Goal: Transaction & Acquisition: Download file/media

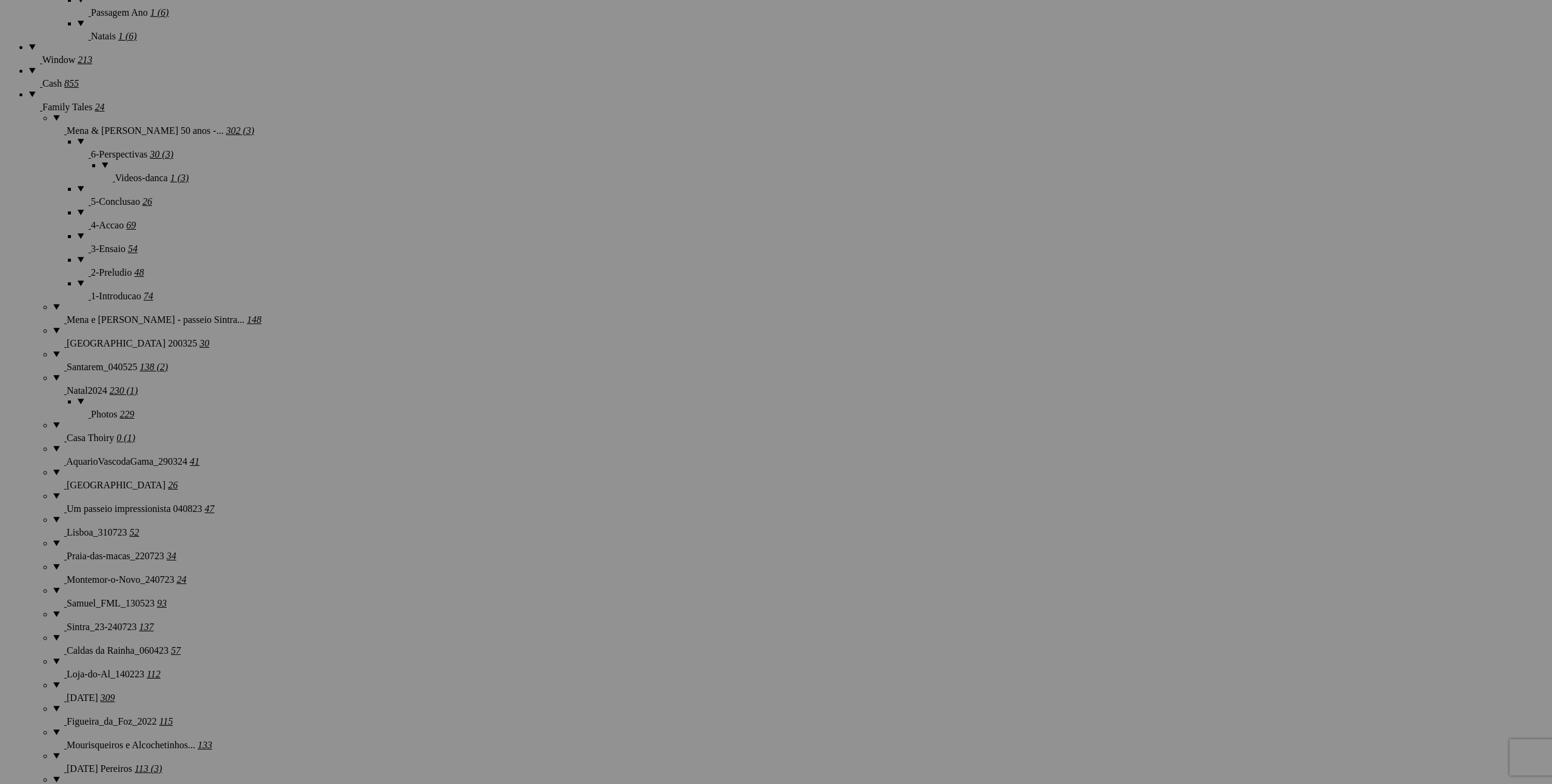
scroll to position [995, 0]
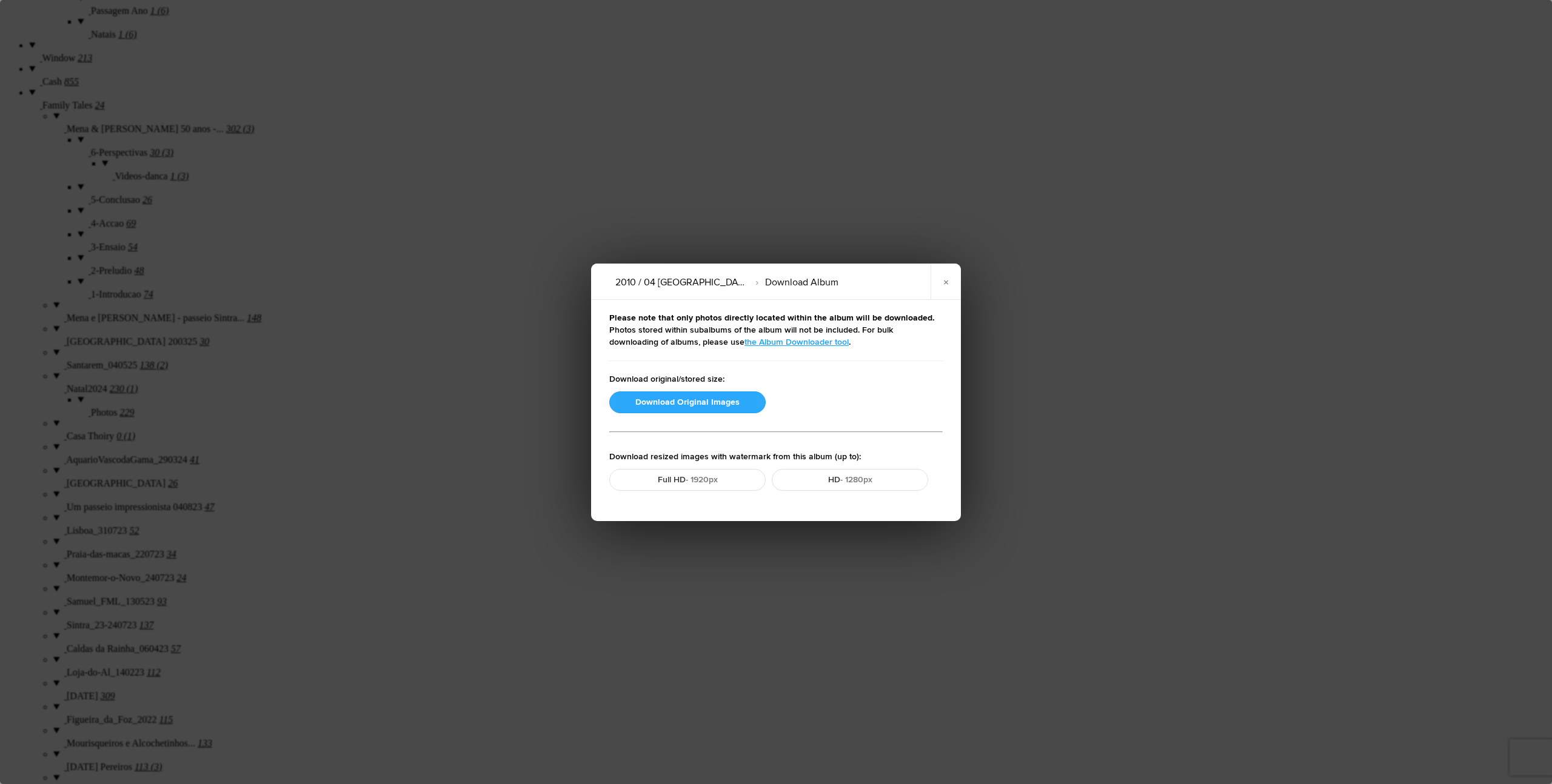
click at [725, 401] on button "Download Original Images" at bounding box center [687, 402] width 156 height 22
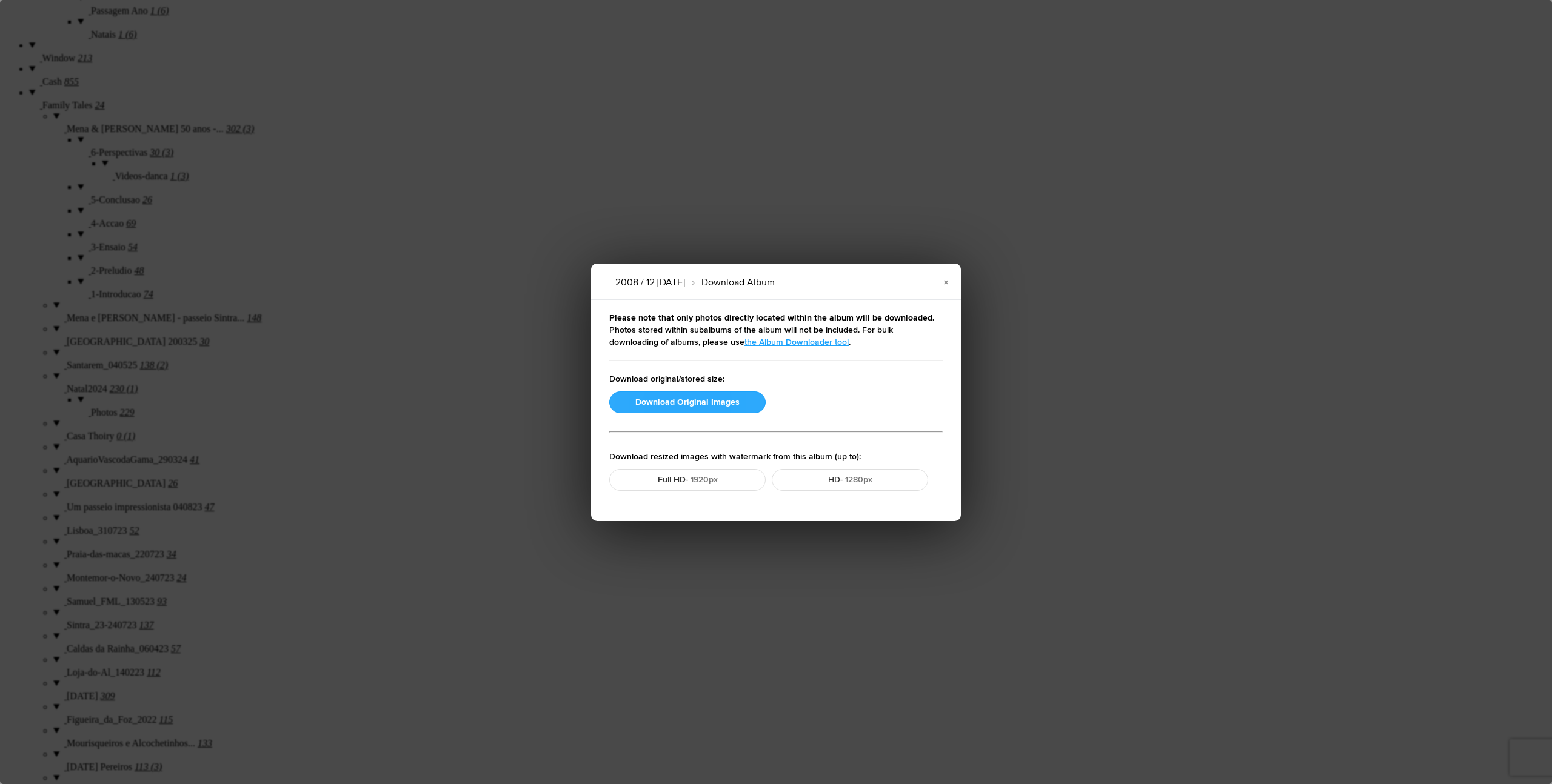
click at [707, 404] on button "Download Original Images" at bounding box center [687, 402] width 156 height 22
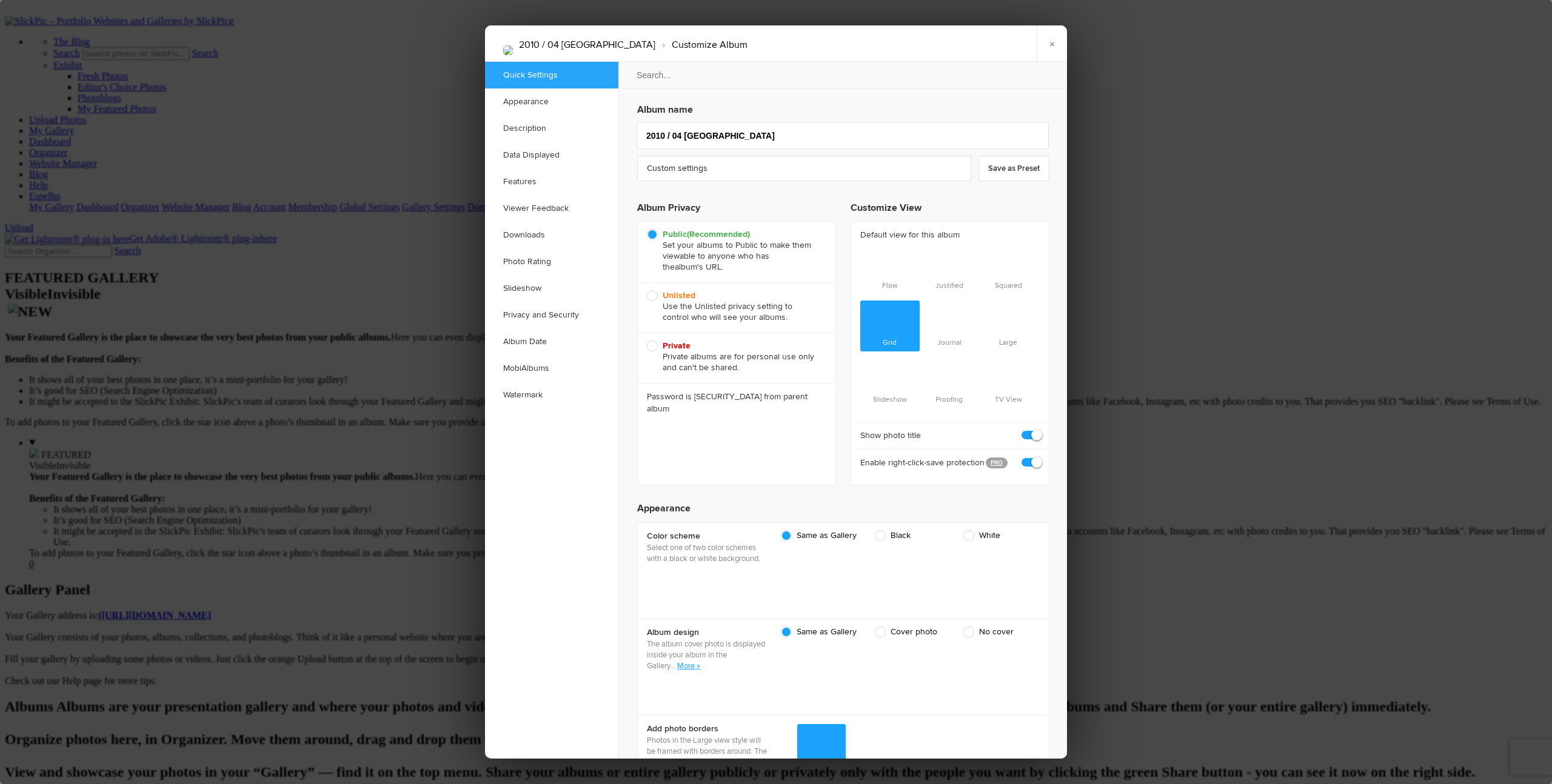
scroll to position [0, 0]
click at [655, 295] on span "Unlisted Use the Unlisted privacy setting to control who will see your albums." at bounding box center [734, 306] width 173 height 33
click at [647, 291] on input "Unlisted Use the Unlisted privacy setting to control who will see your albums." at bounding box center [646, 290] width 1 height 1
radio input "true"
click at [849, 46] on link "×" at bounding box center [1051, 44] width 30 height 37
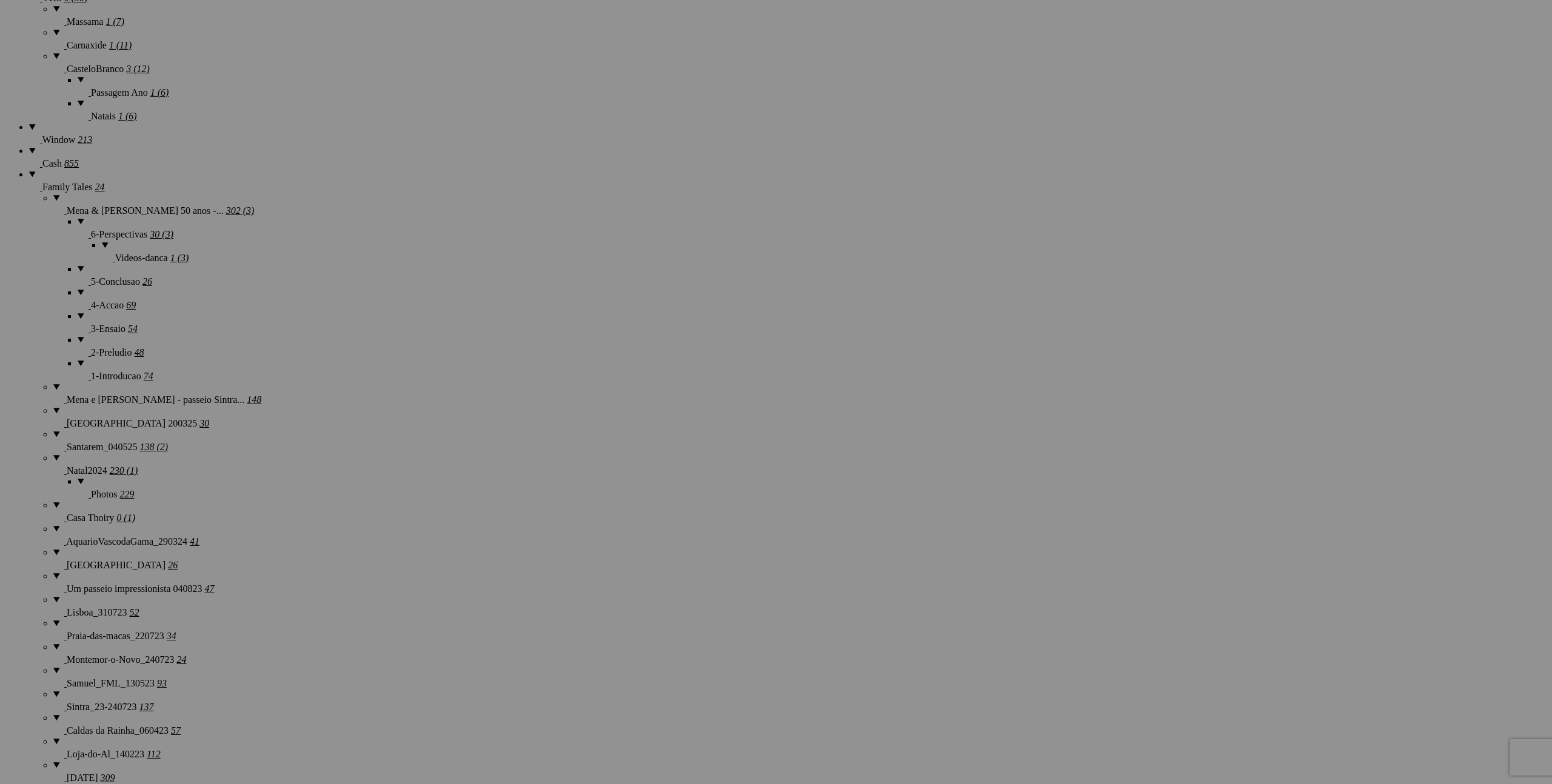
scroll to position [937, 0]
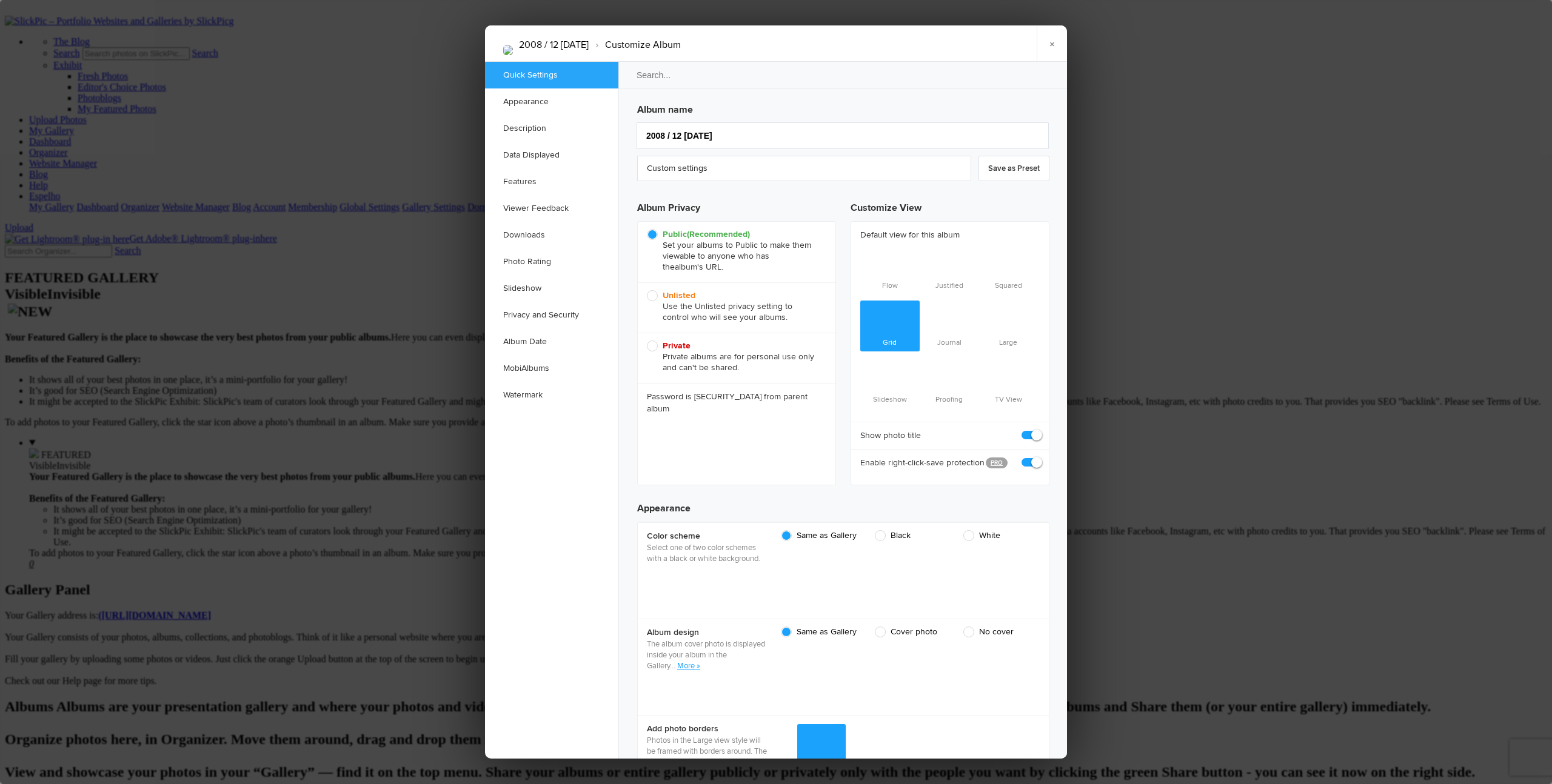
scroll to position [0, 0]
click at [652, 296] on span "Unlisted Use the Unlisted privacy setting to control who will see your albums." at bounding box center [734, 306] width 173 height 33
click at [647, 291] on input "Unlisted Use the Unlisted privacy setting to control who will see your albums." at bounding box center [646, 290] width 1 height 1
radio input "true"
click at [849, 44] on link "×" at bounding box center [1051, 44] width 30 height 37
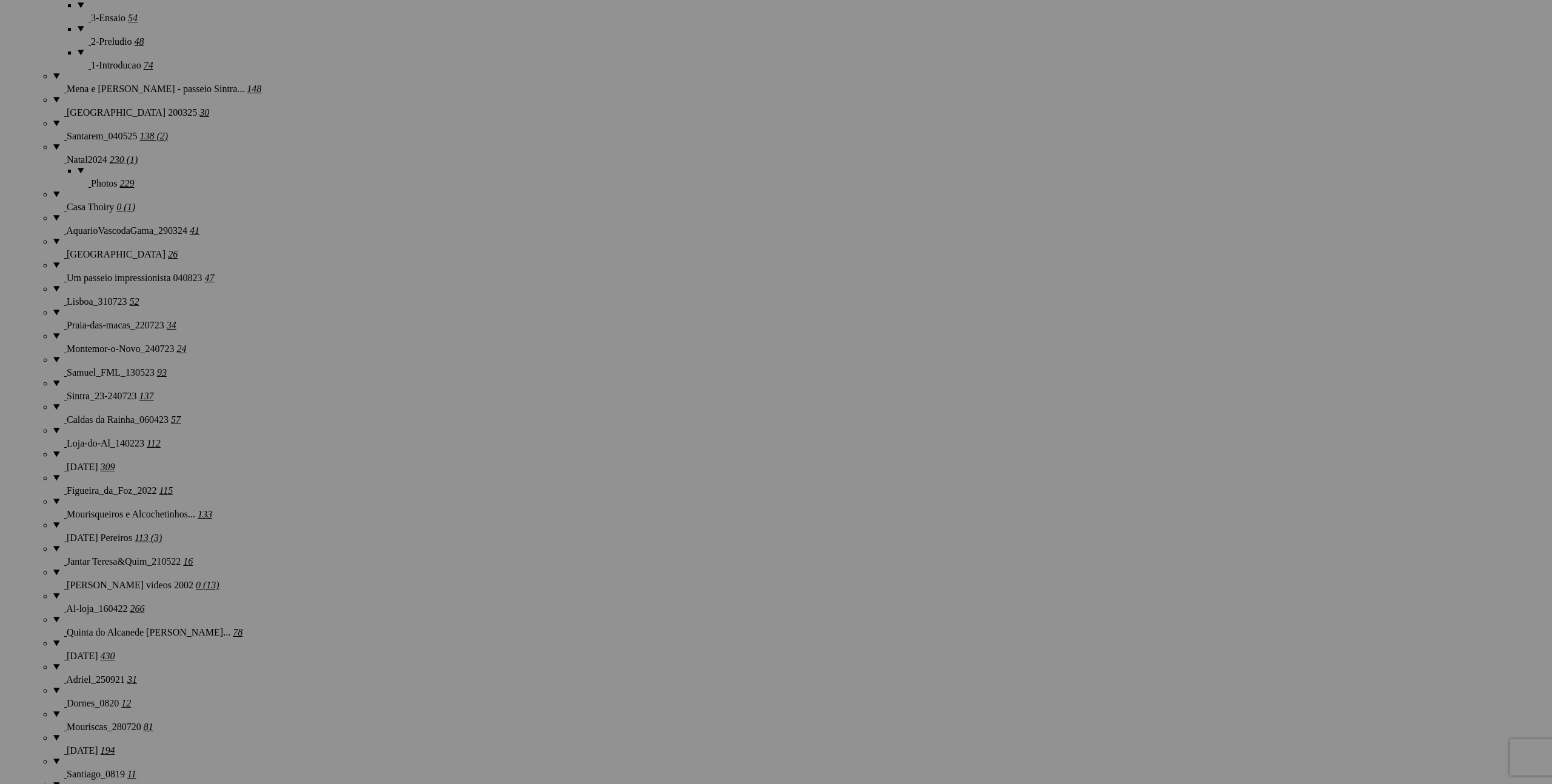
scroll to position [1217, 0]
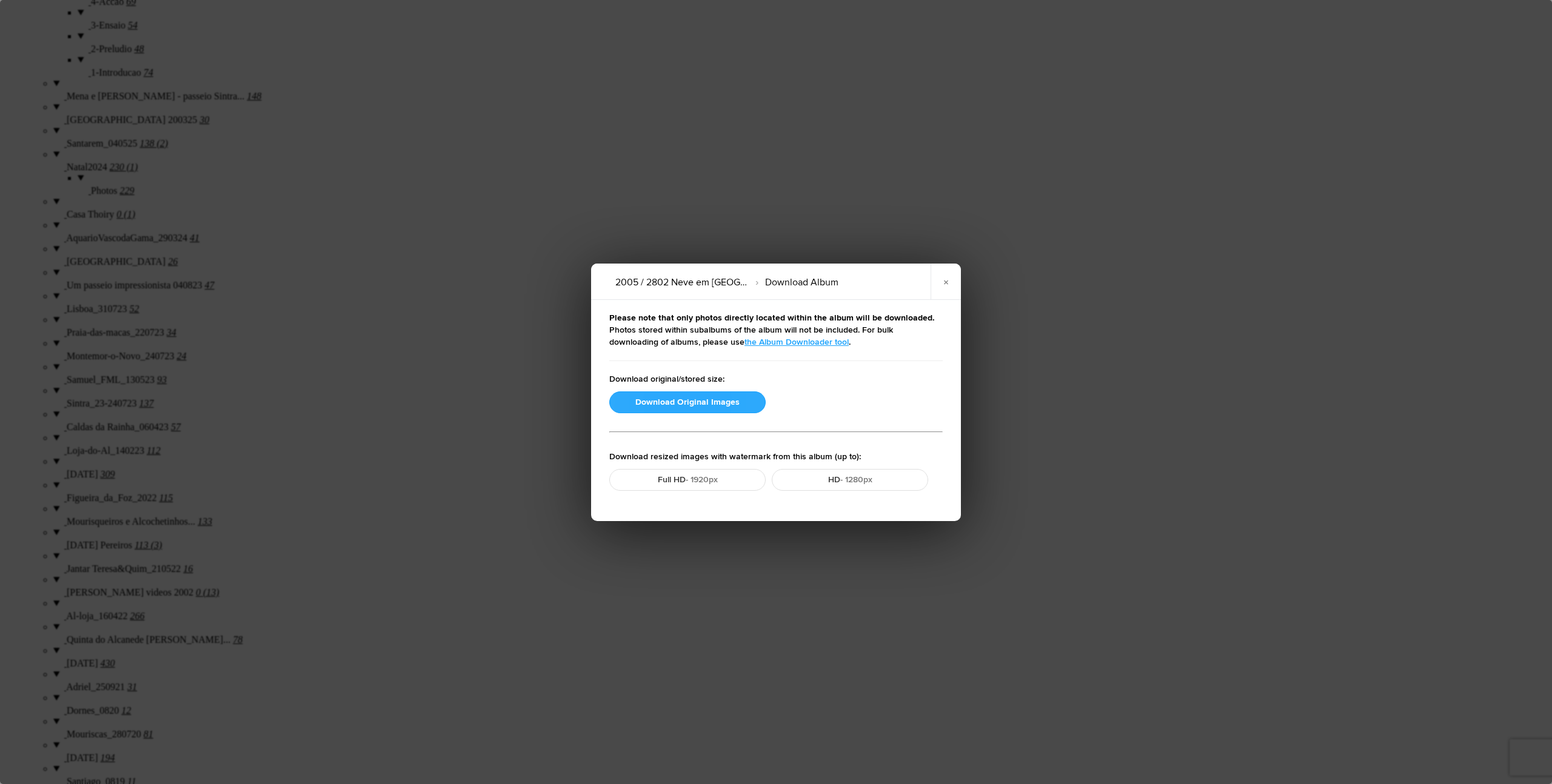
click at [691, 404] on button "Download Original Images" at bounding box center [687, 402] width 156 height 22
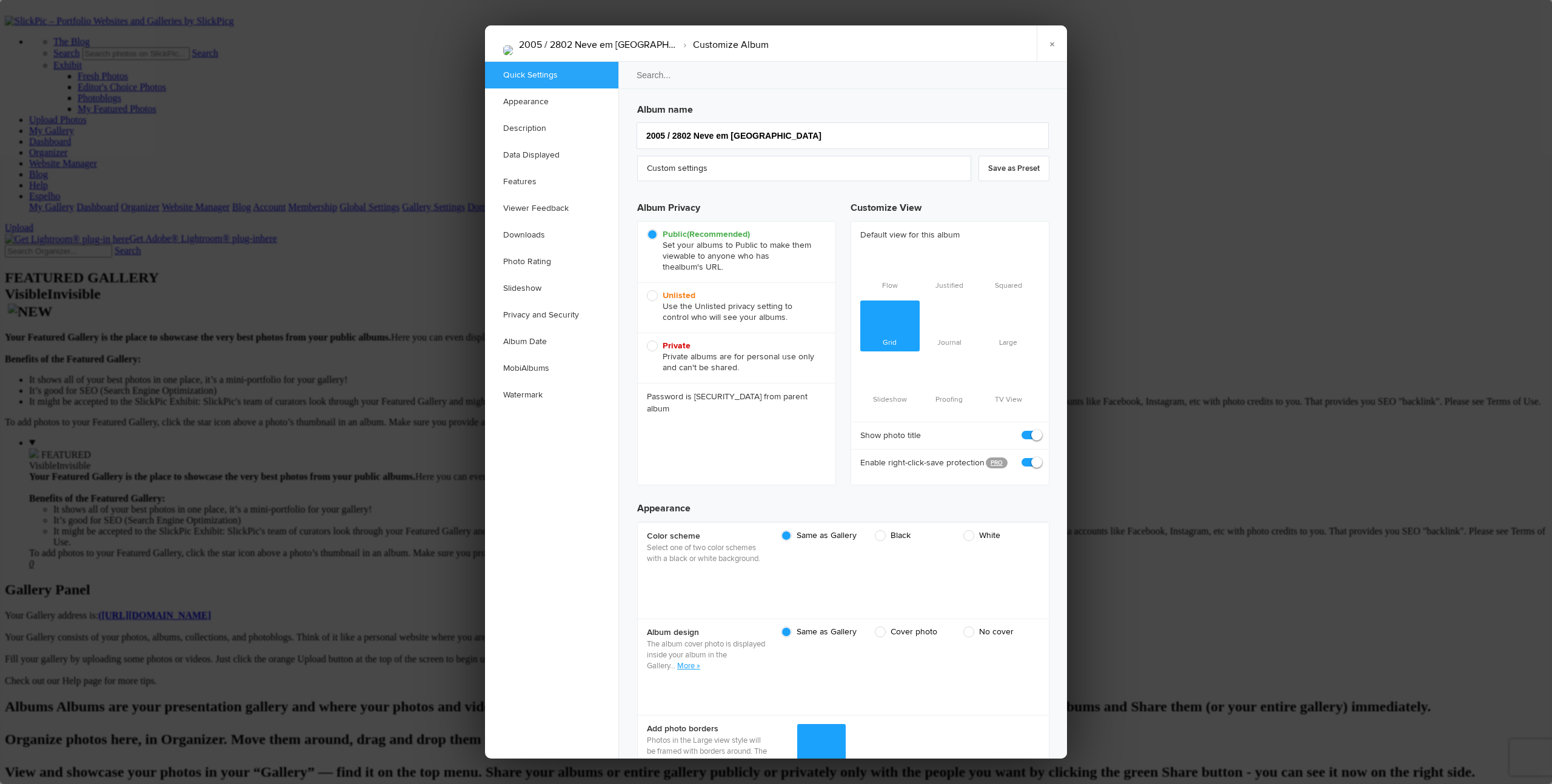
scroll to position [0, 0]
click at [653, 298] on span "Unlisted Use the Unlisted privacy setting to control who will see your albums." at bounding box center [734, 306] width 173 height 33
click at [647, 291] on input "Unlisted Use the Unlisted privacy setting to control who will see your albums." at bounding box center [646, 290] width 1 height 1
radio input "true"
click at [849, 44] on link "×" at bounding box center [1051, 44] width 30 height 37
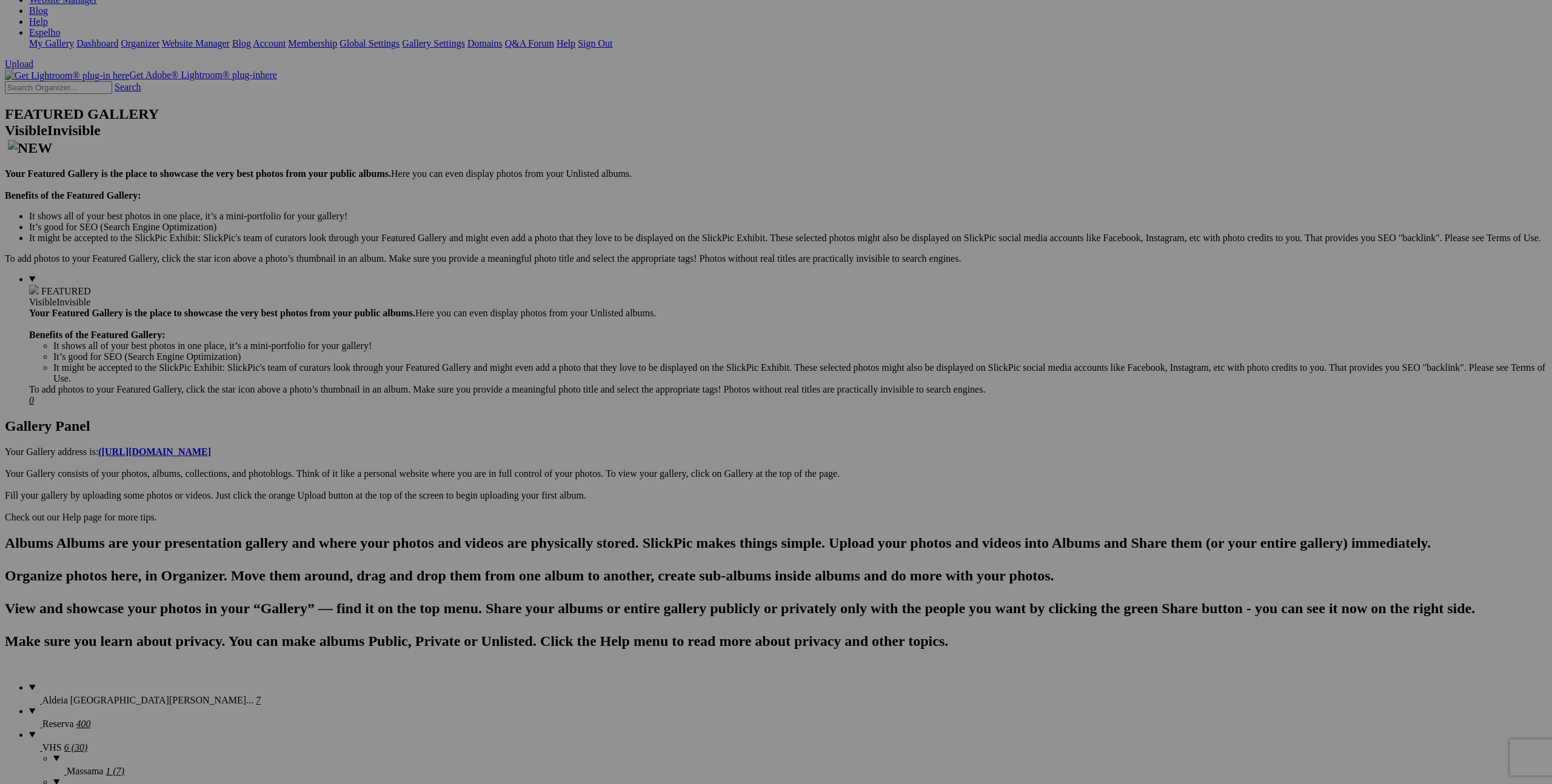
scroll to position [159, 0]
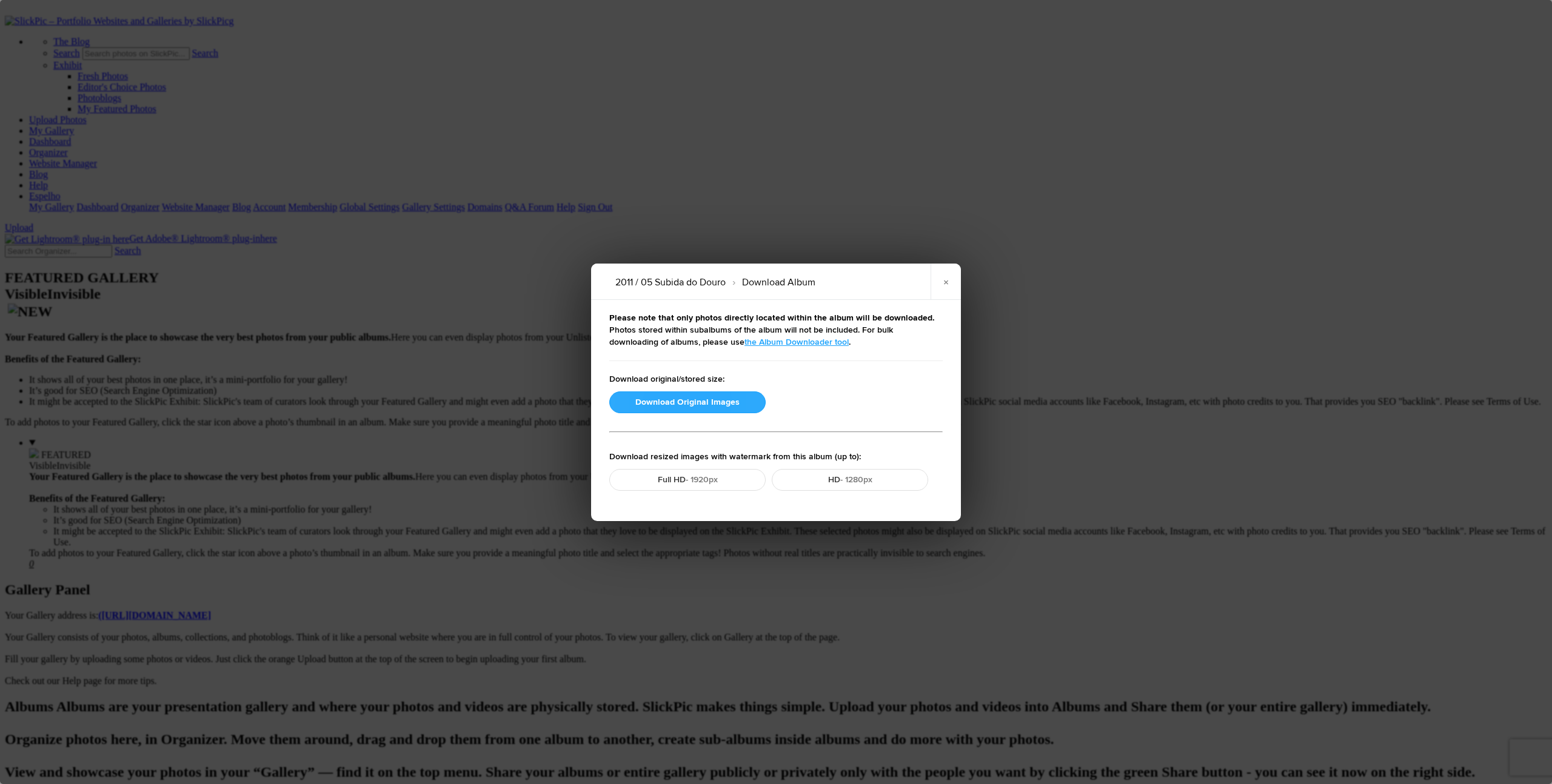
click at [661, 403] on button "Download Original Images" at bounding box center [687, 402] width 156 height 22
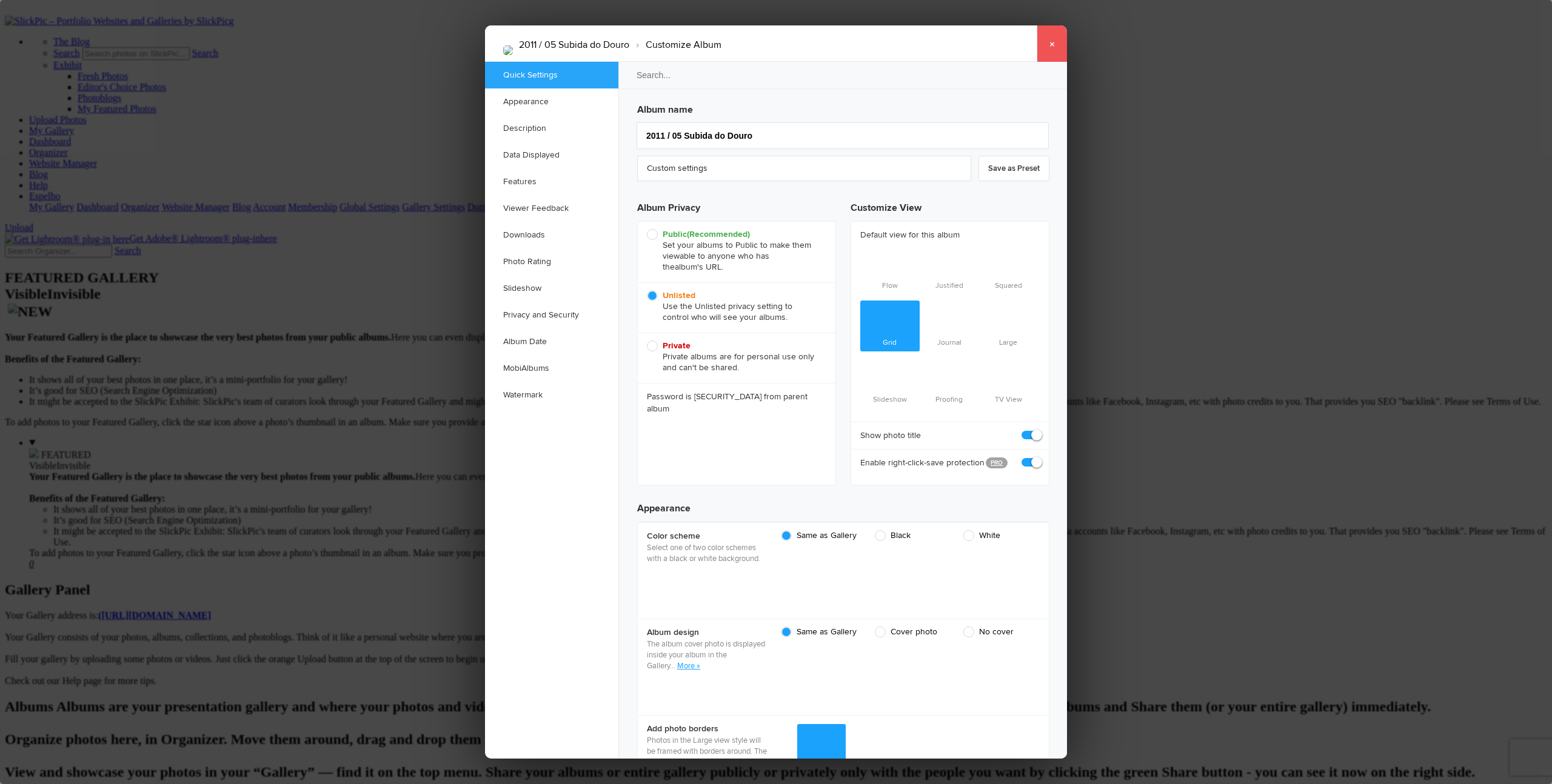
click at [849, 47] on link "×" at bounding box center [1051, 44] width 30 height 37
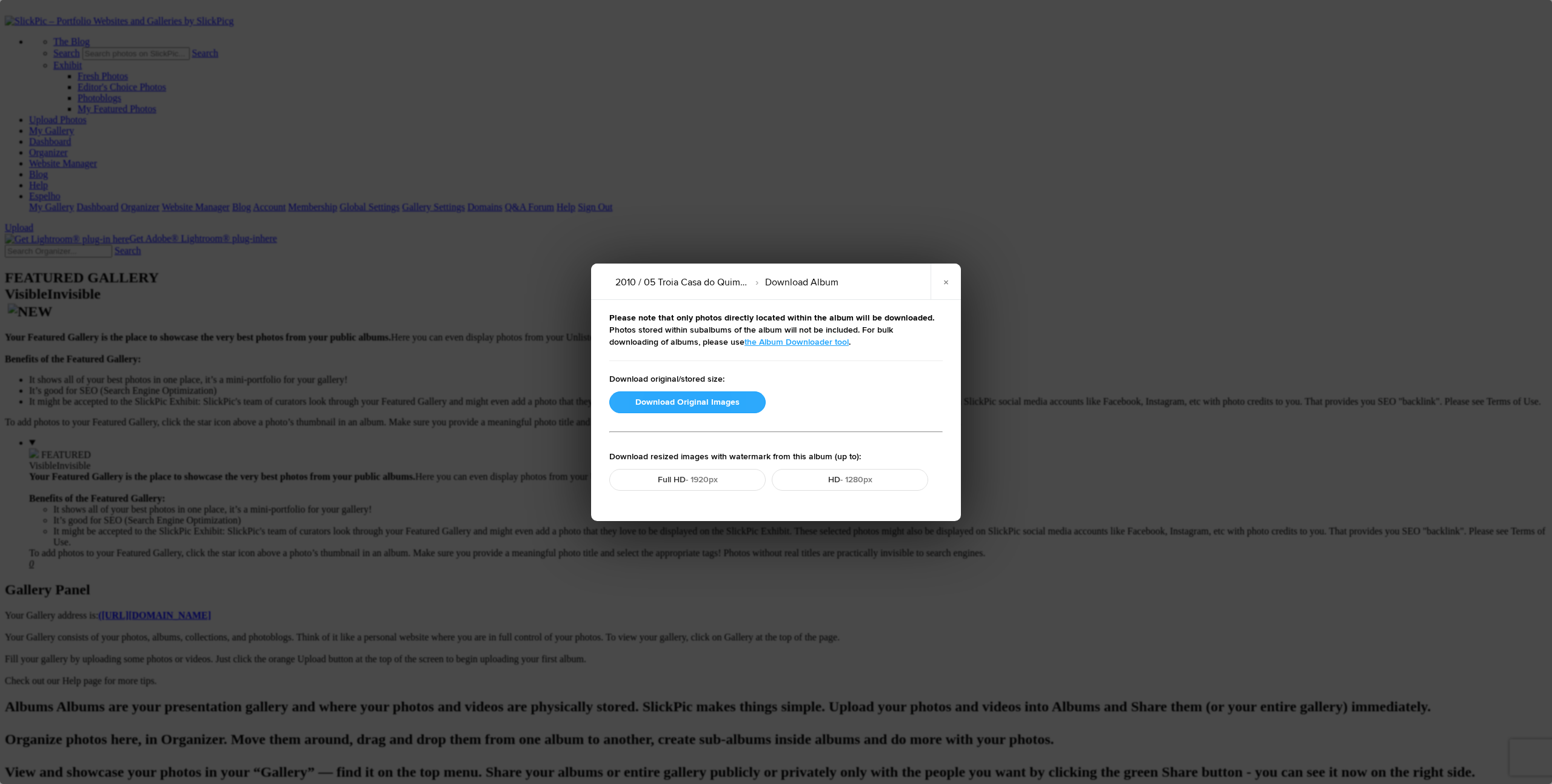
click at [669, 400] on button "Download Original Images" at bounding box center [687, 402] width 156 height 22
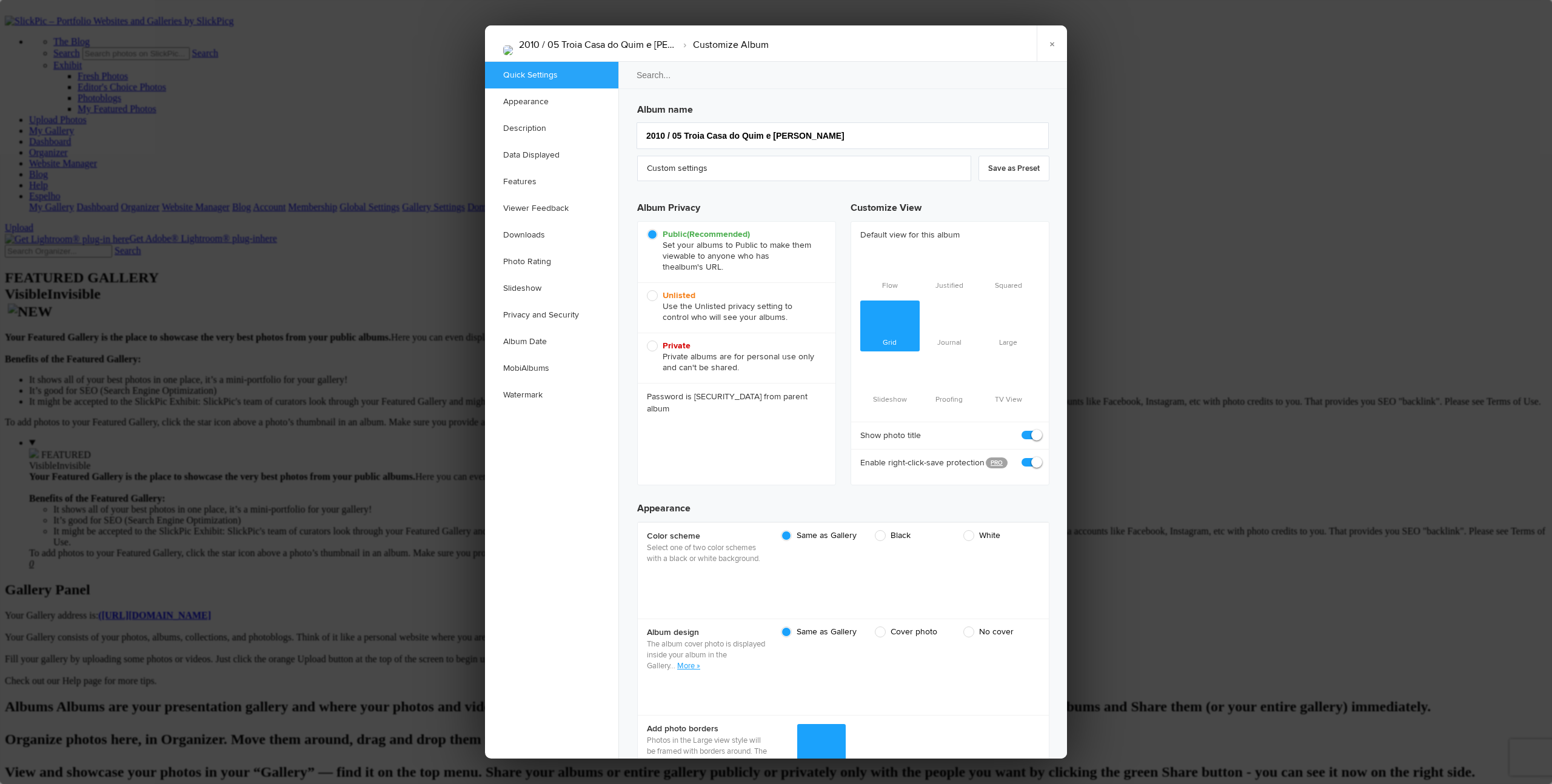
click at [655, 295] on span "Unlisted Use the Unlisted privacy setting to control who will see your albums." at bounding box center [734, 306] width 173 height 33
click at [647, 291] on input "Unlisted Use the Unlisted privacy setting to control who will see your albums." at bounding box center [646, 290] width 1 height 1
radio input "true"
click at [849, 43] on link "×" at bounding box center [1051, 44] width 30 height 37
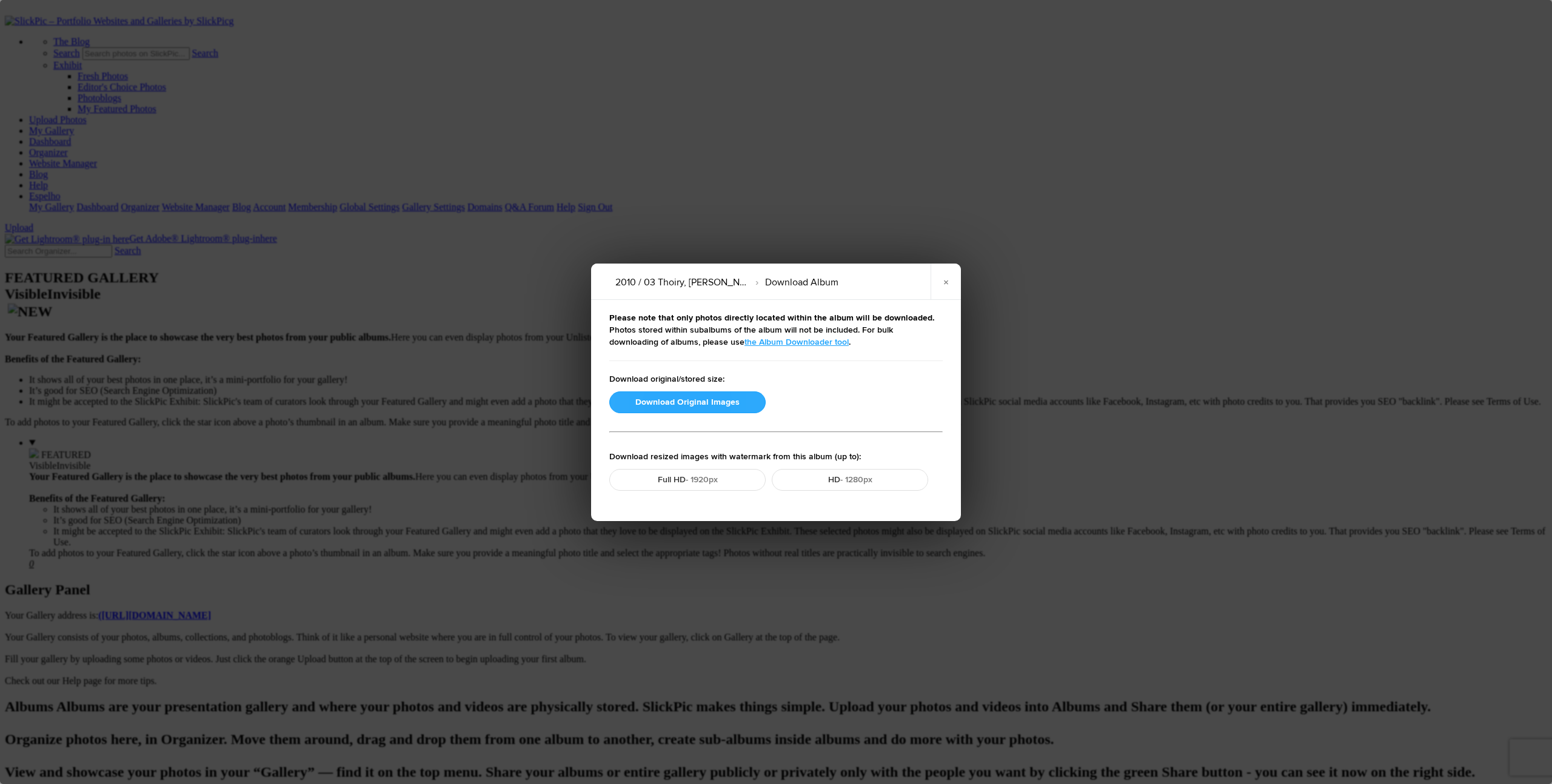
click at [680, 398] on button "Download Original Images" at bounding box center [687, 402] width 156 height 22
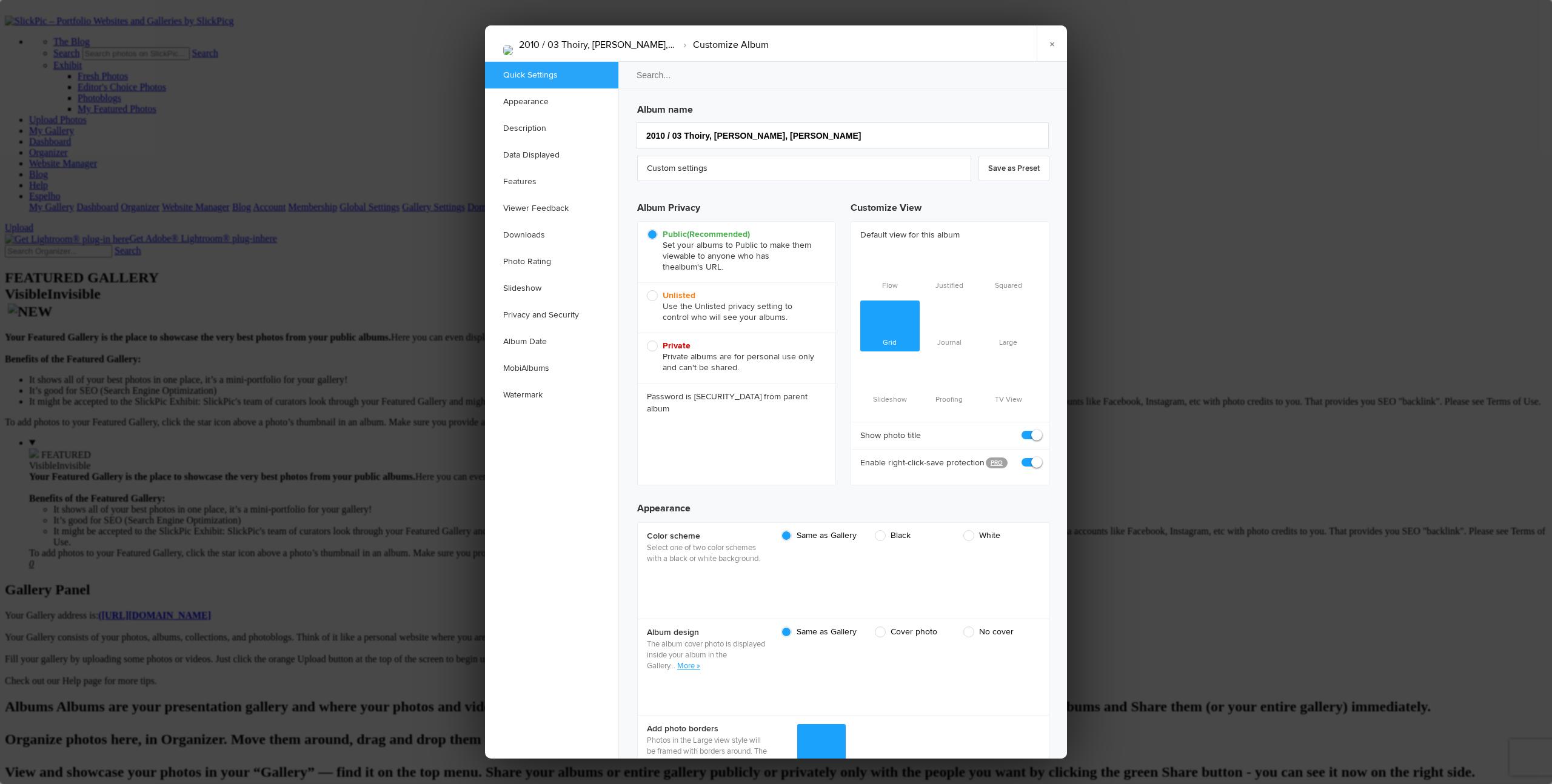
click at [657, 297] on span "Unlisted Use the Unlisted privacy setting to control who will see your albums." at bounding box center [734, 306] width 173 height 33
click at [647, 291] on input "Unlisted Use the Unlisted privacy setting to control who will see your albums." at bounding box center [646, 290] width 1 height 1
radio input "true"
click at [849, 44] on link "×" at bounding box center [1051, 44] width 30 height 37
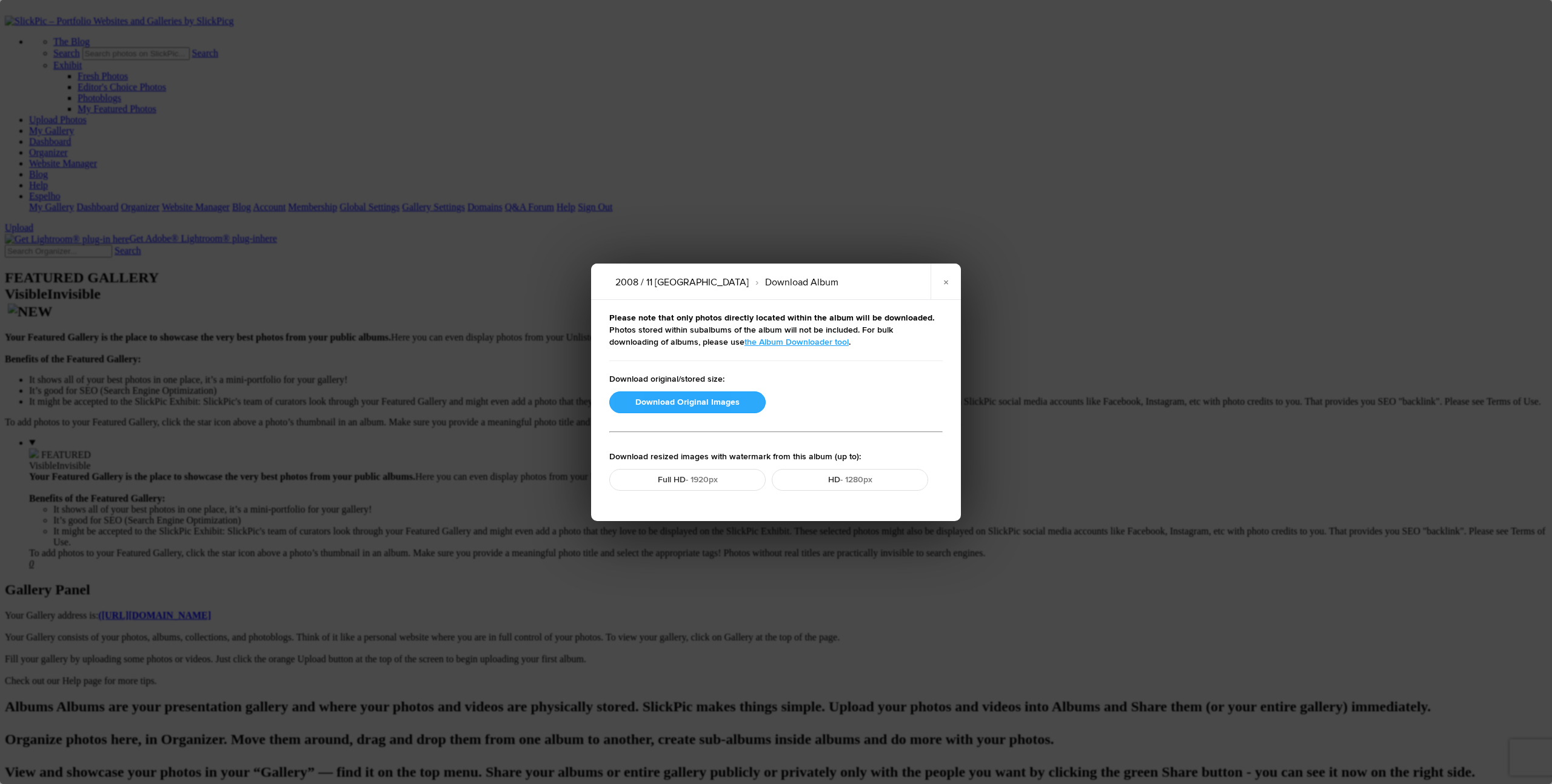
drag, startPoint x: 710, startPoint y: 402, endPoint x: 734, endPoint y: 397, distance: 24.5
click at [710, 402] on button "Download Original Images" at bounding box center [687, 402] width 156 height 22
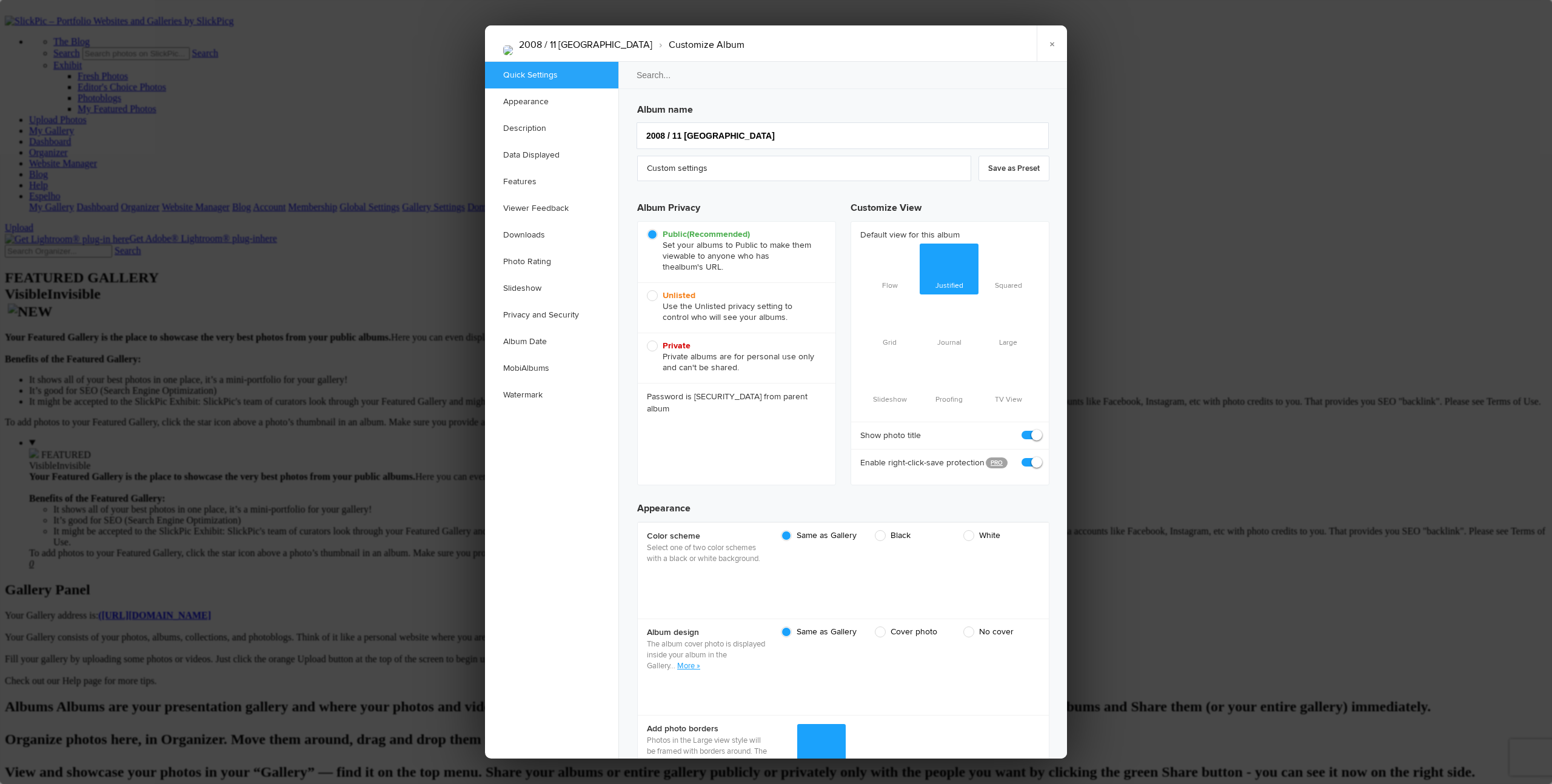
drag, startPoint x: 652, startPoint y: 297, endPoint x: 718, endPoint y: 294, distance: 66.1
click at [652, 297] on span "Unlisted Use the Unlisted privacy setting to control who will see your albums." at bounding box center [734, 306] width 173 height 33
click at [647, 291] on input "Unlisted Use the Unlisted privacy setting to control who will see your albums." at bounding box center [646, 290] width 1 height 1
radio input "true"
click at [849, 47] on link "×" at bounding box center [1051, 44] width 30 height 37
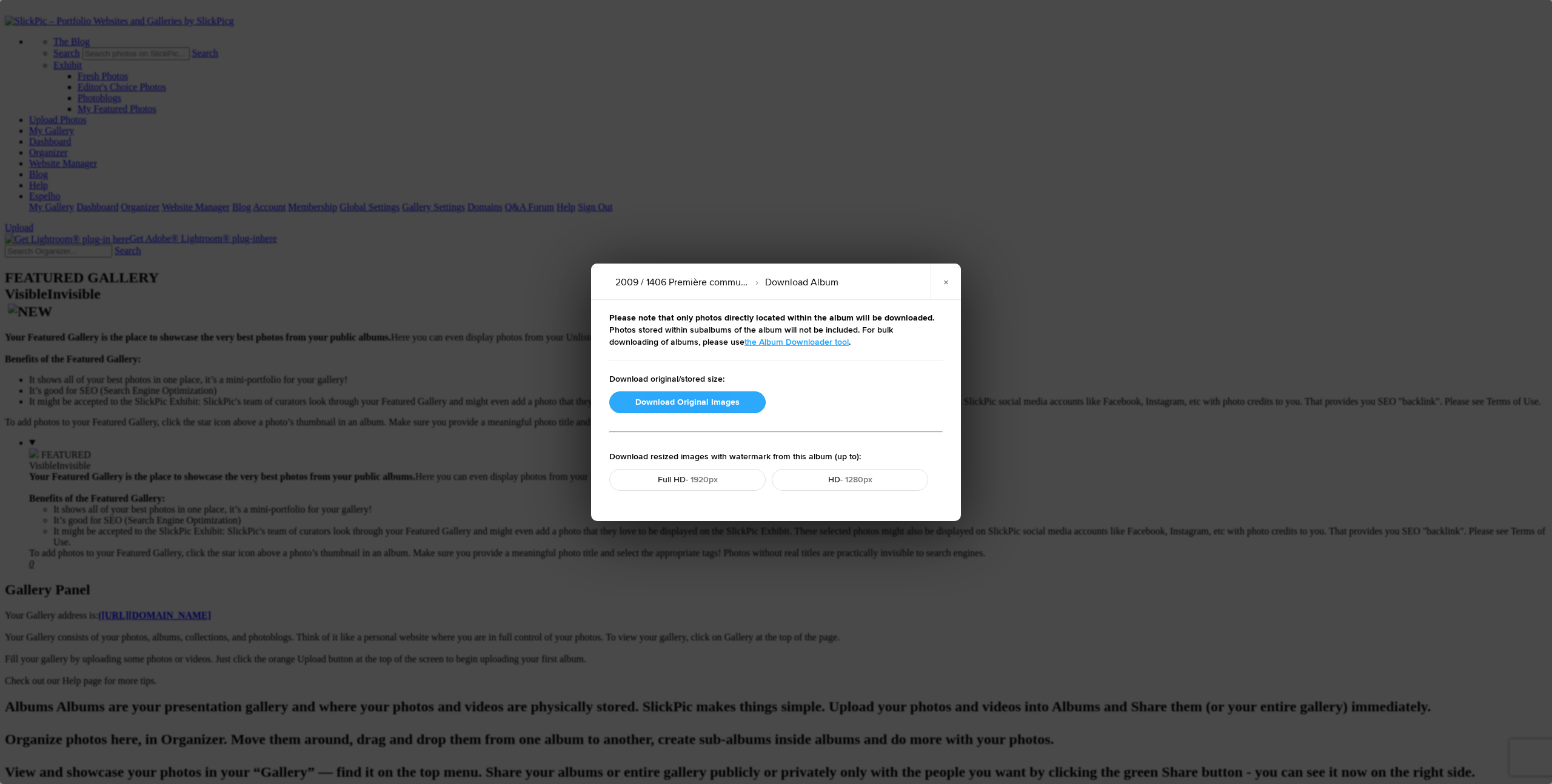
click at [686, 400] on button "Download Original Images" at bounding box center [687, 402] width 156 height 22
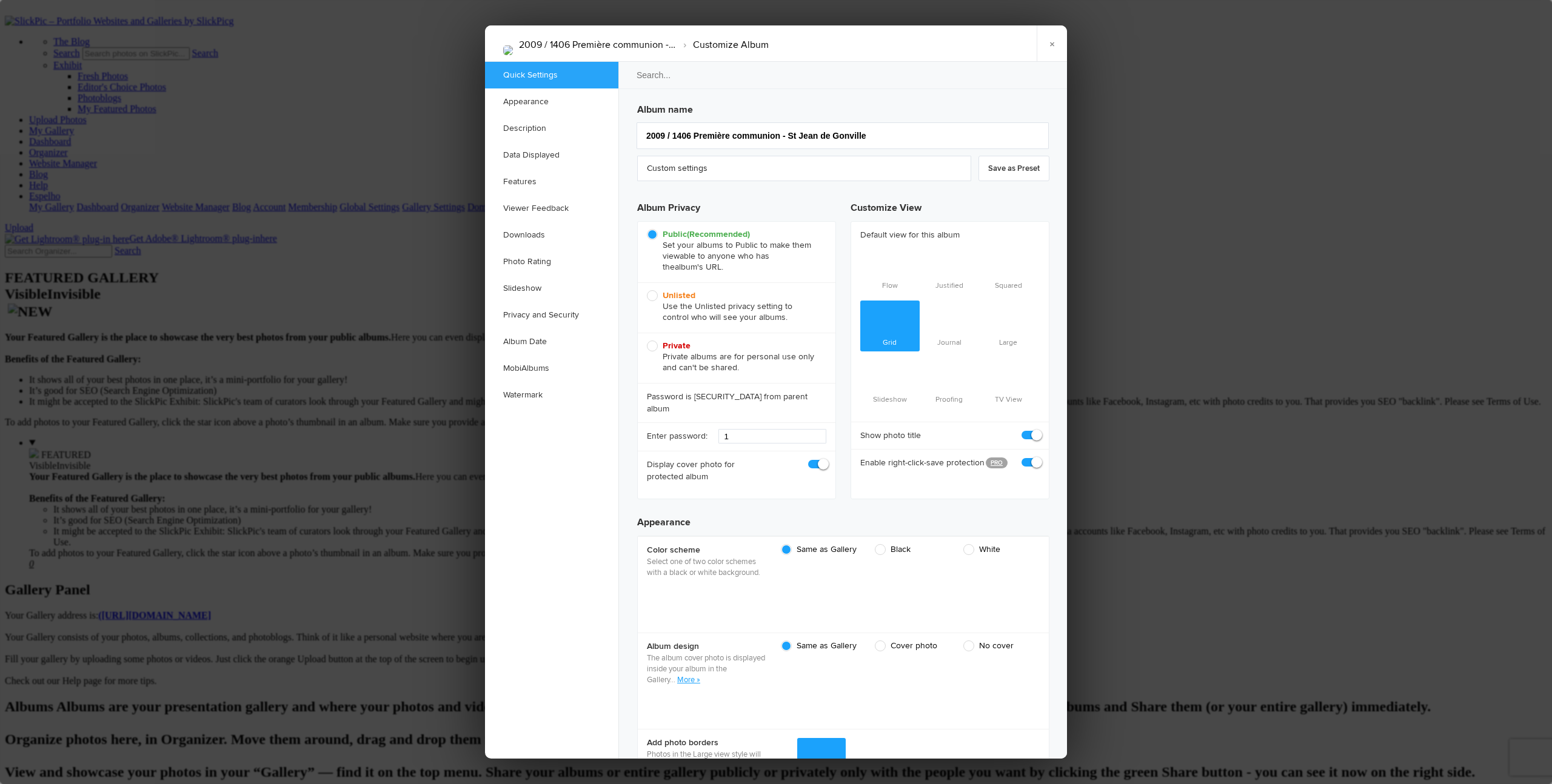
click at [653, 296] on span "Unlisted Use the Unlisted privacy setting to control who will see your albums." at bounding box center [734, 306] width 173 height 33
click at [647, 291] on input "Unlisted Use the Unlisted privacy setting to control who will see your albums." at bounding box center [646, 290] width 1 height 1
radio input "true"
click at [849, 40] on link "×" at bounding box center [1051, 44] width 30 height 37
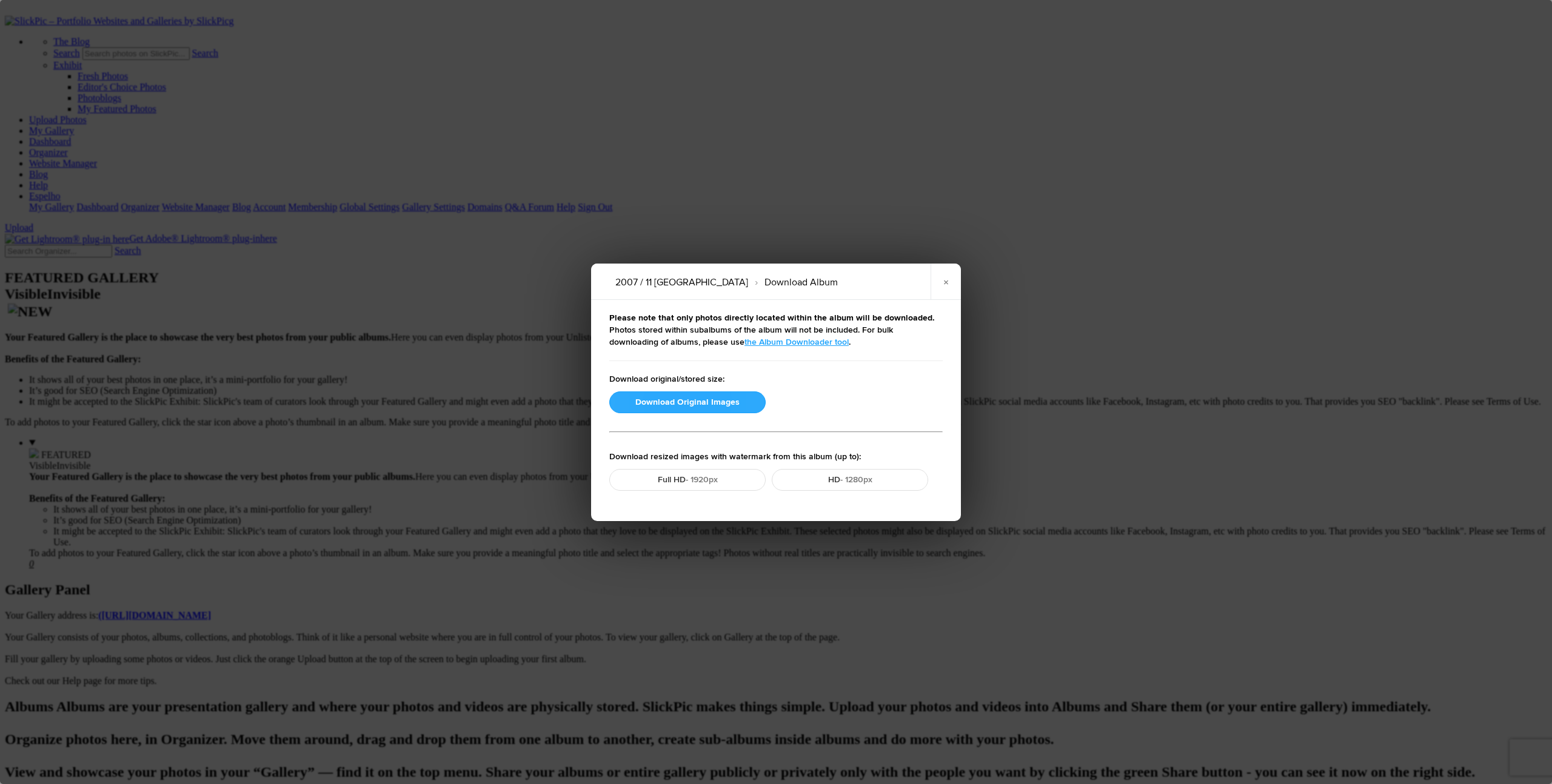
click at [686, 398] on button "Download Original Images" at bounding box center [687, 402] width 156 height 22
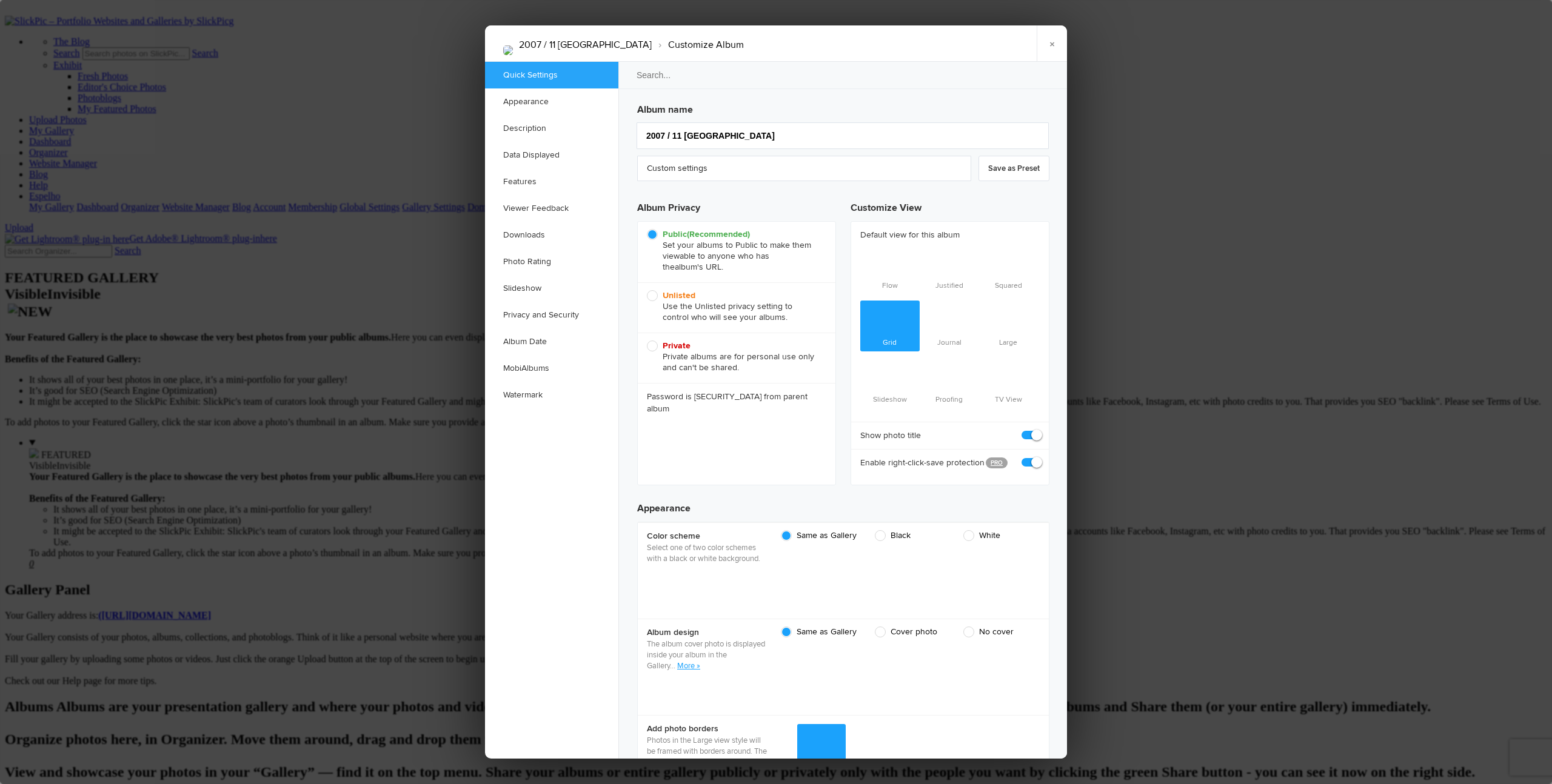
drag, startPoint x: 652, startPoint y: 294, endPoint x: 704, endPoint y: 296, distance: 52.0
click at [652, 294] on span "Unlisted Use the Unlisted privacy setting to control who will see your albums." at bounding box center [734, 306] width 173 height 33
click at [647, 291] on input "Unlisted Use the Unlisted privacy setting to control who will see your albums." at bounding box center [646, 290] width 1 height 1
radio input "true"
click at [849, 44] on link "×" at bounding box center [1051, 44] width 30 height 37
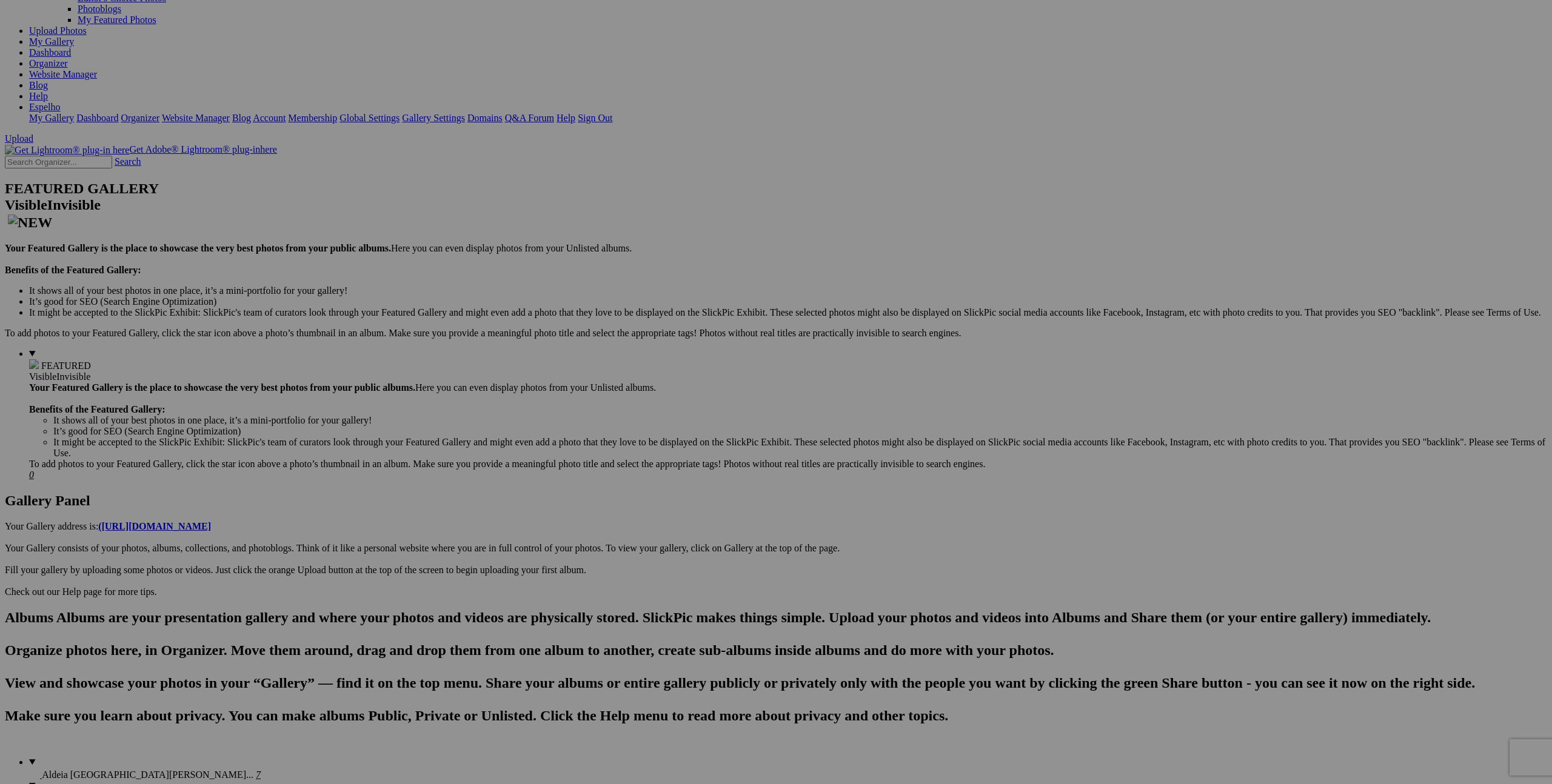
scroll to position [98, 0]
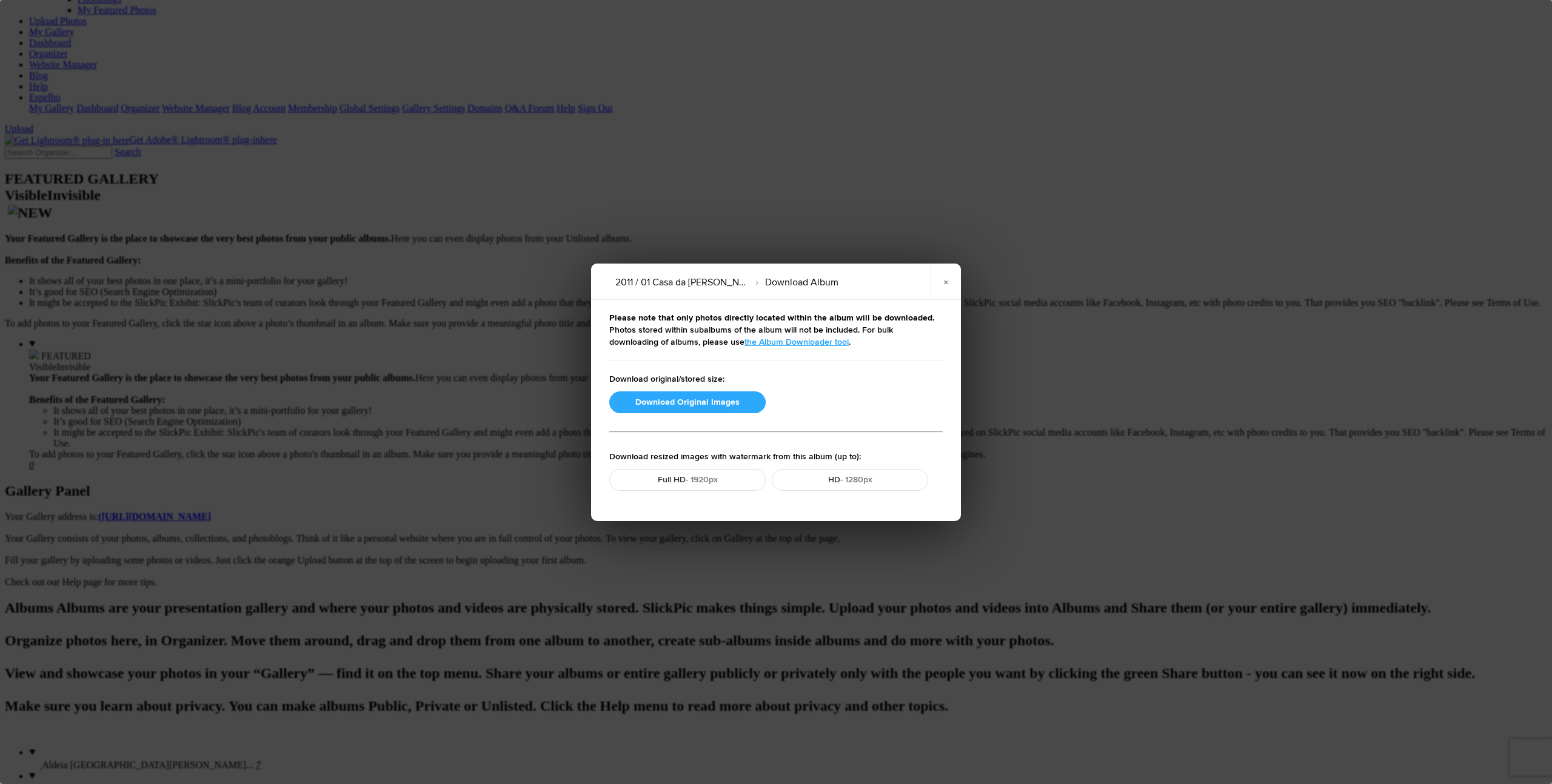
click at [693, 404] on button "Download Original Images" at bounding box center [687, 402] width 156 height 22
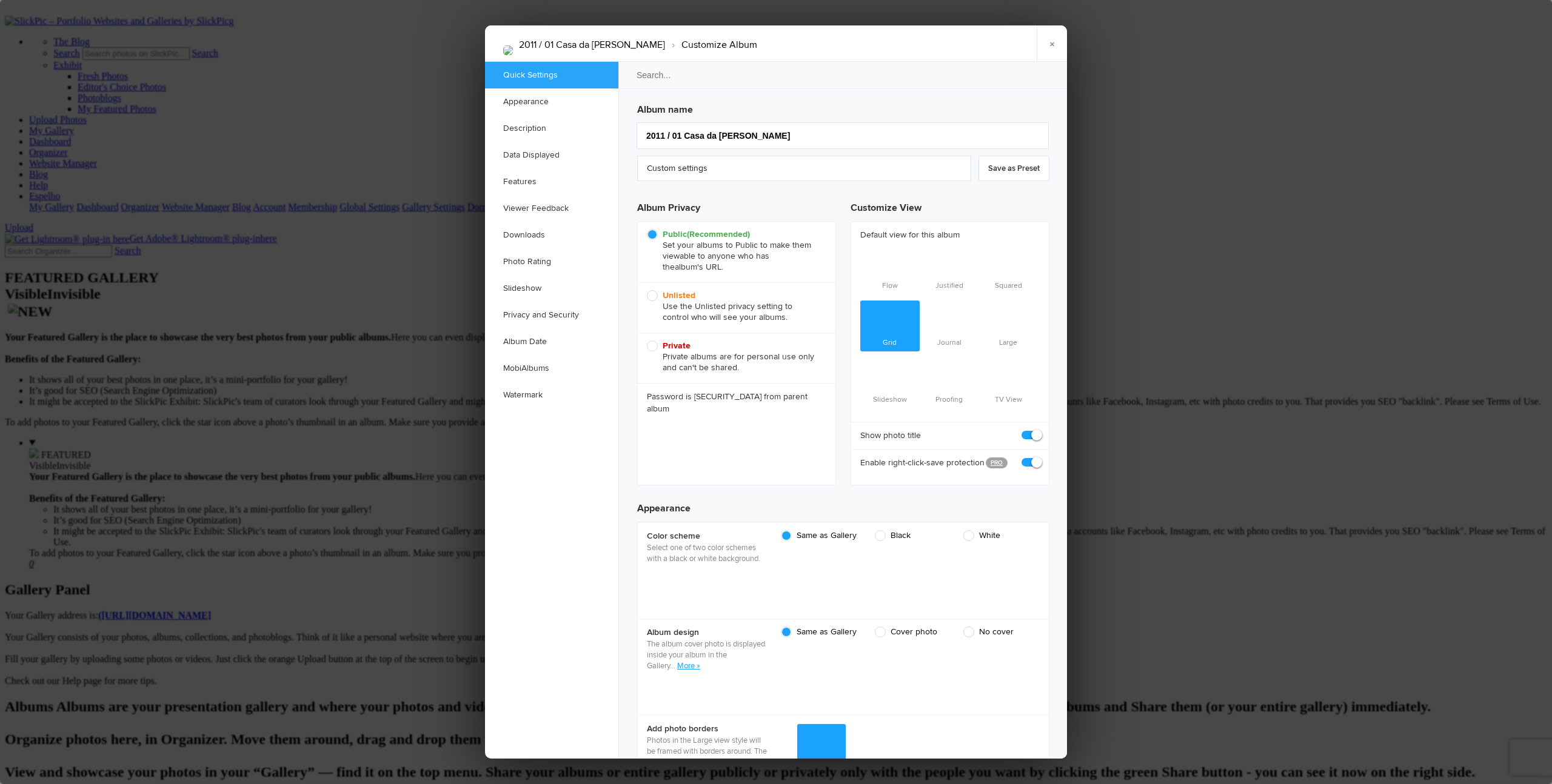
scroll to position [0, 0]
click at [652, 297] on span "Unlisted Use the Unlisted privacy setting to control who will see your albums." at bounding box center [734, 306] width 173 height 33
click at [647, 291] on input "Unlisted Use the Unlisted privacy setting to control who will see your albums." at bounding box center [646, 290] width 1 height 1
radio input "true"
click at [849, 45] on link "×" at bounding box center [1051, 44] width 30 height 37
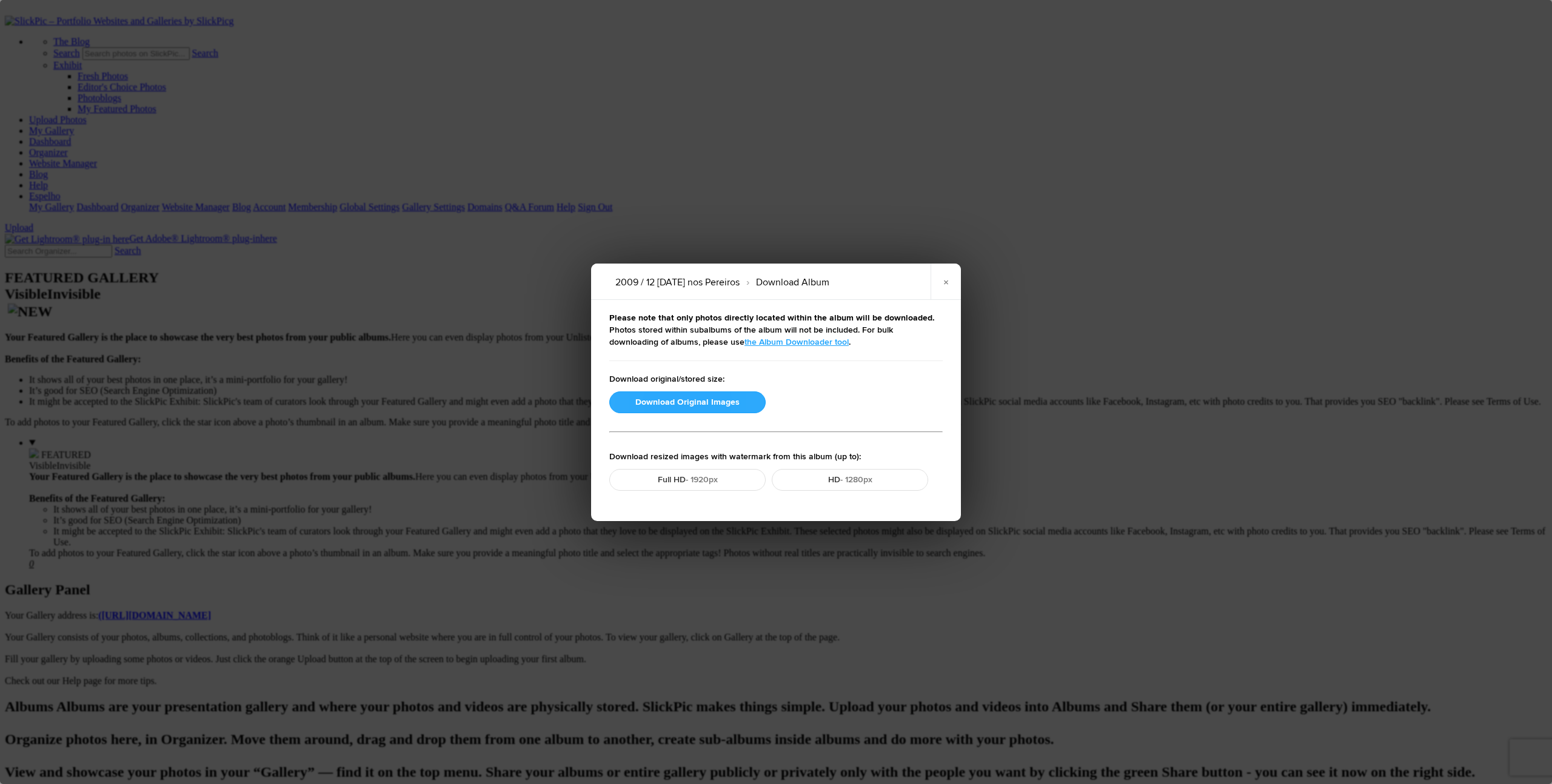
click at [677, 399] on button "Download Original Images" at bounding box center [687, 402] width 156 height 22
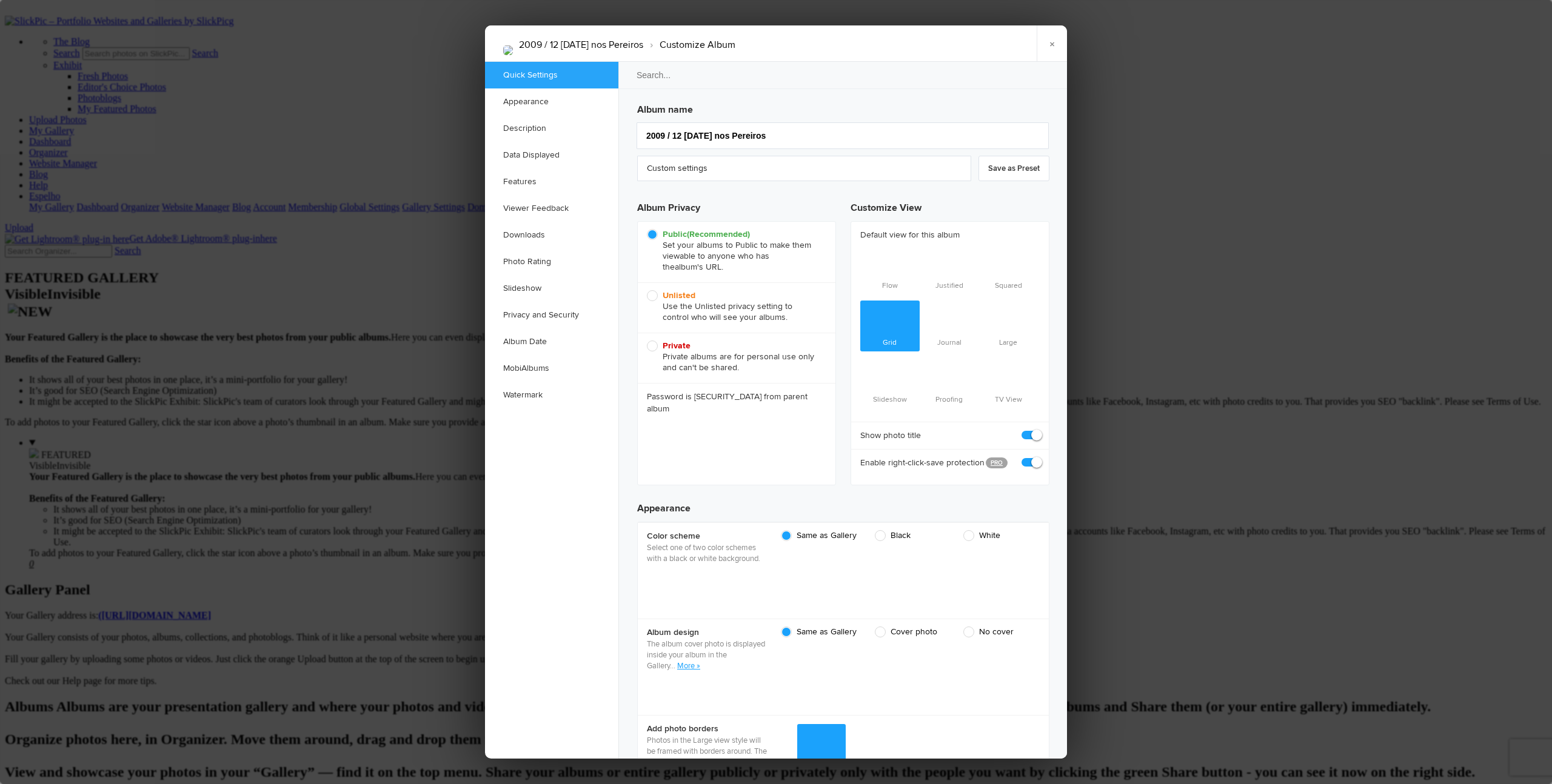
click at [658, 294] on span "Unlisted Use the Unlisted privacy setting to control who will see your albums." at bounding box center [734, 306] width 173 height 33
click at [647, 291] on input "Unlisted Use the Unlisted privacy setting to control who will see your albums." at bounding box center [646, 290] width 1 height 1
radio input "true"
click at [849, 43] on link "×" at bounding box center [1051, 44] width 30 height 37
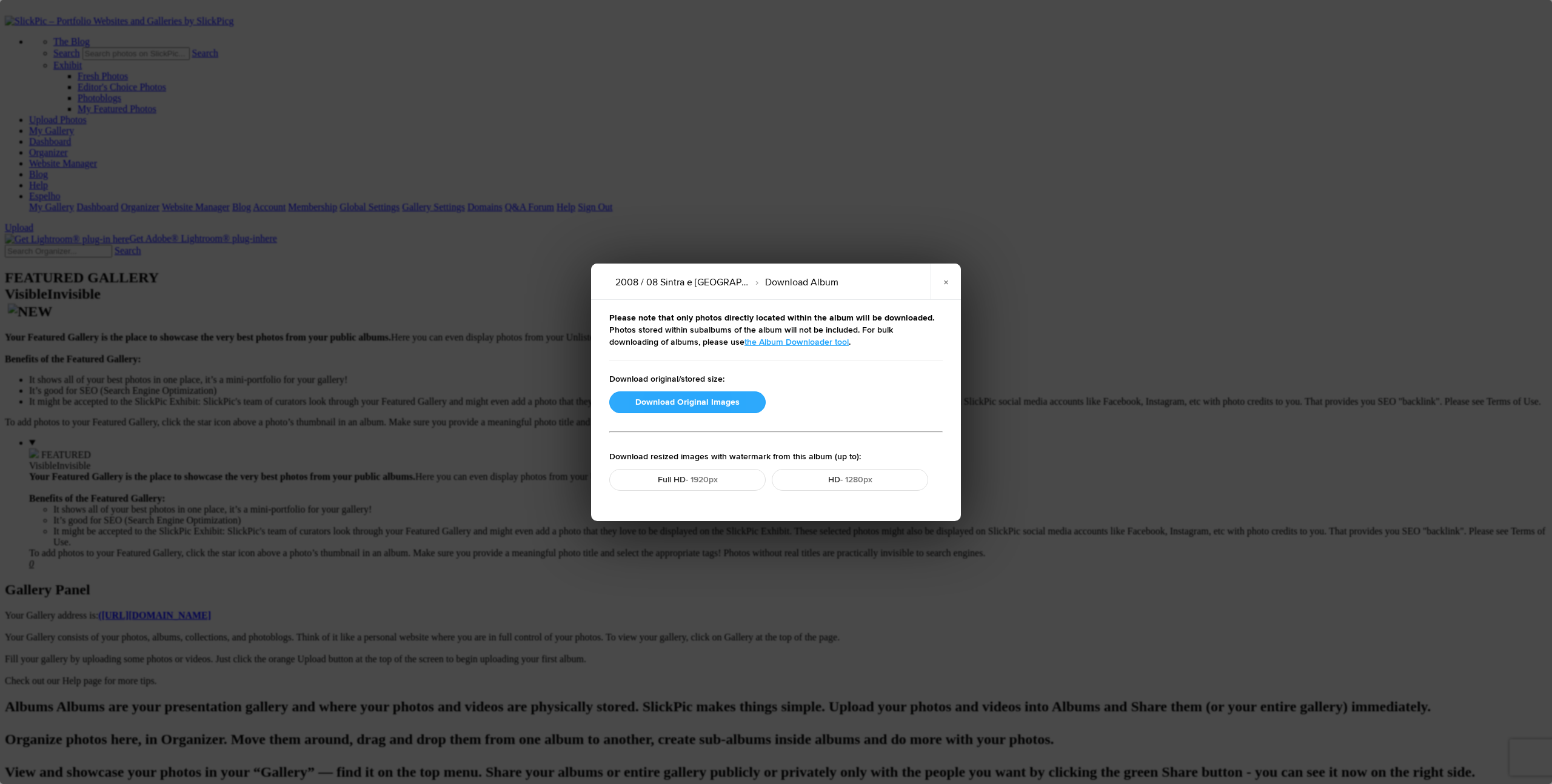
click at [671, 403] on button "Download Original Images" at bounding box center [687, 402] width 156 height 22
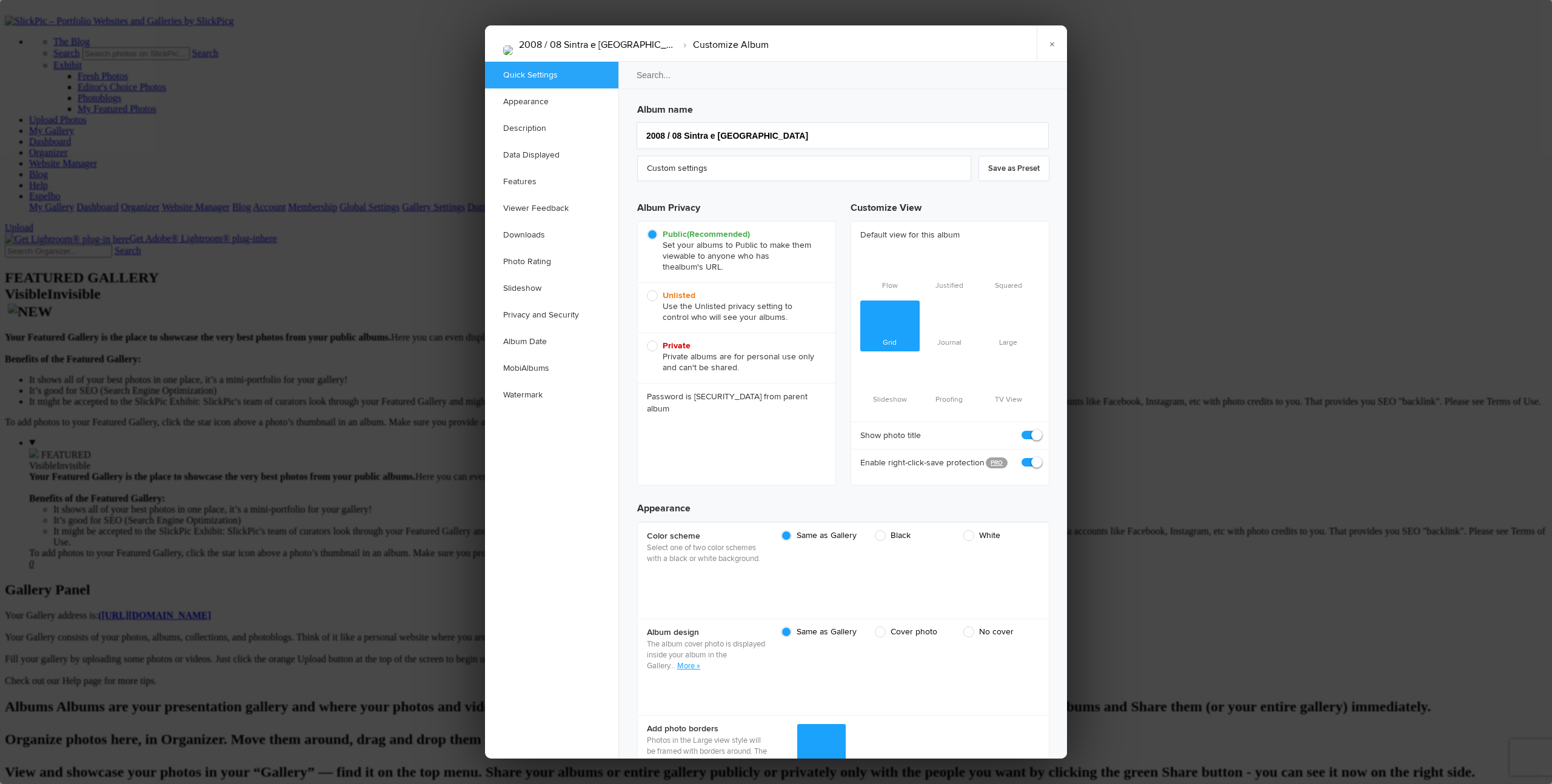
click at [655, 295] on span "Unlisted Use the Unlisted privacy setting to control who will see your albums." at bounding box center [734, 306] width 173 height 33
click at [647, 291] on input "Unlisted Use the Unlisted privacy setting to control who will see your albums." at bounding box center [646, 290] width 1 height 1
radio input "true"
click at [849, 43] on link "×" at bounding box center [1051, 44] width 30 height 37
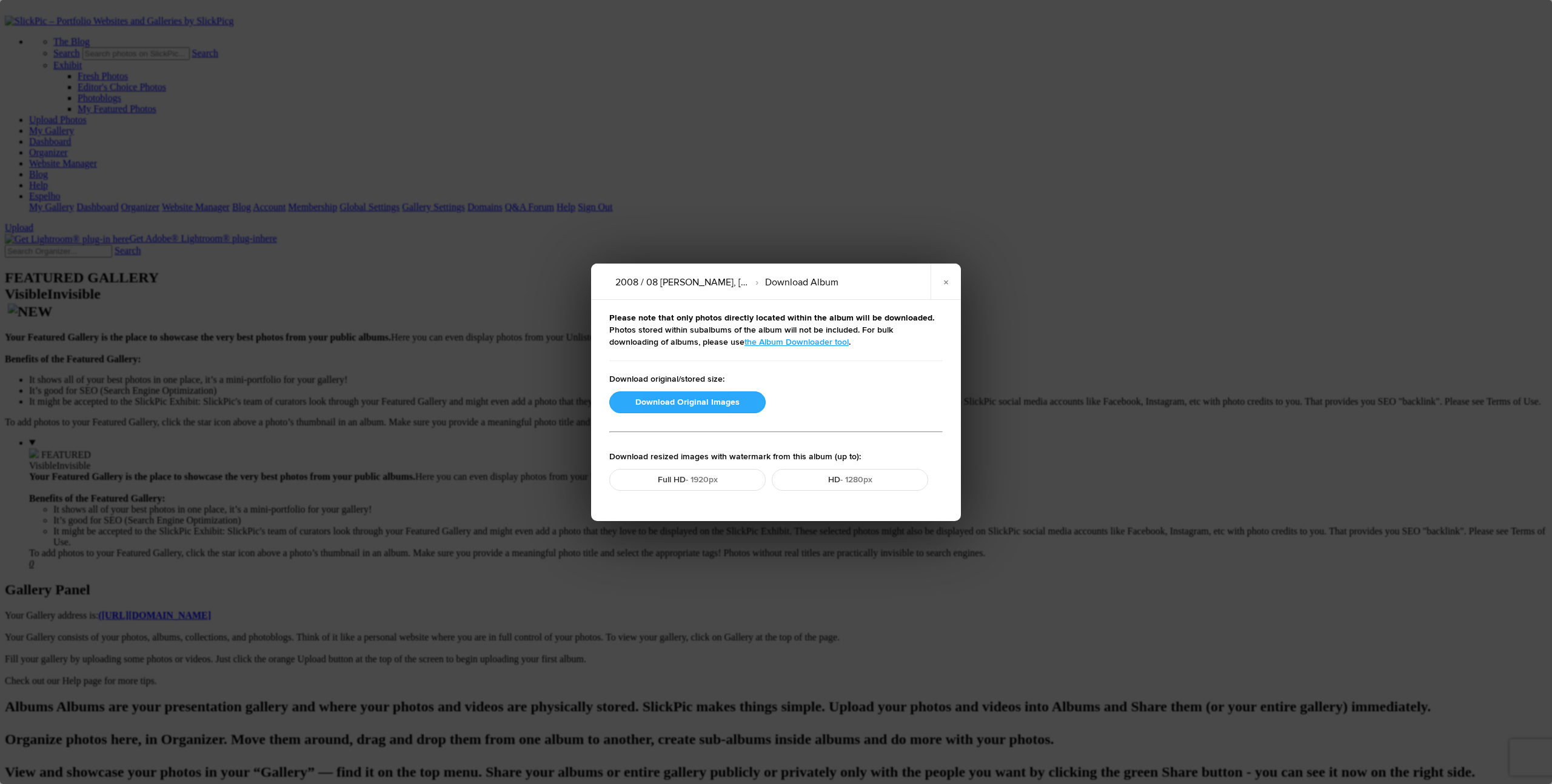
click at [689, 403] on button "Download Original Images" at bounding box center [687, 402] width 156 height 22
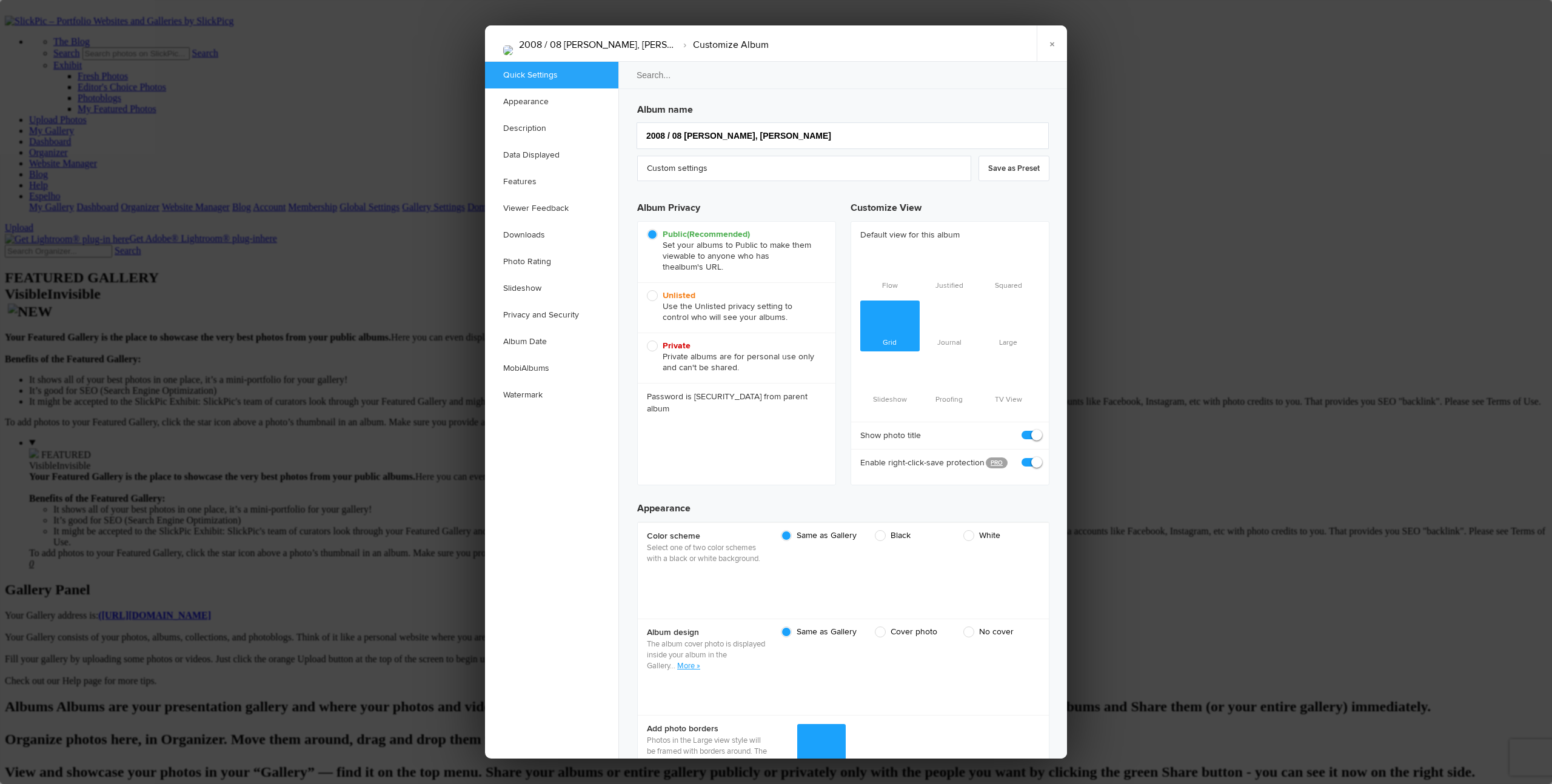
click at [655, 298] on span "Unlisted Use the Unlisted privacy setting to control who will see your albums." at bounding box center [734, 306] width 173 height 33
click at [647, 291] on input "Unlisted Use the Unlisted privacy setting to control who will see your albums." at bounding box center [646, 290] width 1 height 1
radio input "true"
drag, startPoint x: 1054, startPoint y: 43, endPoint x: 1050, endPoint y: 52, distance: 9.8
click at [849, 43] on link "×" at bounding box center [1051, 44] width 30 height 37
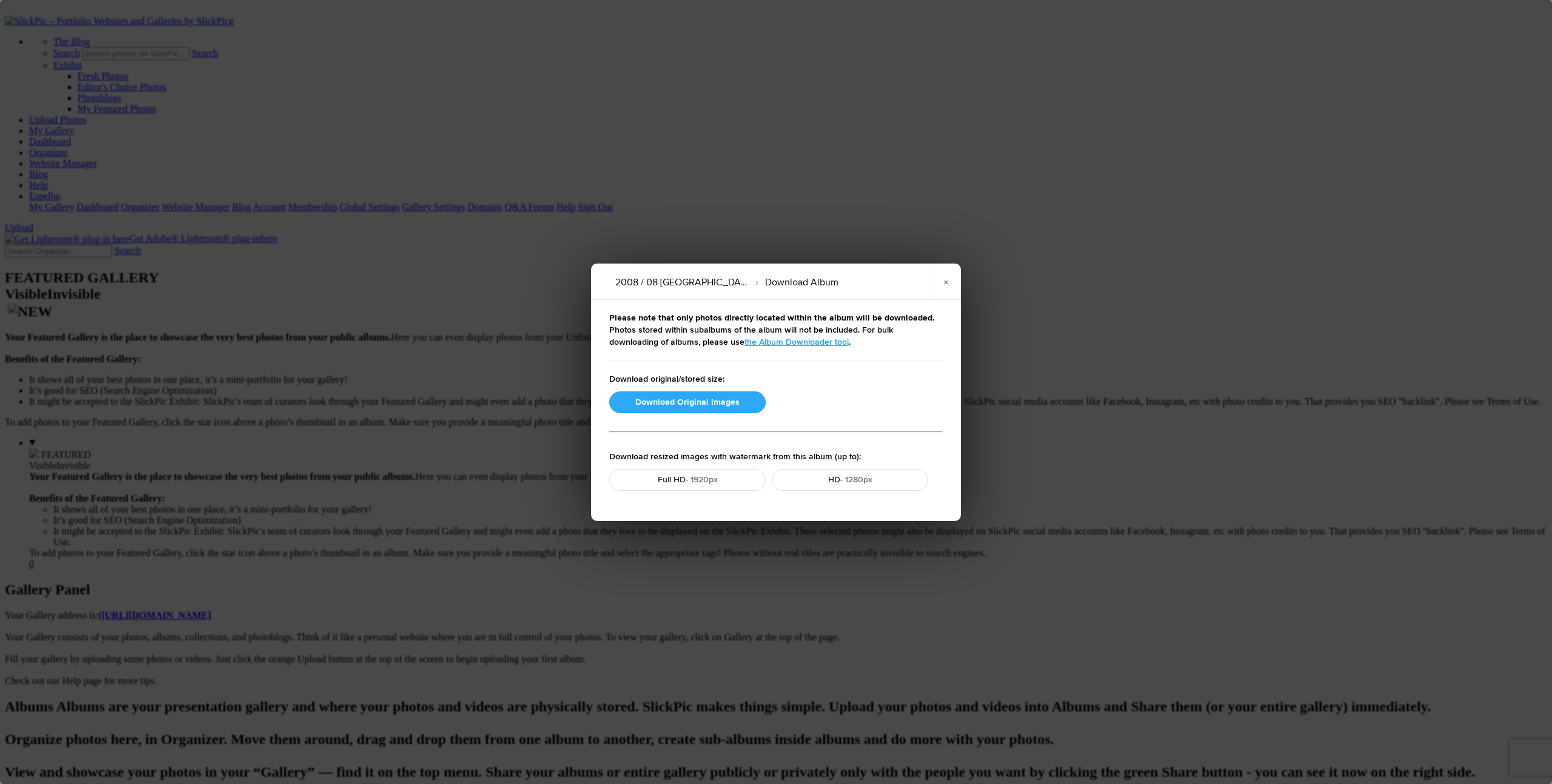
click at [669, 402] on button "Download Original Images" at bounding box center [687, 402] width 156 height 22
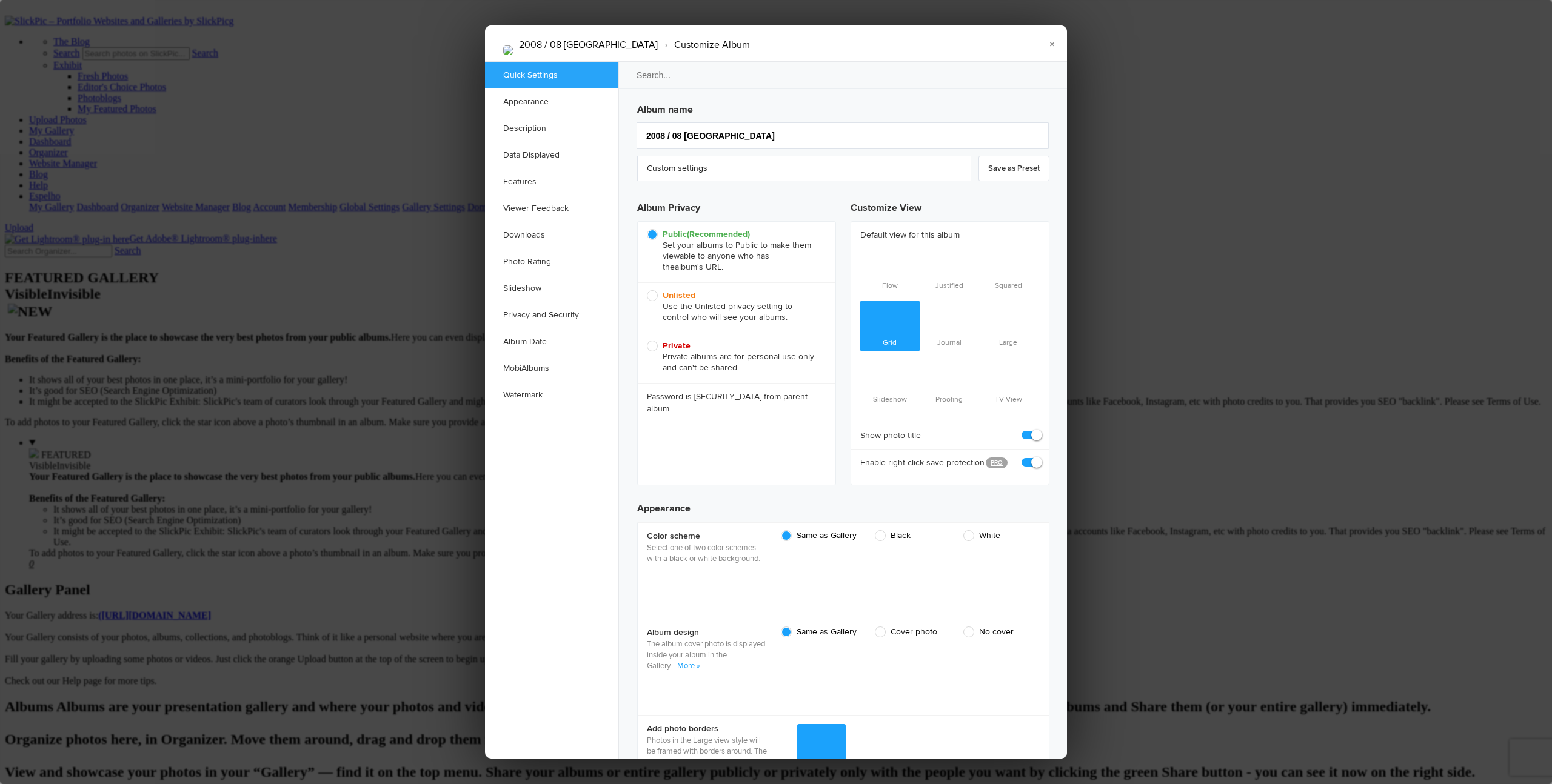
click at [653, 293] on span "Unlisted Use the Unlisted privacy setting to control who will see your albums." at bounding box center [734, 306] width 173 height 33
click at [647, 291] on input "Unlisted Use the Unlisted privacy setting to control who will see your albums." at bounding box center [646, 290] width 1 height 1
radio input "true"
click at [849, 41] on link "×" at bounding box center [1051, 44] width 30 height 37
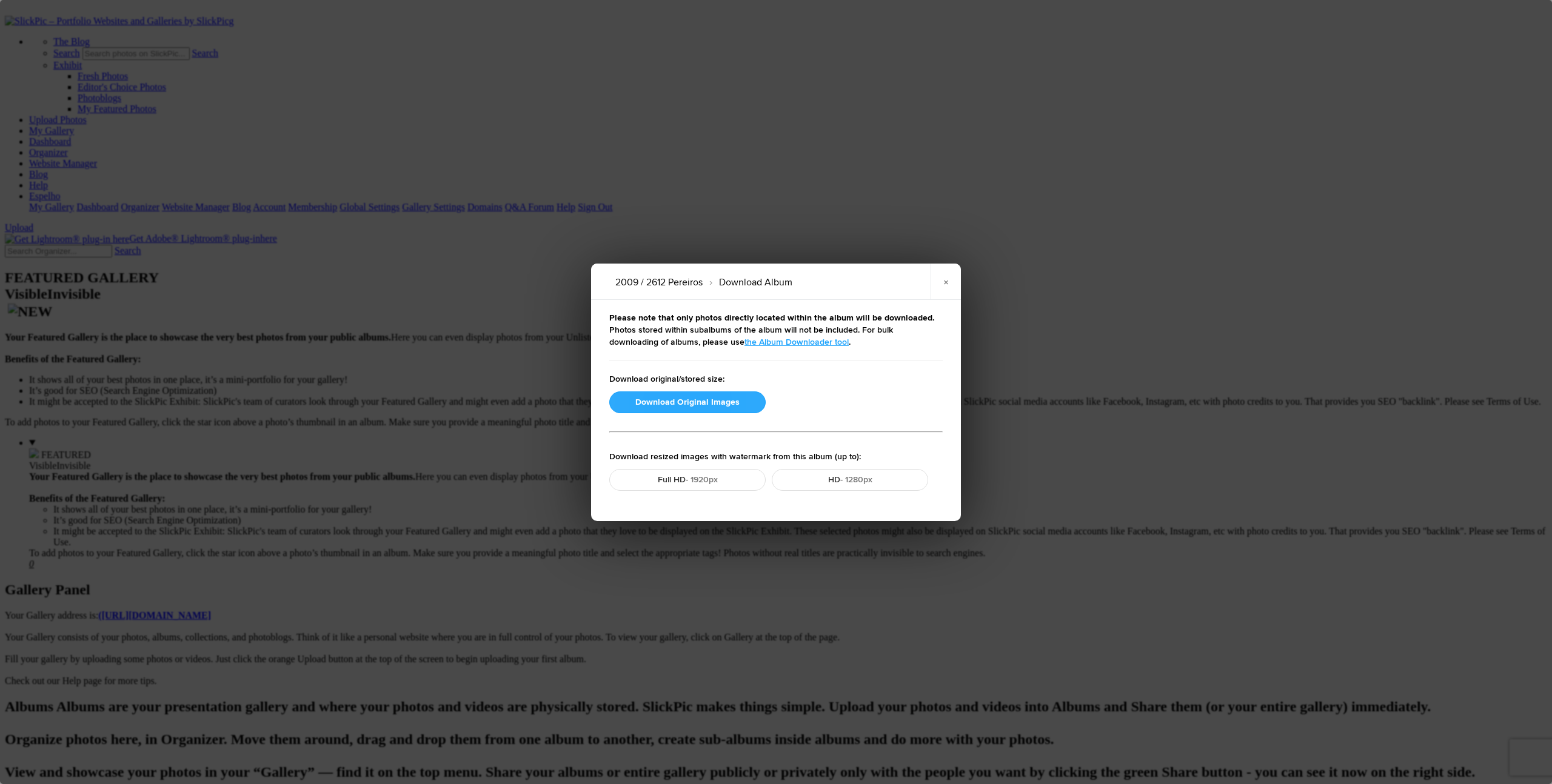
click at [707, 398] on button "Download Original Images" at bounding box center [687, 402] width 156 height 22
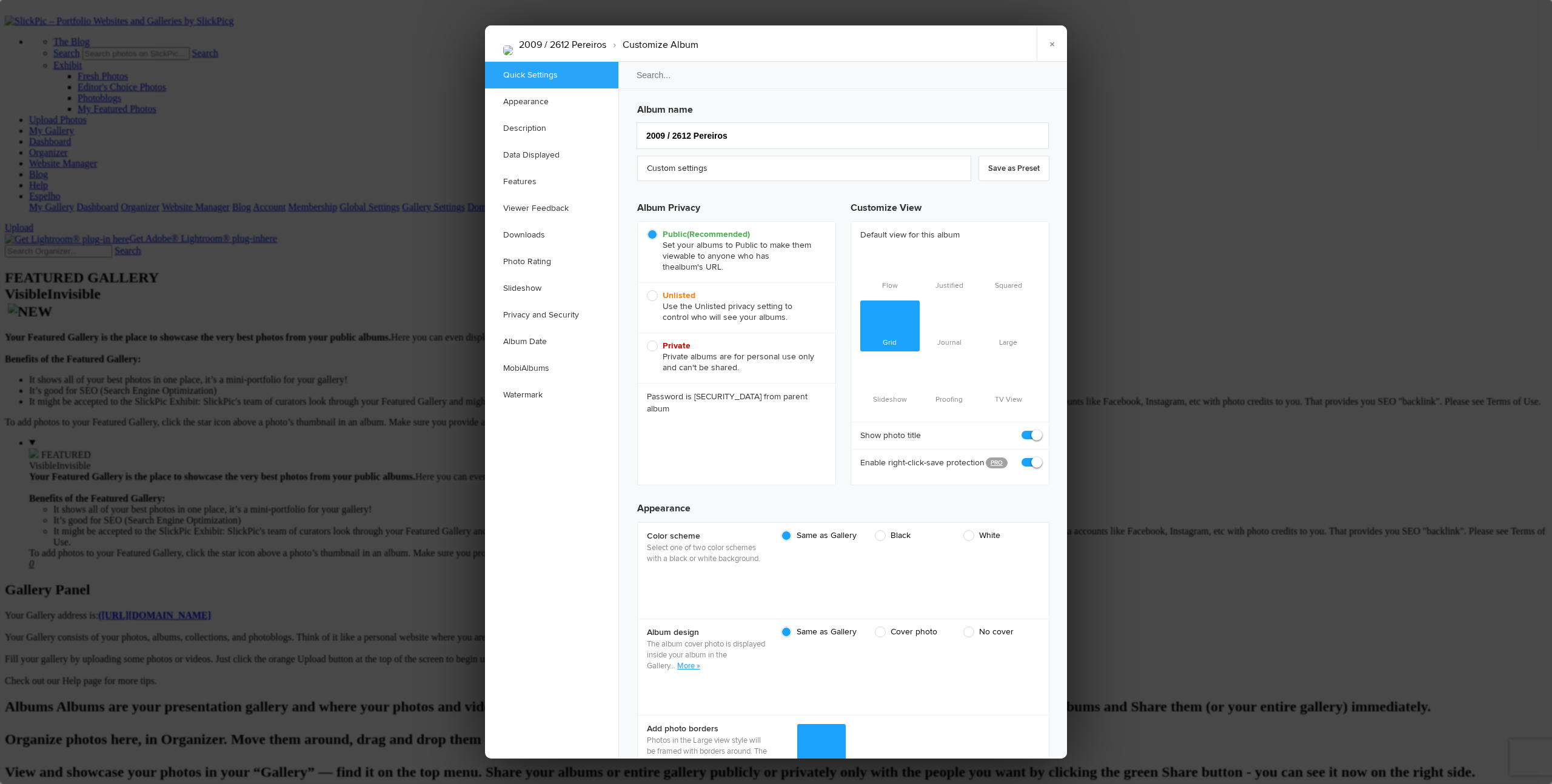
click at [656, 295] on span "Unlisted Use the Unlisted privacy setting to control who will see your albums." at bounding box center [734, 306] width 173 height 33
click at [647, 291] on input "Unlisted Use the Unlisted privacy setting to control who will see your albums." at bounding box center [646, 290] width 1 height 1
radio input "true"
click at [849, 44] on link "×" at bounding box center [1051, 44] width 30 height 37
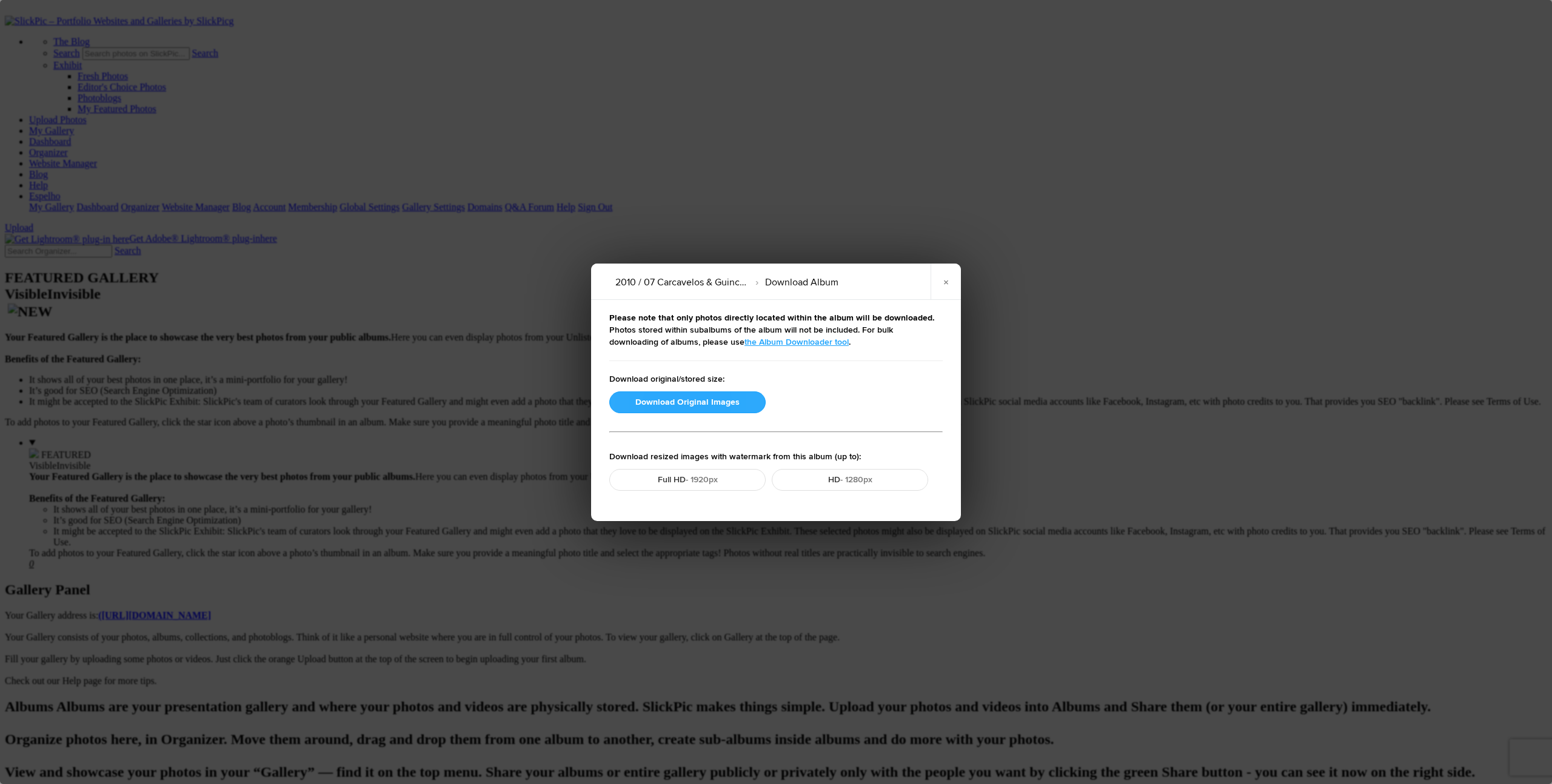
click at [703, 398] on button "Download Original Images" at bounding box center [687, 402] width 156 height 22
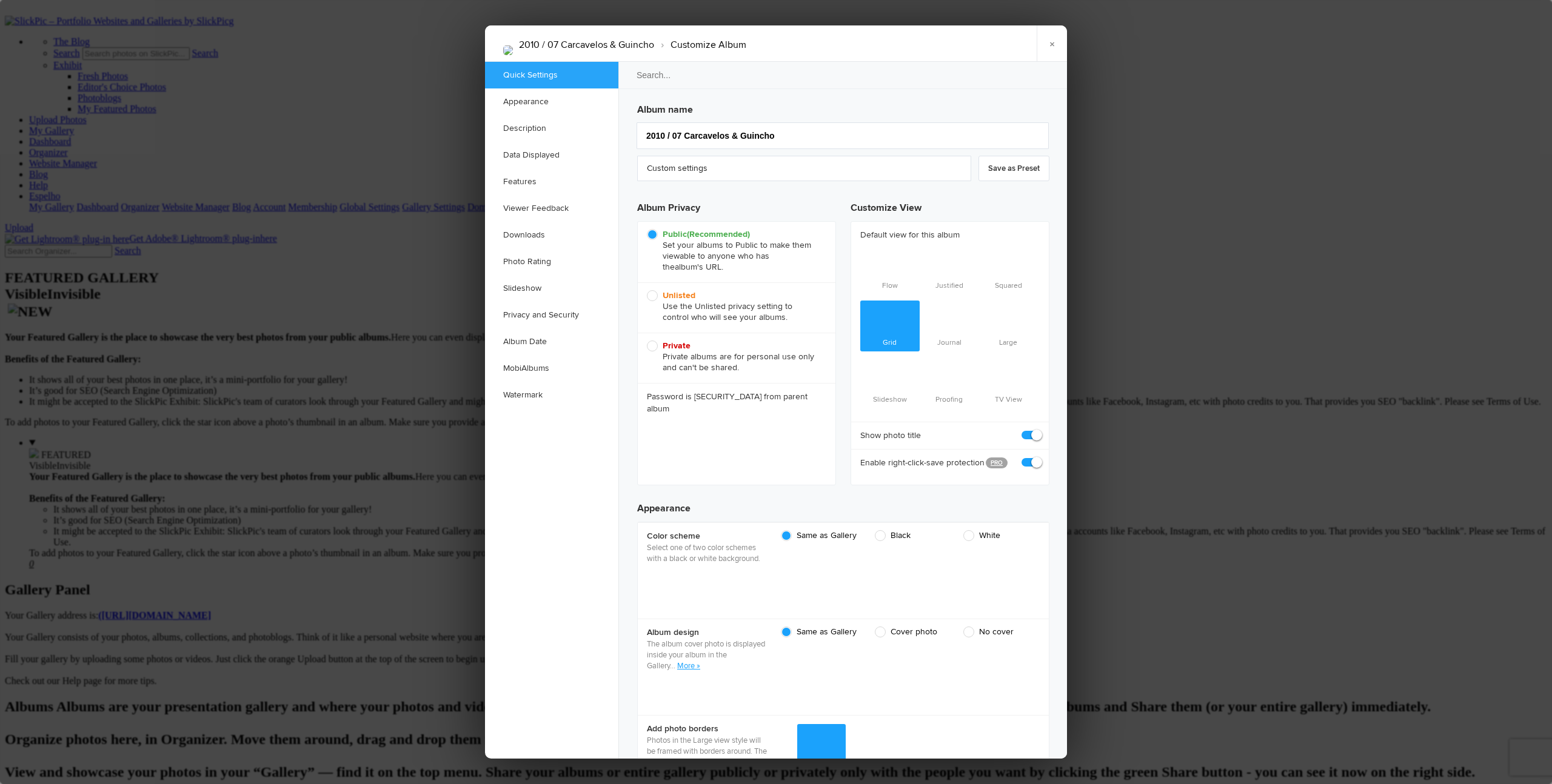
click at [652, 296] on span "Unlisted Use the Unlisted privacy setting to control who will see your albums." at bounding box center [734, 306] width 173 height 33
click at [647, 291] on input "Unlisted Use the Unlisted privacy setting to control who will see your albums." at bounding box center [646, 290] width 1 height 1
radio input "true"
click at [849, 44] on link "×" at bounding box center [1051, 44] width 30 height 37
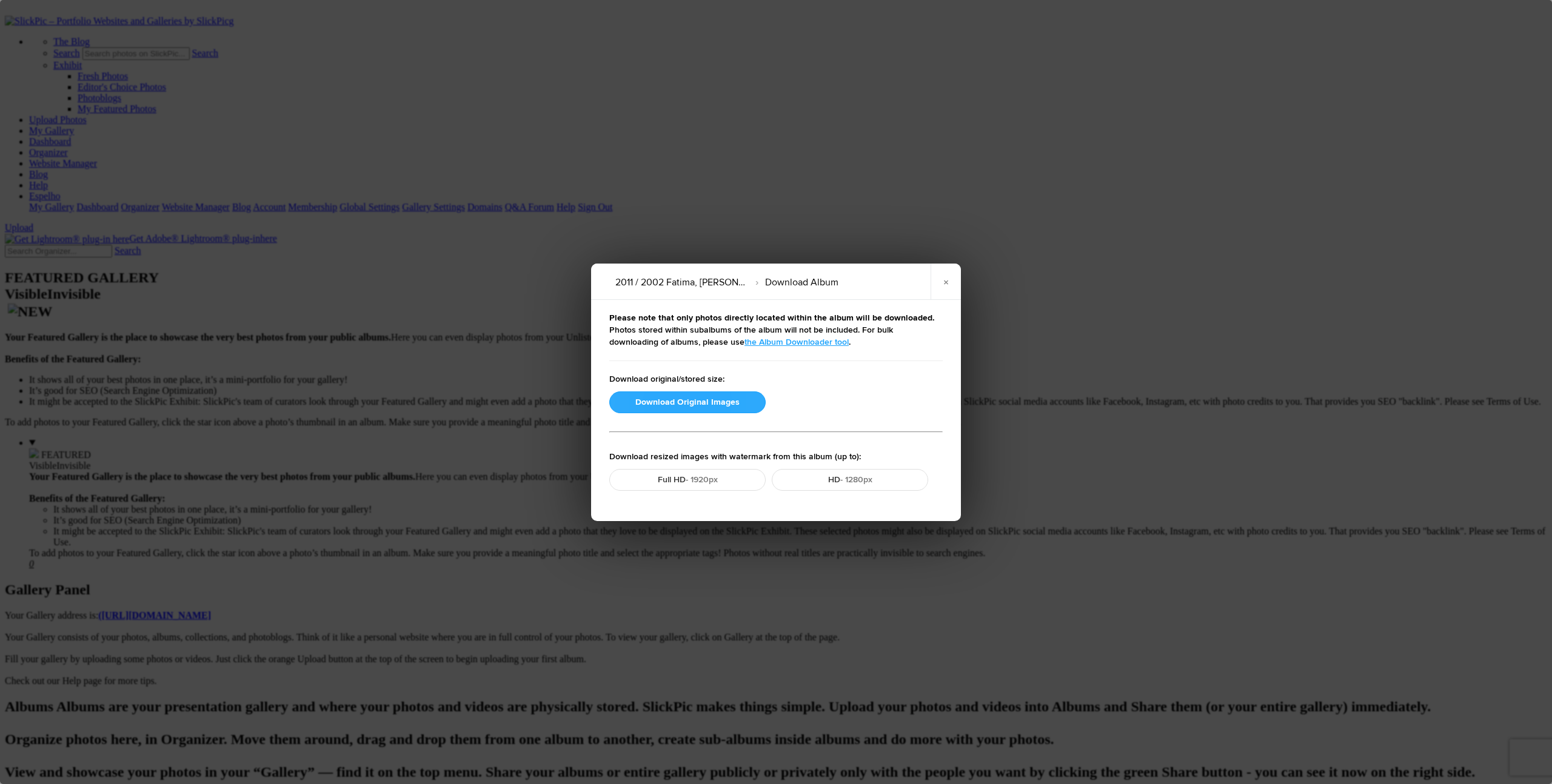
click at [731, 400] on button "Download Original Images" at bounding box center [687, 402] width 156 height 22
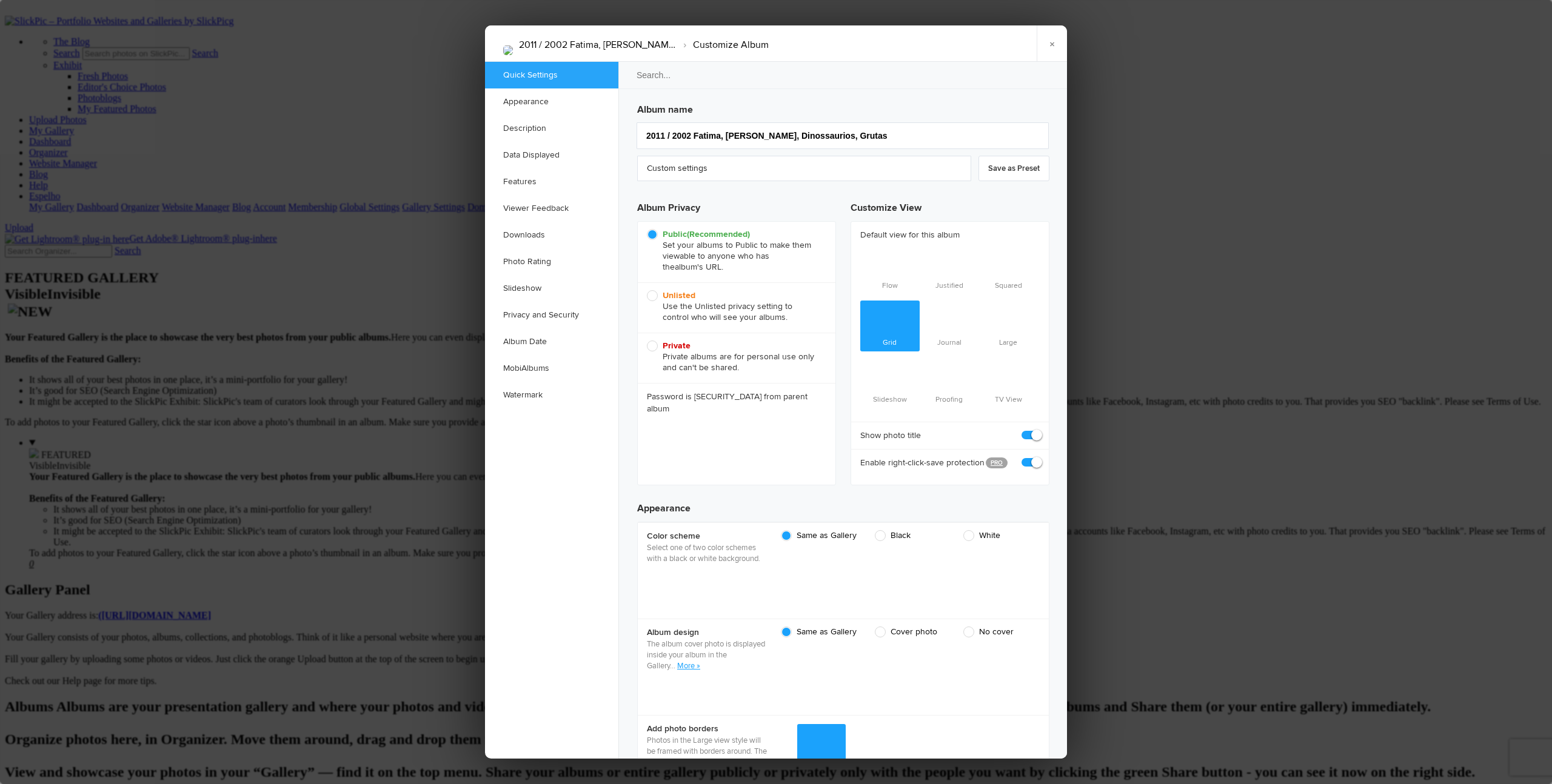
click at [654, 295] on span "Unlisted Use the Unlisted privacy setting to control who will see your albums." at bounding box center [734, 306] width 173 height 33
click at [647, 291] on input "Unlisted Use the Unlisted privacy setting to control who will see your albums." at bounding box center [646, 290] width 1 height 1
radio input "true"
click at [849, 43] on link "×" at bounding box center [1051, 44] width 30 height 37
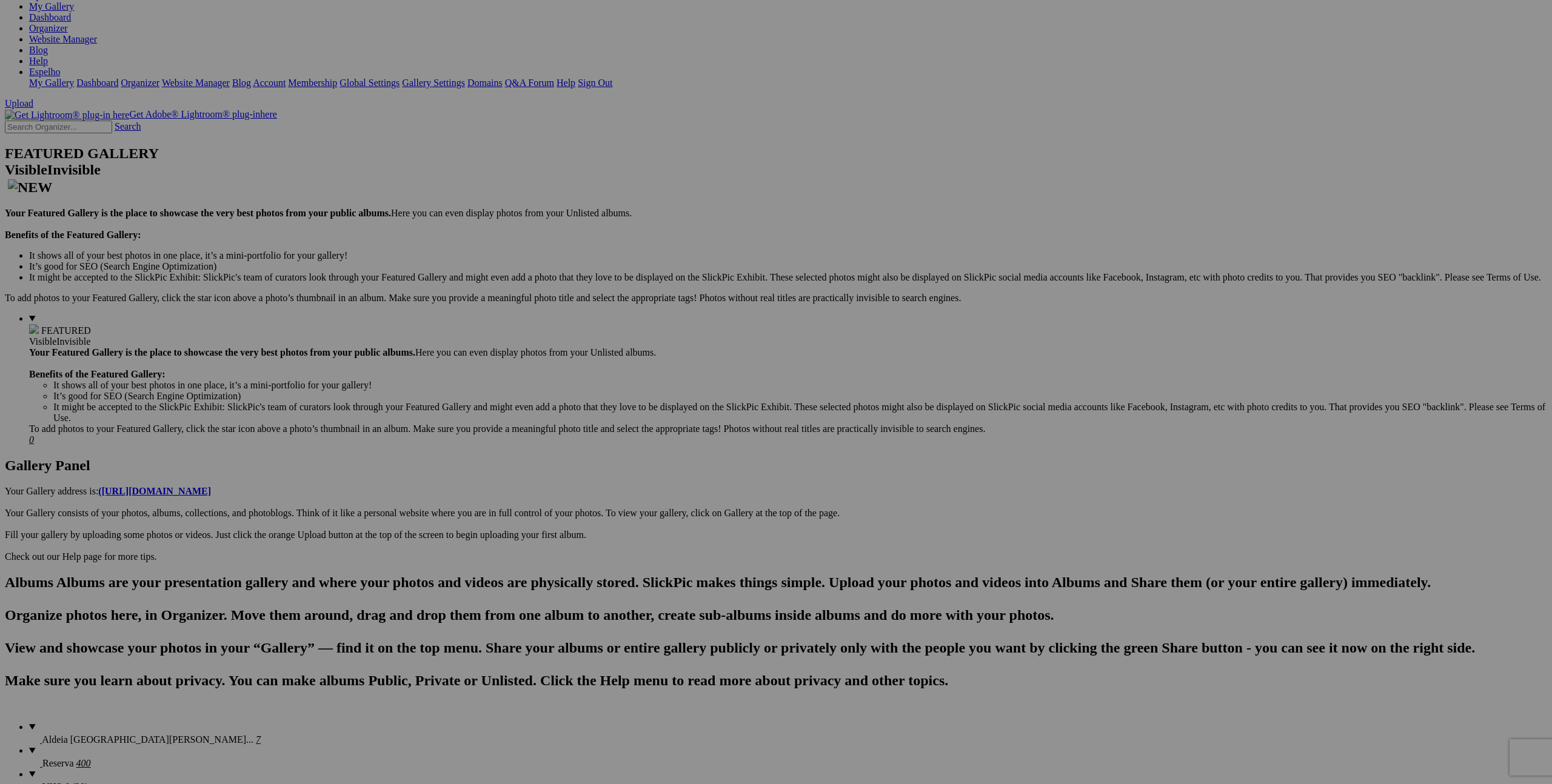
scroll to position [135, 0]
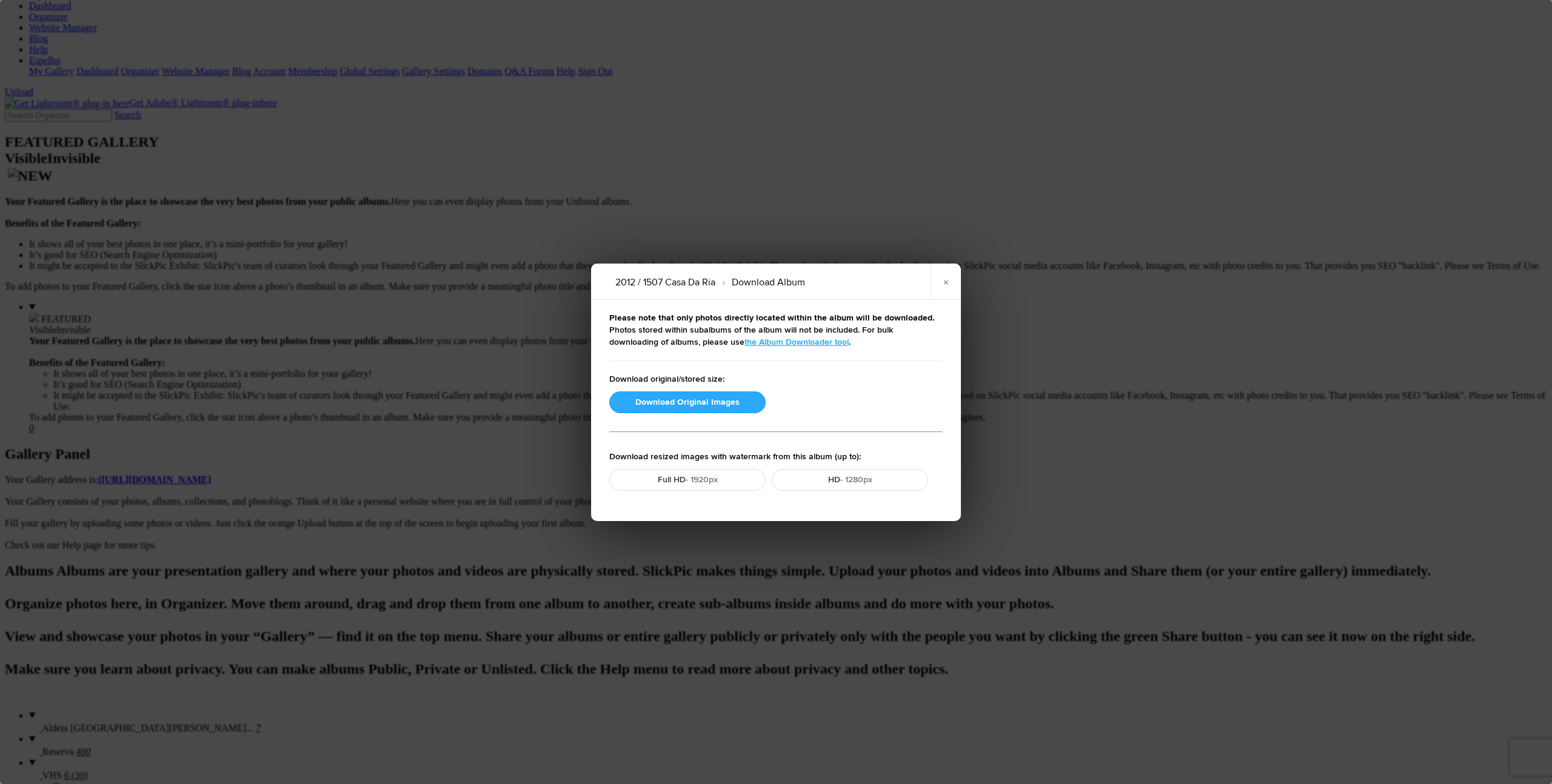
click at [695, 404] on button "Download Original Images" at bounding box center [687, 402] width 156 height 22
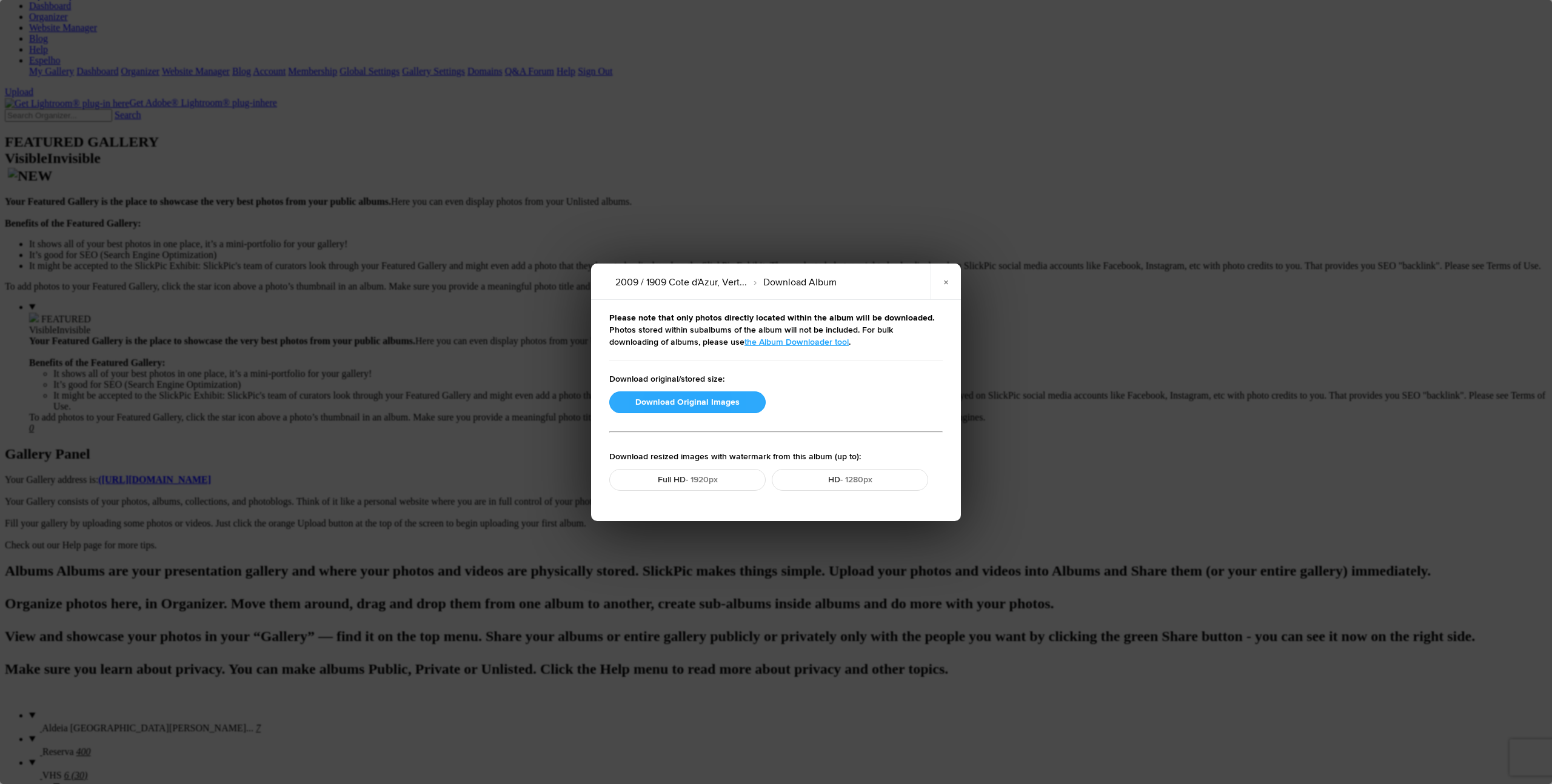
click at [682, 404] on button "Download Original Images" at bounding box center [687, 402] width 156 height 22
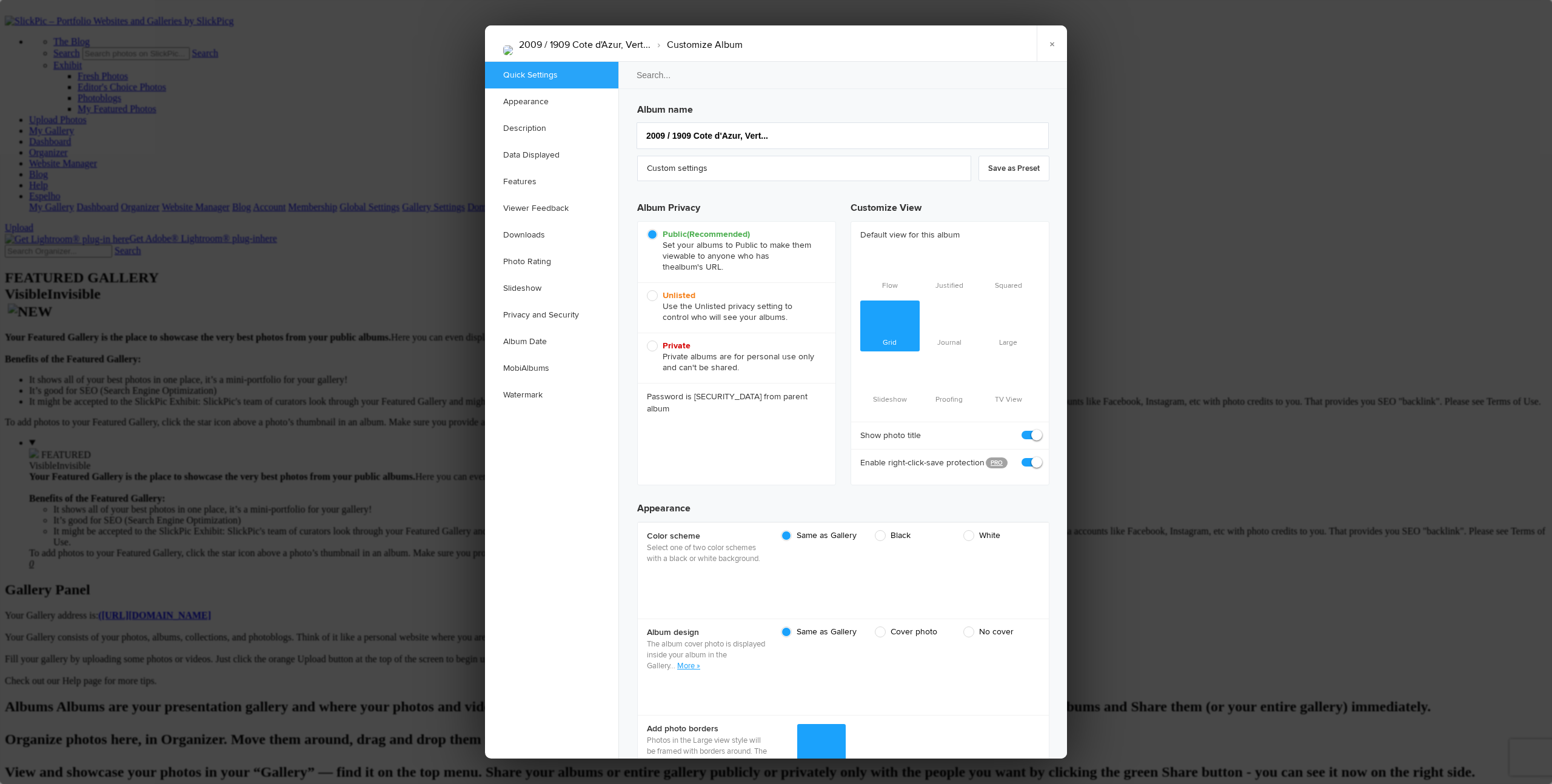
scroll to position [0, 0]
click at [657, 296] on span "Unlisted Use the Unlisted privacy setting to control who will see your albums." at bounding box center [734, 306] width 173 height 33
click at [647, 291] on input "Unlisted Use the Unlisted privacy setting to control who will see your albums." at bounding box center [646, 290] width 1 height 1
radio input "true"
click at [849, 44] on link "×" at bounding box center [1051, 44] width 30 height 37
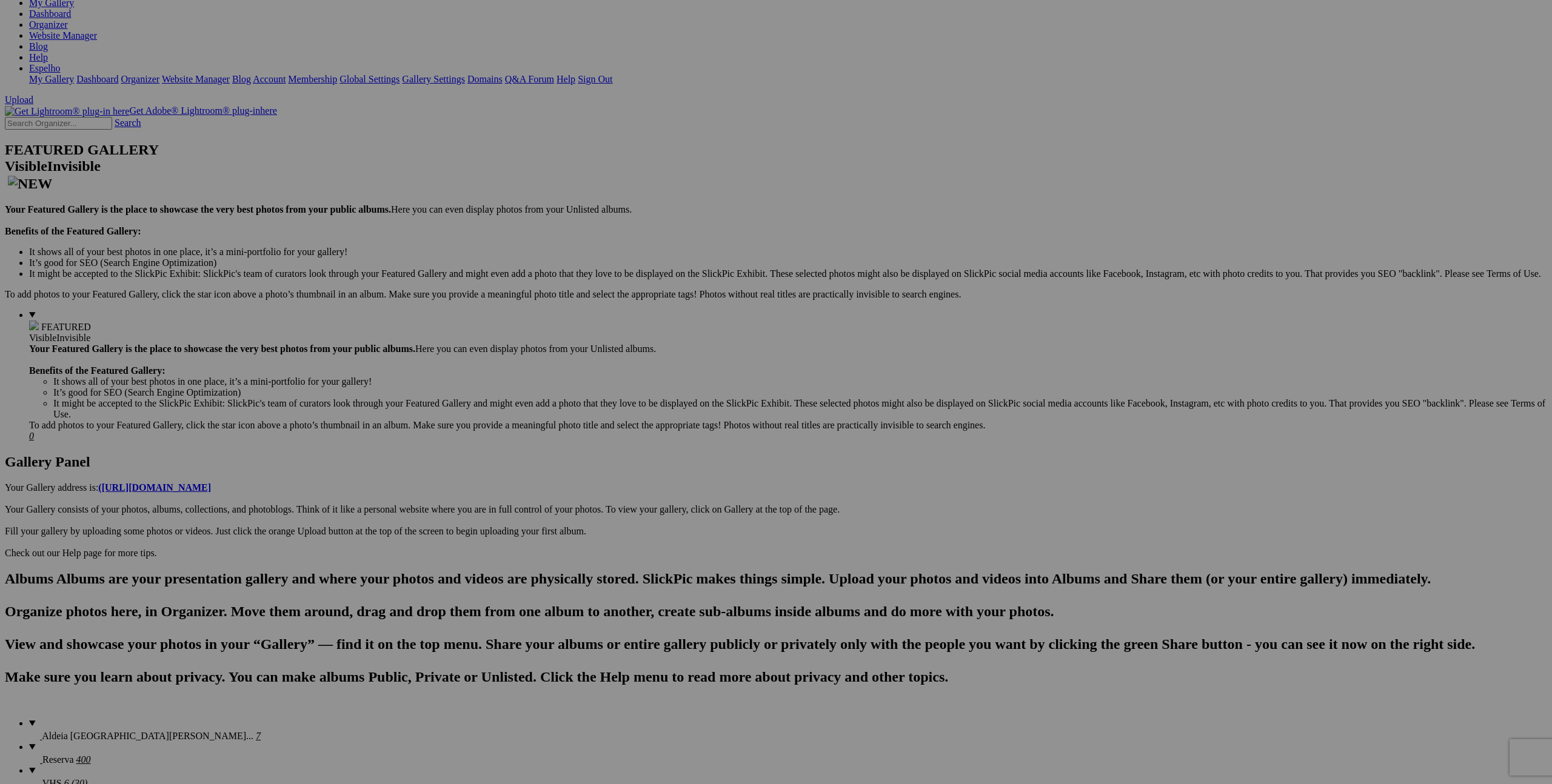
scroll to position [138, 0]
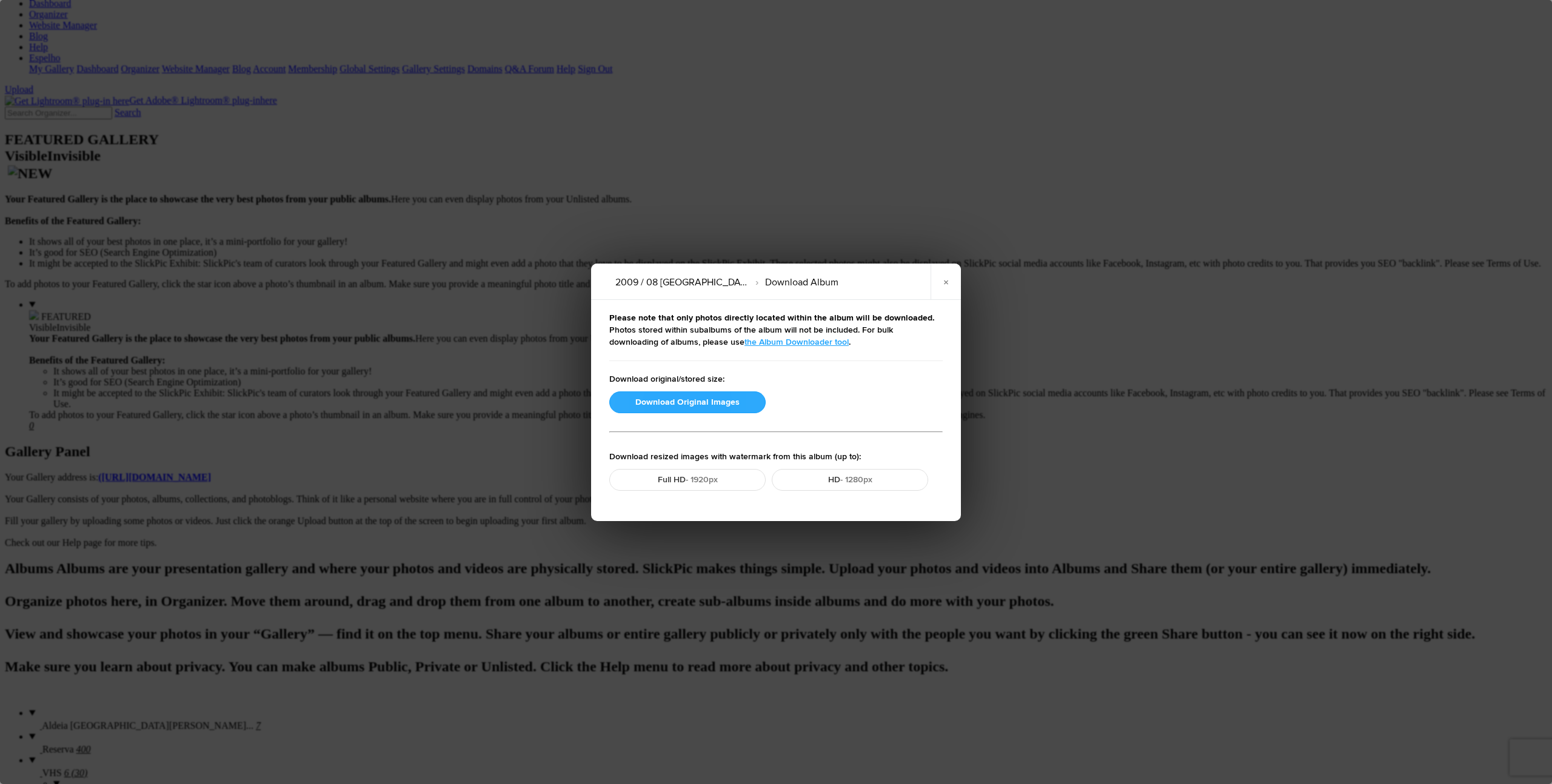
click at [671, 401] on button "Download Original Images" at bounding box center [687, 402] width 156 height 22
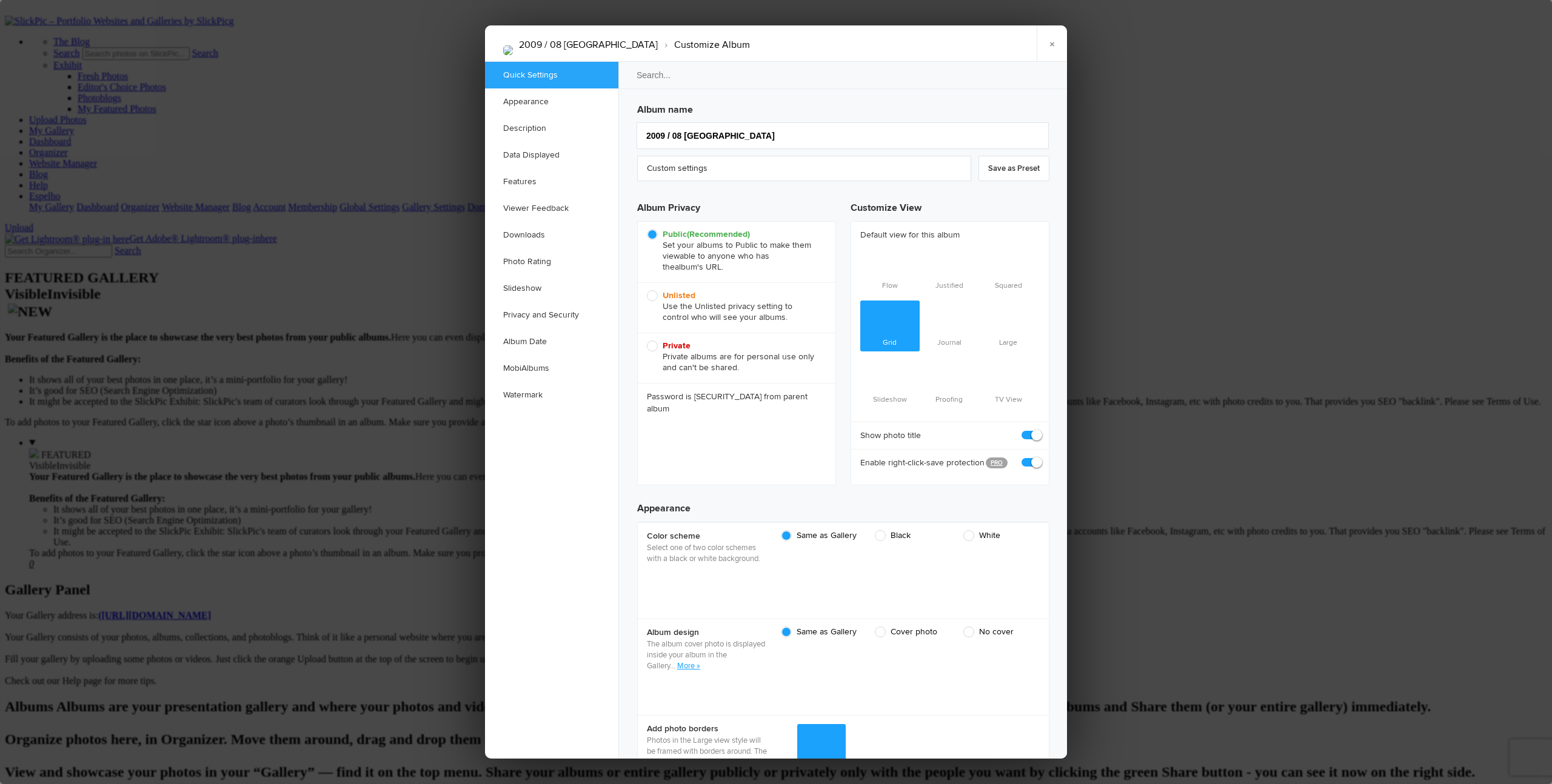
scroll to position [0, 0]
click at [654, 294] on span "Unlisted Use the Unlisted privacy setting to control who will see your albums." at bounding box center [734, 306] width 173 height 33
click at [647, 291] on input "Unlisted Use the Unlisted privacy setting to control who will see your albums." at bounding box center [646, 290] width 1 height 1
radio input "true"
click at [849, 41] on link "×" at bounding box center [1051, 44] width 30 height 37
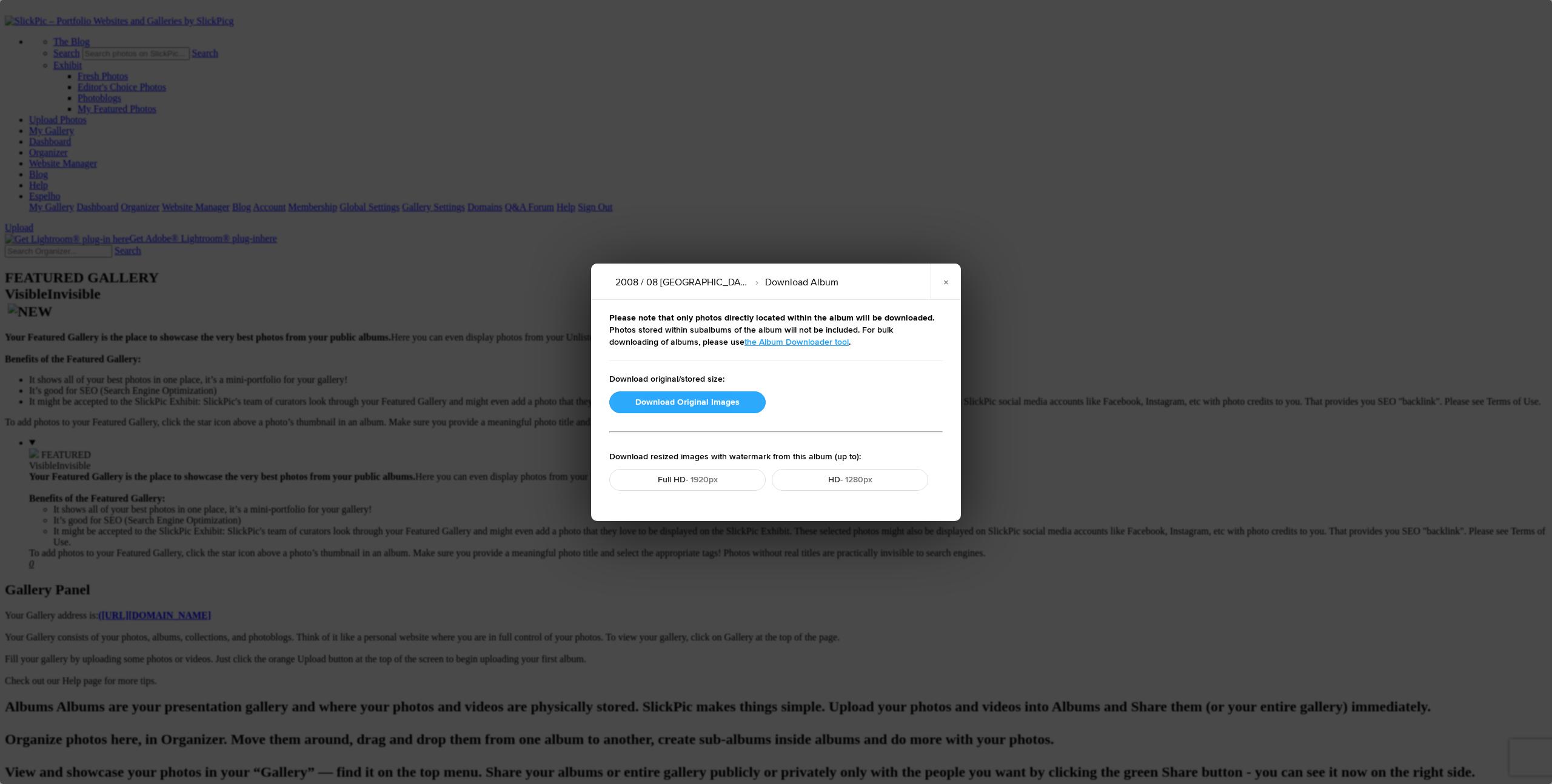
click at [685, 398] on button "Download Original Images" at bounding box center [687, 402] width 156 height 22
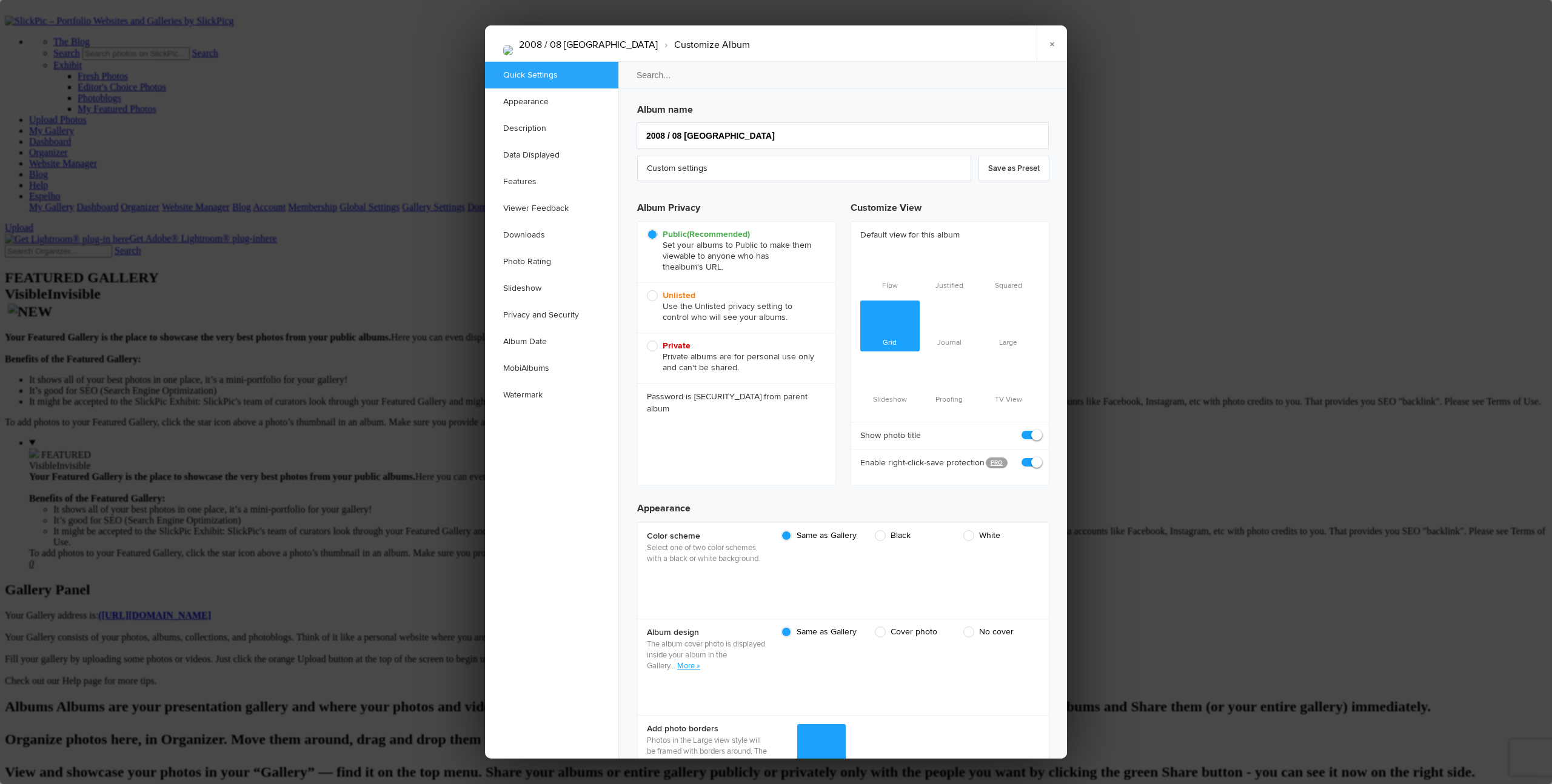
click at [652, 293] on span "Unlisted Use the Unlisted privacy setting to control who will see your albums." at bounding box center [734, 306] width 173 height 33
click at [647, 291] on input "Unlisted Use the Unlisted privacy setting to control who will see your albums." at bounding box center [646, 290] width 1 height 1
radio input "true"
click at [849, 42] on link "×" at bounding box center [1051, 44] width 30 height 37
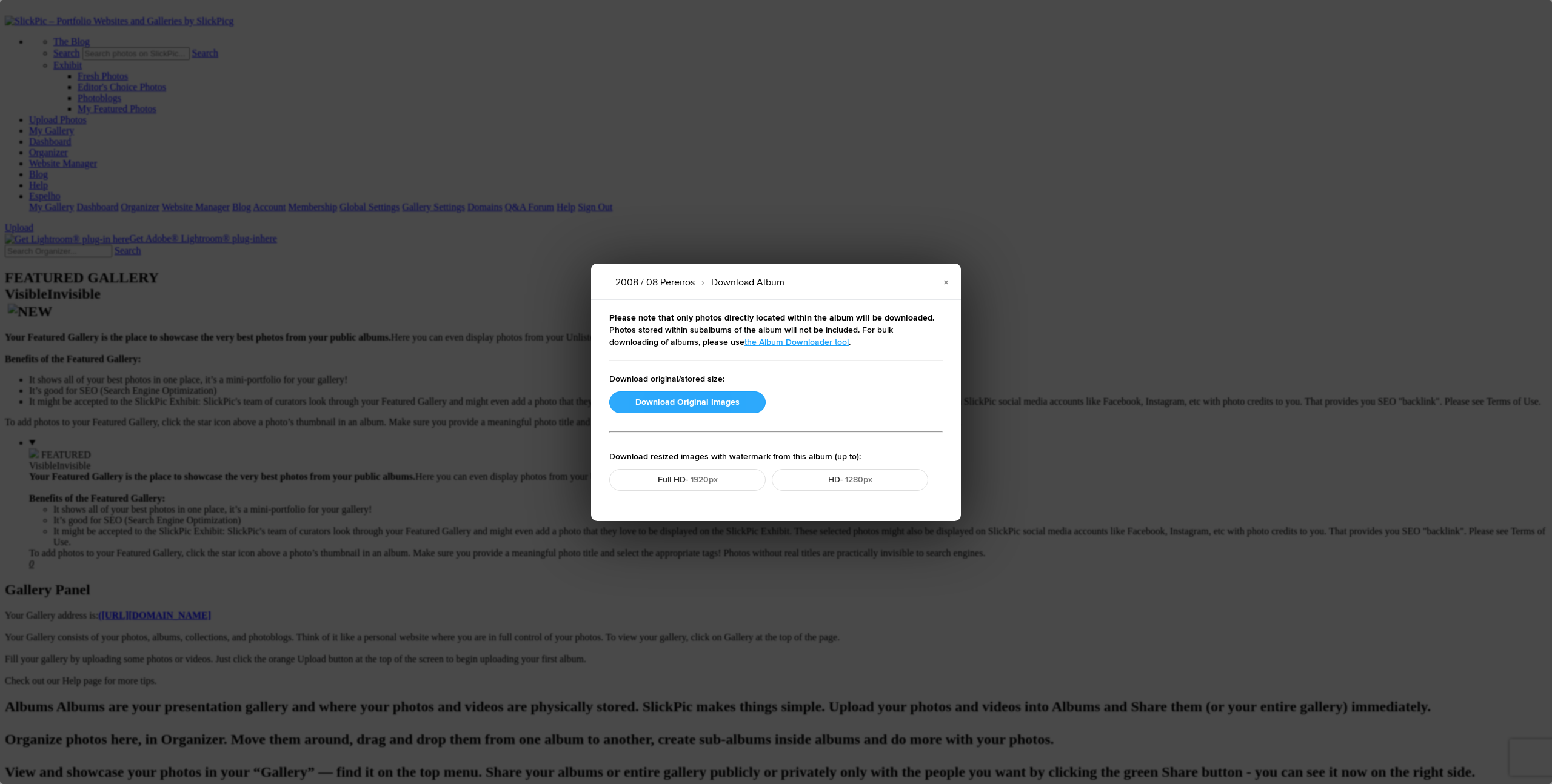
click at [681, 399] on button "Download Original Images" at bounding box center [687, 402] width 156 height 22
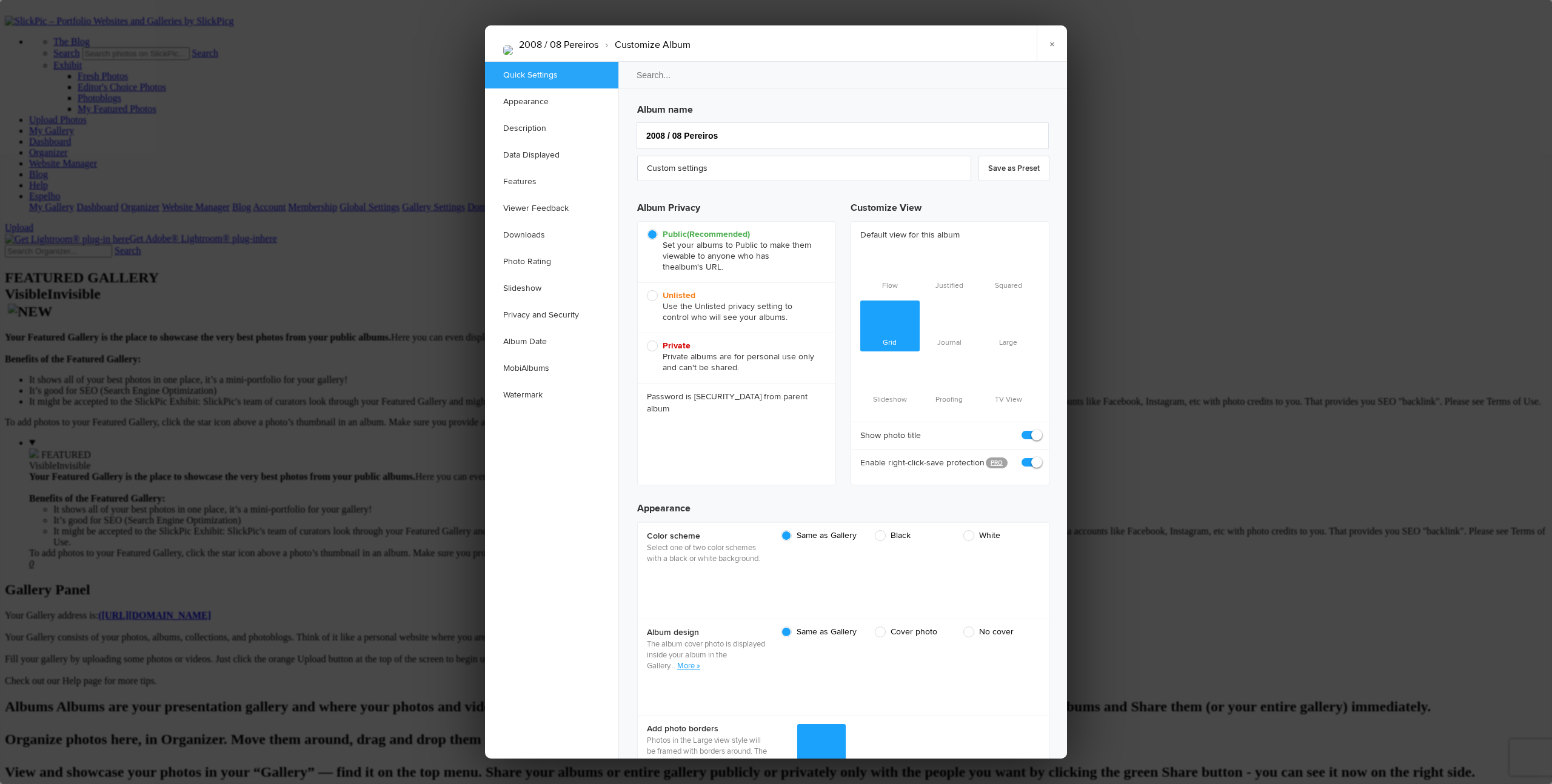
click at [656, 295] on span "Unlisted Use the Unlisted privacy setting to control who will see your albums." at bounding box center [734, 306] width 173 height 33
click at [647, 291] on input "Unlisted Use the Unlisted privacy setting to control who will see your albums." at bounding box center [646, 290] width 1 height 1
radio input "true"
click at [849, 44] on link "×" at bounding box center [1051, 44] width 30 height 37
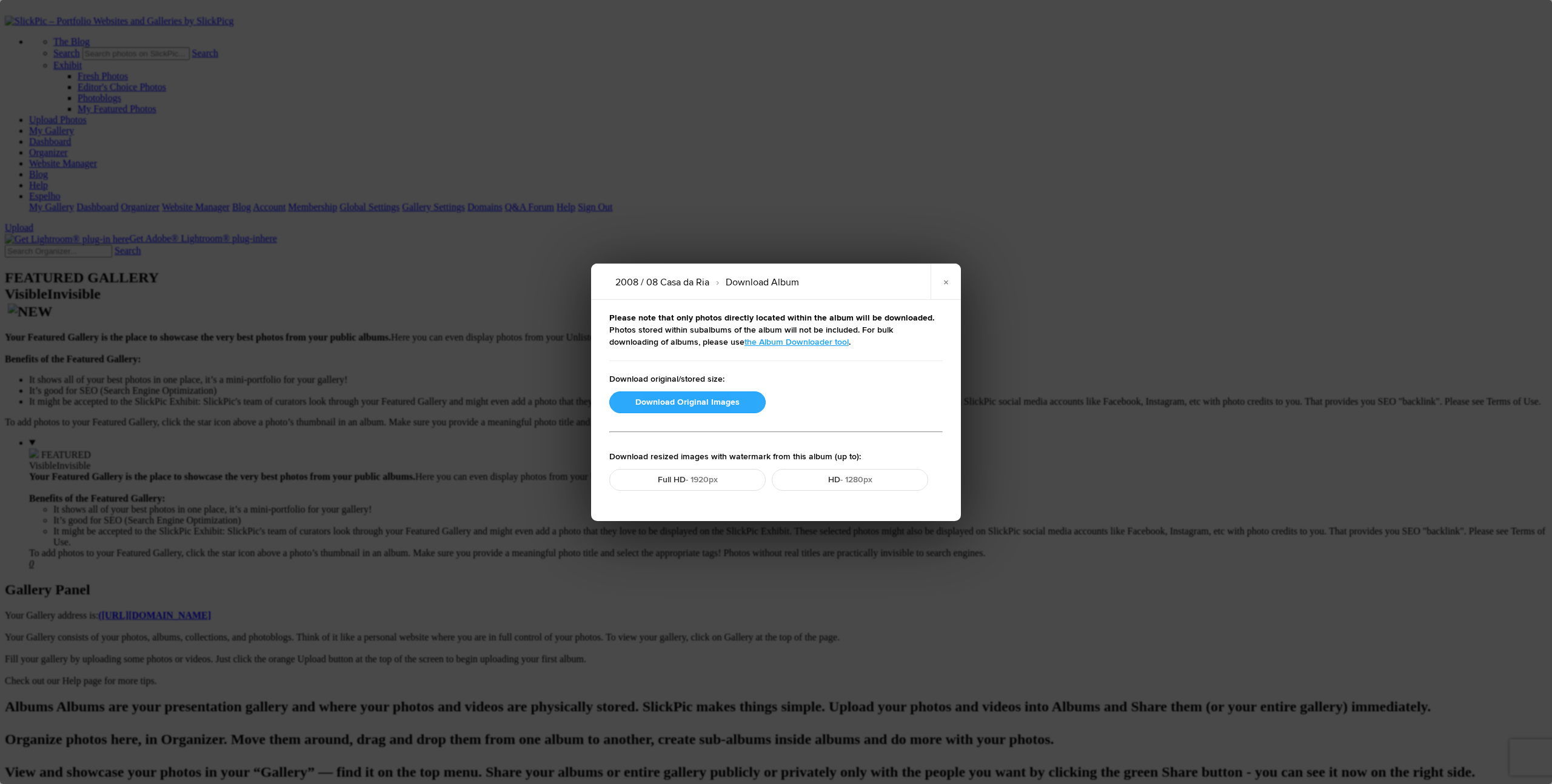
click at [705, 401] on button "Download Original Images" at bounding box center [687, 402] width 156 height 22
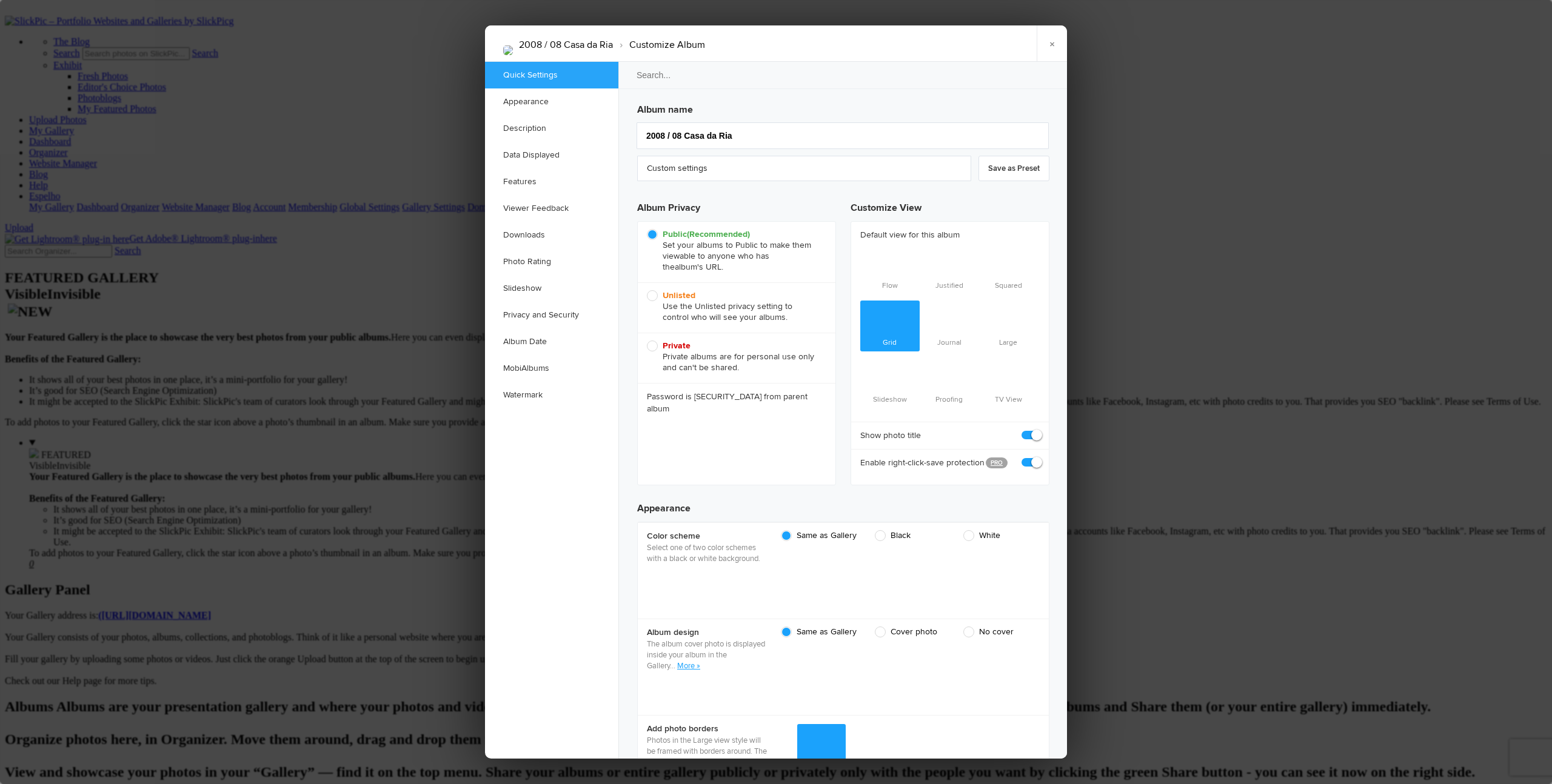
click at [653, 295] on span "Unlisted Use the Unlisted privacy setting to control who will see your albums." at bounding box center [734, 306] width 173 height 33
click at [647, 291] on input "Unlisted Use the Unlisted privacy setting to control who will see your albums." at bounding box center [646, 290] width 1 height 1
radio input "true"
click at [849, 43] on link "×" at bounding box center [1051, 44] width 30 height 37
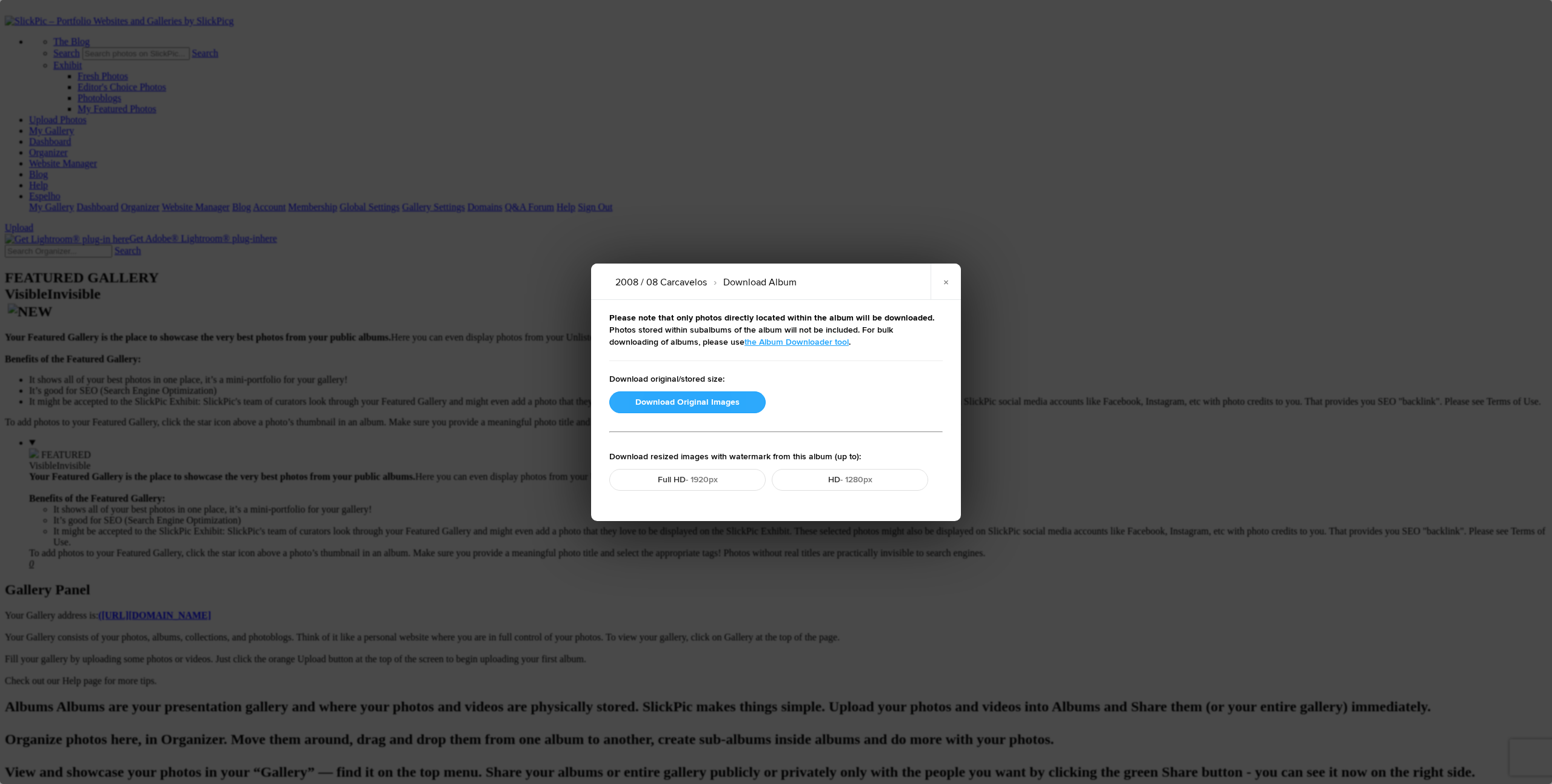
click at [677, 402] on button "Download Original Images" at bounding box center [687, 402] width 156 height 22
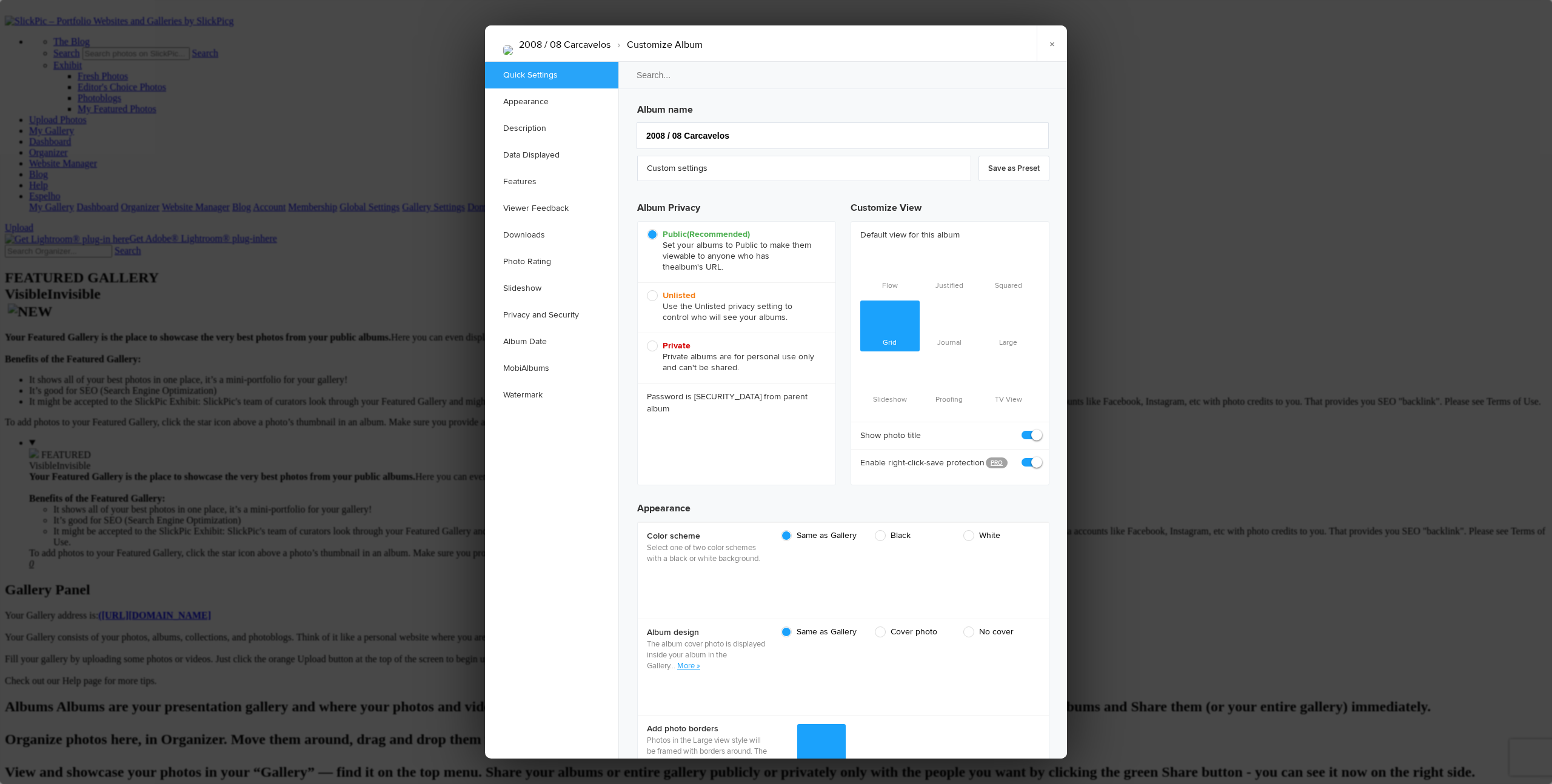
click at [652, 295] on span "Unlisted Use the Unlisted privacy setting to control who will see your albums." at bounding box center [734, 306] width 173 height 33
click at [647, 291] on input "Unlisted Use the Unlisted privacy setting to control who will see your albums." at bounding box center [646, 290] width 1 height 1
radio input "true"
click at [849, 43] on link "×" at bounding box center [1051, 44] width 30 height 37
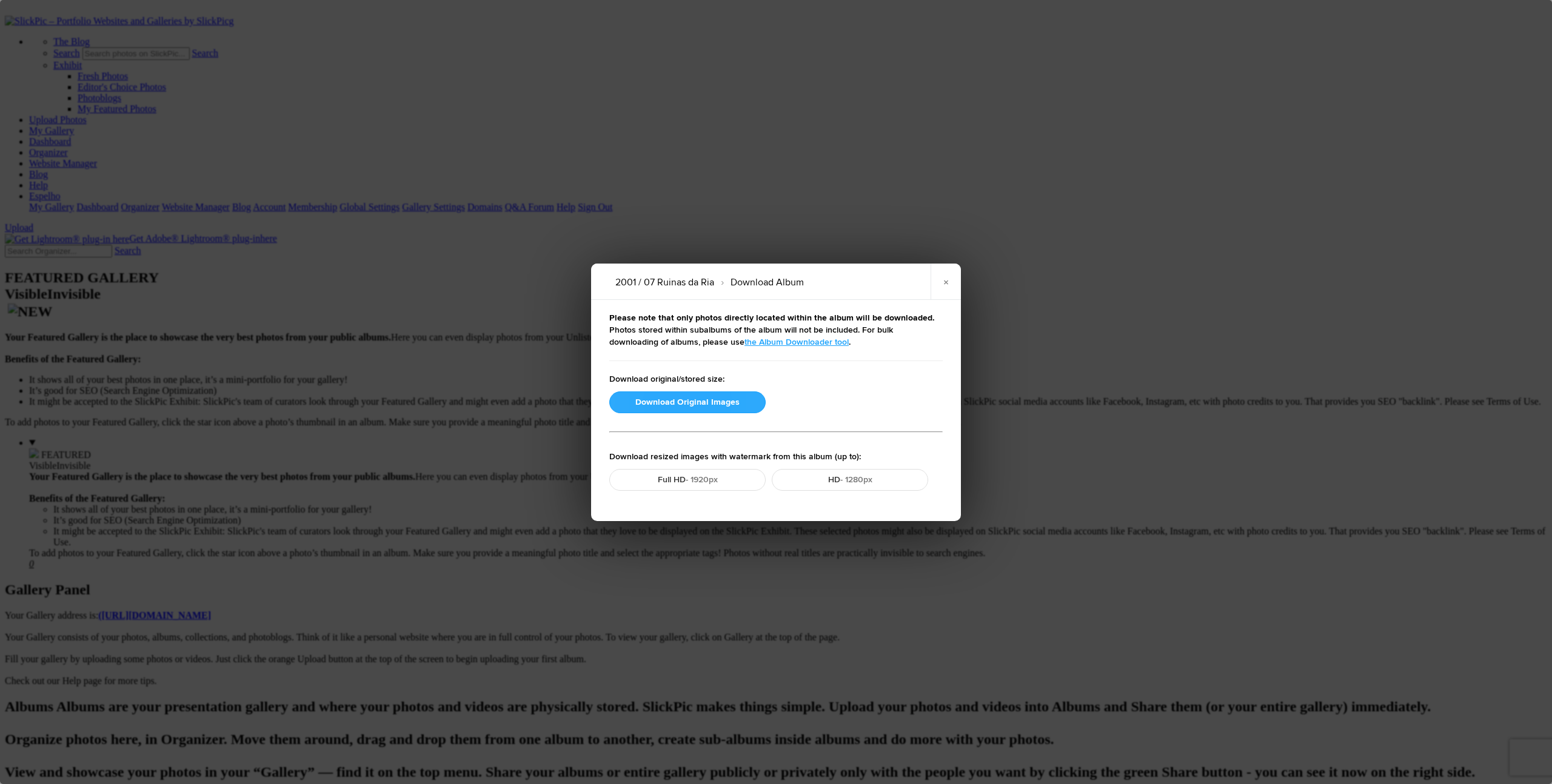
click at [722, 402] on button "Download Original Images" at bounding box center [687, 402] width 156 height 22
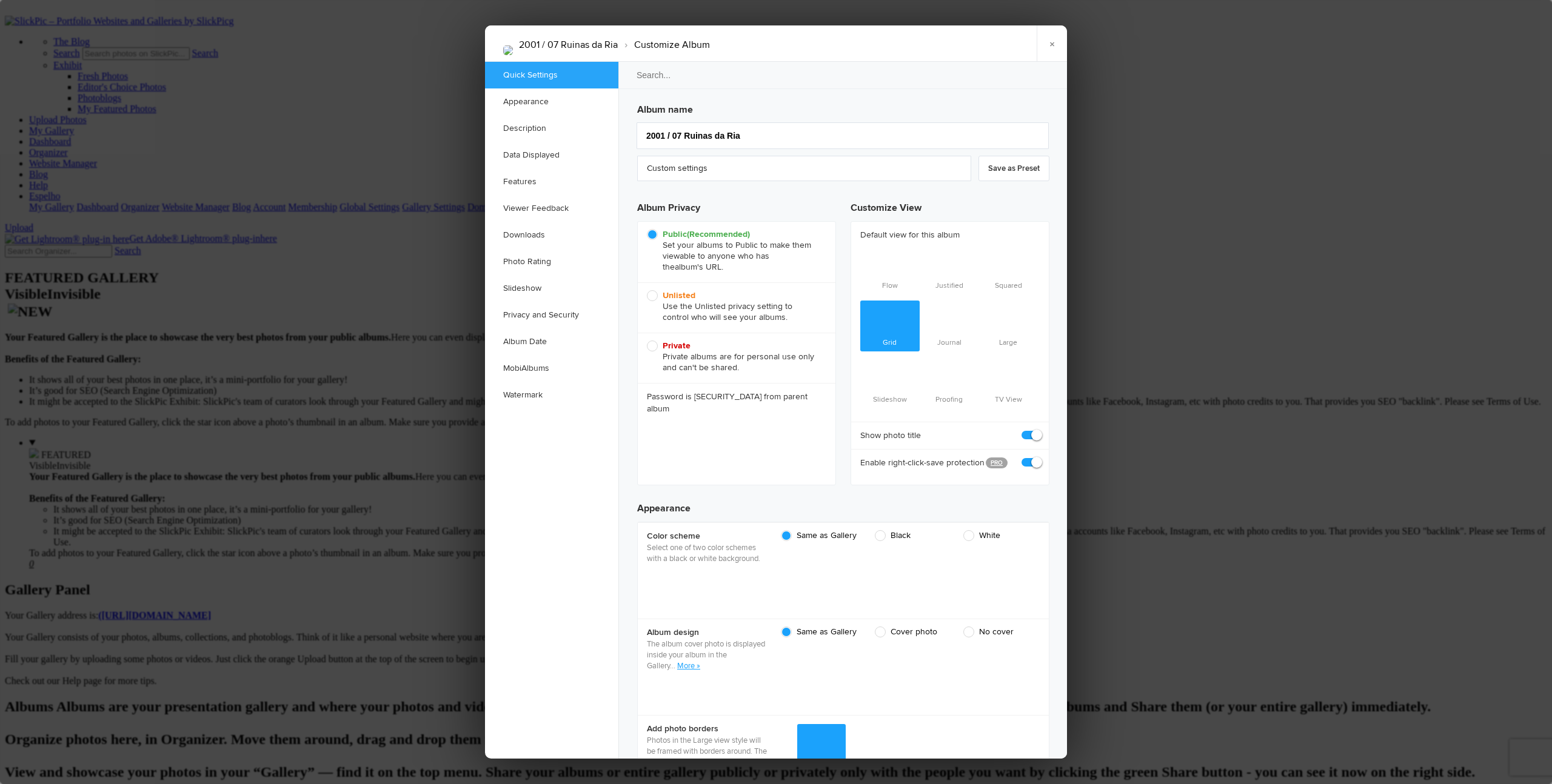
click at [651, 294] on span "Unlisted Use the Unlisted privacy setting to control who will see your albums." at bounding box center [734, 306] width 173 height 33
click at [647, 291] on input "Unlisted Use the Unlisted privacy setting to control who will see your albums." at bounding box center [646, 290] width 1 height 1
radio input "true"
click at [849, 44] on link "×" at bounding box center [1051, 44] width 30 height 37
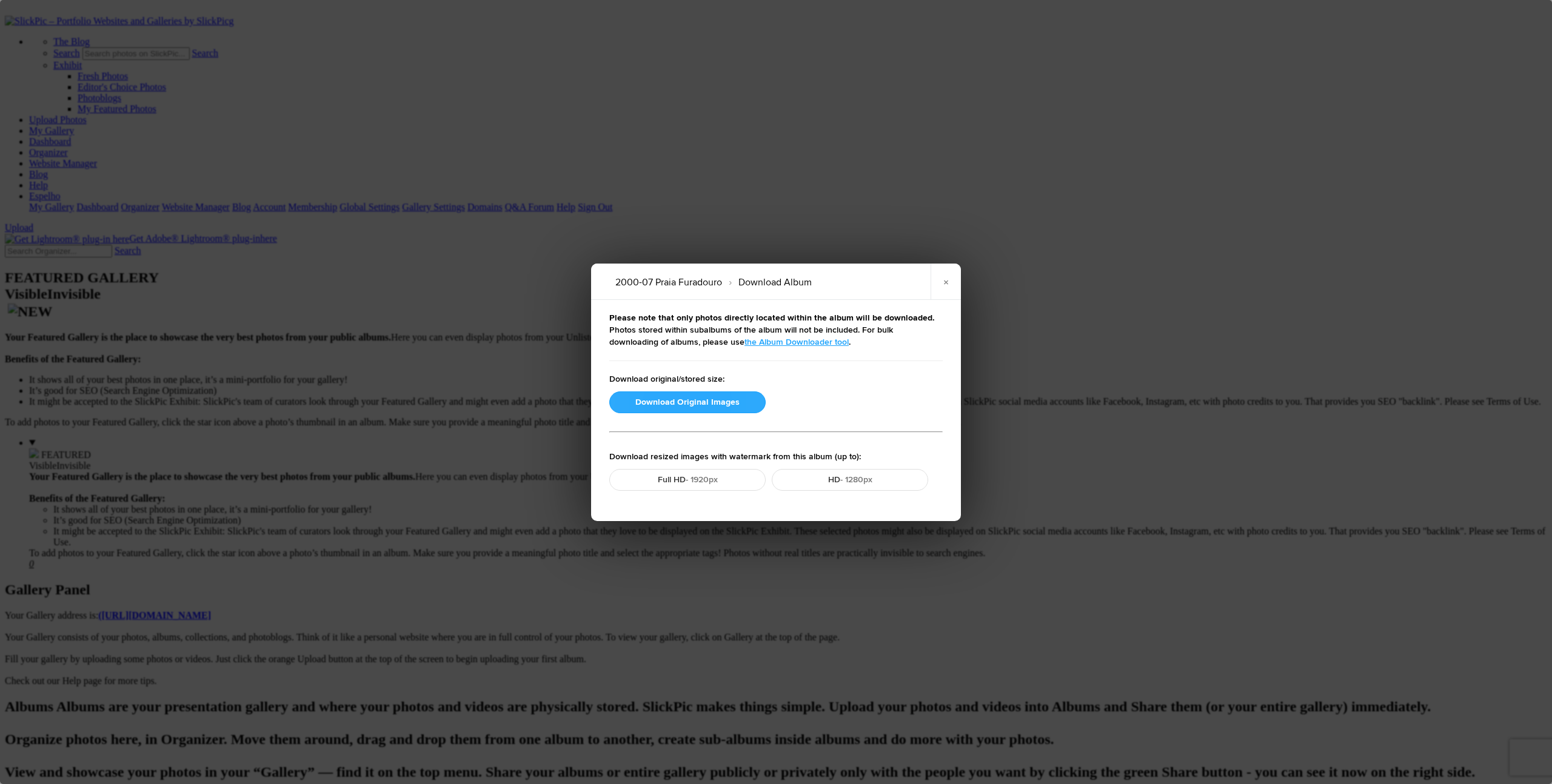
click at [689, 401] on button "Download Original Images" at bounding box center [687, 402] width 156 height 22
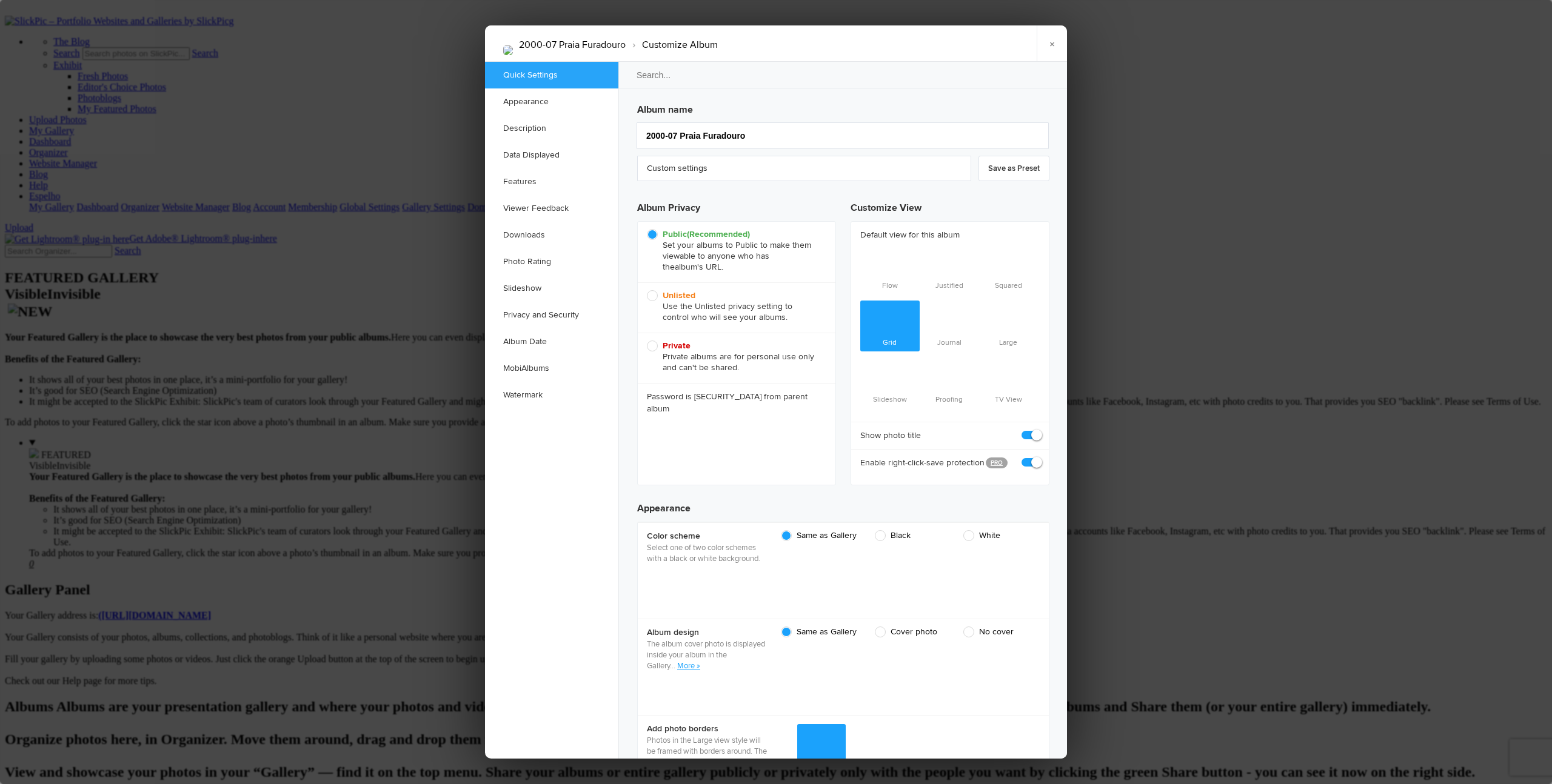
click at [658, 293] on span "Unlisted Use the Unlisted privacy setting to control who will see your albums." at bounding box center [734, 306] width 173 height 33
click at [647, 291] on input "Unlisted Use the Unlisted privacy setting to control who will see your albums." at bounding box center [646, 290] width 1 height 1
radio input "true"
click at [849, 40] on link "×" at bounding box center [1051, 44] width 30 height 37
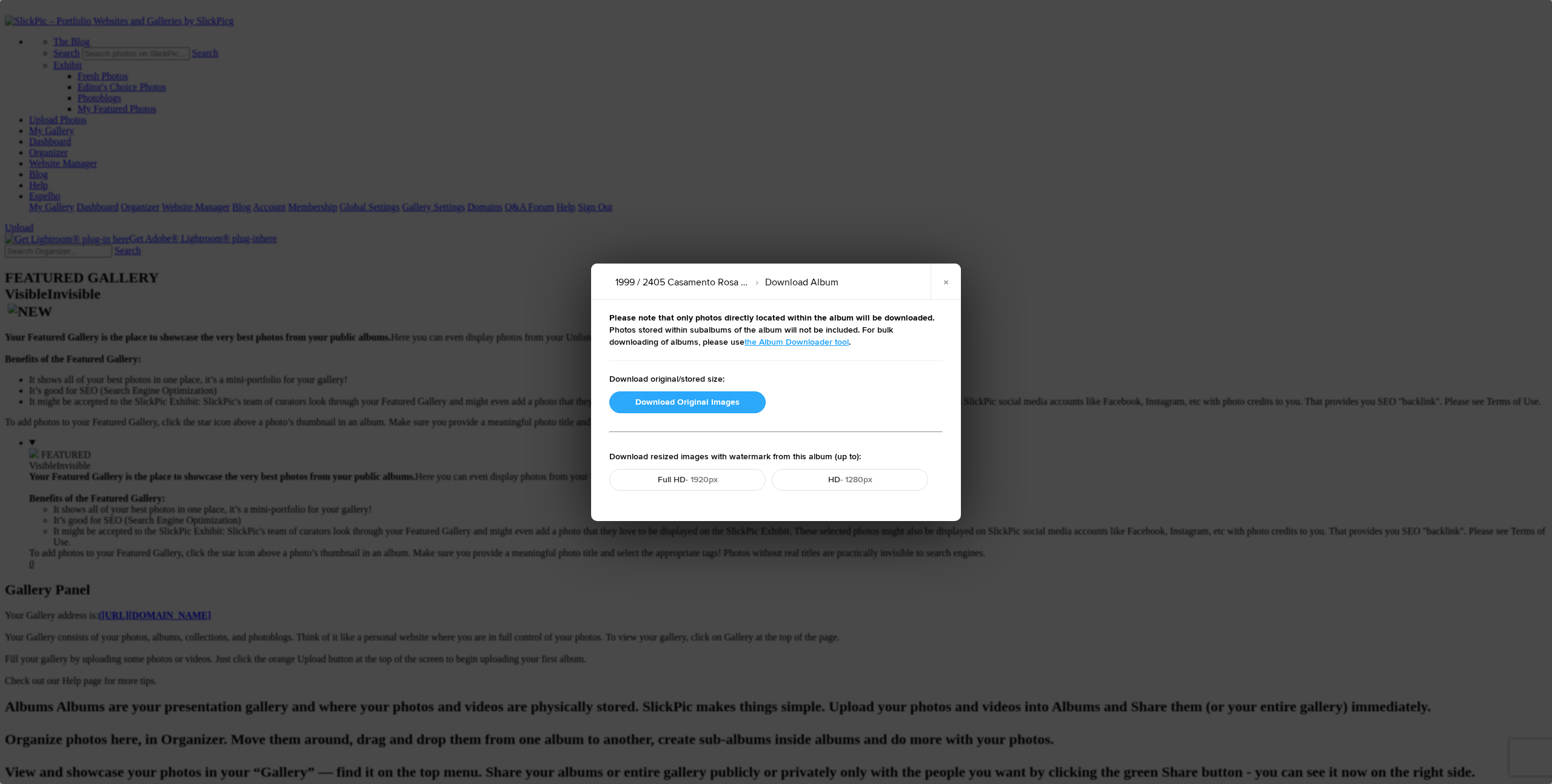
click at [675, 407] on button "Download Original Images" at bounding box center [687, 402] width 156 height 22
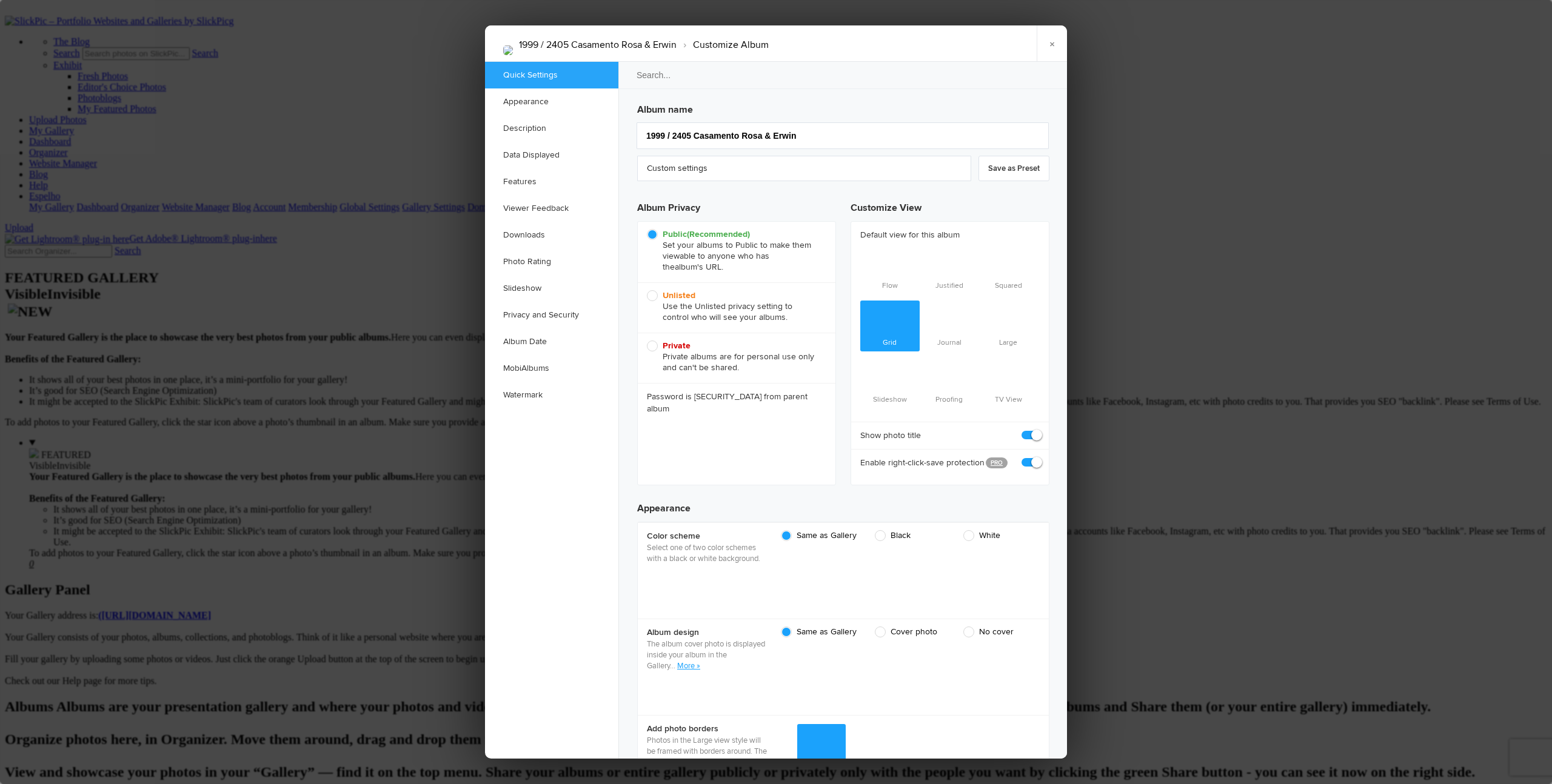
drag, startPoint x: 654, startPoint y: 294, endPoint x: 677, endPoint y: 304, distance: 25.1
click at [654, 294] on span "Unlisted Use the Unlisted privacy setting to control who will see your albums." at bounding box center [734, 306] width 173 height 33
click at [647, 291] on input "Unlisted Use the Unlisted privacy setting to control who will see your albums." at bounding box center [646, 290] width 1 height 1
radio input "true"
click at [849, 46] on link "×" at bounding box center [1051, 44] width 30 height 37
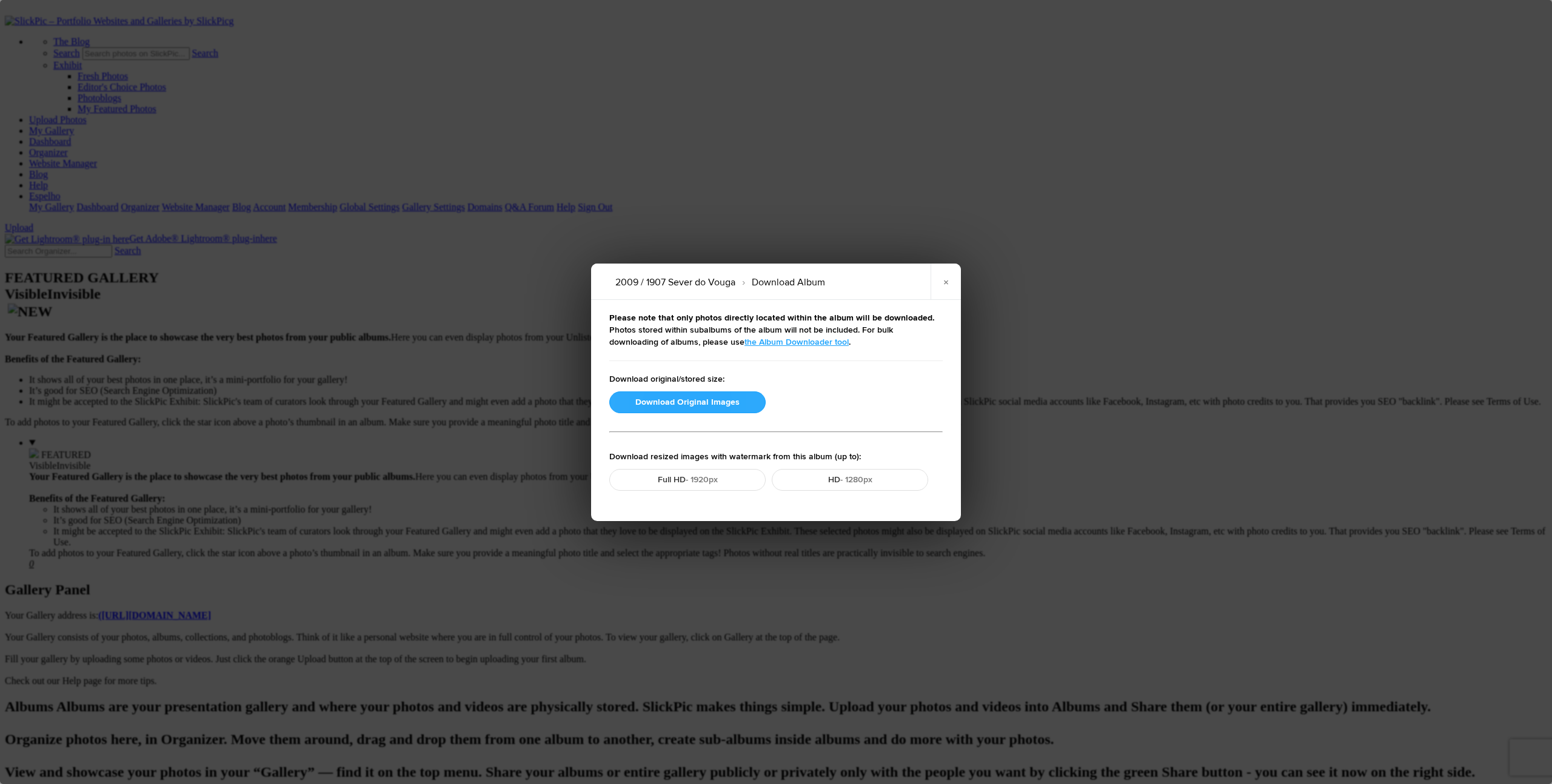
click at [682, 399] on button "Download Original Images" at bounding box center [687, 402] width 156 height 22
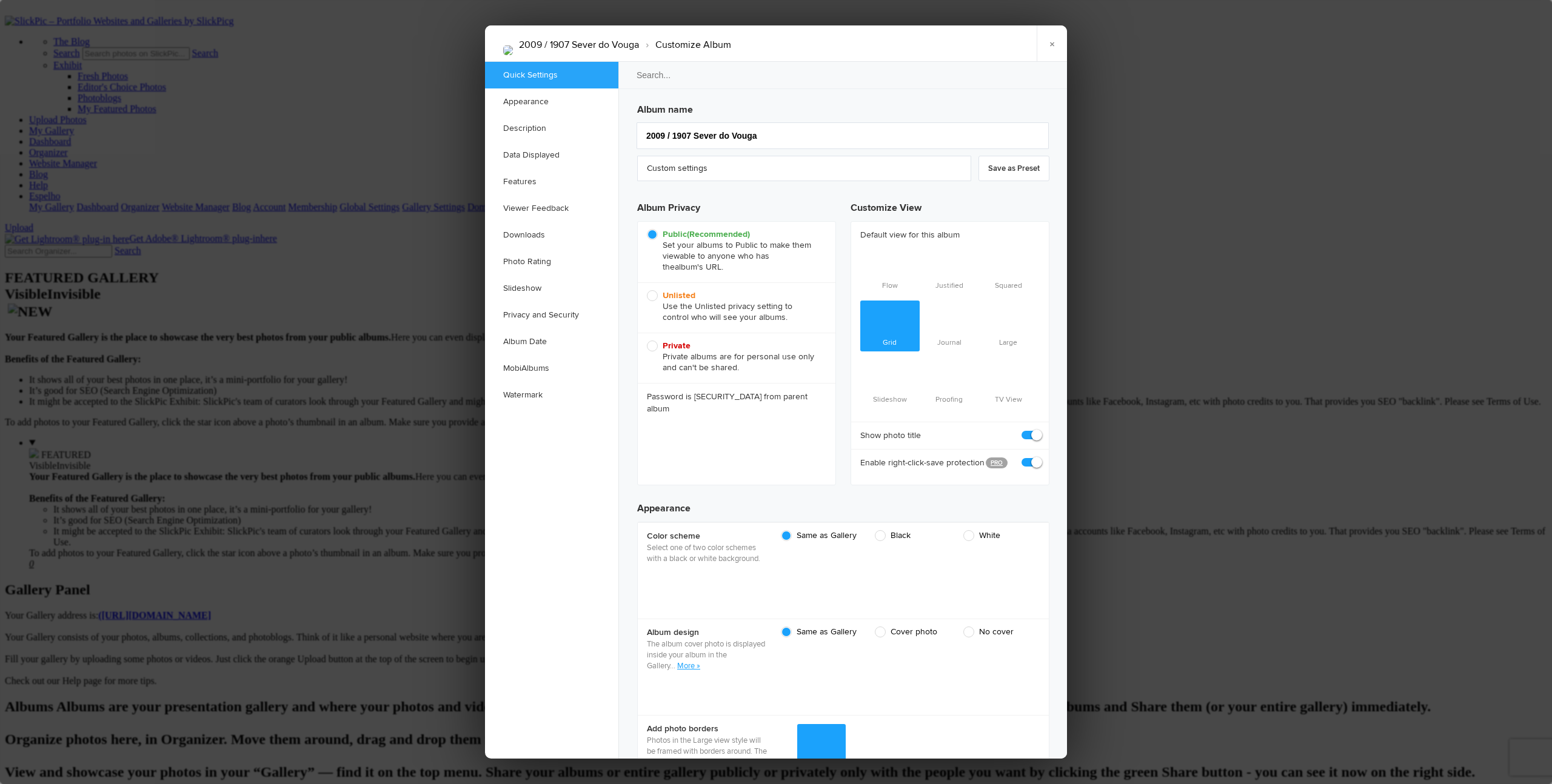
drag, startPoint x: 652, startPoint y: 296, endPoint x: 722, endPoint y: 304, distance: 70.5
click at [653, 295] on span "Unlisted Use the Unlisted privacy setting to control who will see your albums." at bounding box center [734, 306] width 173 height 33
click at [647, 291] on input "Unlisted Use the Unlisted privacy setting to control who will see your albums." at bounding box center [646, 290] width 1 height 1
radio input "true"
click at [849, 41] on link "×" at bounding box center [1051, 44] width 30 height 37
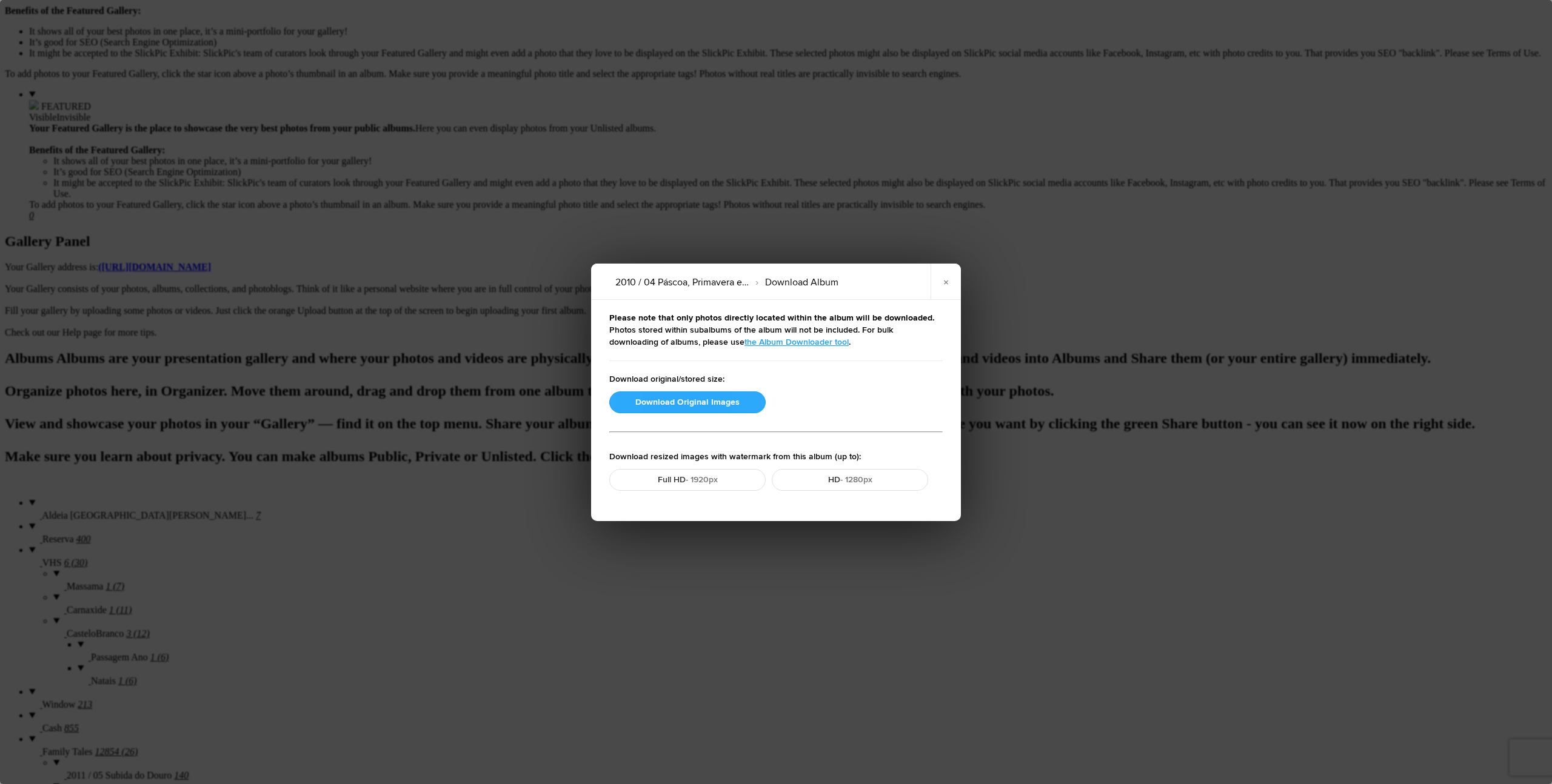
click at [658, 400] on button "Download Original Images" at bounding box center [687, 402] width 156 height 22
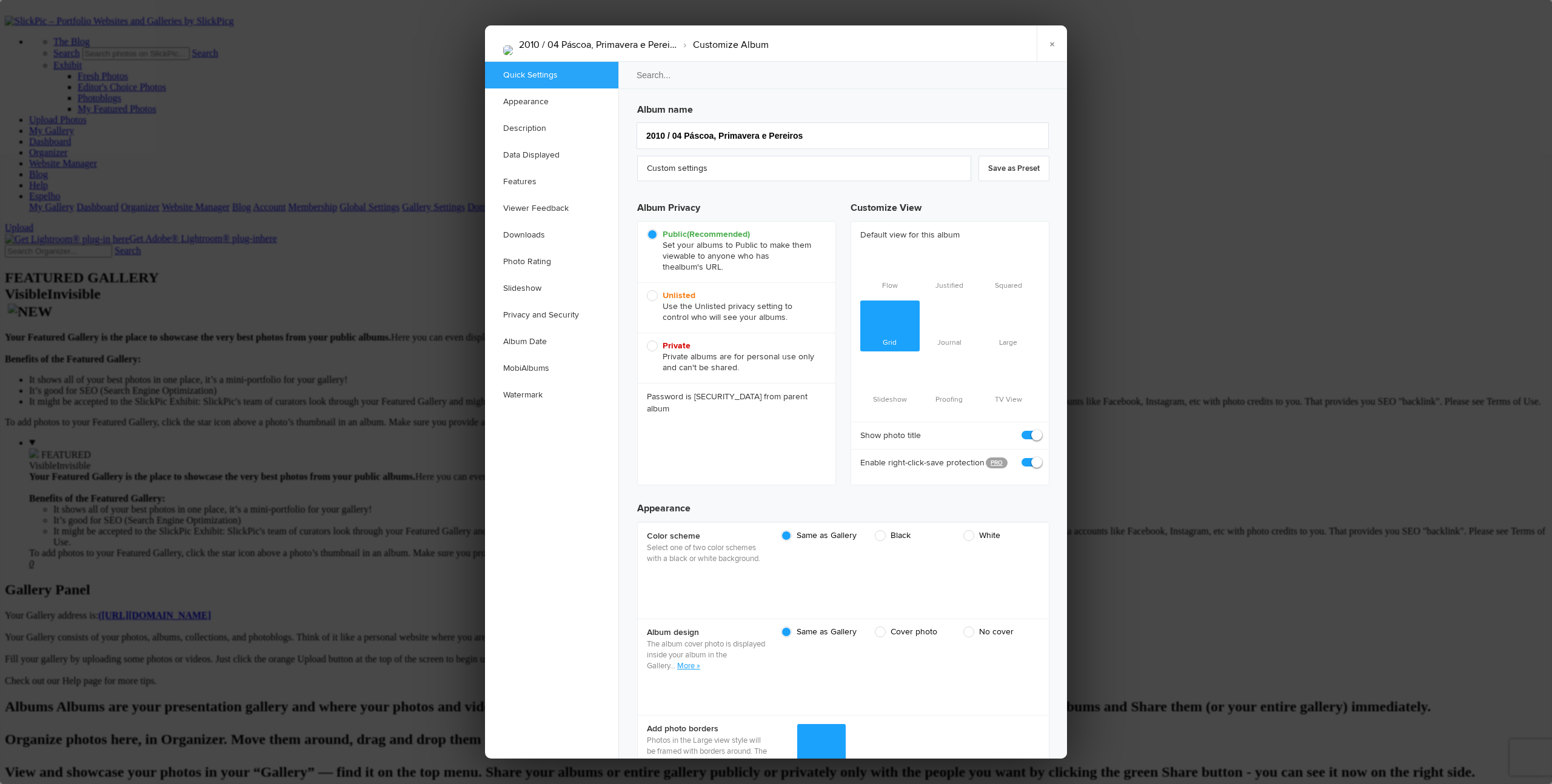
scroll to position [0, 0]
click at [668, 296] on b "Unlisted" at bounding box center [679, 295] width 33 height 10
click at [647, 291] on input "Unlisted Use the Unlisted privacy setting to control who will see your albums." at bounding box center [646, 290] width 1 height 1
radio input "true"
click at [849, 43] on link "×" at bounding box center [1051, 44] width 30 height 37
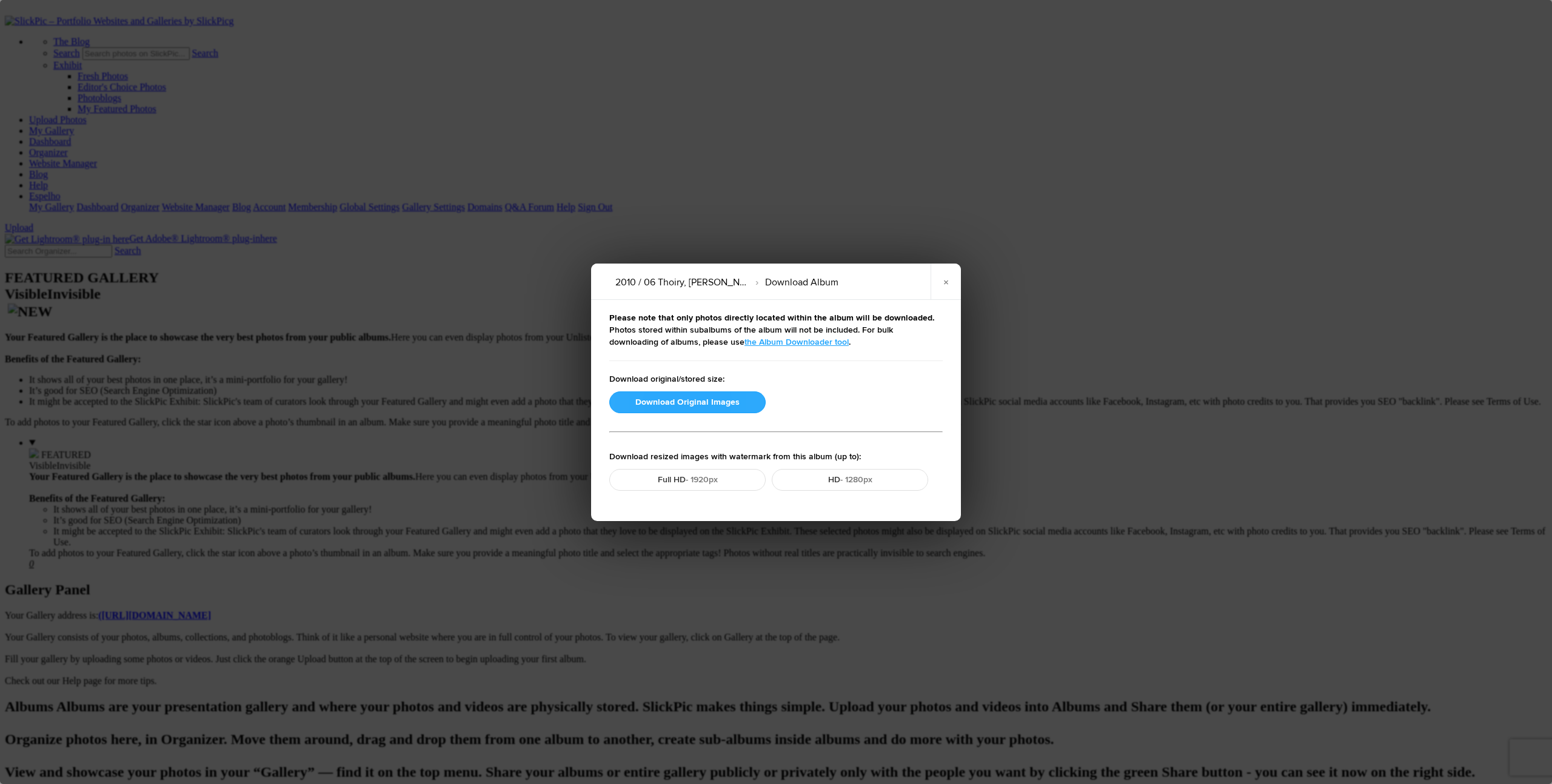
click at [683, 400] on button "Download Original Images" at bounding box center [687, 402] width 156 height 22
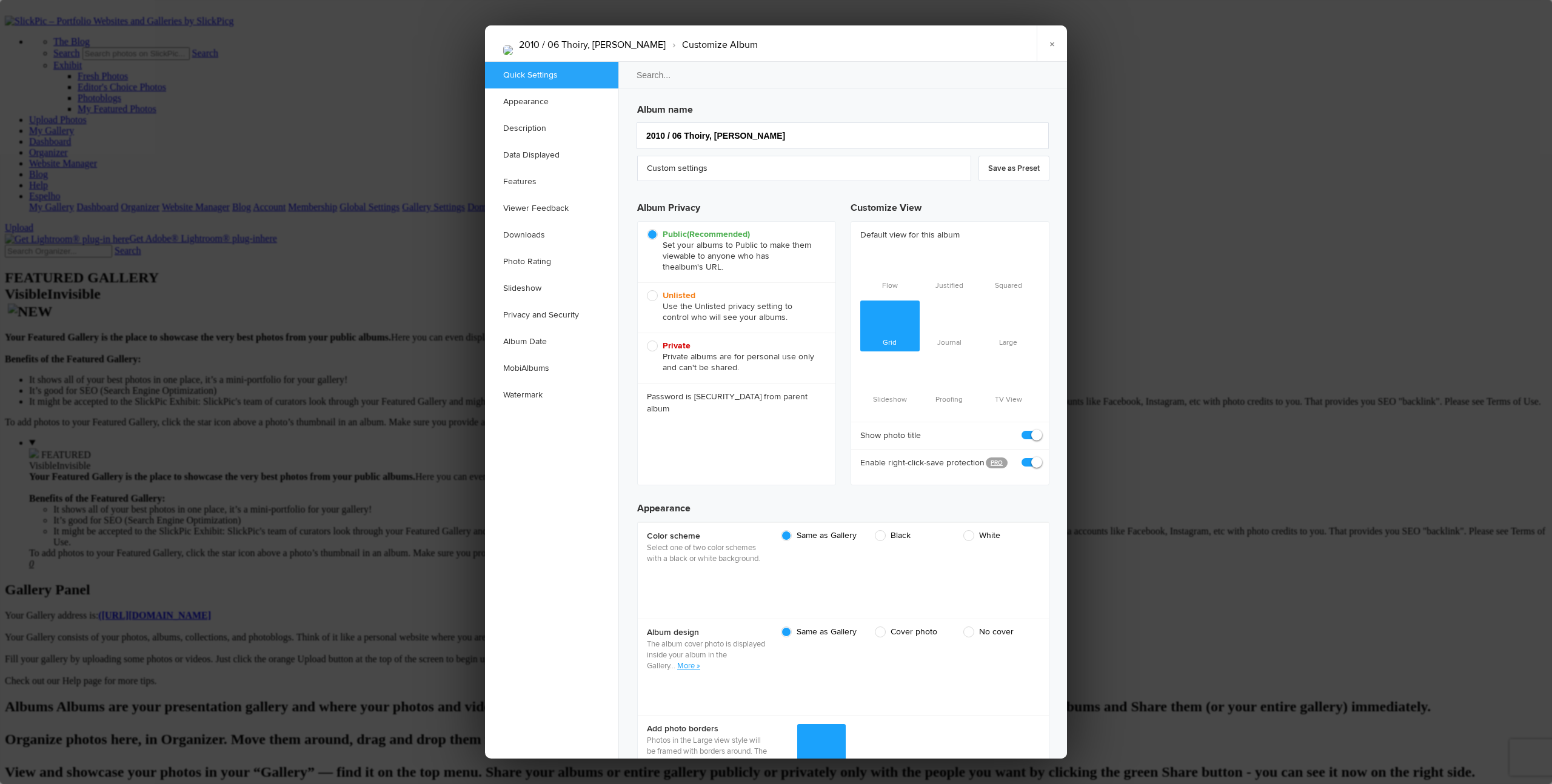
click at [657, 296] on span "Unlisted Use the Unlisted privacy setting to control who will see your albums." at bounding box center [734, 306] width 173 height 33
click at [647, 291] on input "Unlisted Use the Unlisted privacy setting to control who will see your albums." at bounding box center [646, 290] width 1 height 1
radio input "true"
click at [849, 41] on link "×" at bounding box center [1051, 44] width 30 height 37
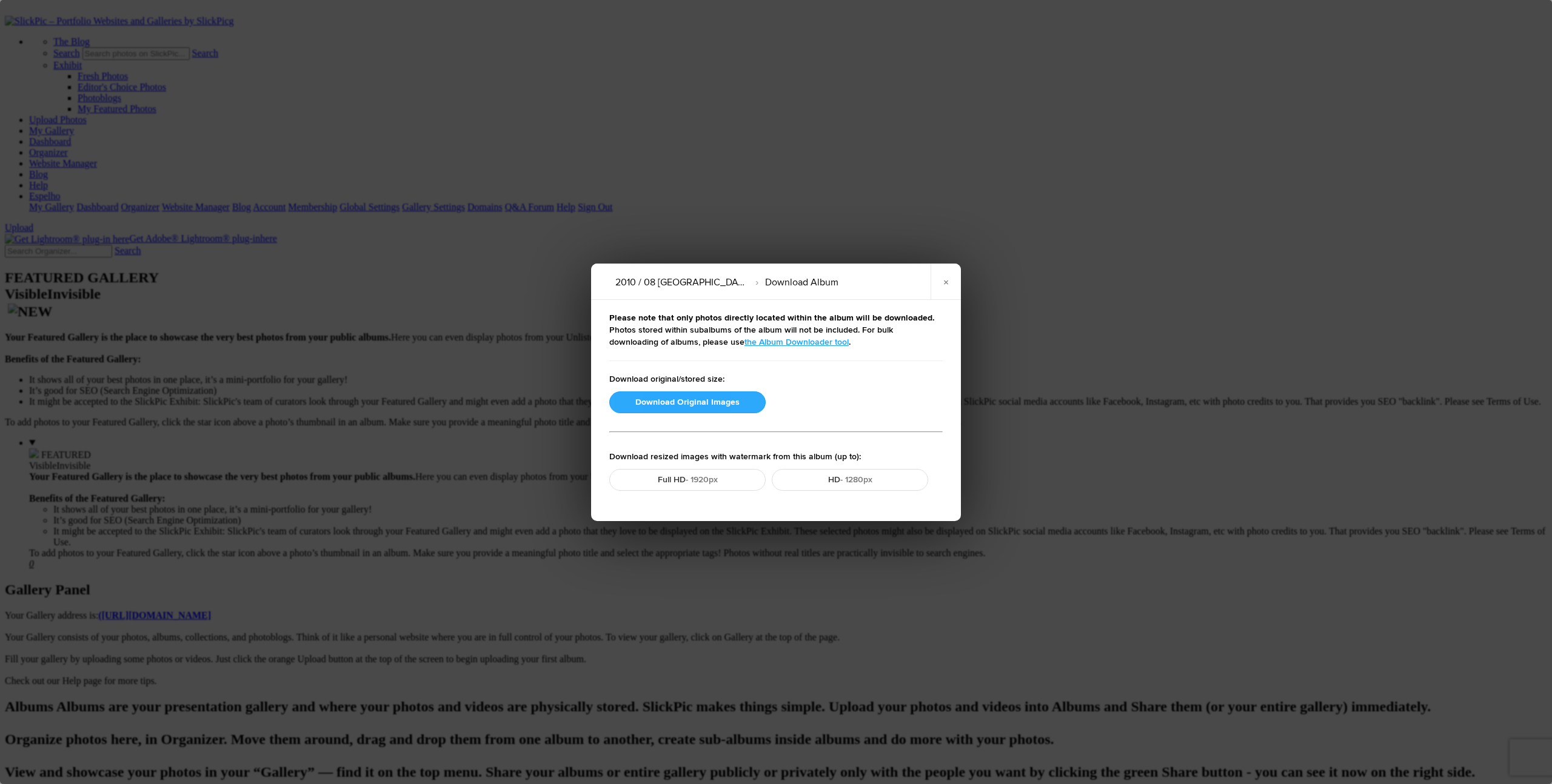
click at [685, 401] on button "Download Original Images" at bounding box center [687, 402] width 156 height 22
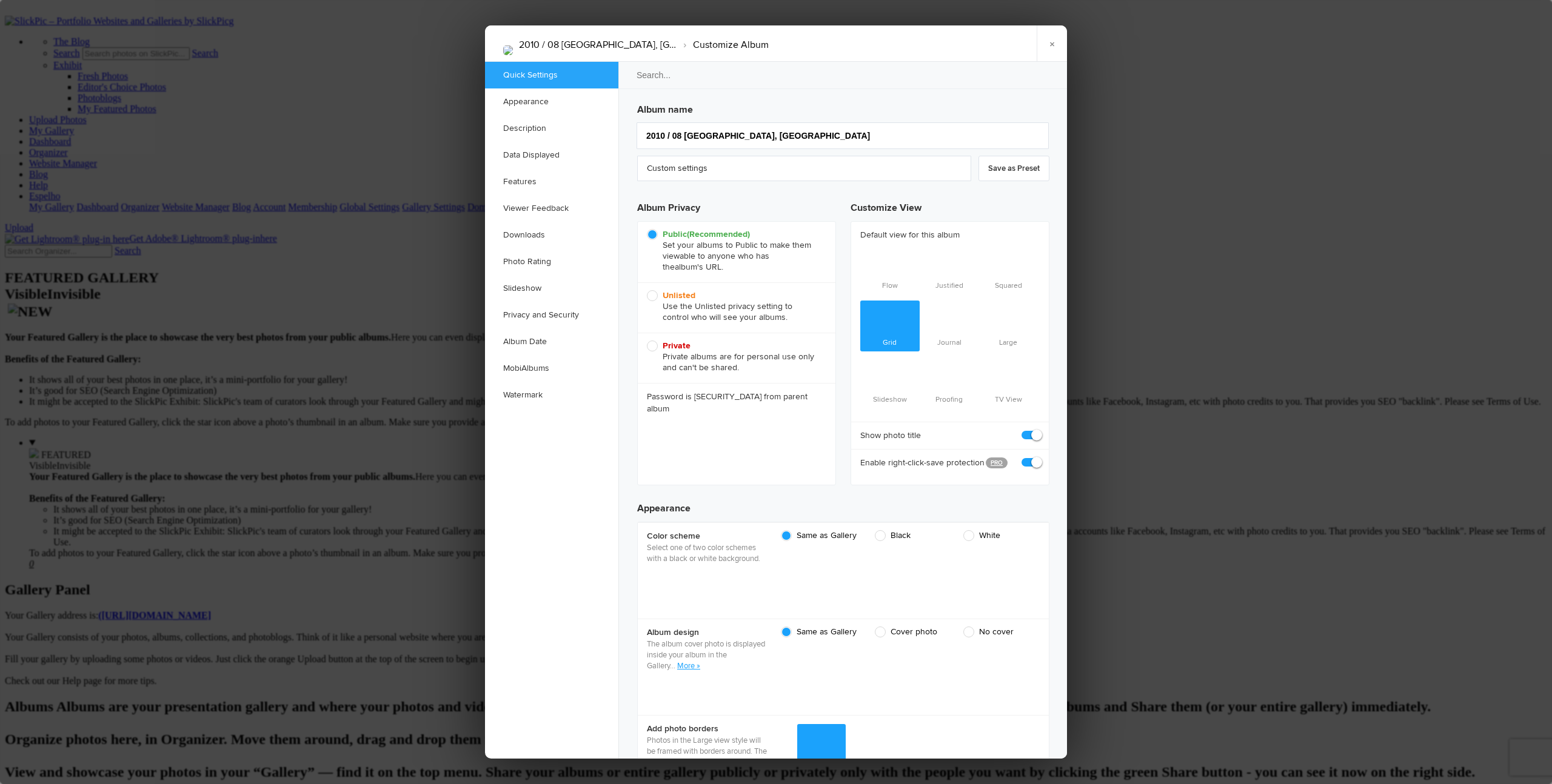
click at [657, 295] on span "Unlisted Use the Unlisted privacy setting to control who will see your albums." at bounding box center [734, 306] width 173 height 33
click at [647, 291] on input "Unlisted Use the Unlisted privacy setting to control who will see your albums." at bounding box center [646, 290] width 1 height 1
radio input "true"
click at [849, 43] on link "×" at bounding box center [1051, 44] width 30 height 37
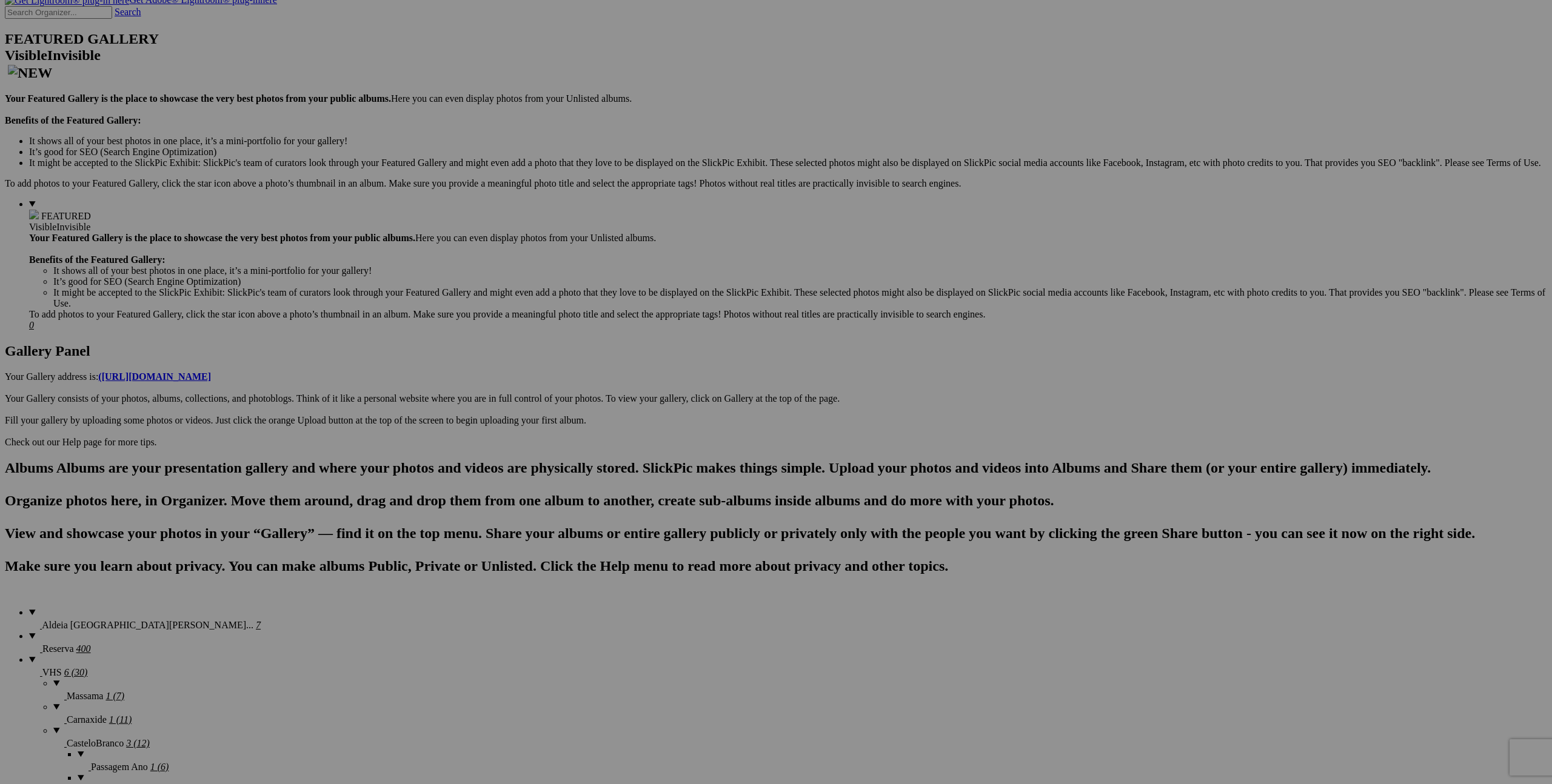
scroll to position [244, 0]
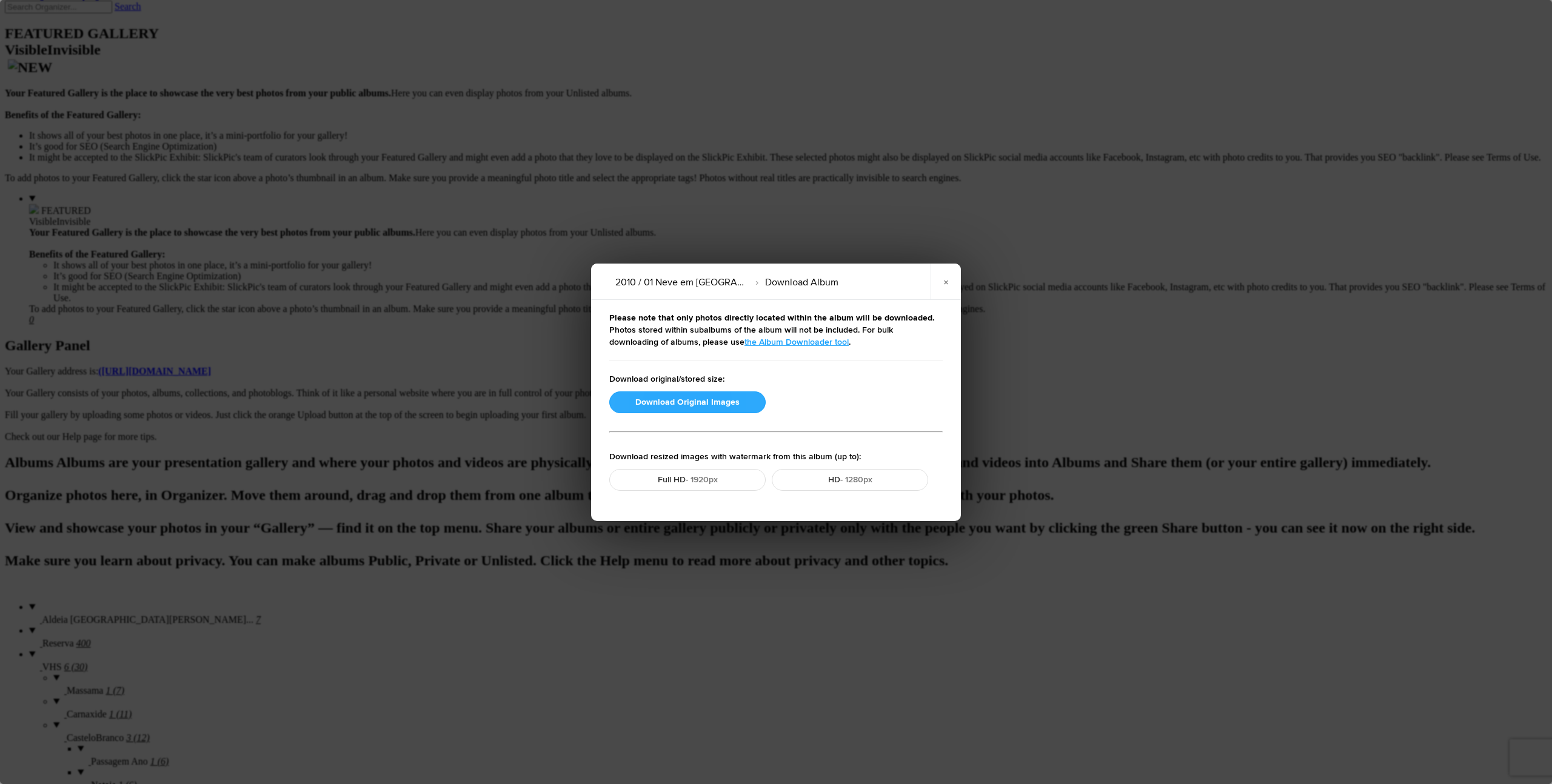
click at [690, 405] on button "Download Original Images" at bounding box center [687, 402] width 156 height 22
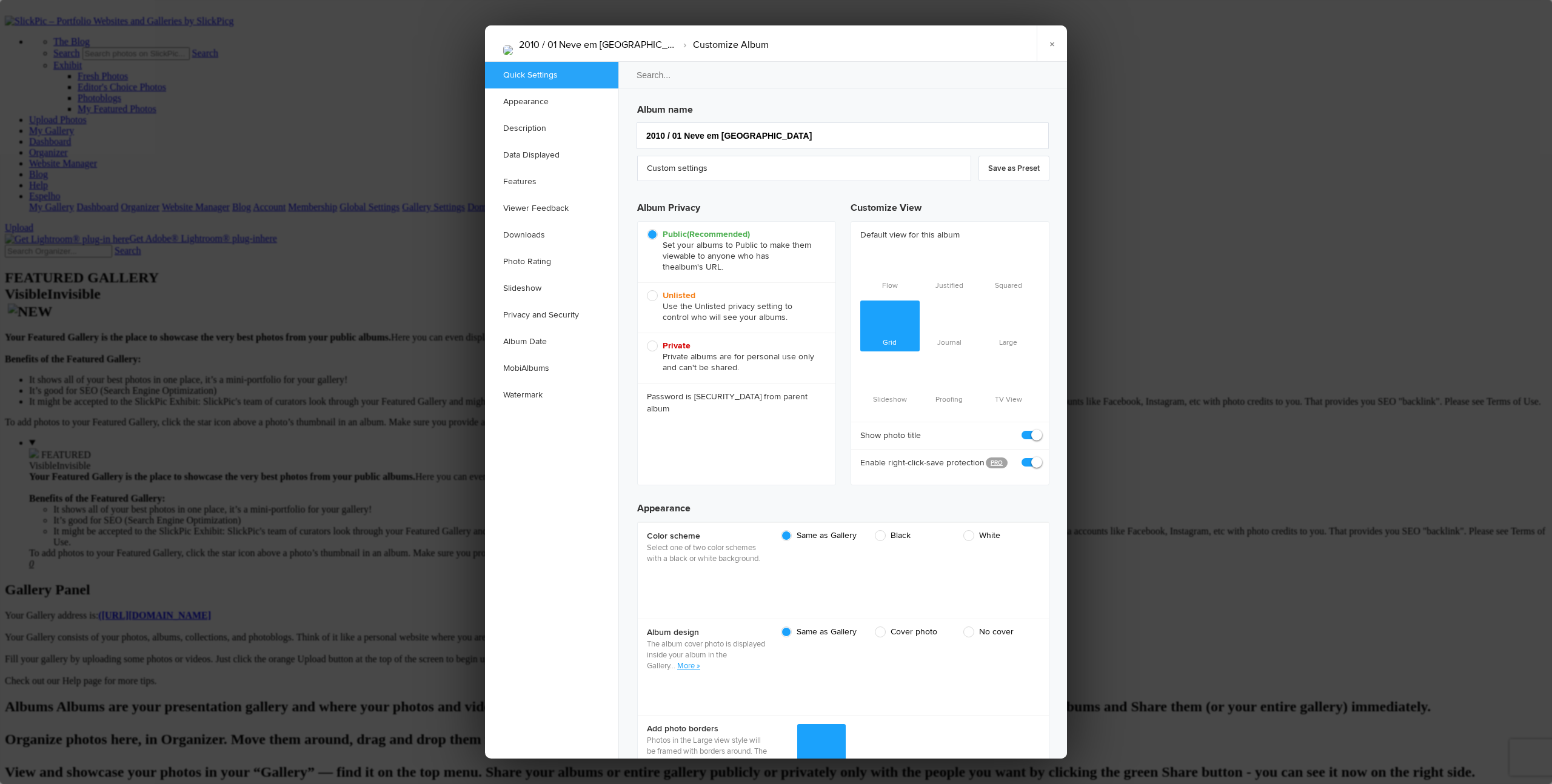
scroll to position [0, 0]
click at [671, 299] on b "Unlisted" at bounding box center [679, 295] width 33 height 10
click at [647, 291] on input "Unlisted Use the Unlisted privacy setting to control who will see your albums." at bounding box center [646, 290] width 1 height 1
radio input "true"
click at [849, 40] on link "×" at bounding box center [1051, 44] width 30 height 37
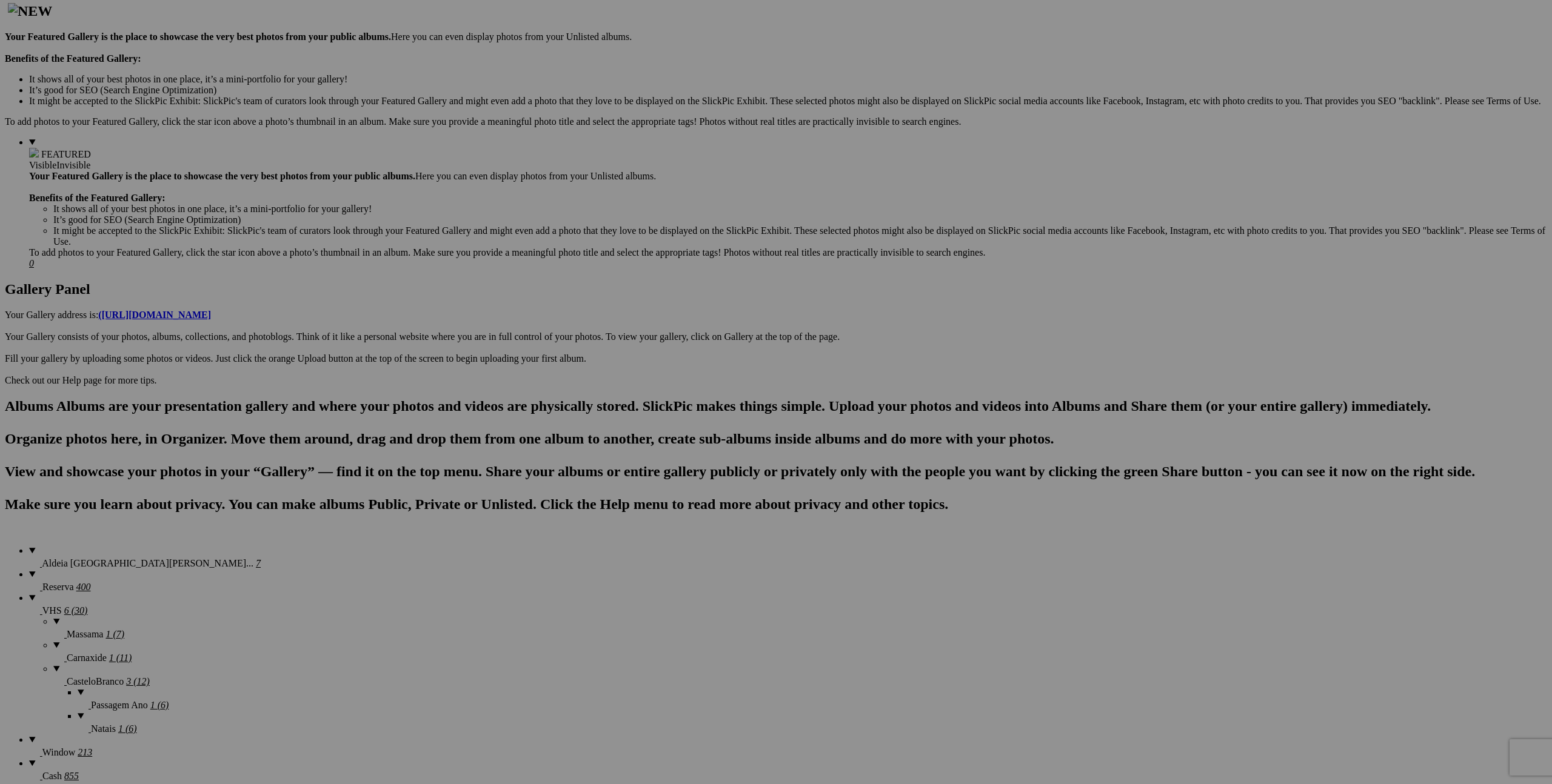
scroll to position [306, 0]
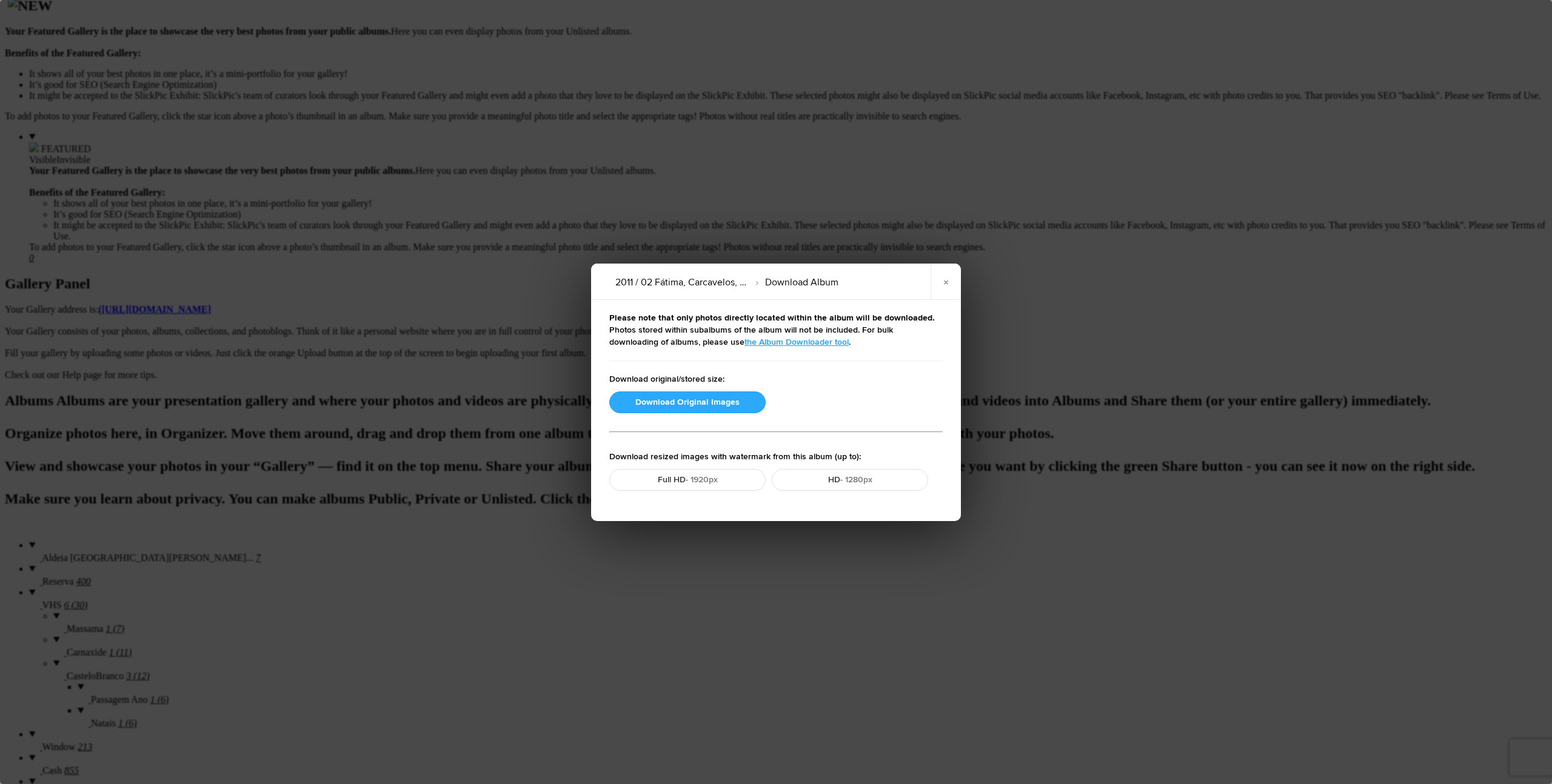
click at [693, 399] on button "Download Original Images" at bounding box center [687, 402] width 156 height 22
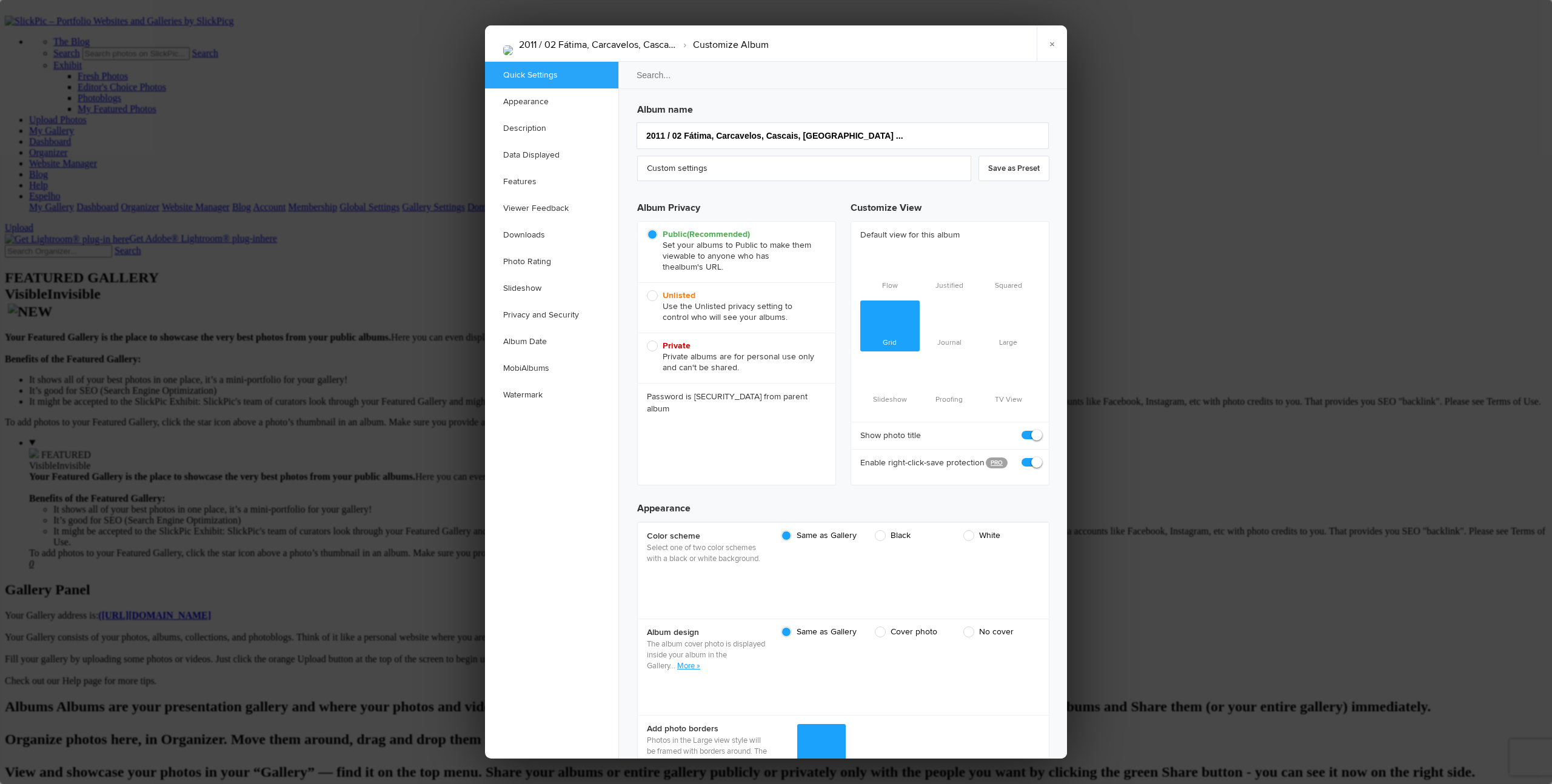
scroll to position [0, 0]
drag, startPoint x: 663, startPoint y: 297, endPoint x: 762, endPoint y: 301, distance: 99.1
click at [663, 297] on b "Unlisted" at bounding box center [679, 295] width 33 height 10
click at [647, 291] on input "Unlisted Use the Unlisted privacy setting to control who will see your albums." at bounding box center [646, 290] width 1 height 1
radio input "true"
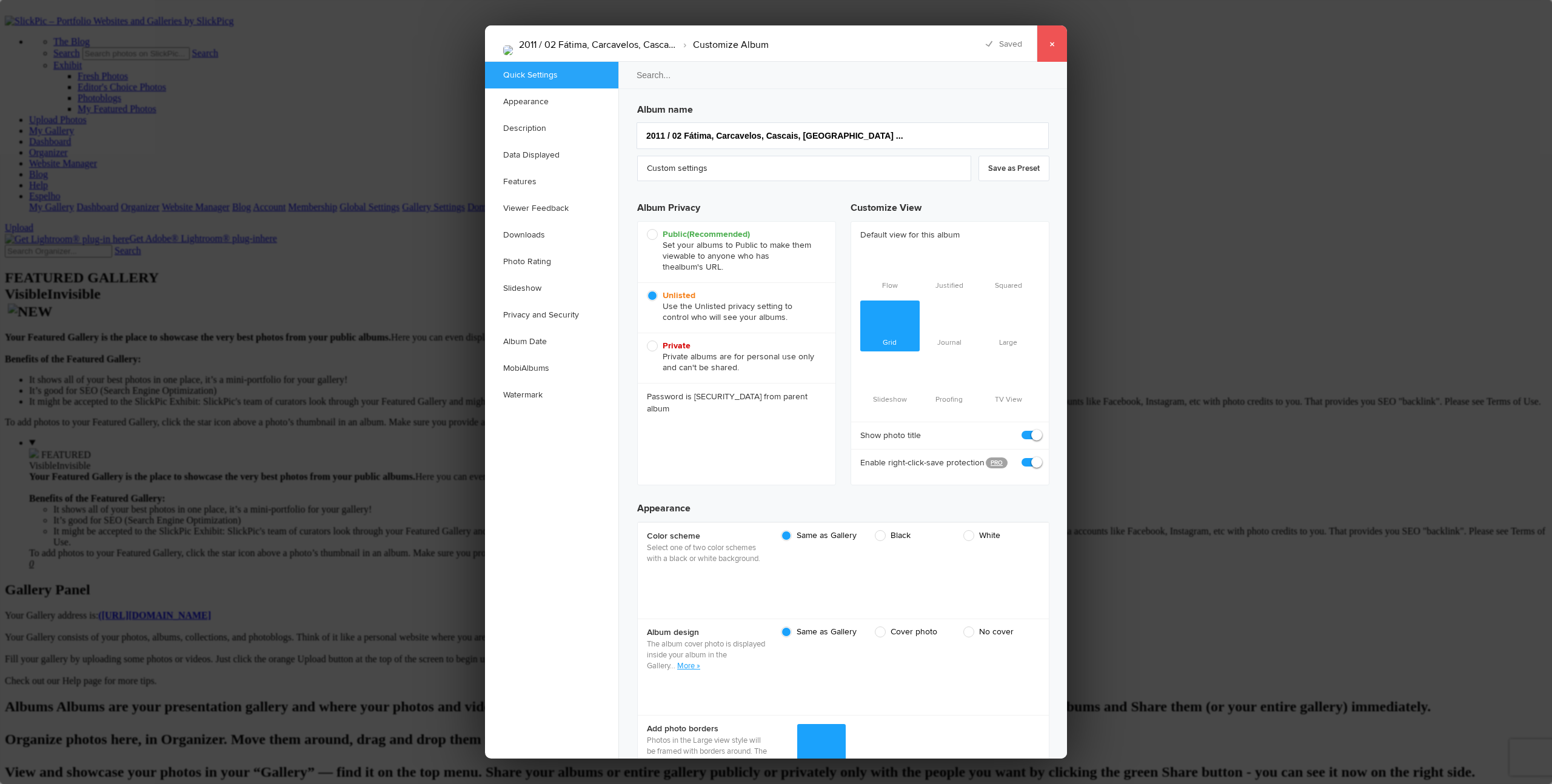
click at [849, 42] on link "×" at bounding box center [1051, 44] width 30 height 37
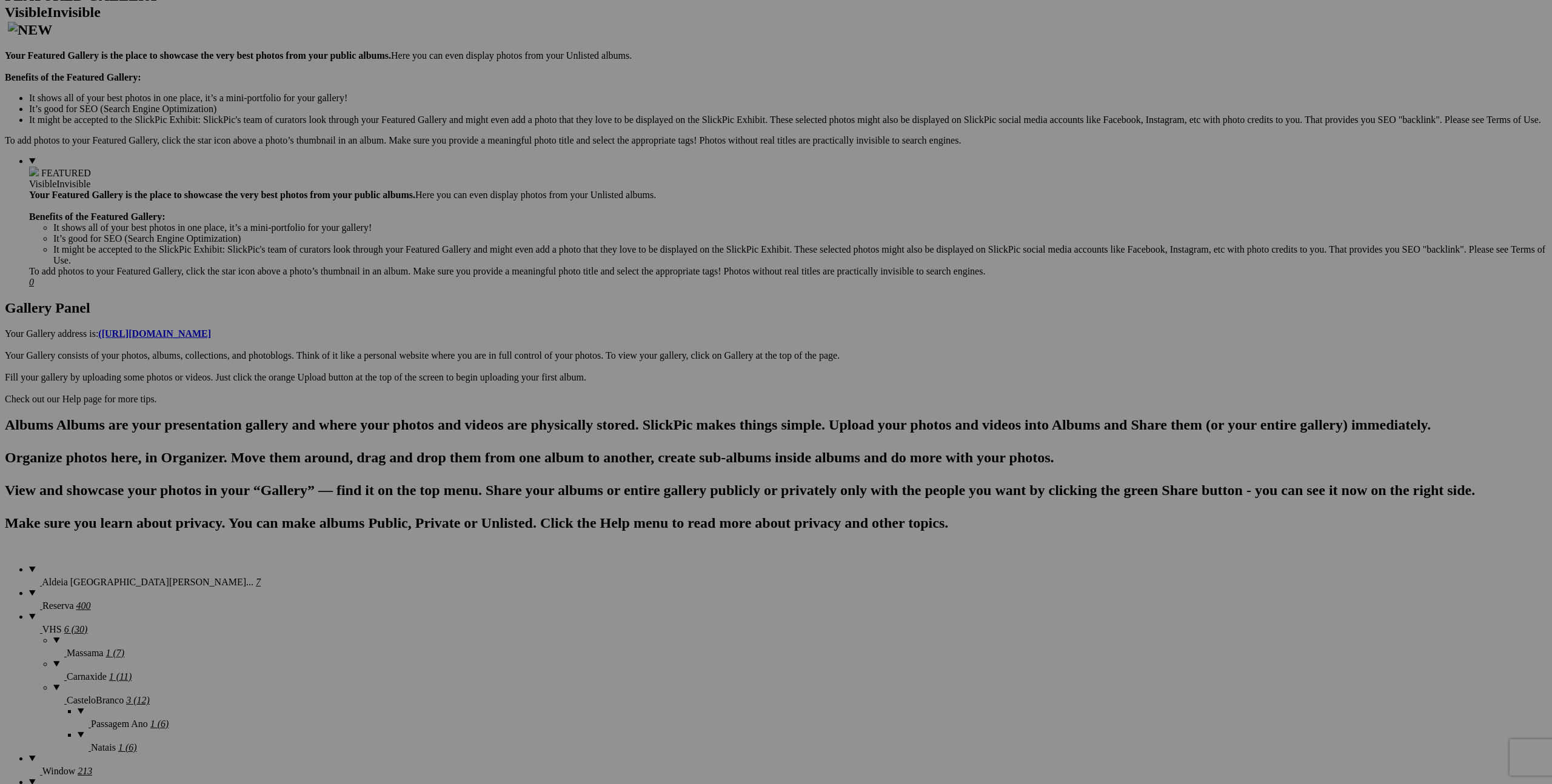
scroll to position [311, 0]
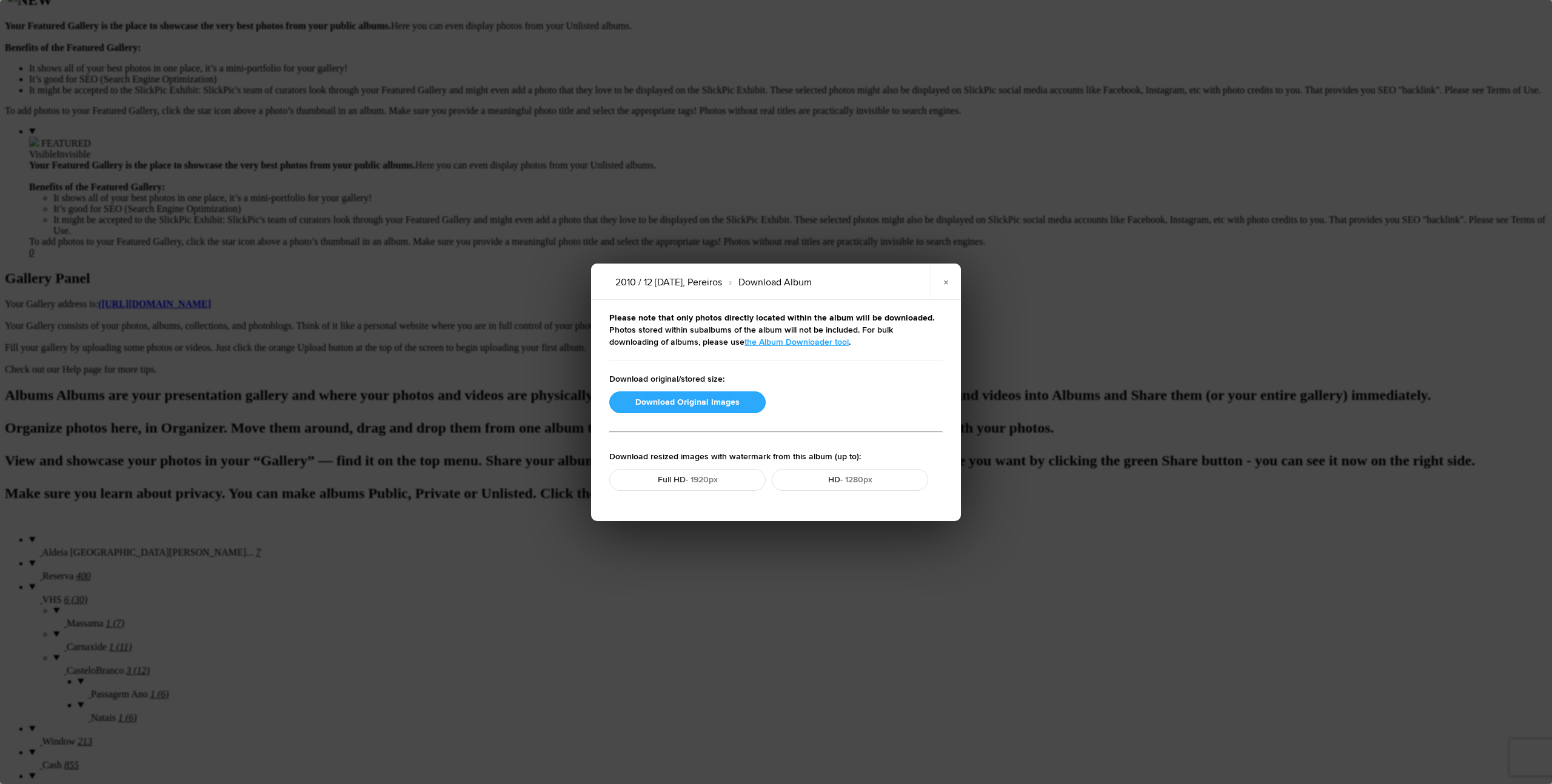
click at [667, 402] on button "Download Original Images" at bounding box center [687, 402] width 156 height 22
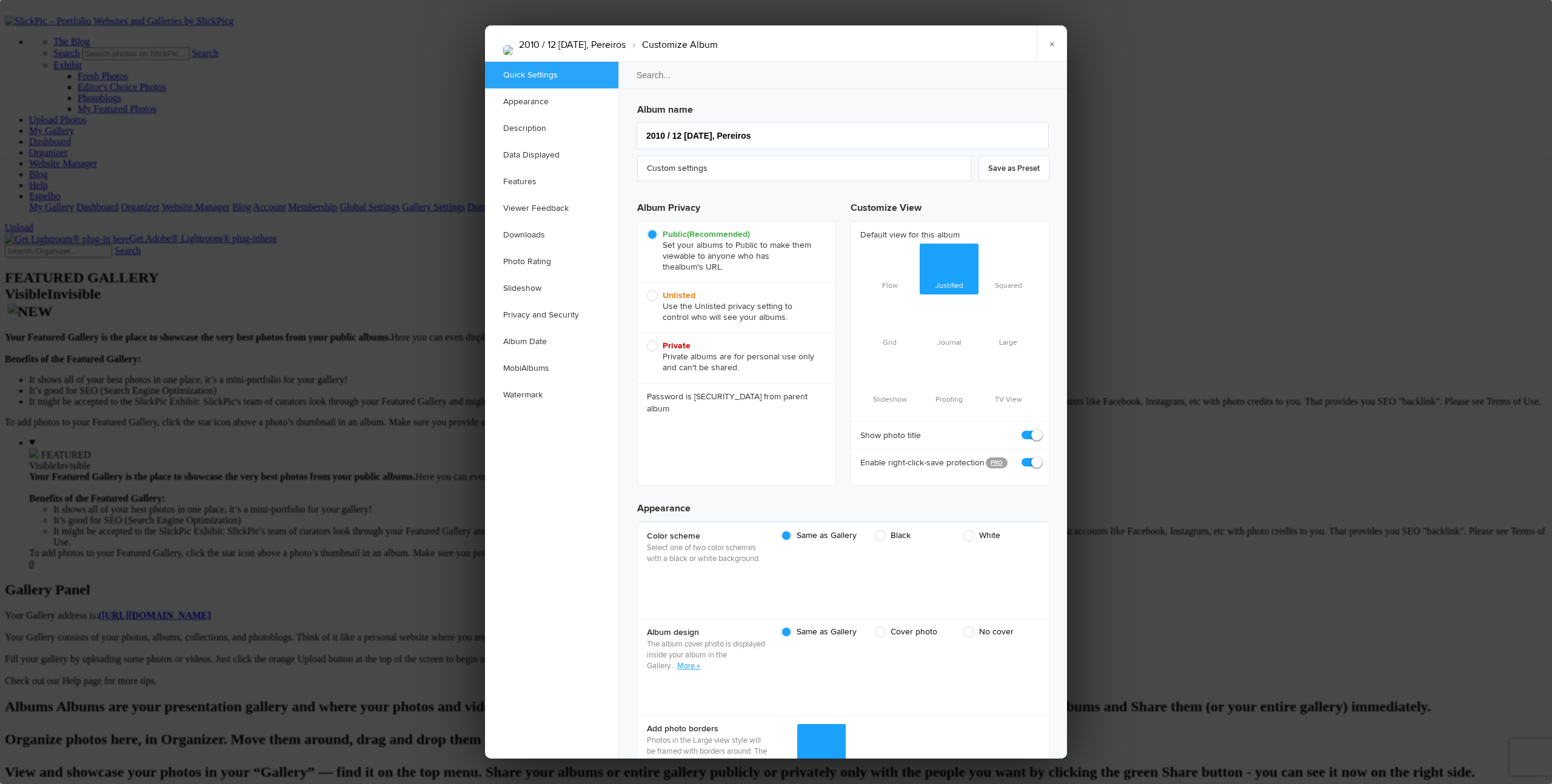
scroll to position [0, 0]
drag, startPoint x: 652, startPoint y: 296, endPoint x: 705, endPoint y: 323, distance: 59.5
click at [652, 296] on span "Unlisted Use the Unlisted privacy setting to control who will see your albums." at bounding box center [734, 306] width 173 height 33
click at [647, 291] on input "Unlisted Use the Unlisted privacy setting to control who will see your albums." at bounding box center [646, 290] width 1 height 1
radio input "true"
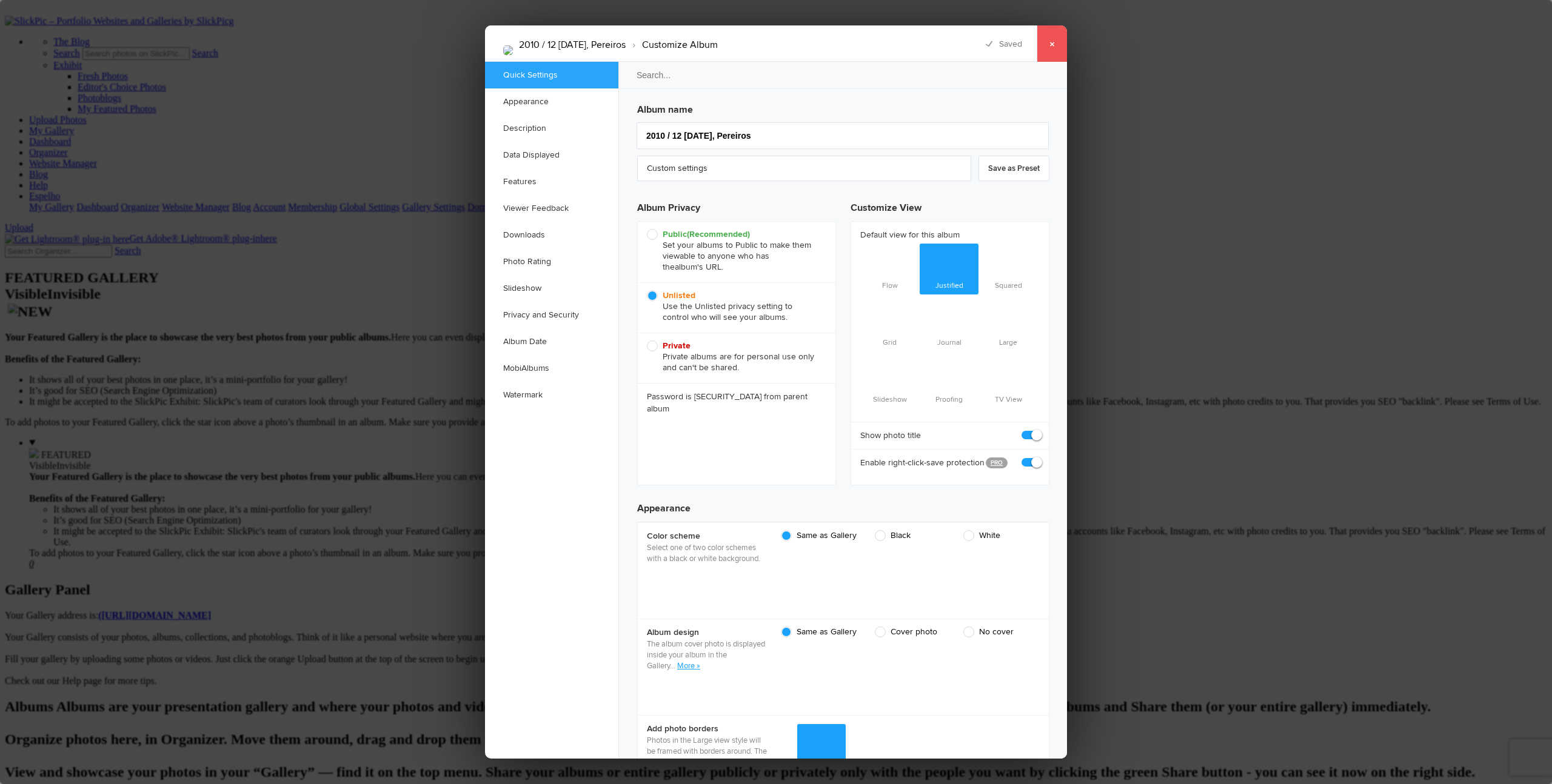
click at [849, 43] on link "×" at bounding box center [1051, 44] width 30 height 37
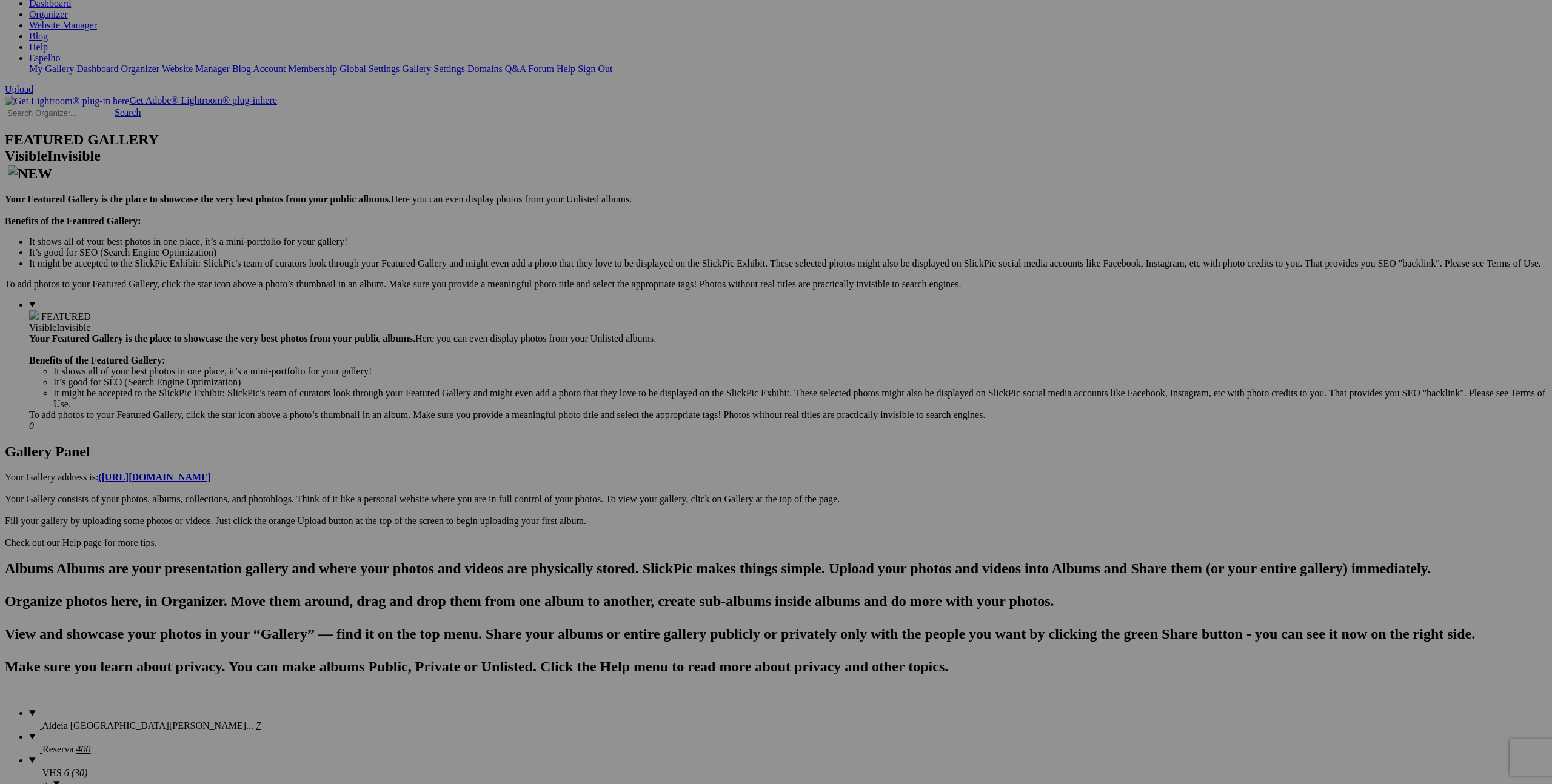
scroll to position [219, 0]
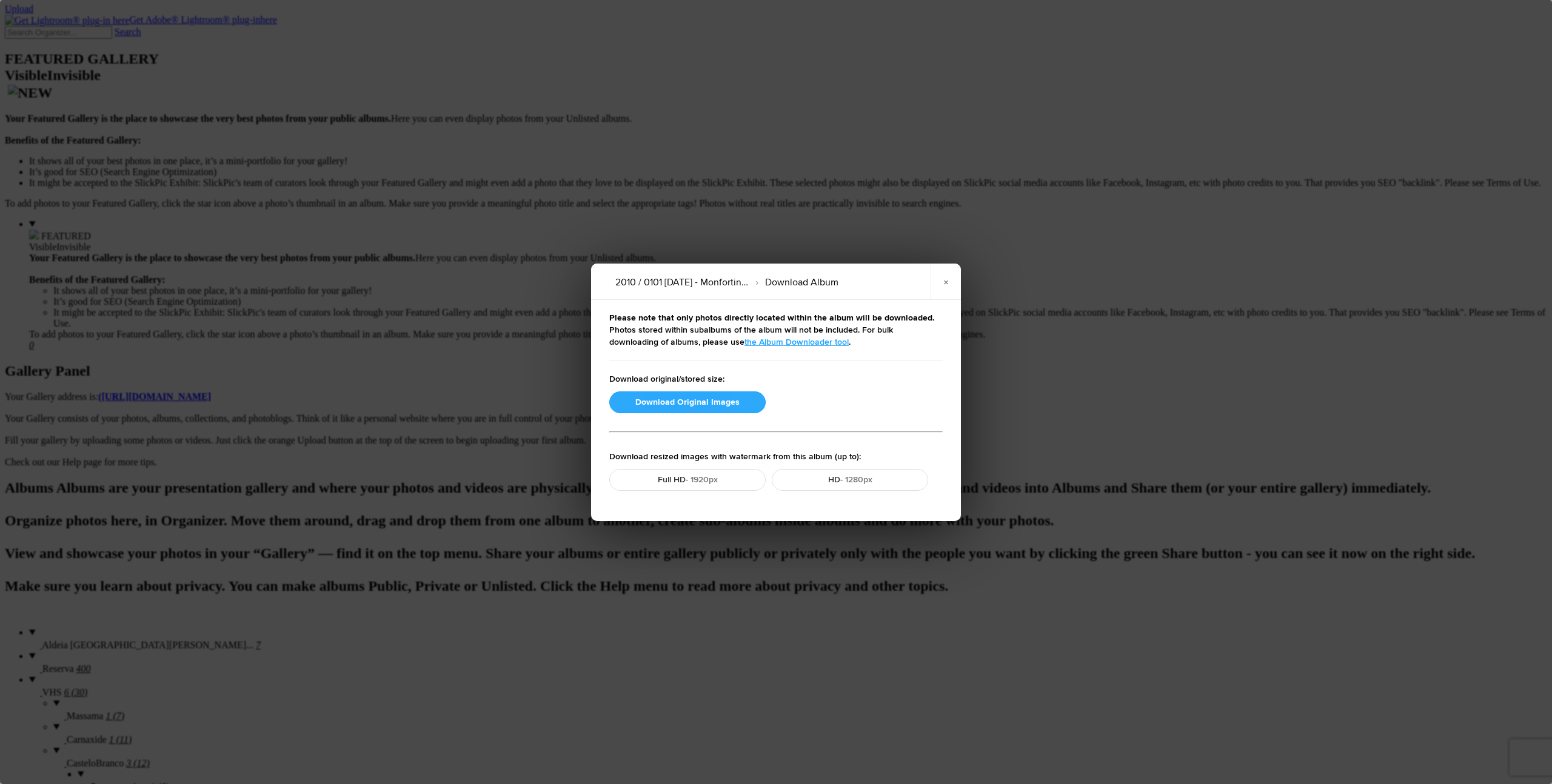
click at [690, 399] on button "Download Original Images" at bounding box center [687, 402] width 156 height 22
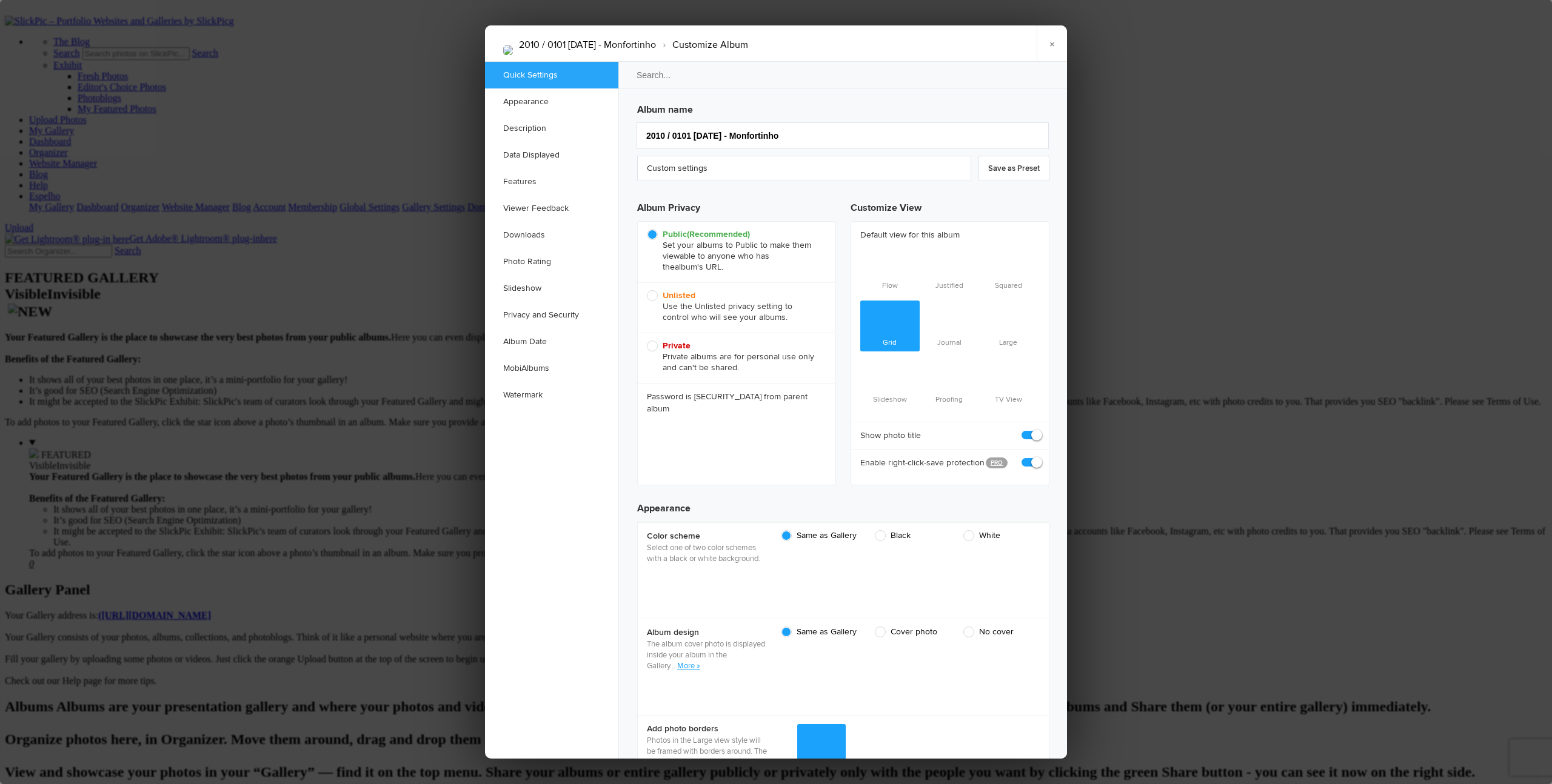
scroll to position [0, 0]
click at [652, 295] on span "Unlisted Use the Unlisted privacy setting to control who will see your albums." at bounding box center [734, 306] width 173 height 33
click at [647, 291] on input "Unlisted Use the Unlisted privacy setting to control who will see your albums." at bounding box center [646, 290] width 1 height 1
radio input "true"
click at [849, 41] on link "×" at bounding box center [1051, 44] width 30 height 37
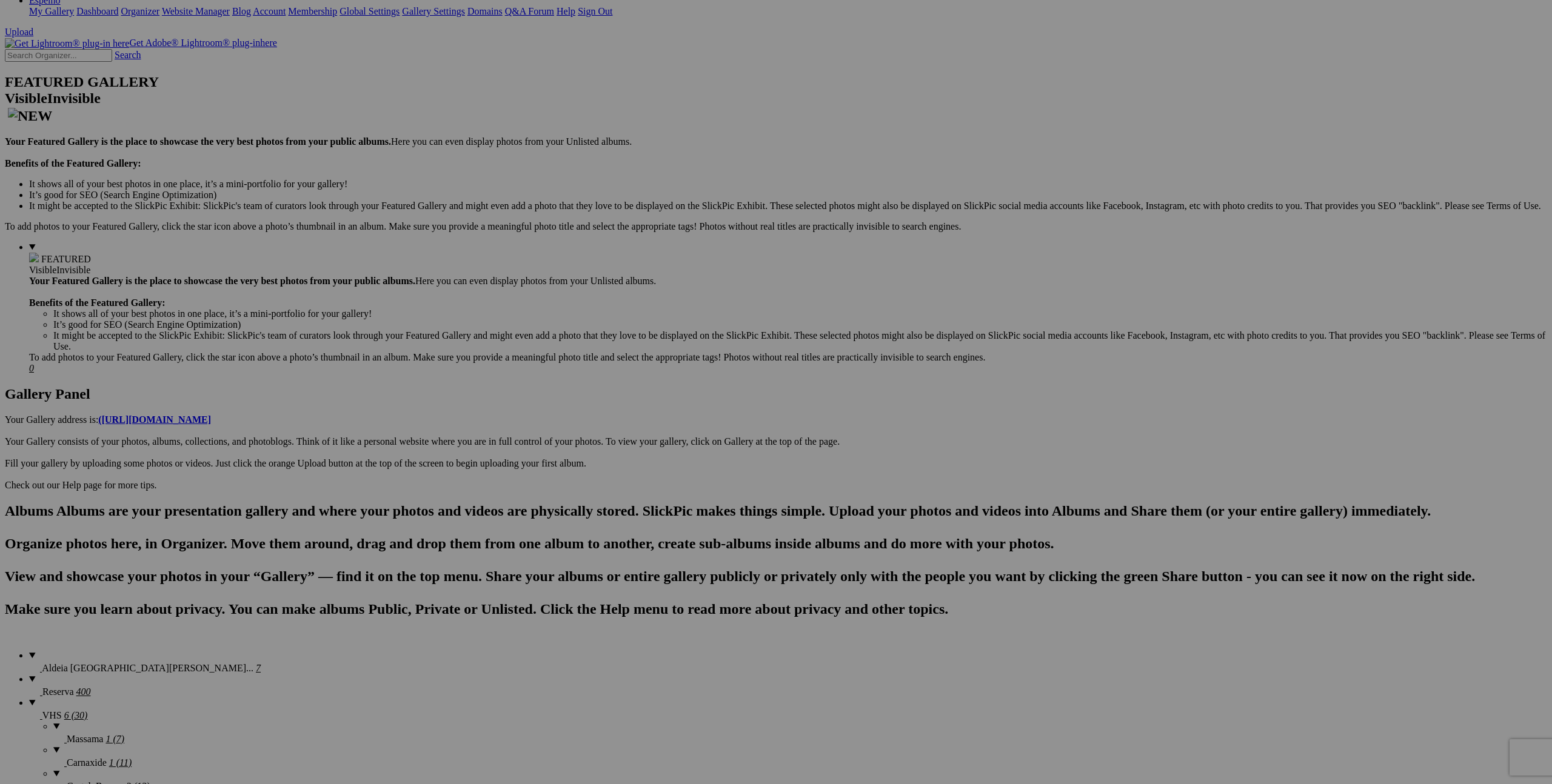
scroll to position [240, 0]
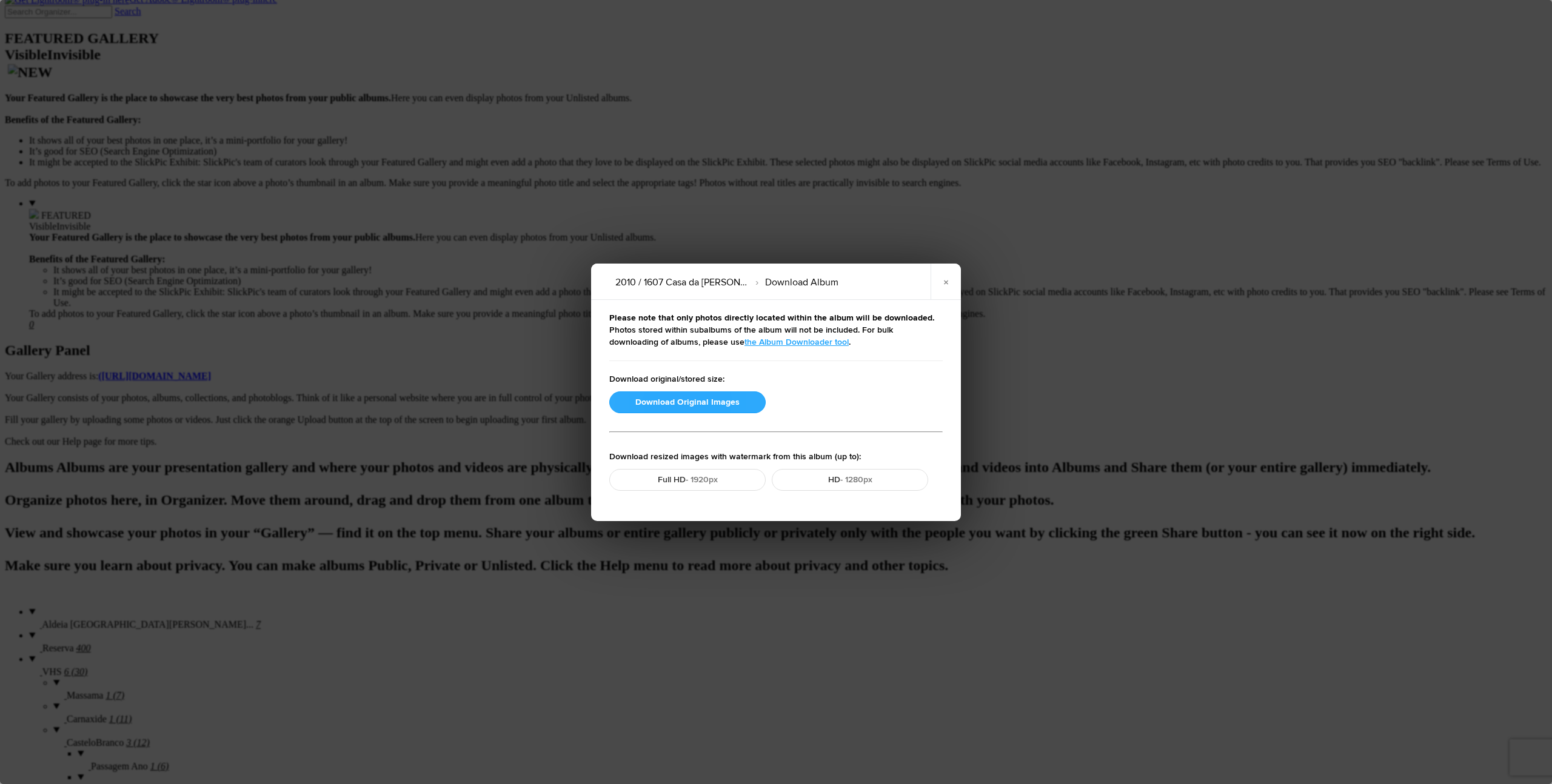
click at [687, 404] on button "Download Original Images" at bounding box center [687, 402] width 156 height 22
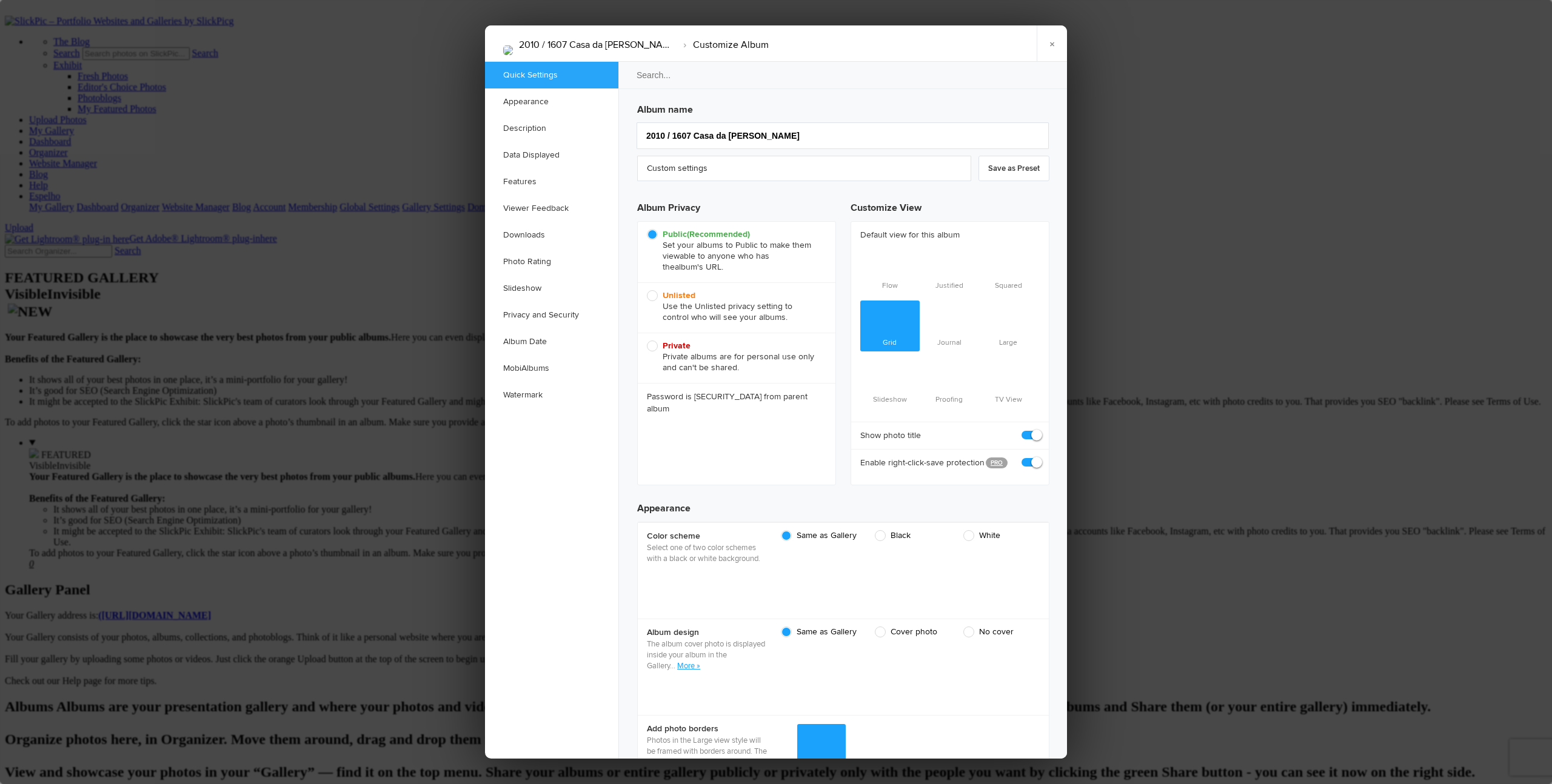
scroll to position [0, 0]
click at [654, 298] on span "Unlisted Use the Unlisted privacy setting to control who will see your albums." at bounding box center [734, 306] width 173 height 33
click at [647, 291] on input "Unlisted Use the Unlisted privacy setting to control who will see your albums." at bounding box center [646, 290] width 1 height 1
radio input "true"
click at [849, 43] on link "×" at bounding box center [1051, 44] width 30 height 37
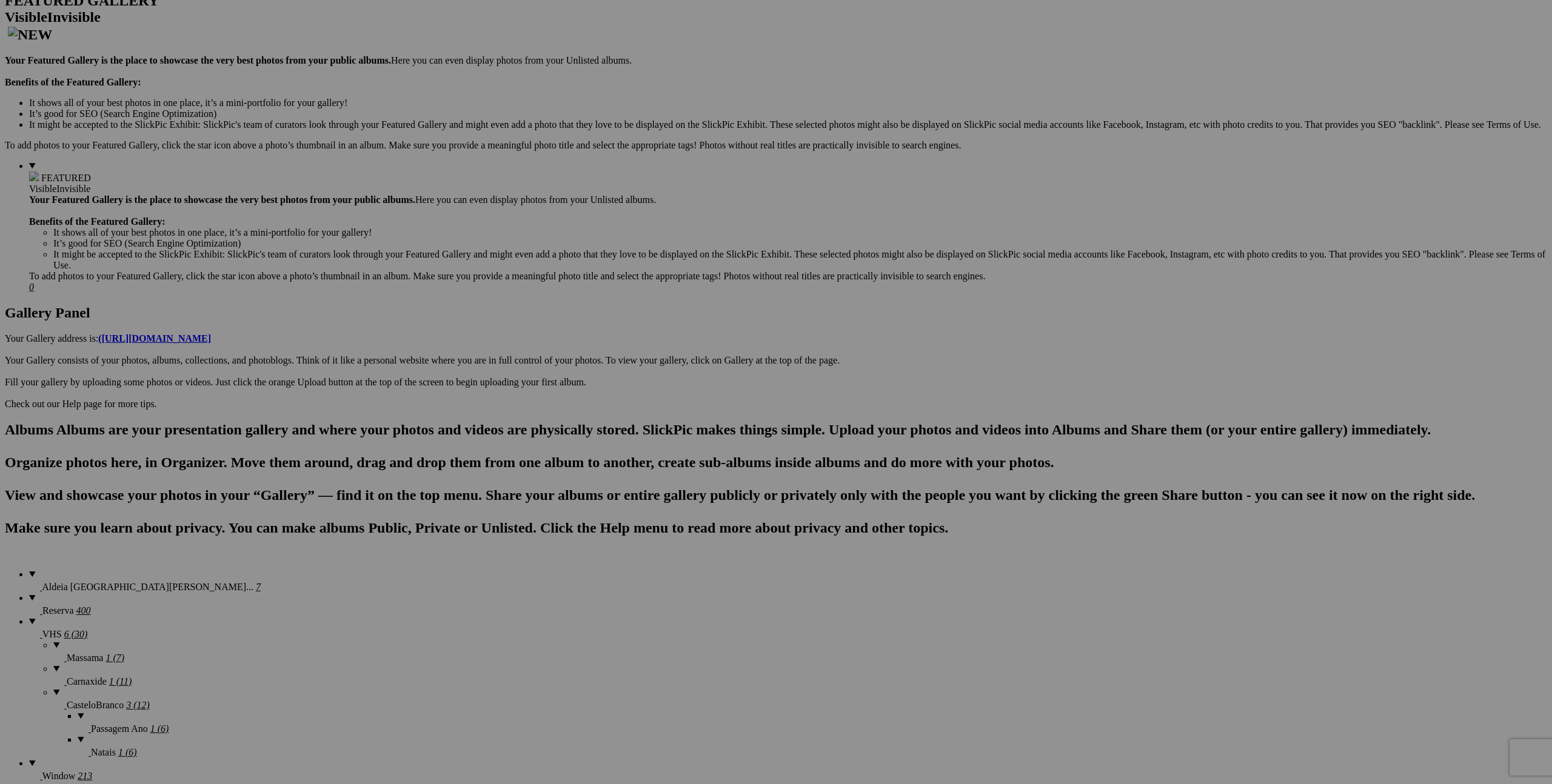
scroll to position [275, 0]
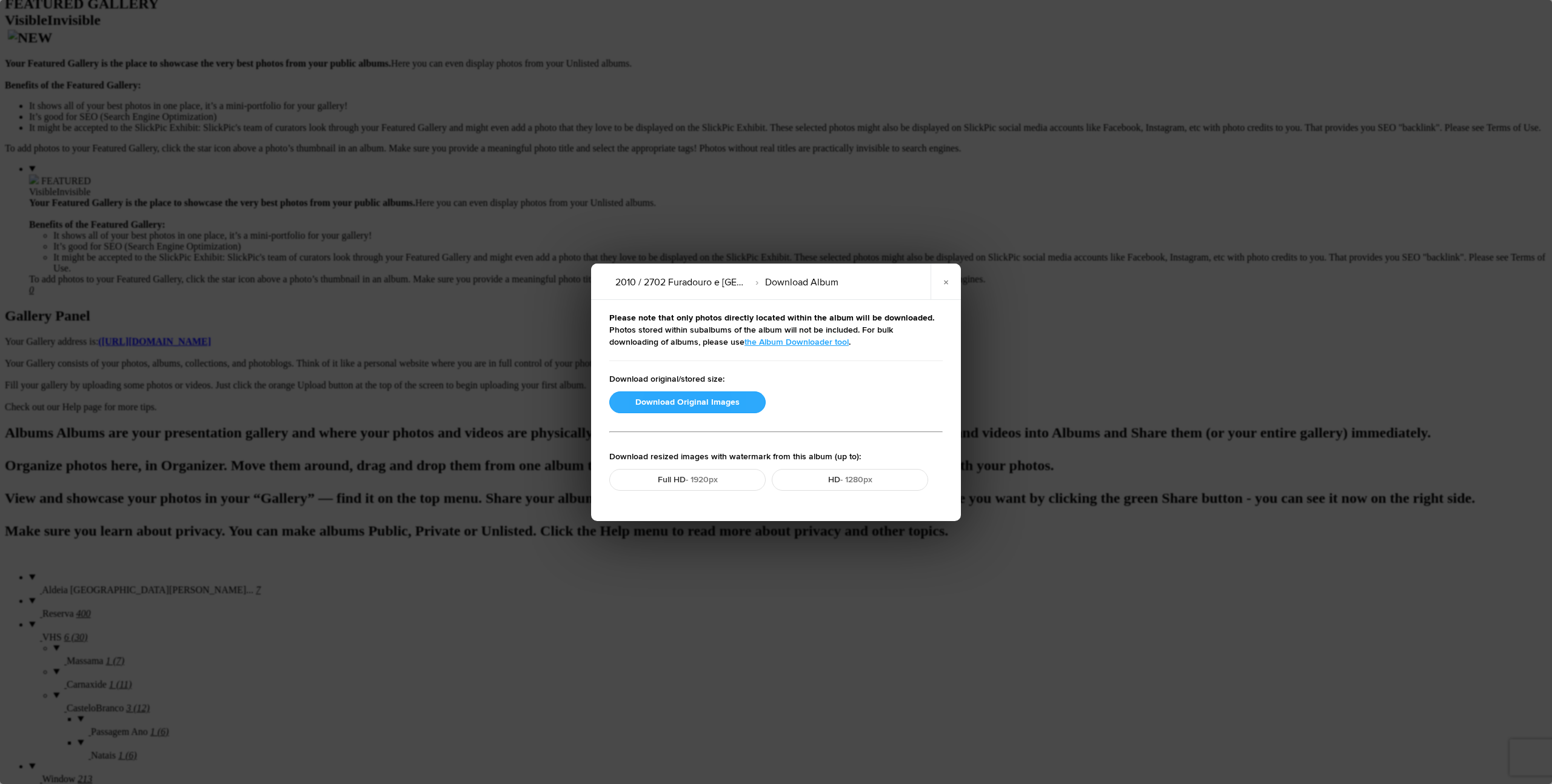
click at [700, 400] on button "Download Original Images" at bounding box center [687, 402] width 156 height 22
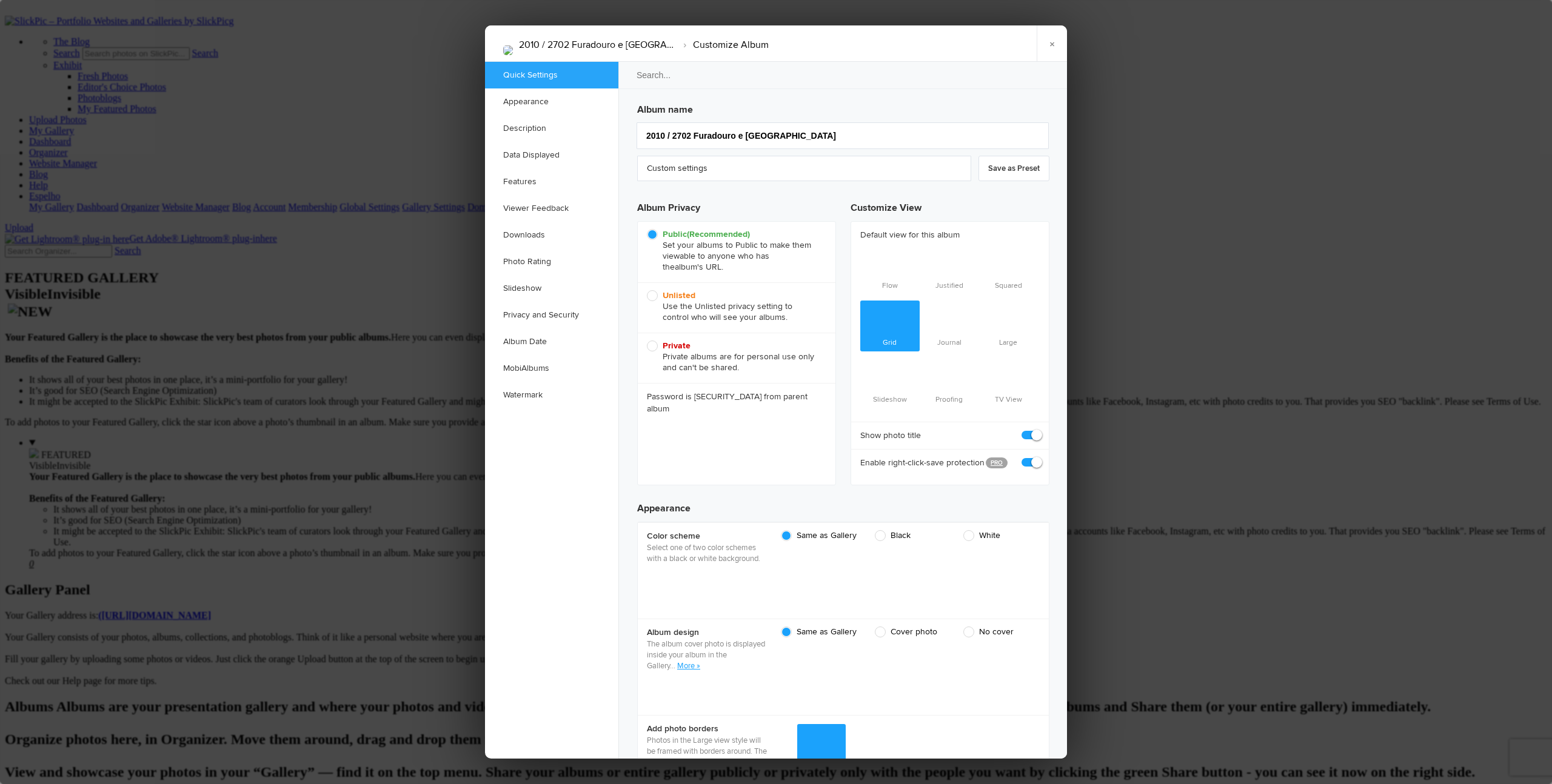
scroll to position [0, 0]
click at [665, 293] on b "Unlisted" at bounding box center [679, 295] width 33 height 10
click at [647, 291] on input "Unlisted Use the Unlisted privacy setting to control who will see your albums." at bounding box center [646, 290] width 1 height 1
radio input "true"
click at [849, 45] on link "×" at bounding box center [1051, 44] width 30 height 37
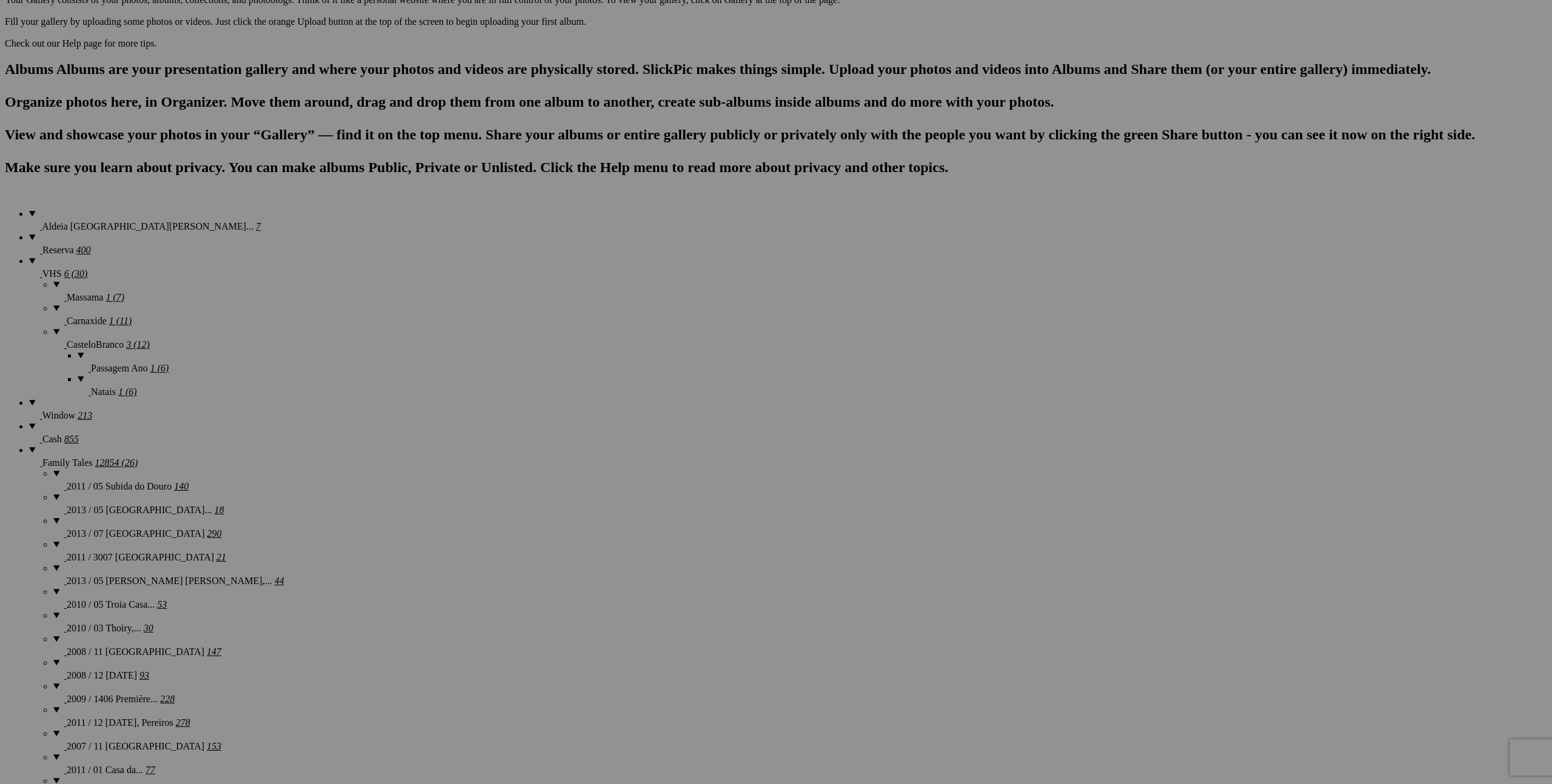
scroll to position [641, 0]
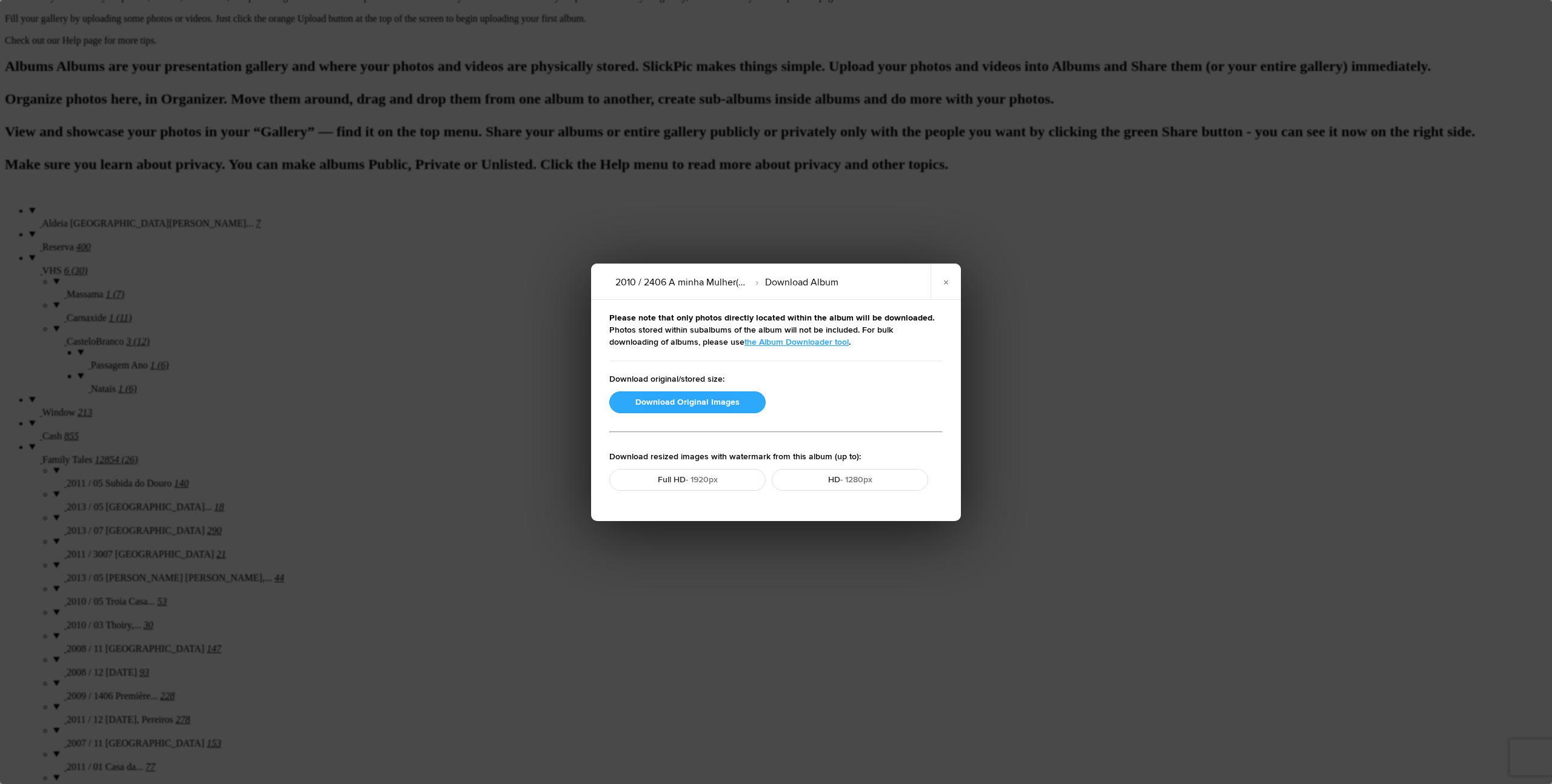
click at [678, 402] on button "Download Original Images" at bounding box center [687, 402] width 156 height 22
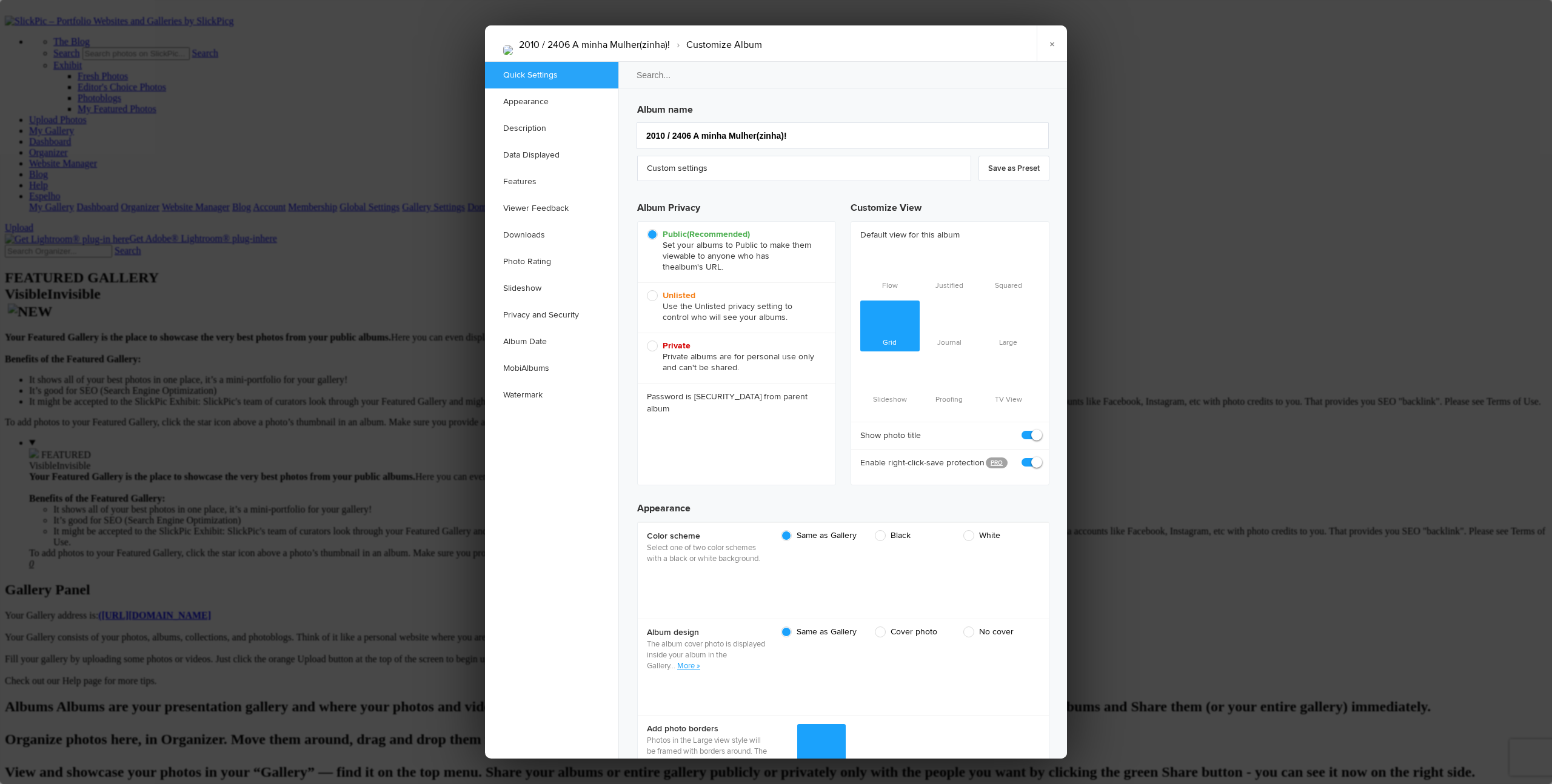
scroll to position [0, 0]
click at [651, 294] on span "Unlisted Use the Unlisted privacy setting to control who will see your albums." at bounding box center [734, 306] width 173 height 33
click at [647, 291] on input "Unlisted Use the Unlisted privacy setting to control who will see your albums." at bounding box center [646, 290] width 1 height 1
radio input "true"
click at [849, 44] on link "×" at bounding box center [1051, 44] width 30 height 37
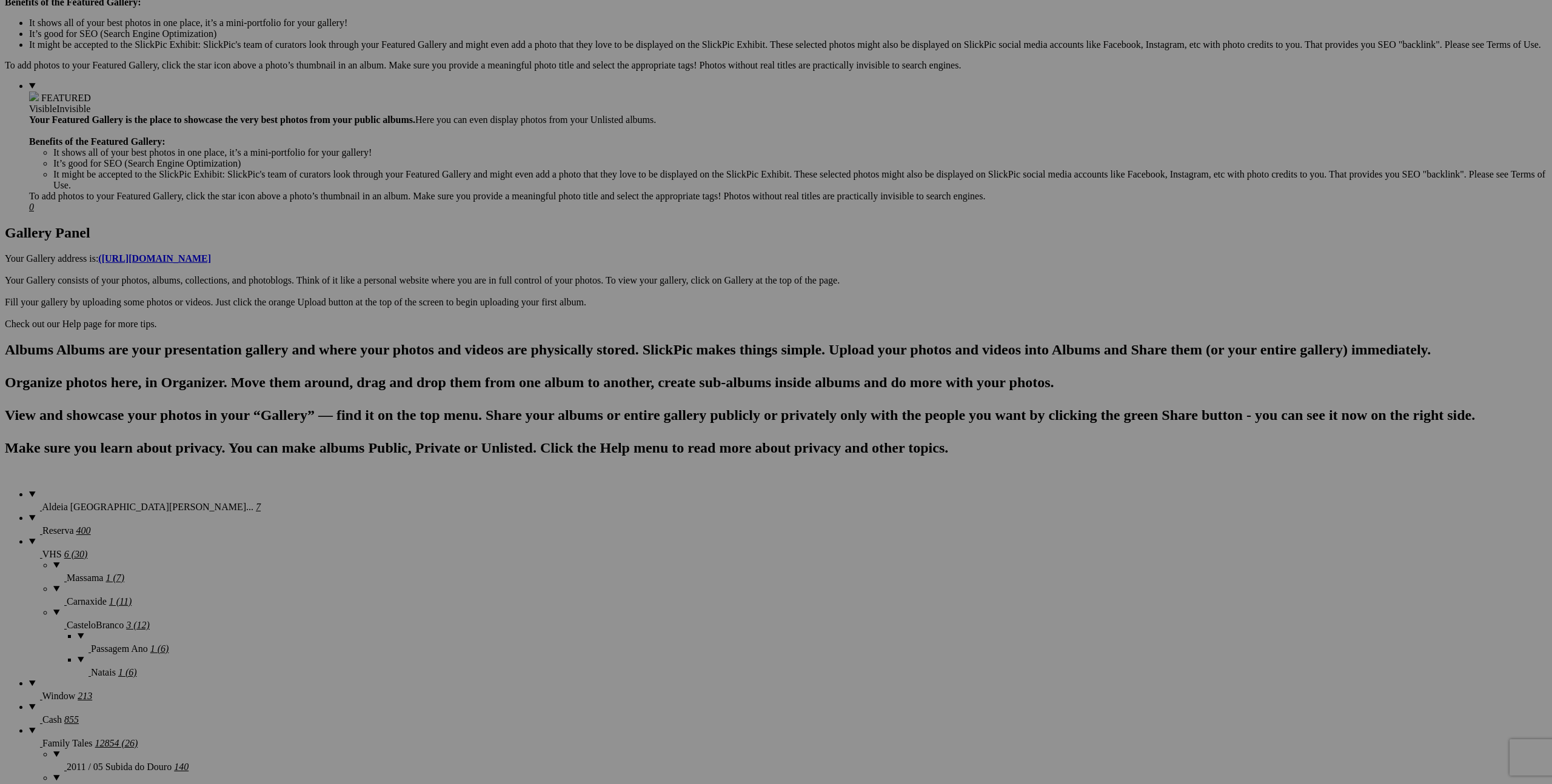
scroll to position [447, 0]
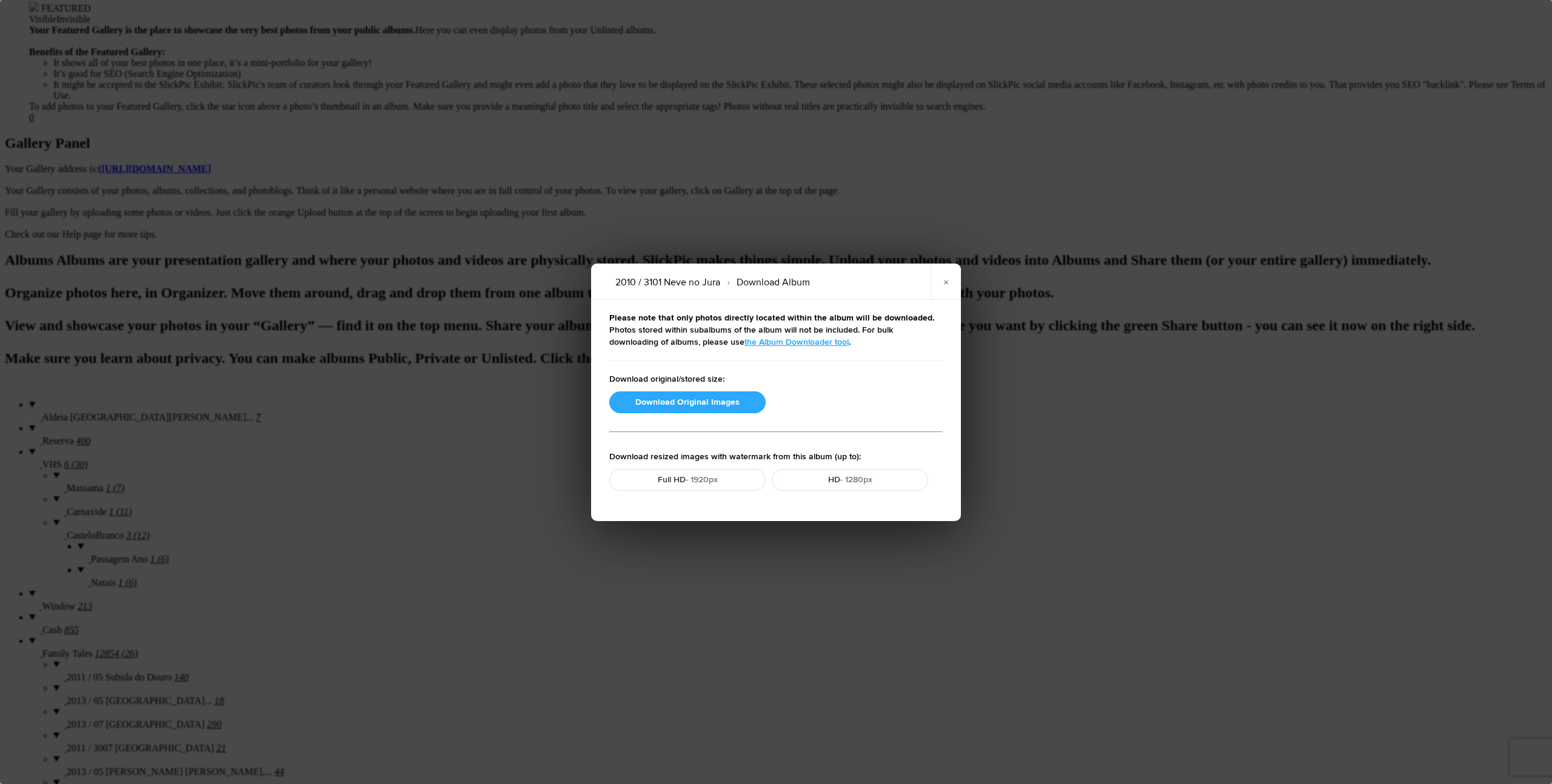
click at [655, 401] on button "Download Original Images" at bounding box center [687, 402] width 156 height 22
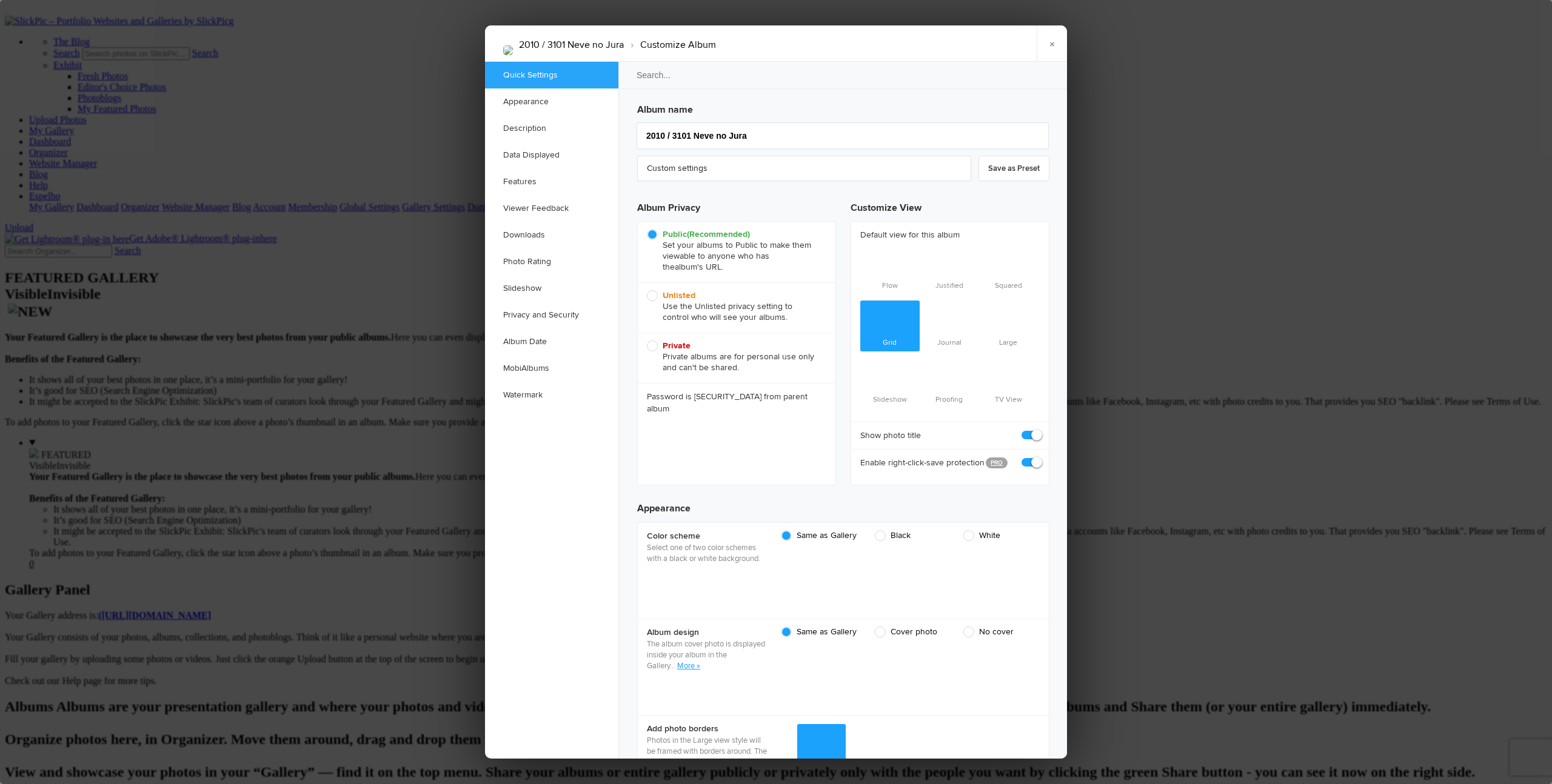
scroll to position [0, 0]
drag, startPoint x: 652, startPoint y: 295, endPoint x: 786, endPoint y: 301, distance: 134.1
click at [651, 295] on span "Unlisted Use the Unlisted privacy setting to control who will see your albums." at bounding box center [734, 306] width 173 height 33
click at [647, 291] on input "Unlisted Use the Unlisted privacy setting to control who will see your albums." at bounding box center [646, 290] width 1 height 1
radio input "true"
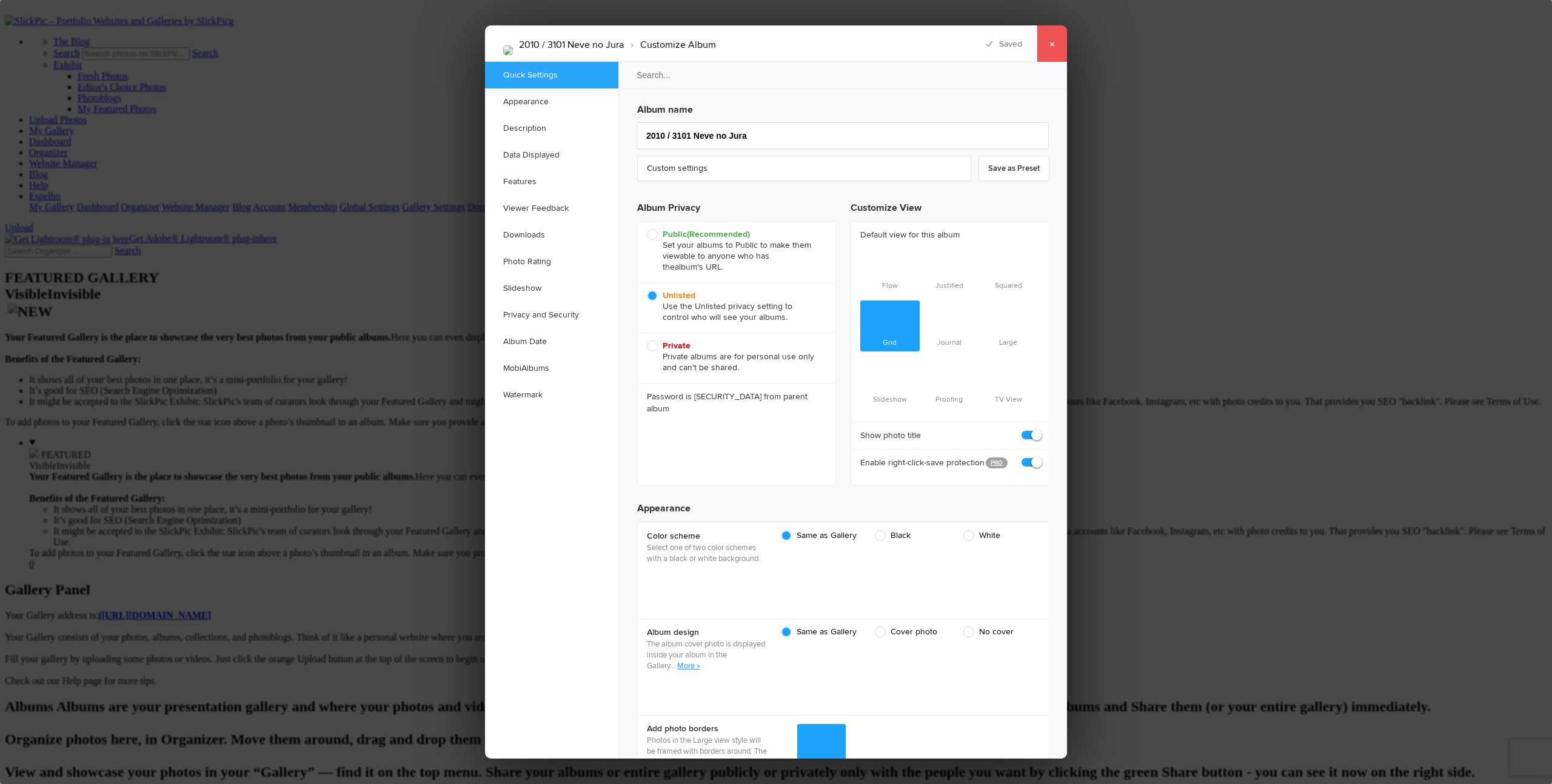
click at [849, 42] on link "×" at bounding box center [1051, 44] width 30 height 37
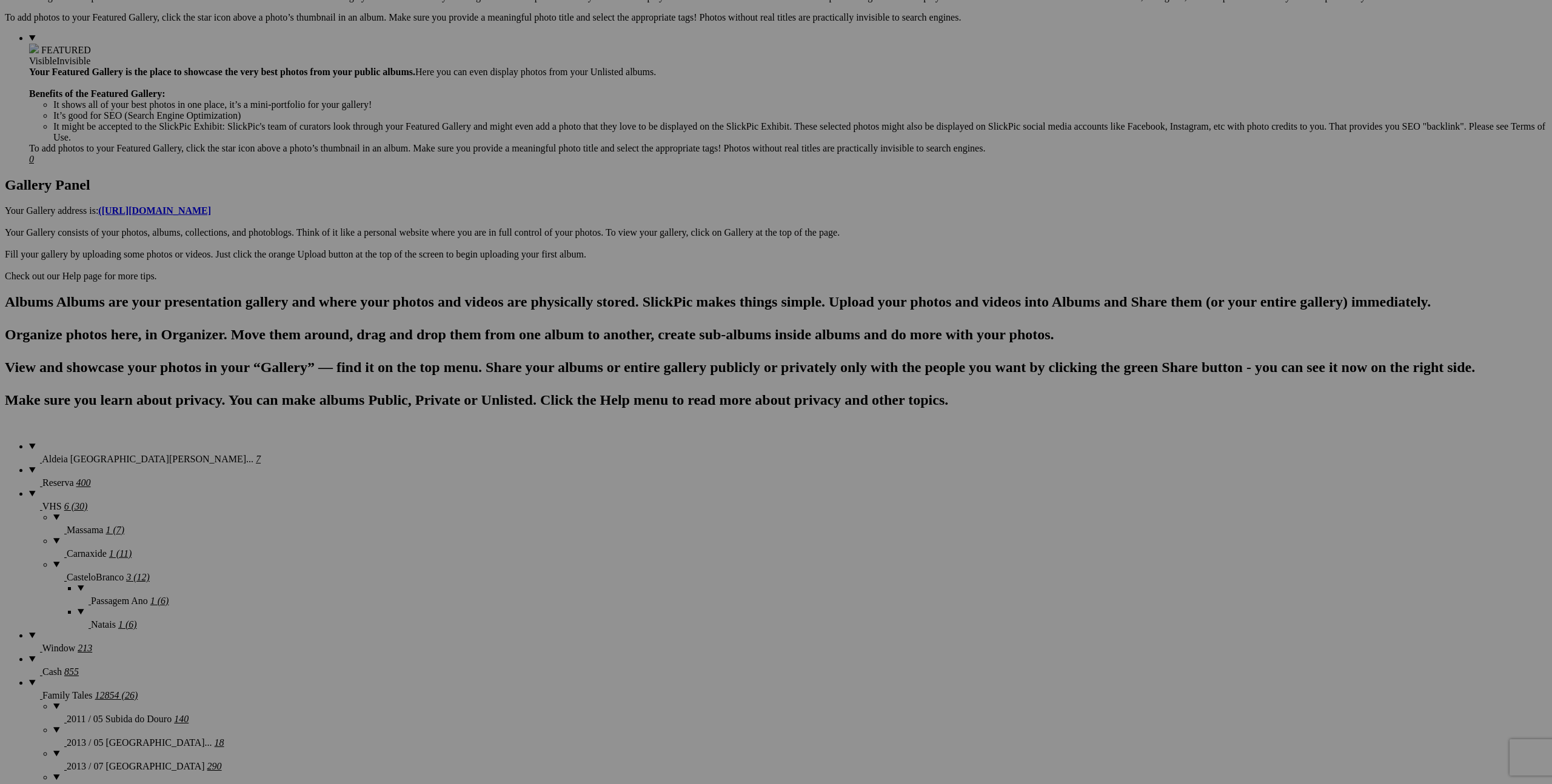
scroll to position [464, 0]
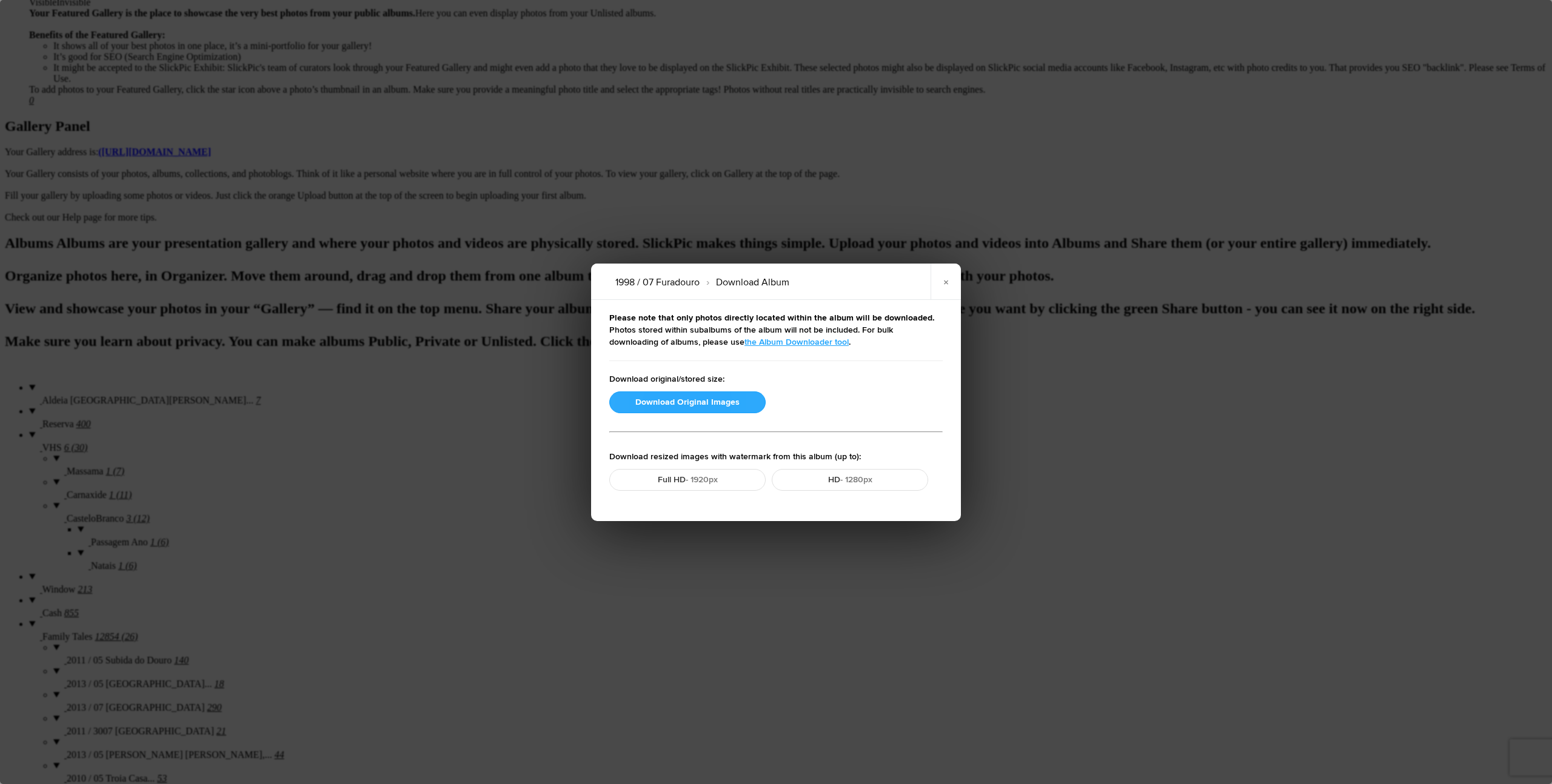
click at [701, 398] on button "Download Original Images" at bounding box center [687, 402] width 156 height 22
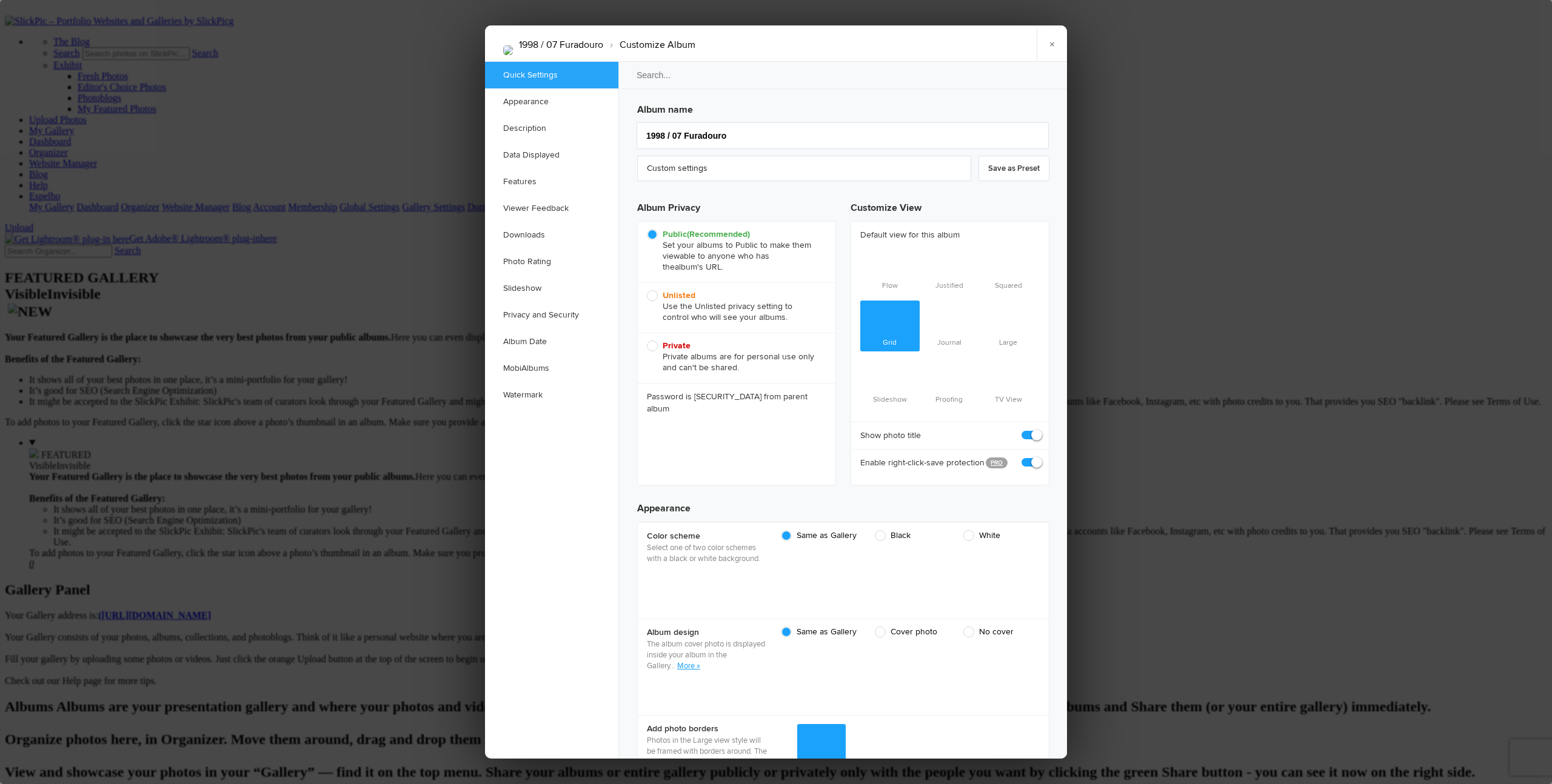
scroll to position [0, 0]
click at [653, 298] on span "Unlisted Use the Unlisted privacy setting to control who will see your albums." at bounding box center [734, 306] width 173 height 33
click at [647, 291] on input "Unlisted Use the Unlisted privacy setting to control who will see your albums." at bounding box center [646, 290] width 1 height 1
radio input "true"
click at [849, 43] on link "×" at bounding box center [1051, 44] width 30 height 37
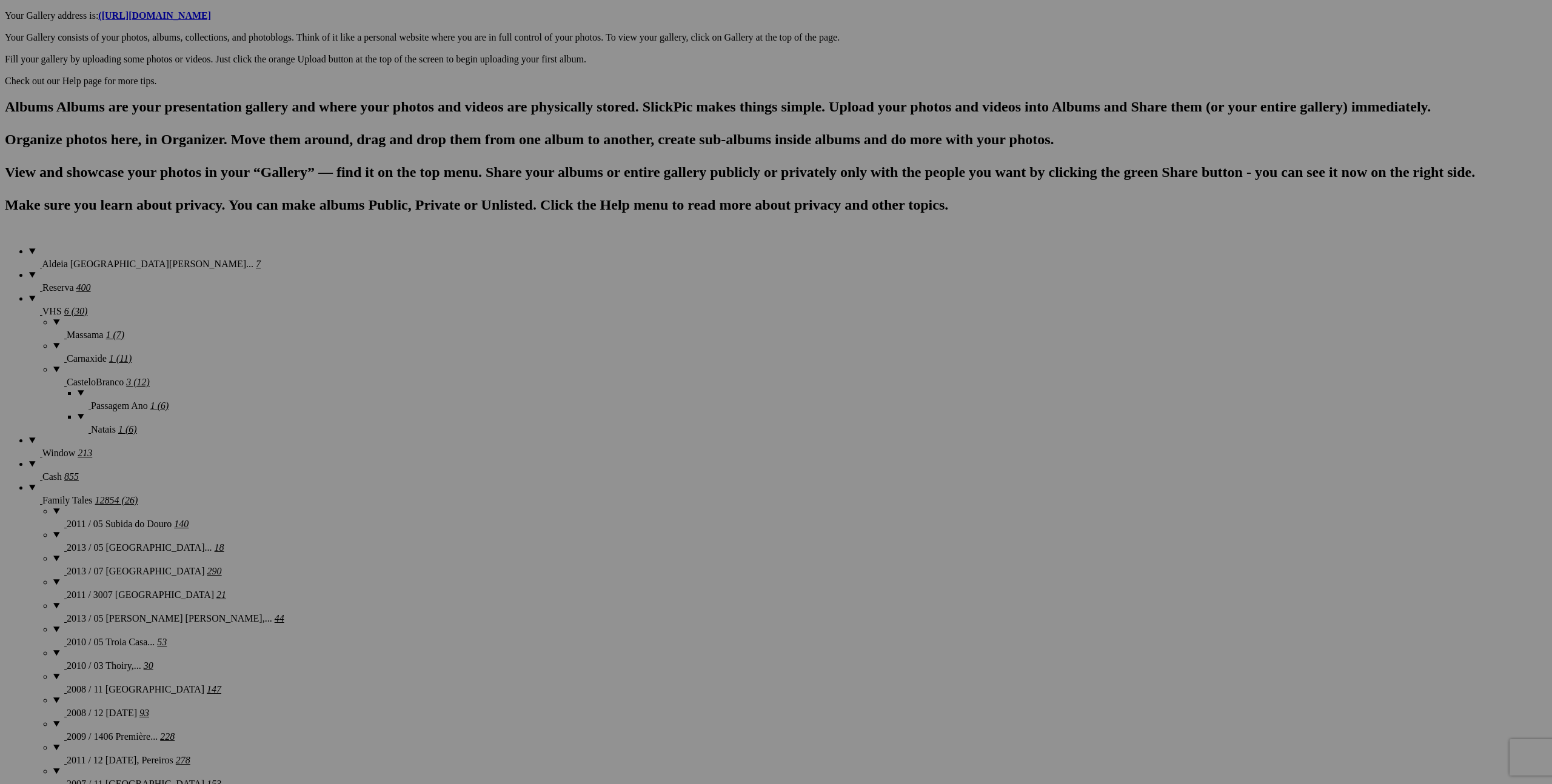
scroll to position [623, 0]
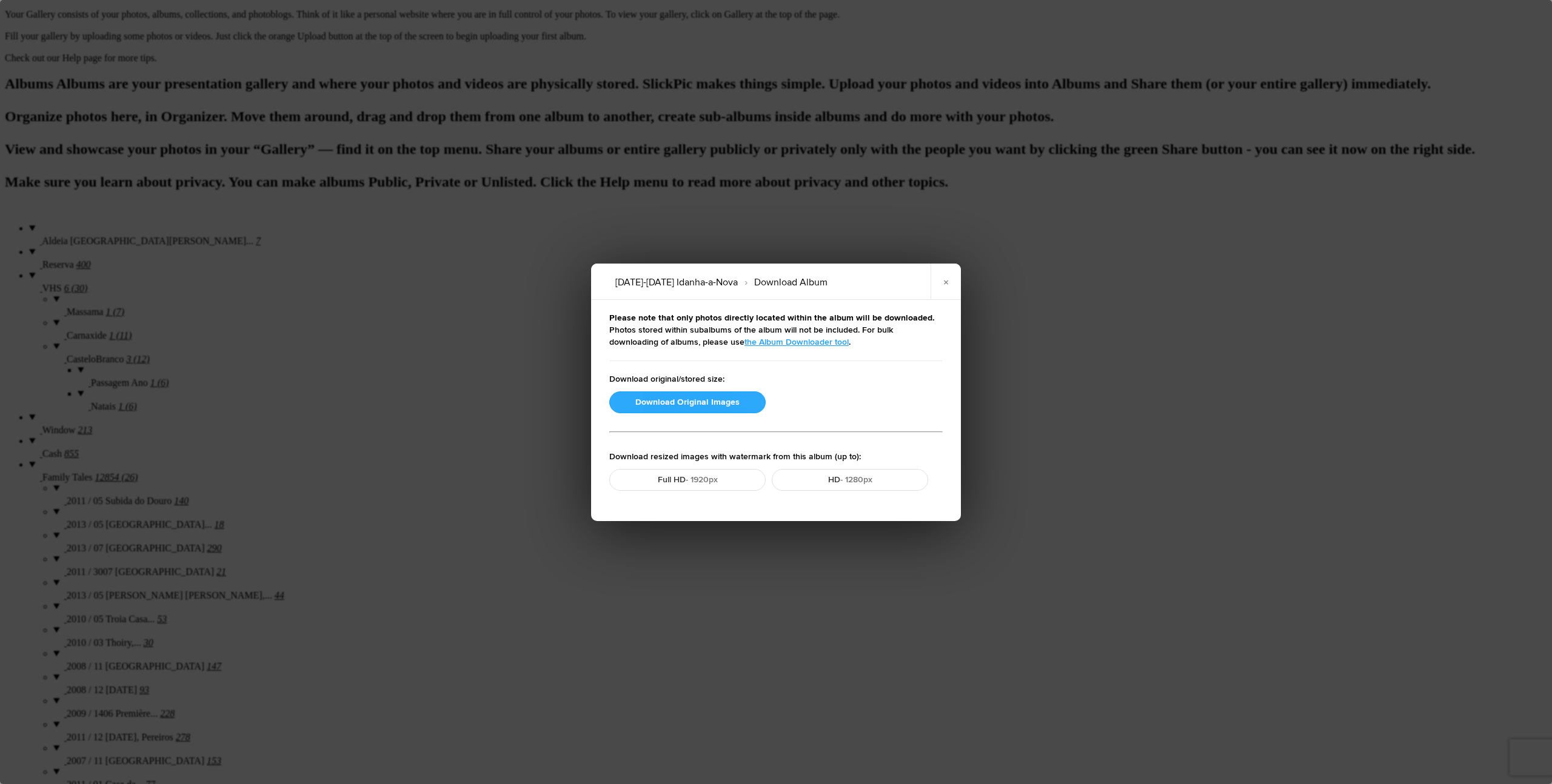
click at [683, 398] on button "Download Original Images" at bounding box center [687, 402] width 156 height 22
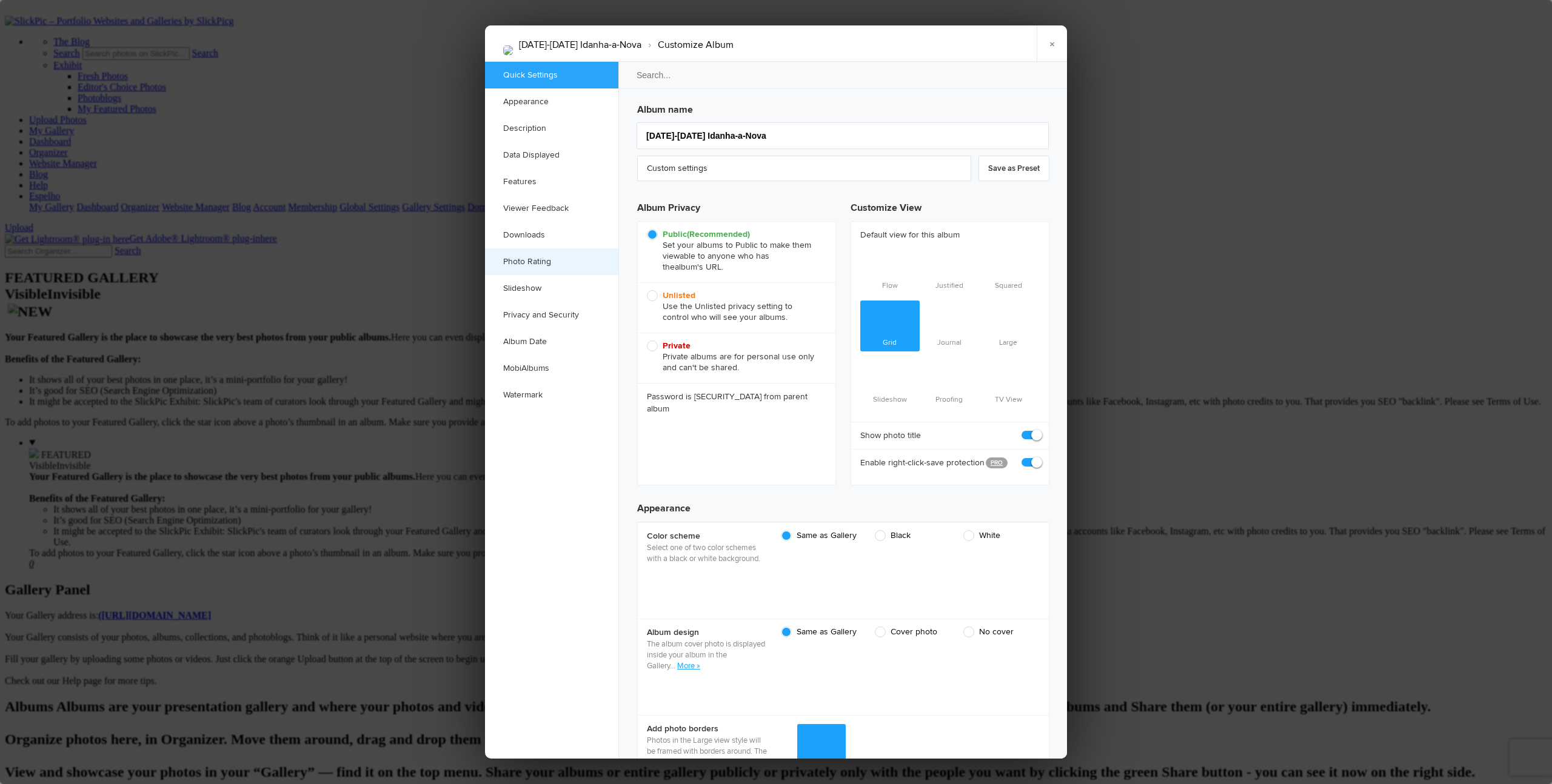
scroll to position [0, 0]
click at [654, 298] on span "Unlisted Use the Unlisted privacy setting to control who will see your albums." at bounding box center [734, 306] width 173 height 33
click at [647, 291] on input "Unlisted Use the Unlisted privacy setting to control who will see your albums." at bounding box center [646, 290] width 1 height 1
radio input "true"
click at [849, 41] on link "×" at bounding box center [1051, 44] width 30 height 37
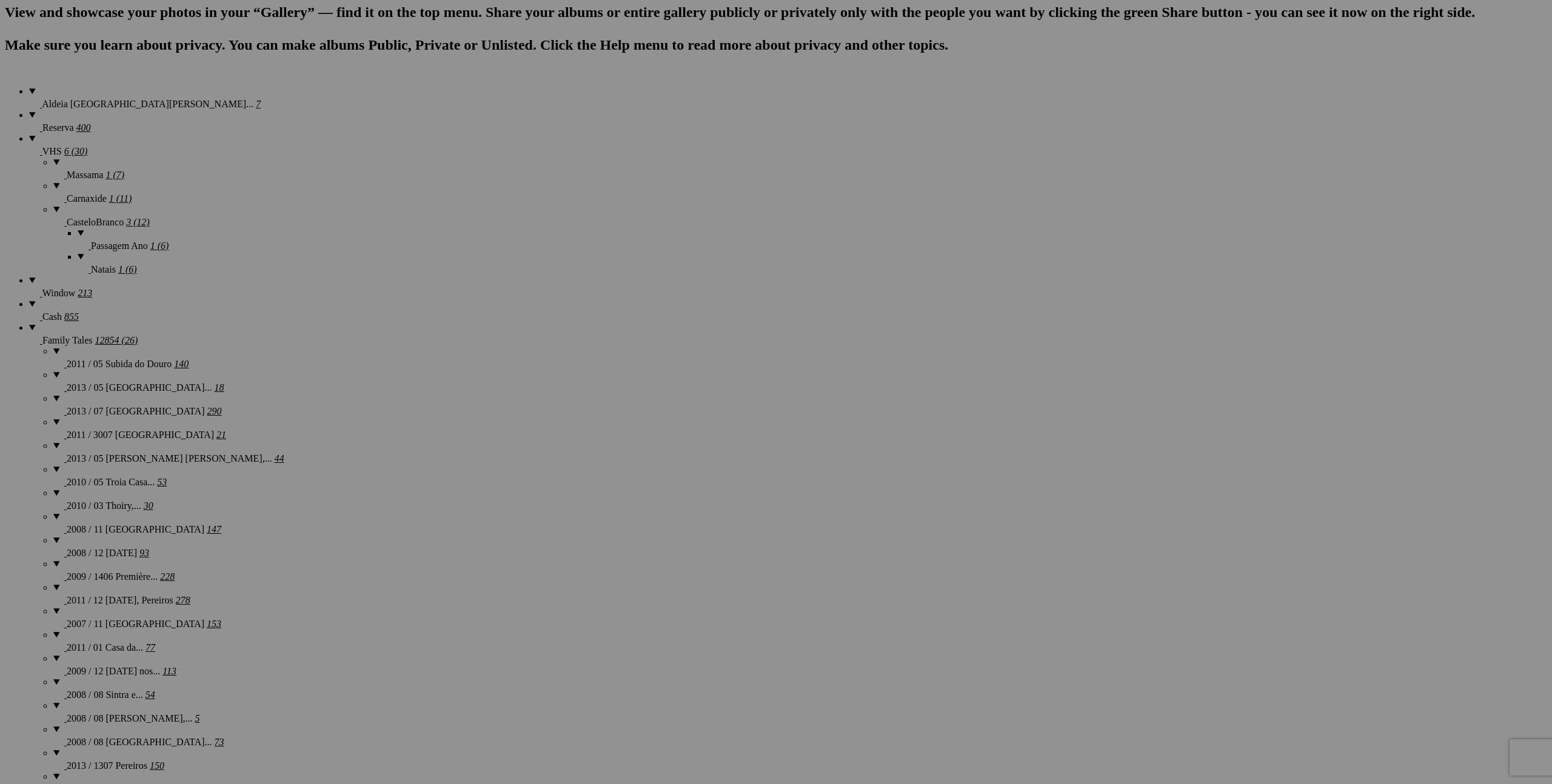
scroll to position [790, 0]
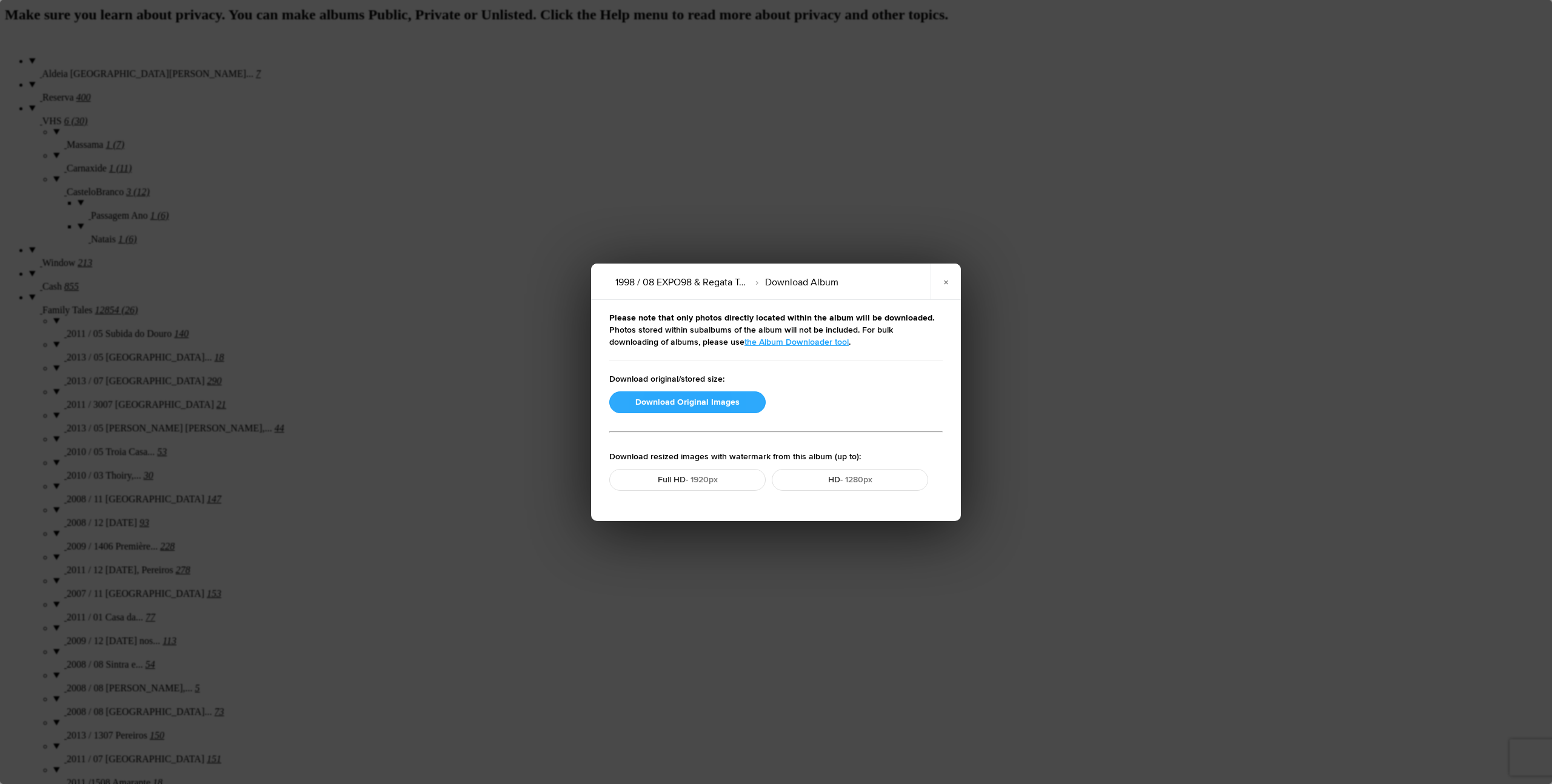
click at [687, 399] on button "Download Original Images" at bounding box center [687, 402] width 156 height 22
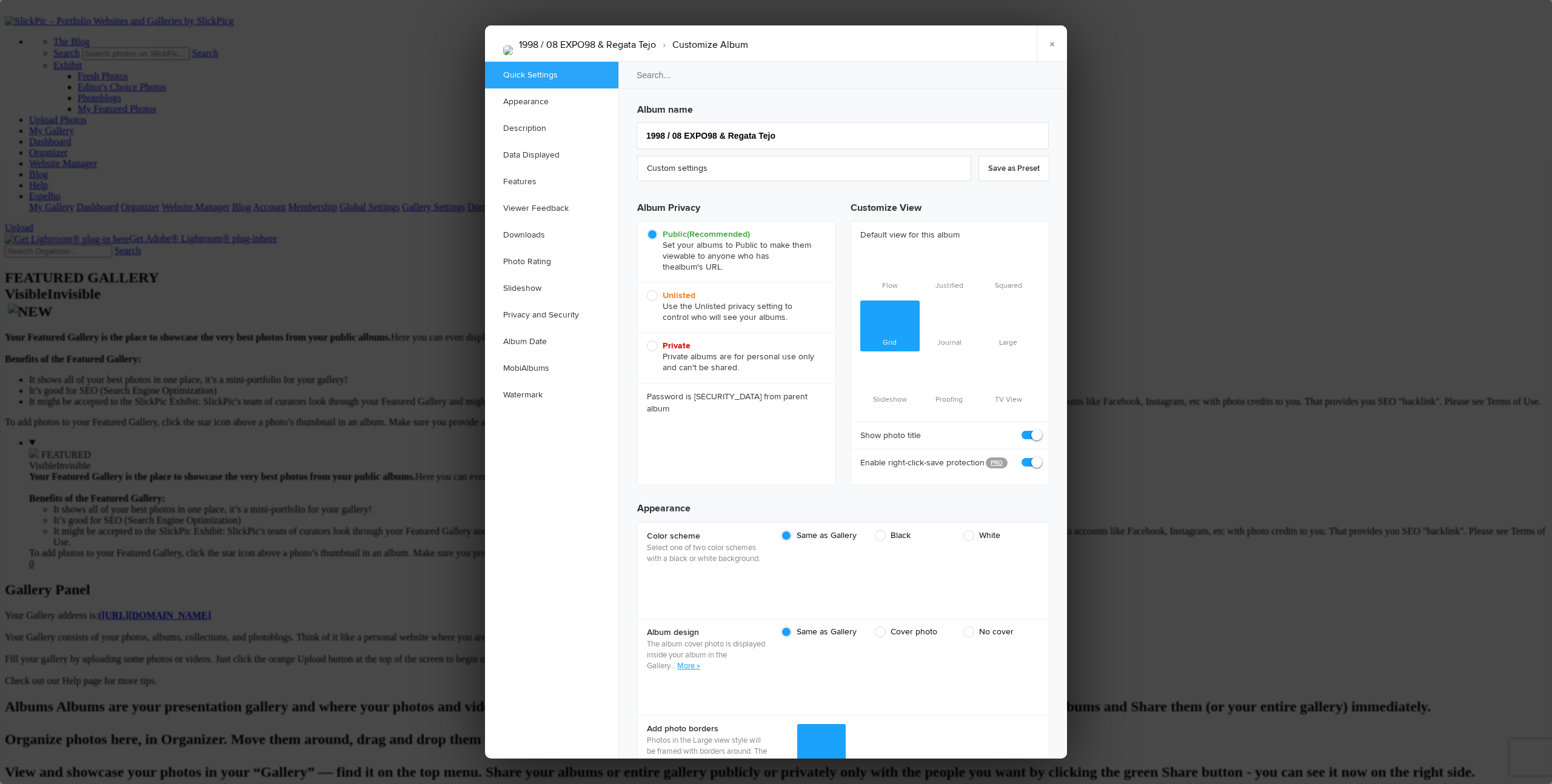
scroll to position [0, 0]
drag, startPoint x: 656, startPoint y: 295, endPoint x: 700, endPoint y: 295, distance: 44.0
click at [657, 295] on span "Unlisted Use the Unlisted privacy setting to control who will see your albums." at bounding box center [734, 306] width 173 height 33
click at [647, 291] on input "Unlisted Use the Unlisted privacy setting to control who will see your albums." at bounding box center [646, 290] width 1 height 1
radio input "true"
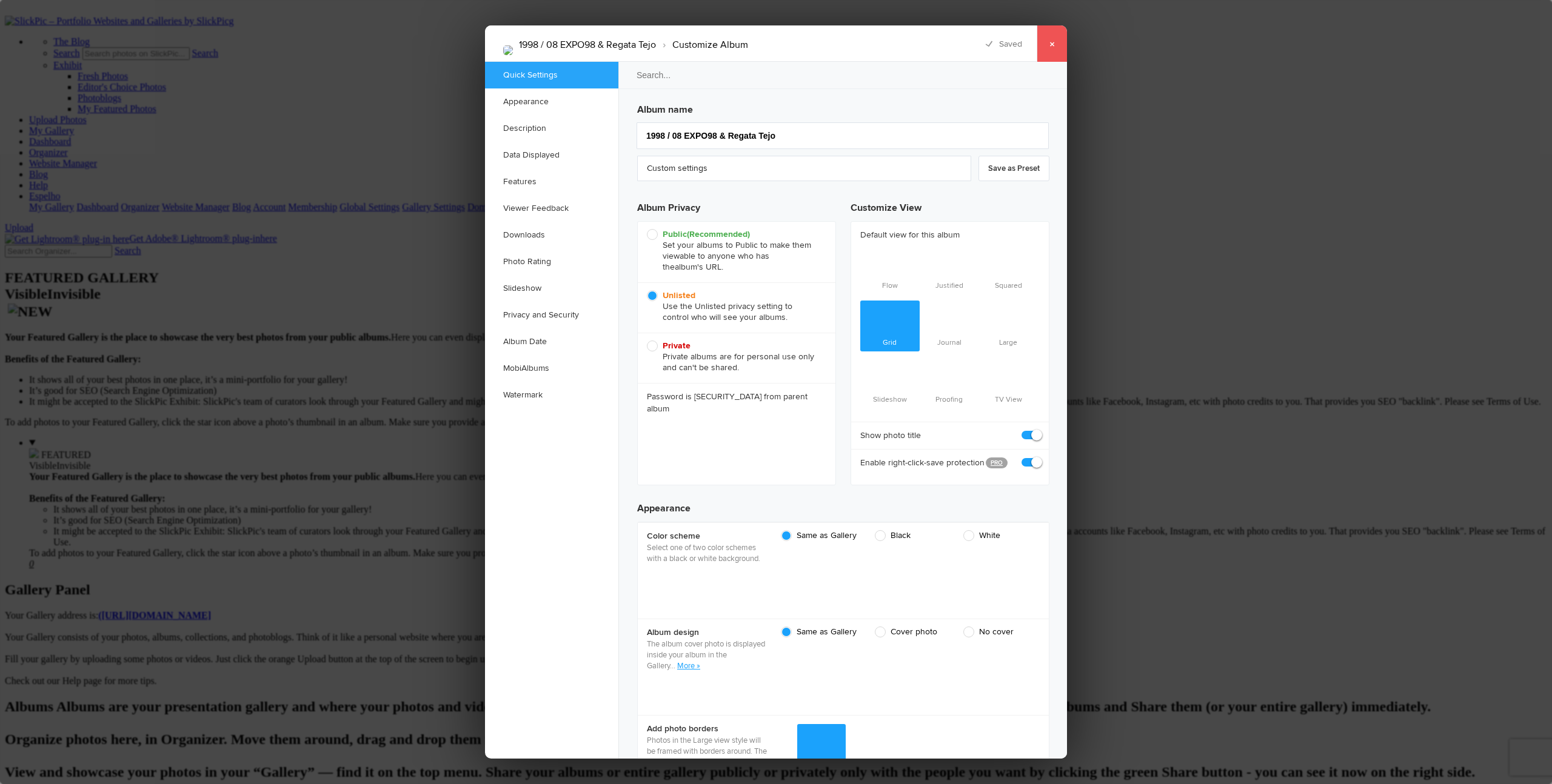
click at [849, 43] on link "×" at bounding box center [1051, 44] width 30 height 37
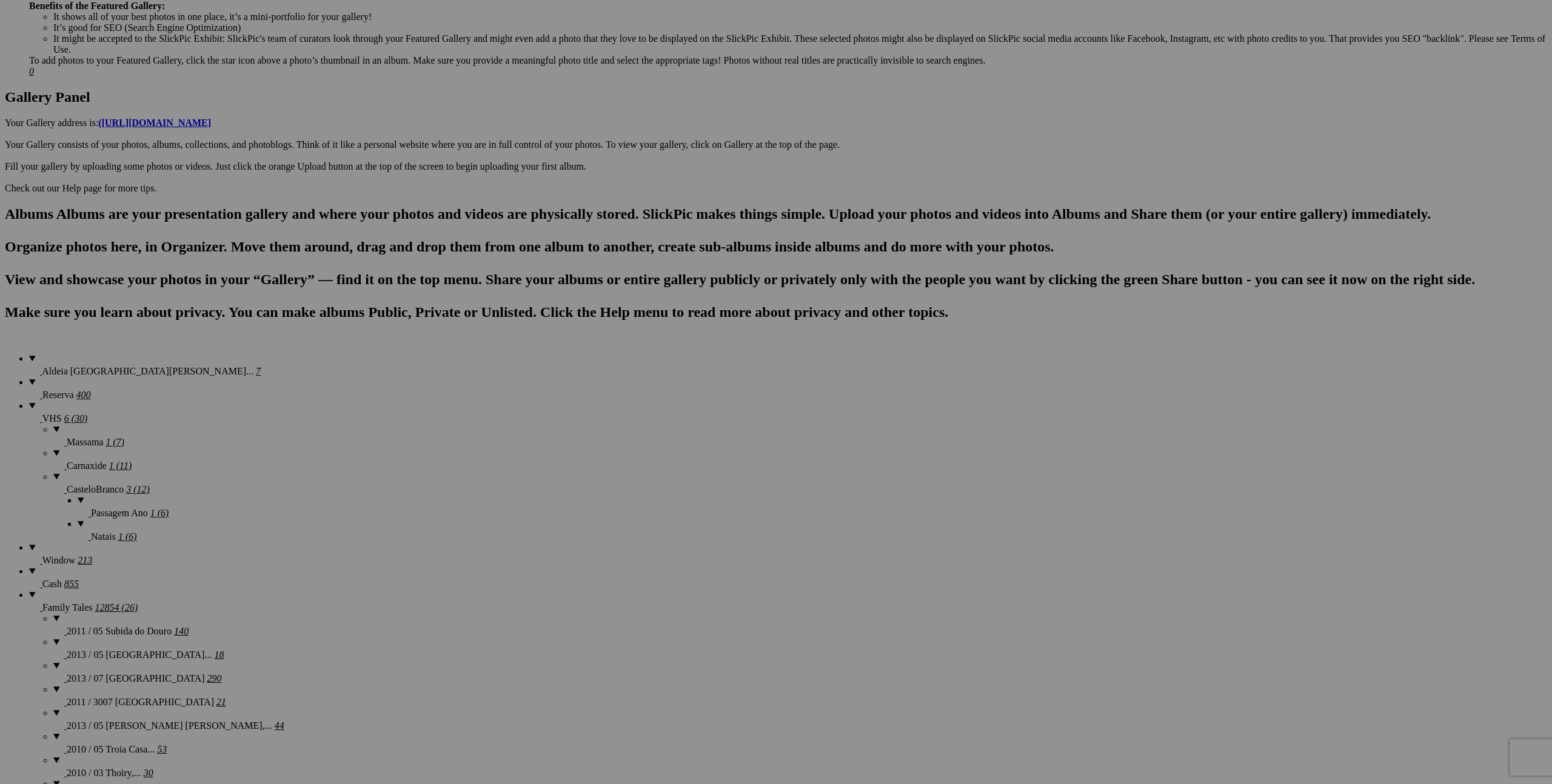
scroll to position [504, 0]
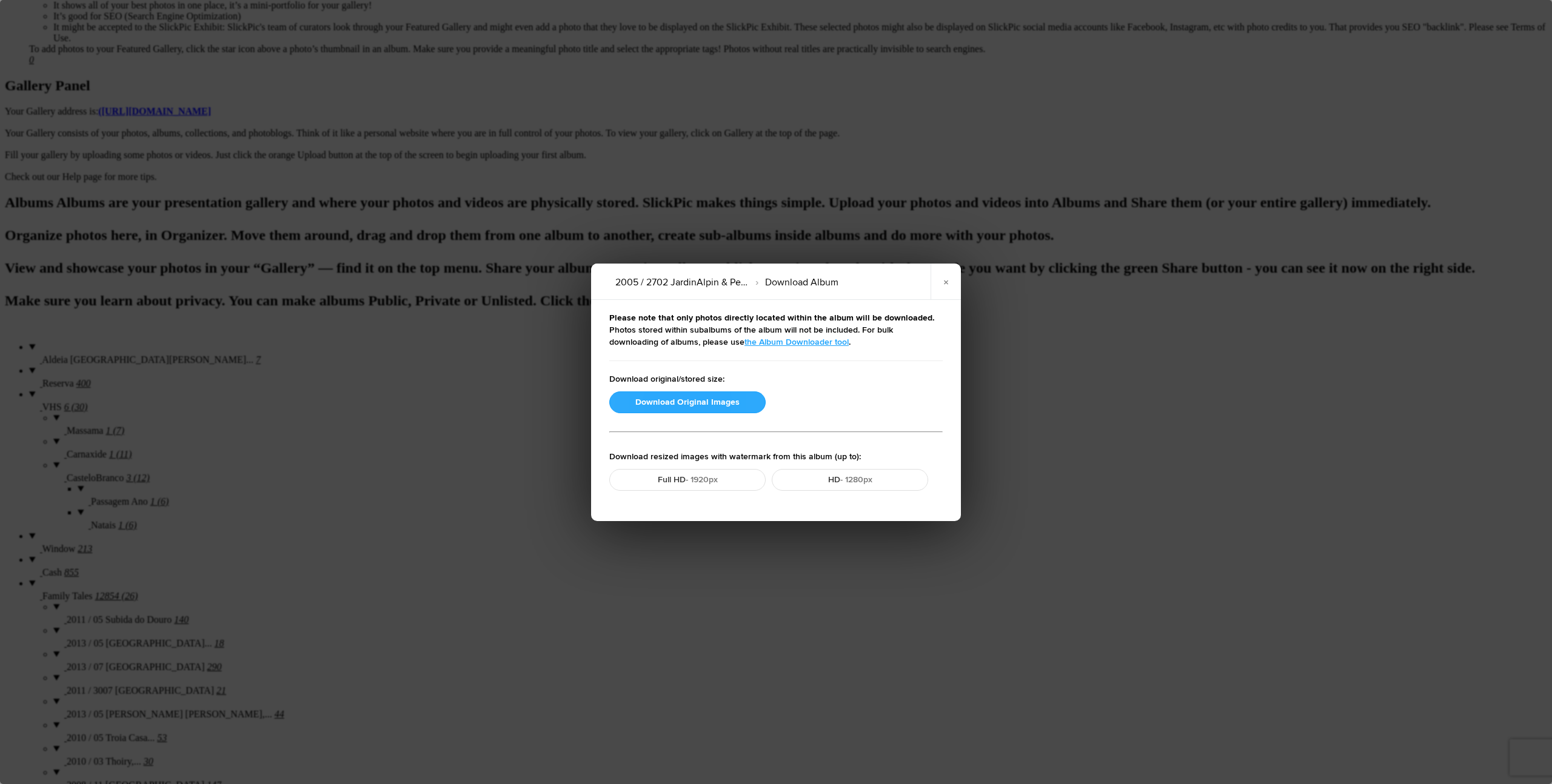
click at [689, 407] on button "Download Original Images" at bounding box center [687, 402] width 156 height 22
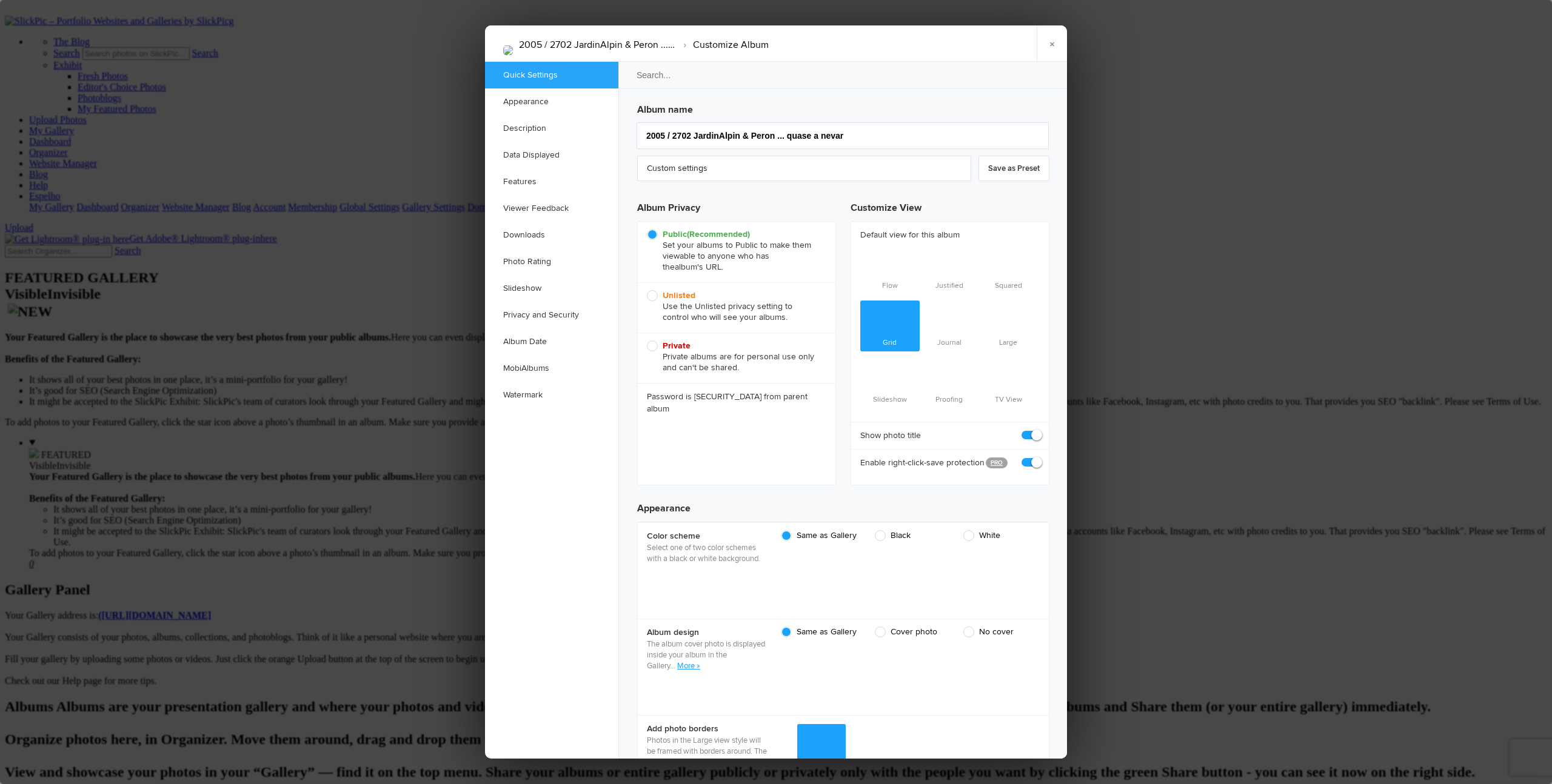
scroll to position [0, 0]
click at [674, 298] on b "Unlisted" at bounding box center [679, 295] width 33 height 10
click at [647, 291] on input "Unlisted Use the Unlisted privacy setting to control who will see your albums." at bounding box center [646, 290] width 1 height 1
radio input "true"
click at [849, 44] on link "×" at bounding box center [1051, 44] width 30 height 37
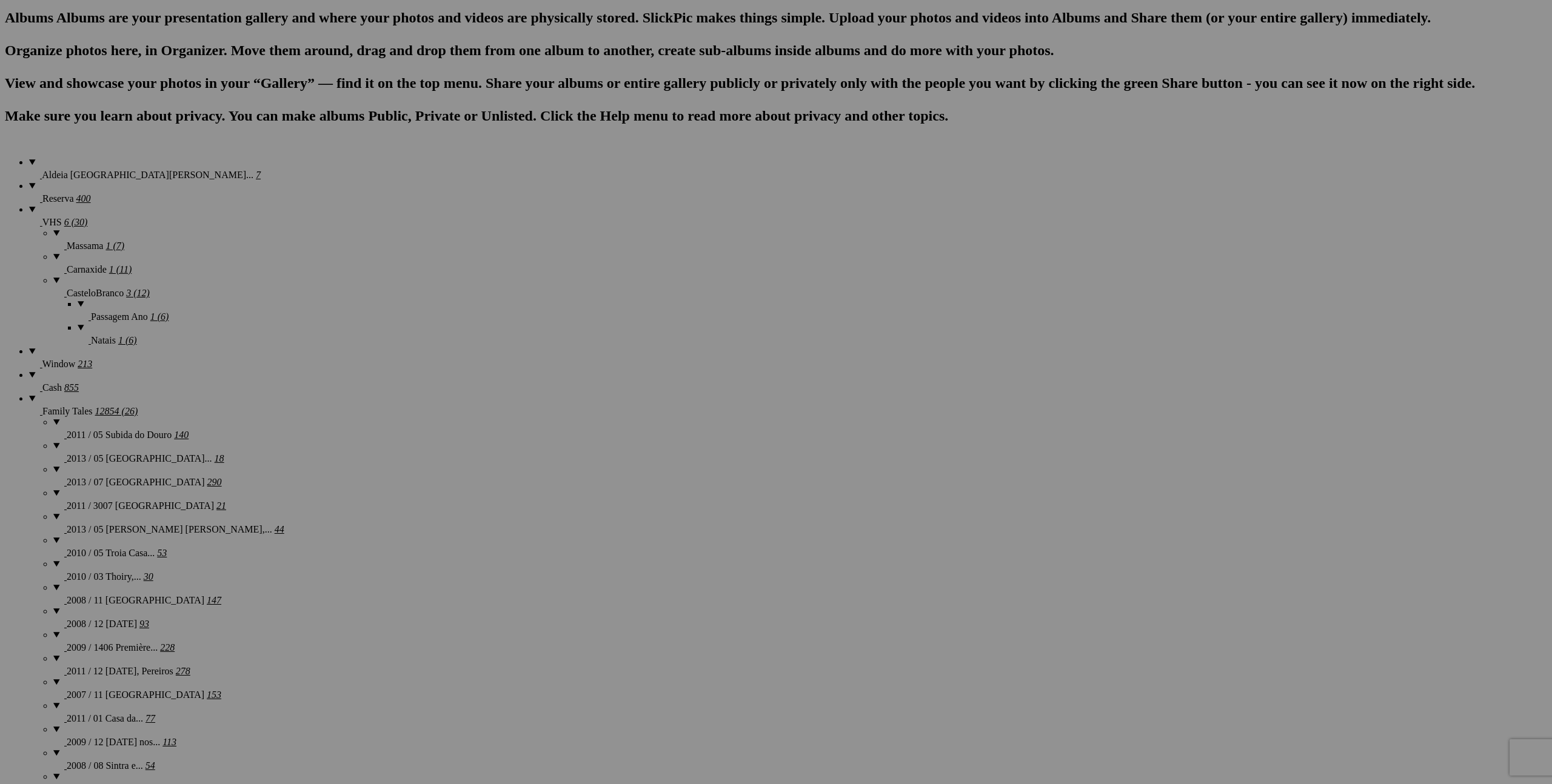
scroll to position [622, 0]
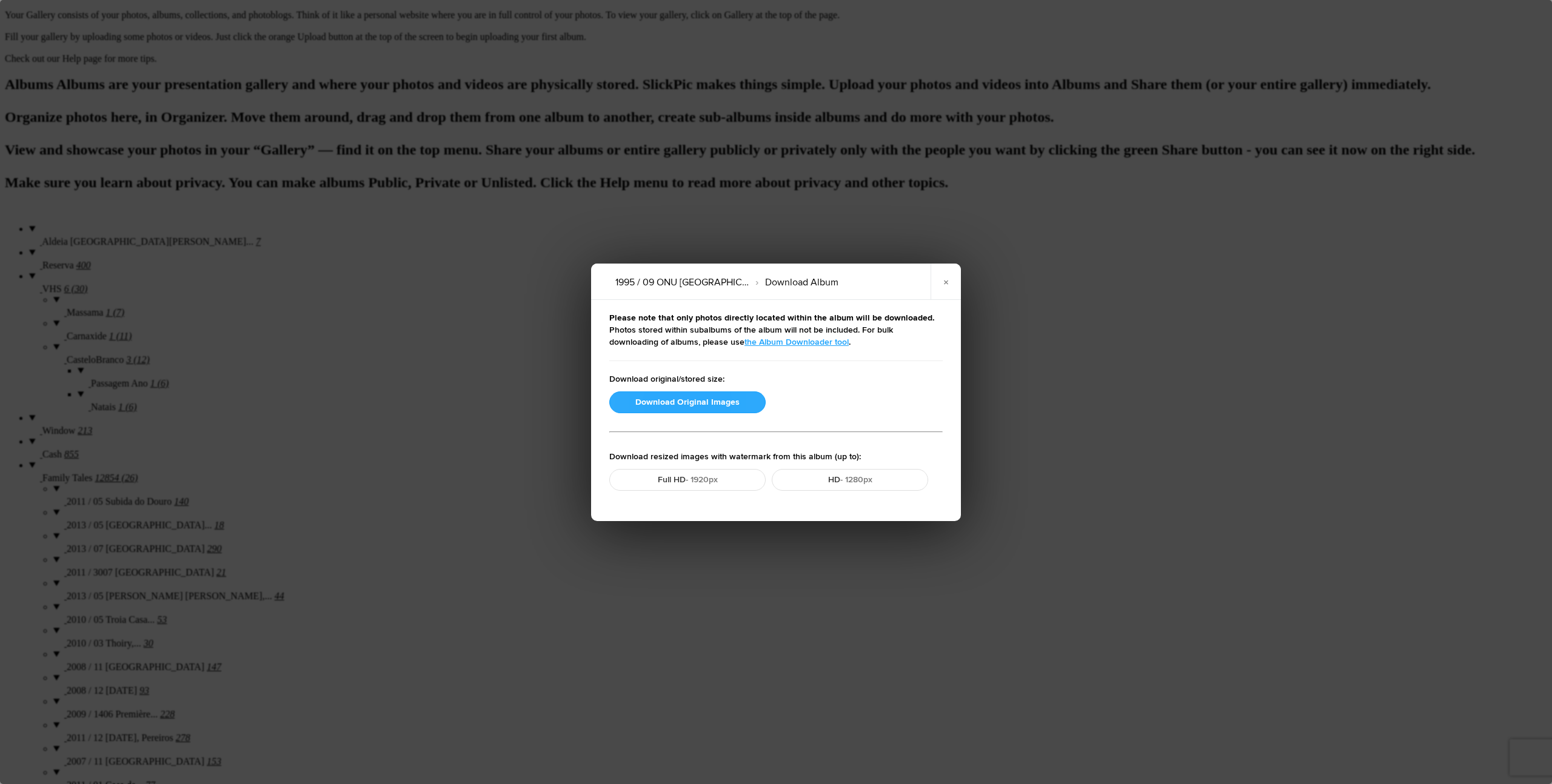
click at [698, 402] on button "Download Original Images" at bounding box center [687, 402] width 156 height 22
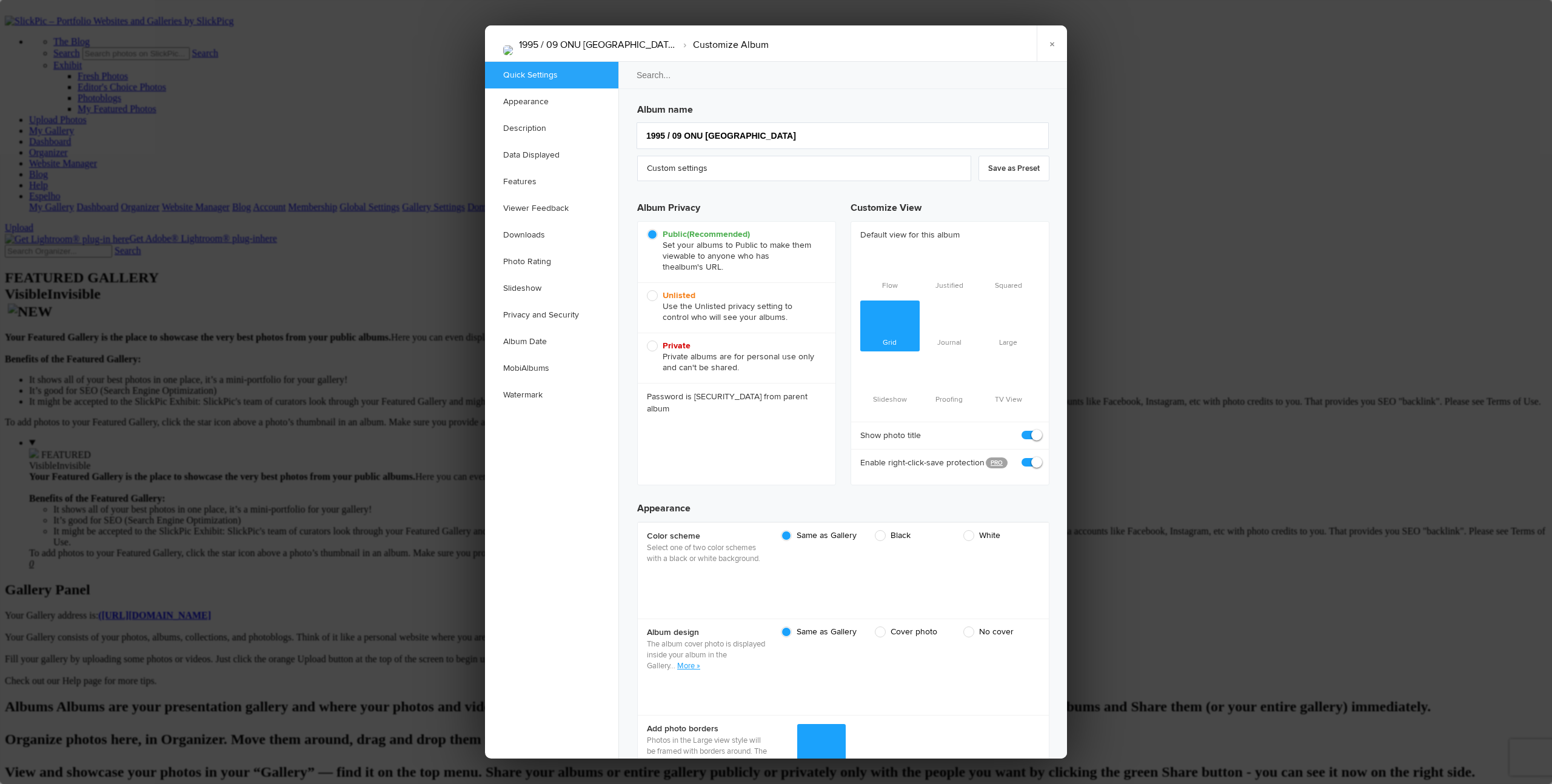
scroll to position [0, 0]
click at [654, 295] on span "Unlisted Use the Unlisted privacy setting to control who will see your albums." at bounding box center [734, 306] width 173 height 33
click at [647, 291] on input "Unlisted Use the Unlisted privacy setting to control who will see your albums." at bounding box center [646, 290] width 1 height 1
radio input "true"
click at [849, 45] on link "×" at bounding box center [1051, 44] width 30 height 37
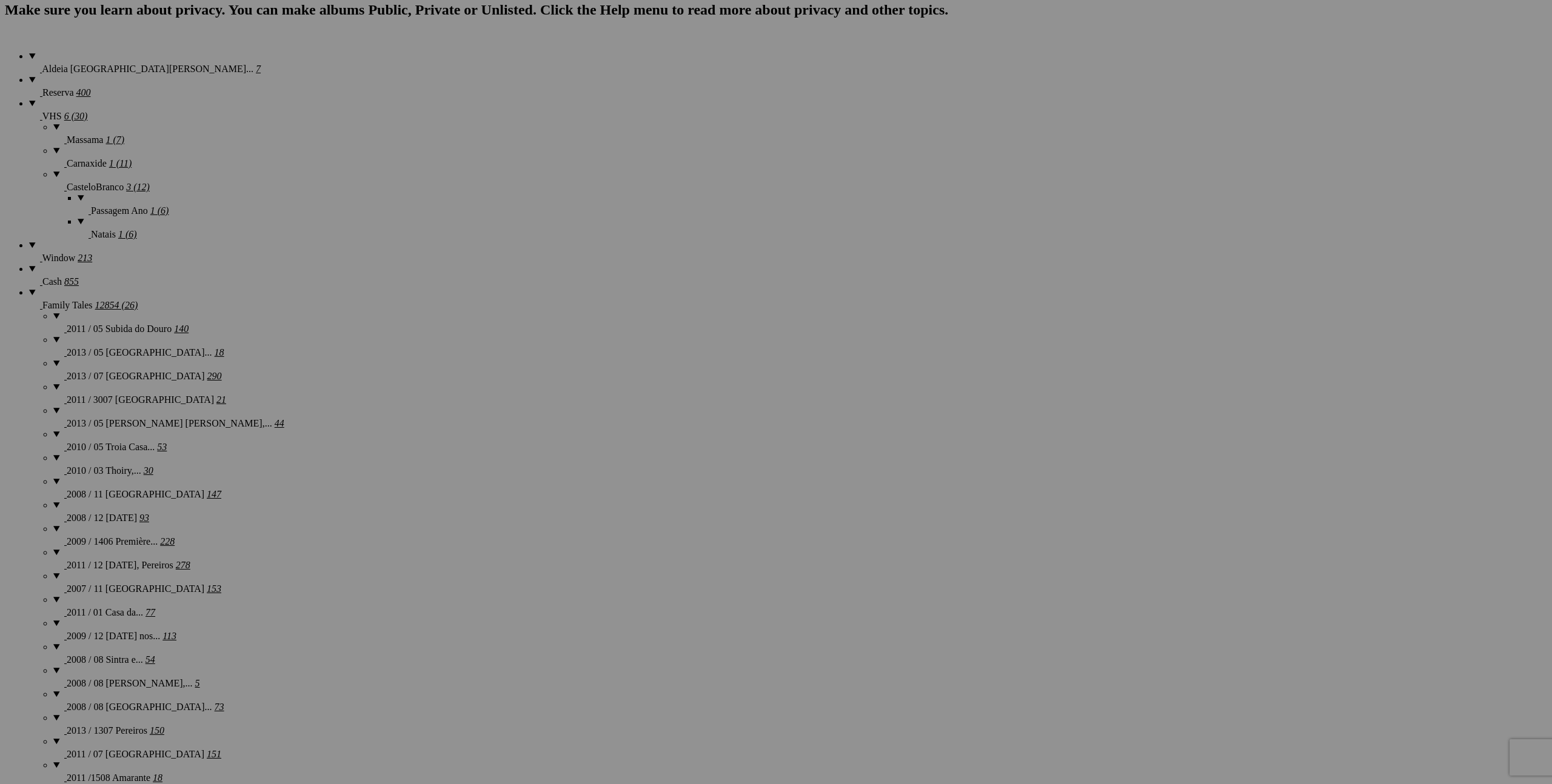
scroll to position [702, 0]
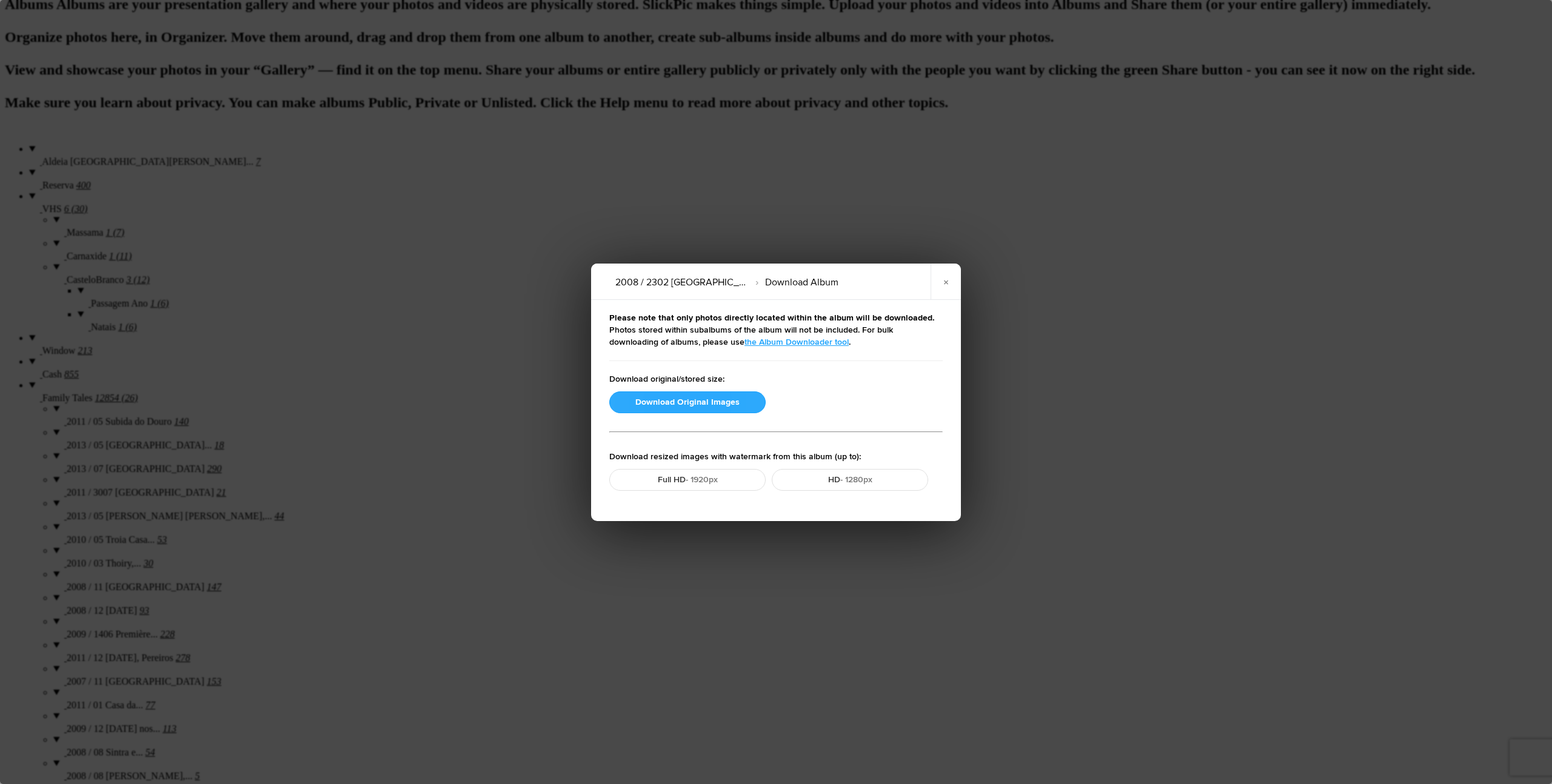
click at [691, 399] on button "Download Original Images" at bounding box center [687, 402] width 156 height 22
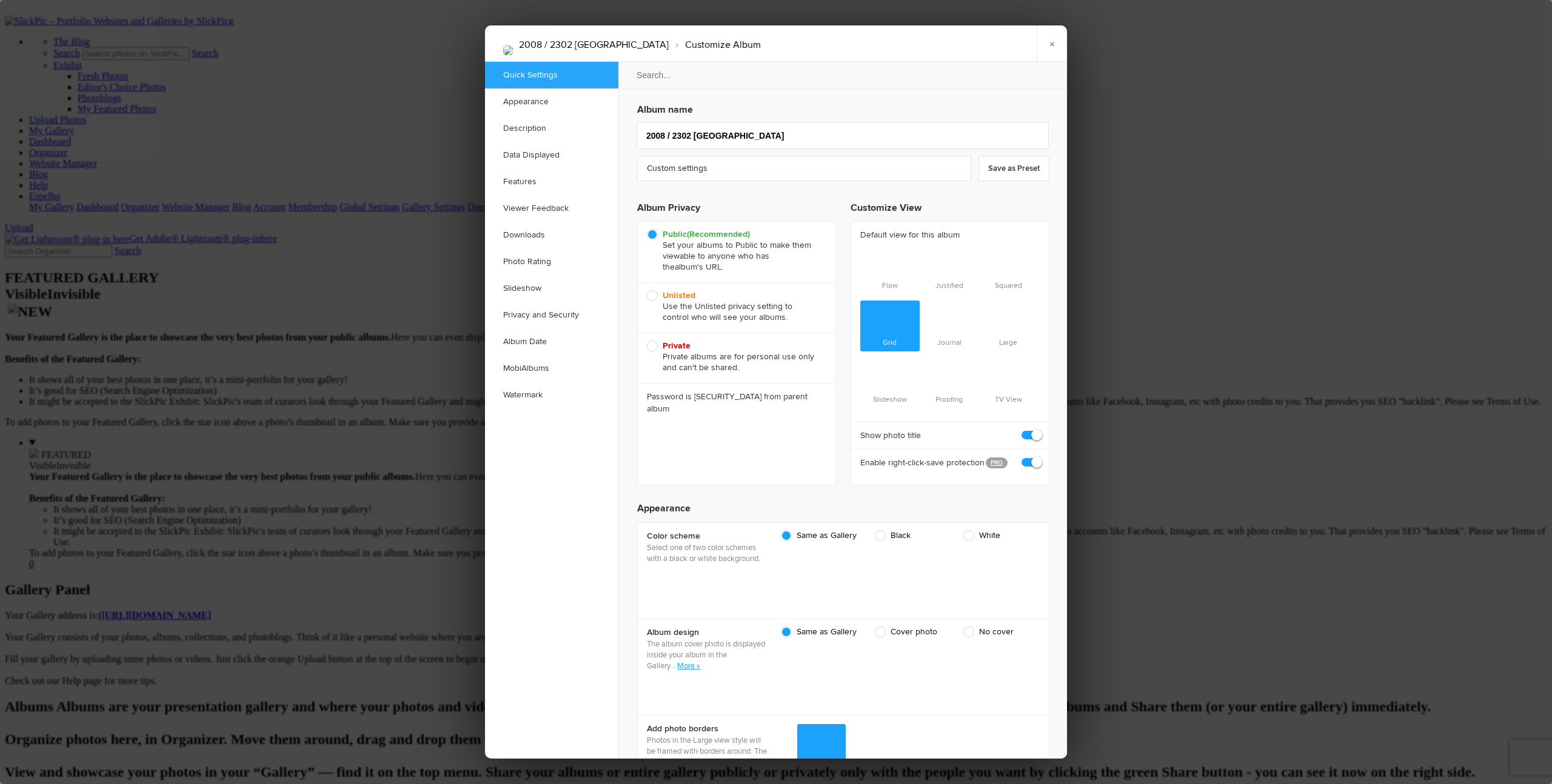
scroll to position [0, 0]
drag, startPoint x: 654, startPoint y: 296, endPoint x: 752, endPoint y: 291, distance: 98.1
click at [655, 296] on span "Unlisted Use the Unlisted privacy setting to control who will see your albums." at bounding box center [734, 306] width 173 height 33
click at [647, 291] on input "Unlisted Use the Unlisted privacy setting to control who will see your albums." at bounding box center [646, 290] width 1 height 1
radio input "true"
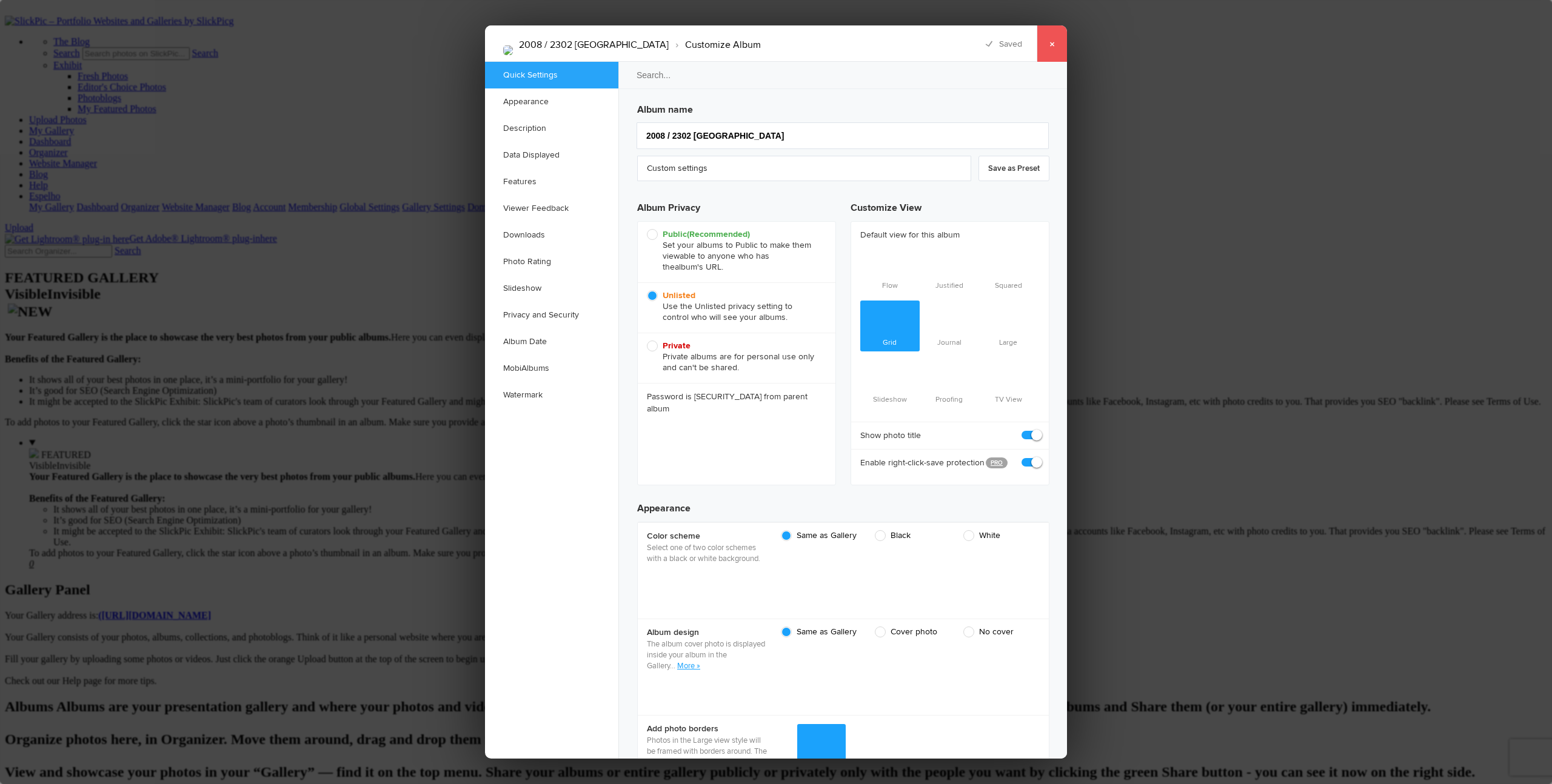
click at [849, 45] on link "×" at bounding box center [1051, 44] width 30 height 37
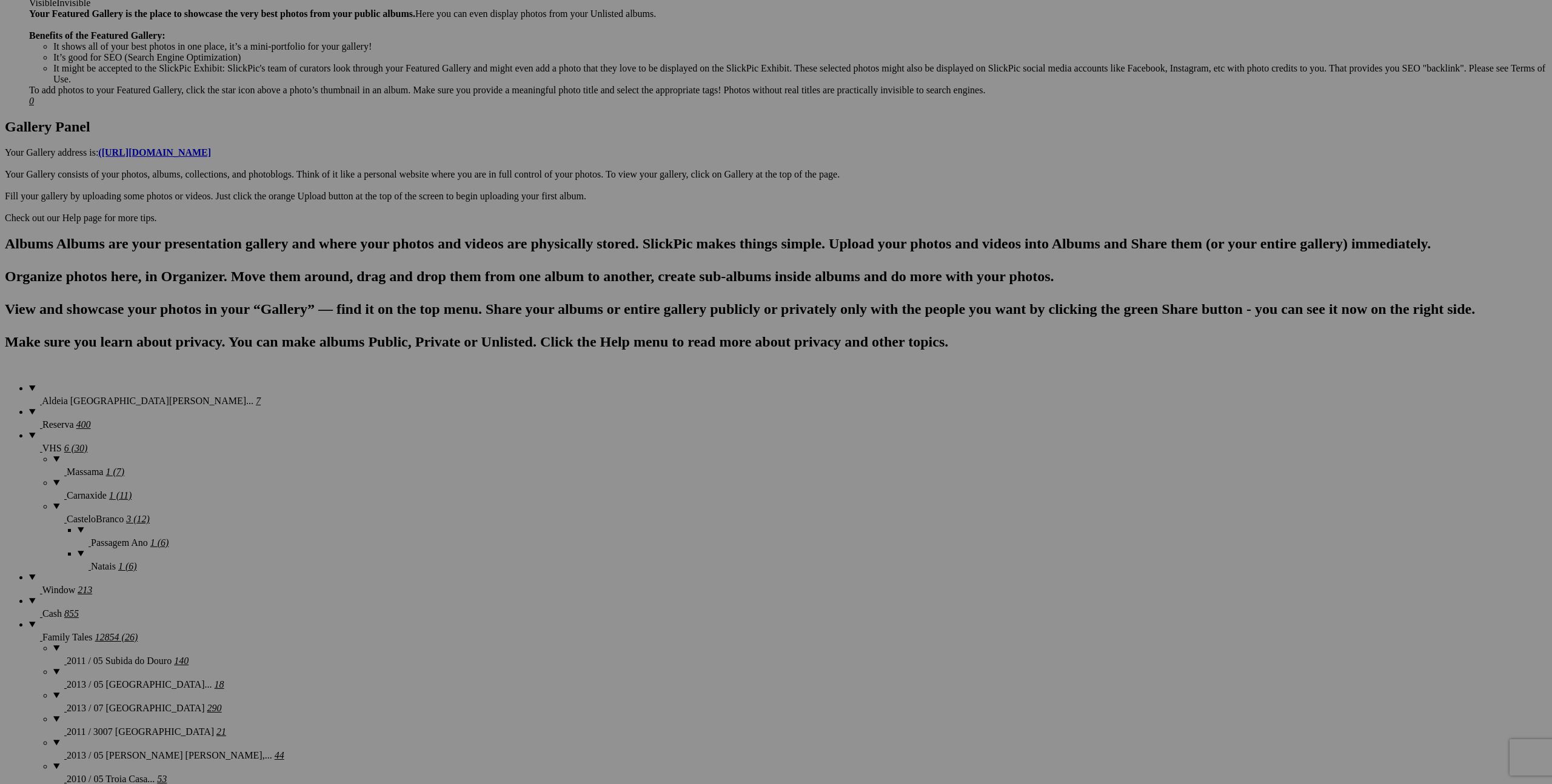
scroll to position [464, 0]
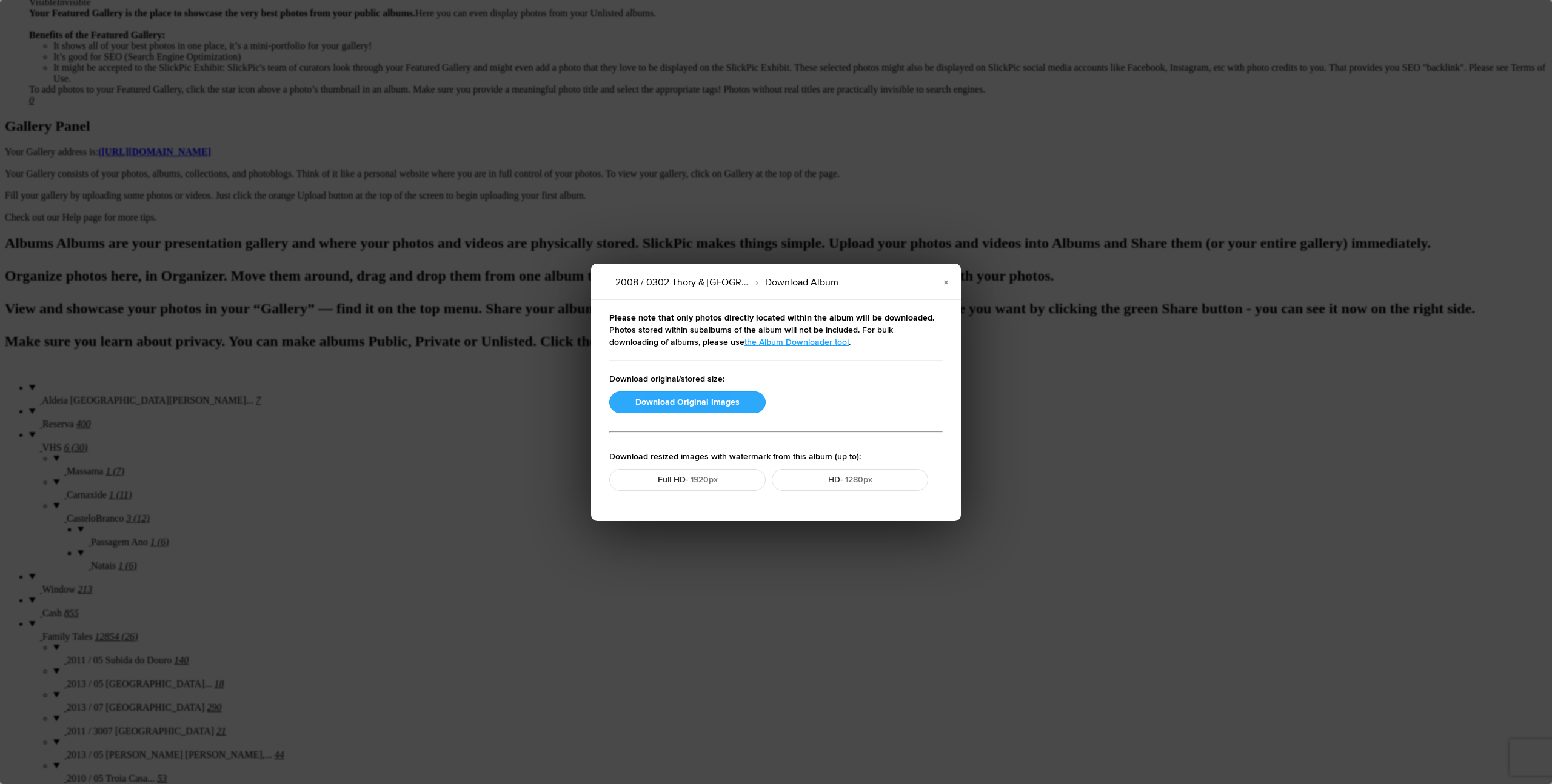
click at [675, 401] on button "Download Original Images" at bounding box center [687, 402] width 156 height 22
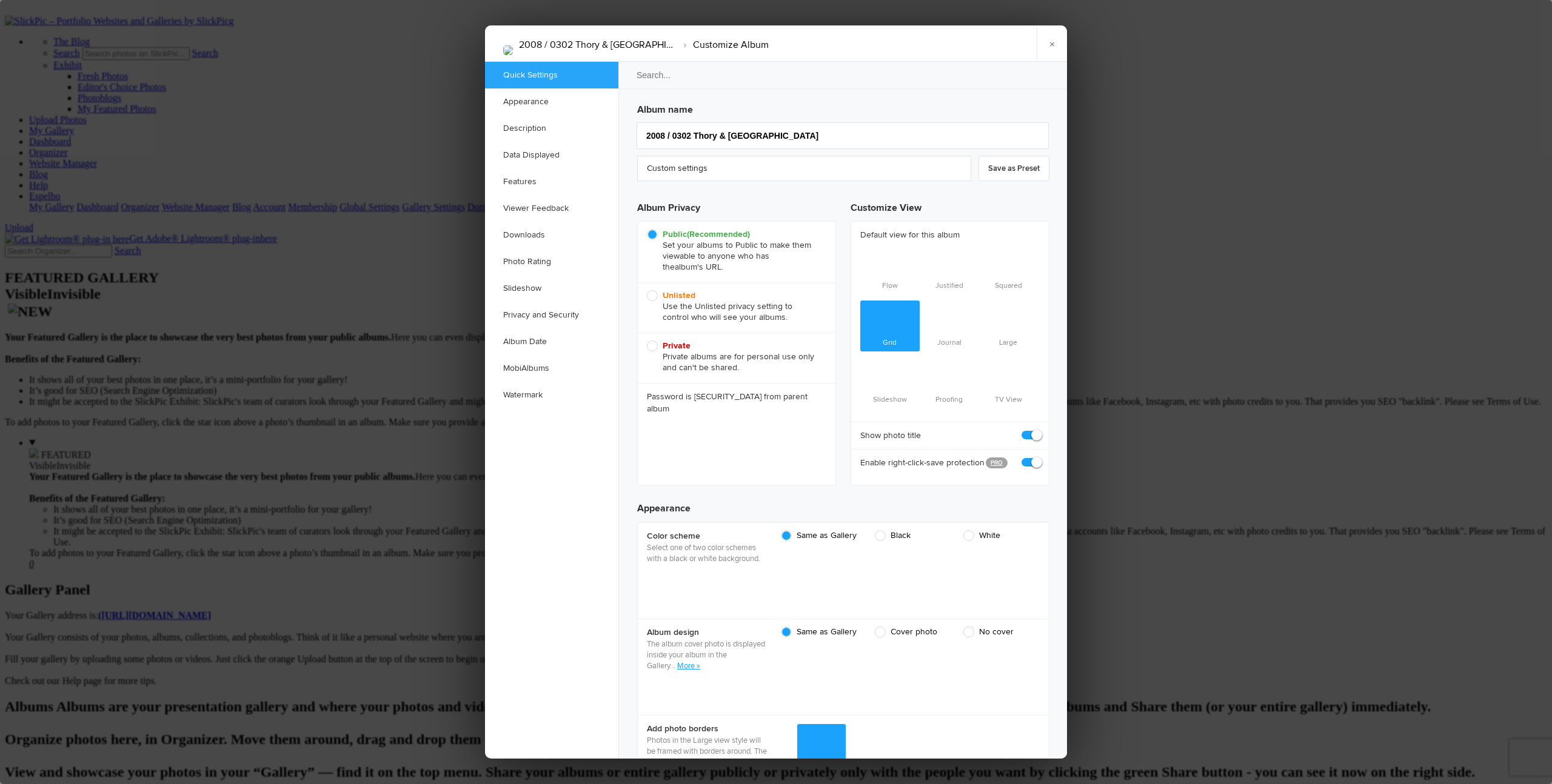
scroll to position [0, 0]
click at [670, 290] on div "Unlisted Use the Unlisted privacy setting to control who will see your albums." at bounding box center [737, 307] width 198 height 51
drag, startPoint x: 654, startPoint y: 294, endPoint x: 851, endPoint y: 301, distance: 197.1
click at [654, 294] on span "Unlisted Use the Unlisted privacy setting to control who will see your albums." at bounding box center [734, 306] width 173 height 33
click at [647, 291] on input "Unlisted Use the Unlisted privacy setting to control who will see your albums." at bounding box center [646, 290] width 1 height 1
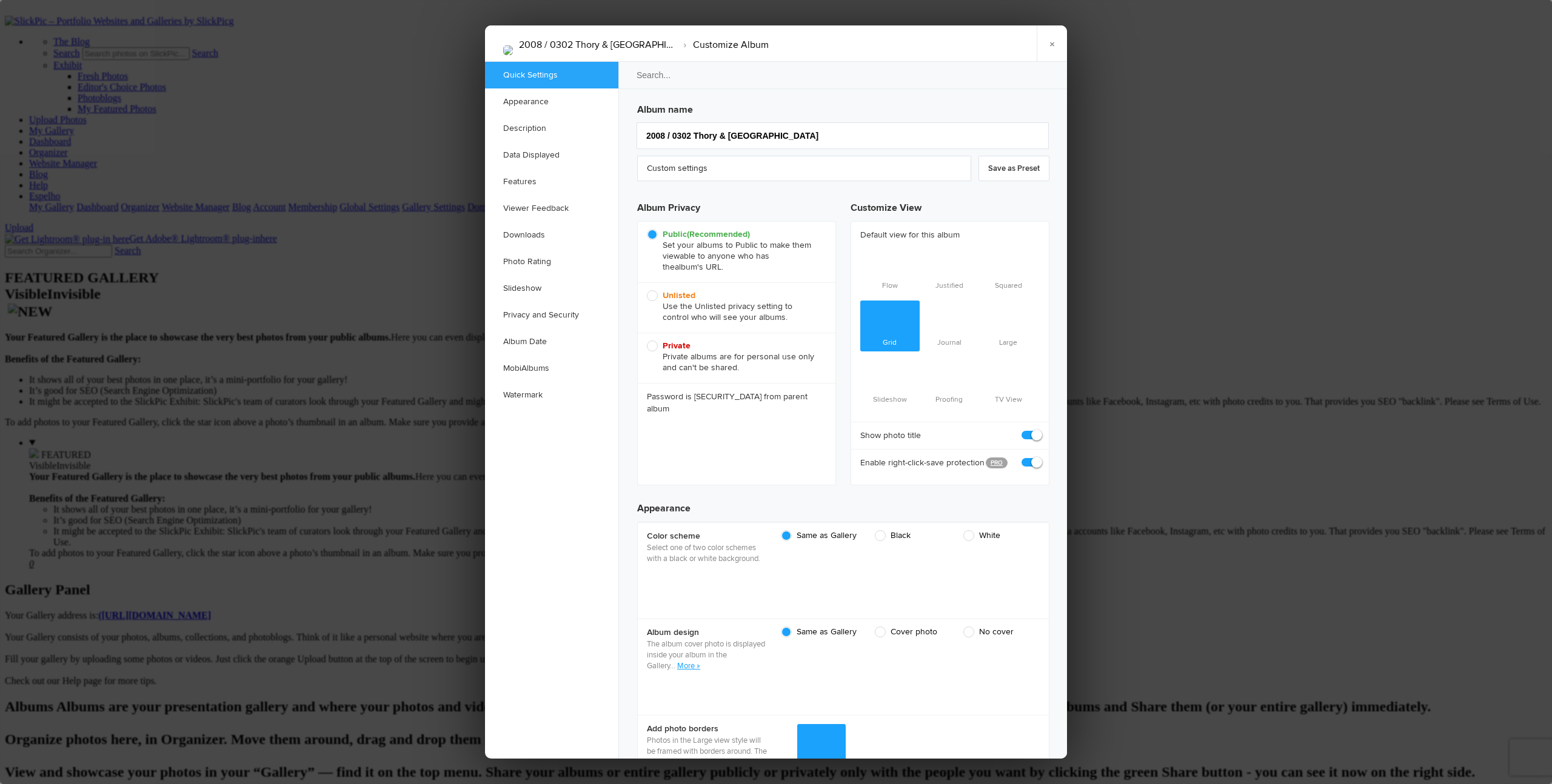
radio input "true"
click at [849, 43] on link "×" at bounding box center [1051, 44] width 30 height 37
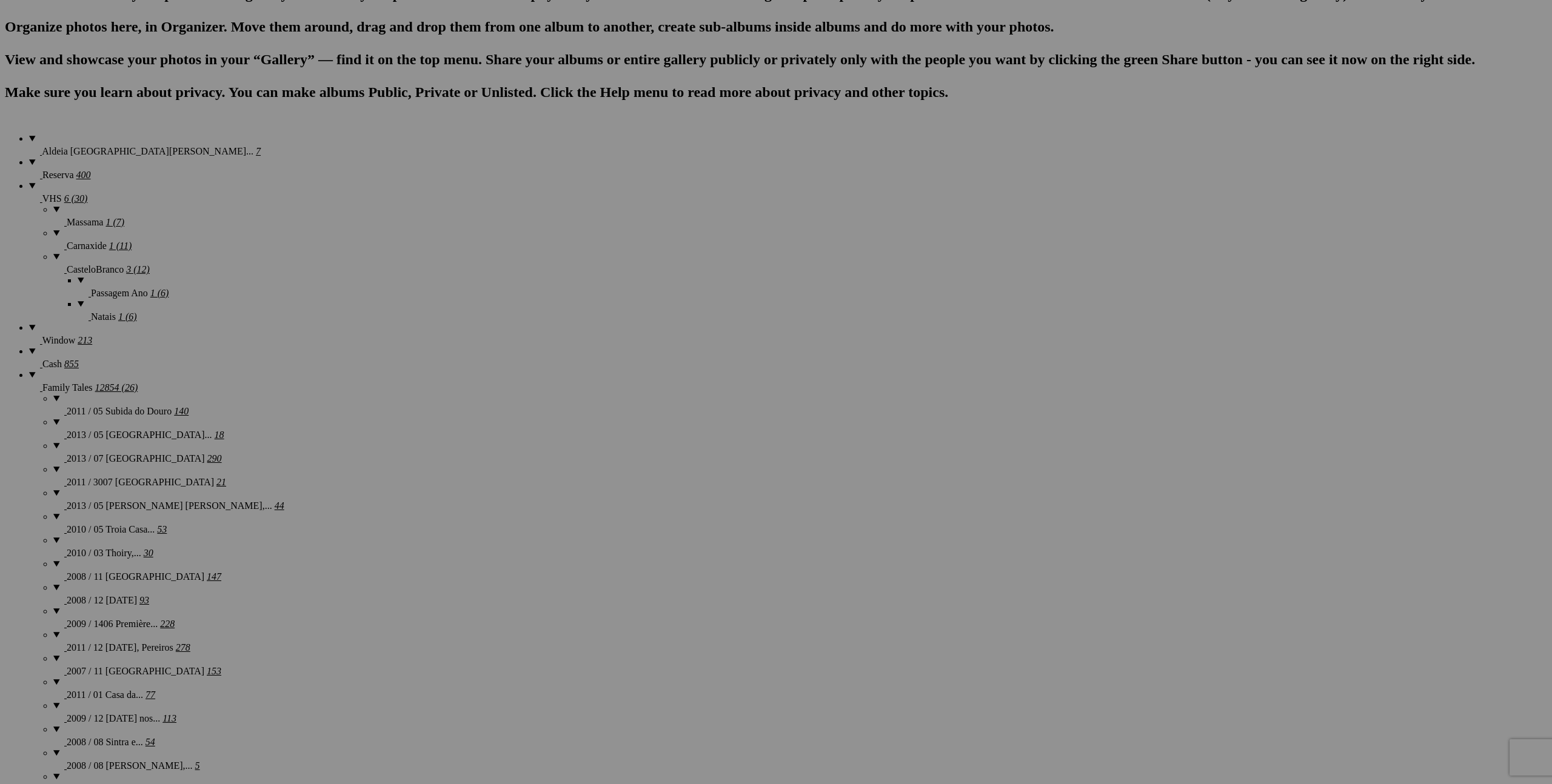
scroll to position [748, 0]
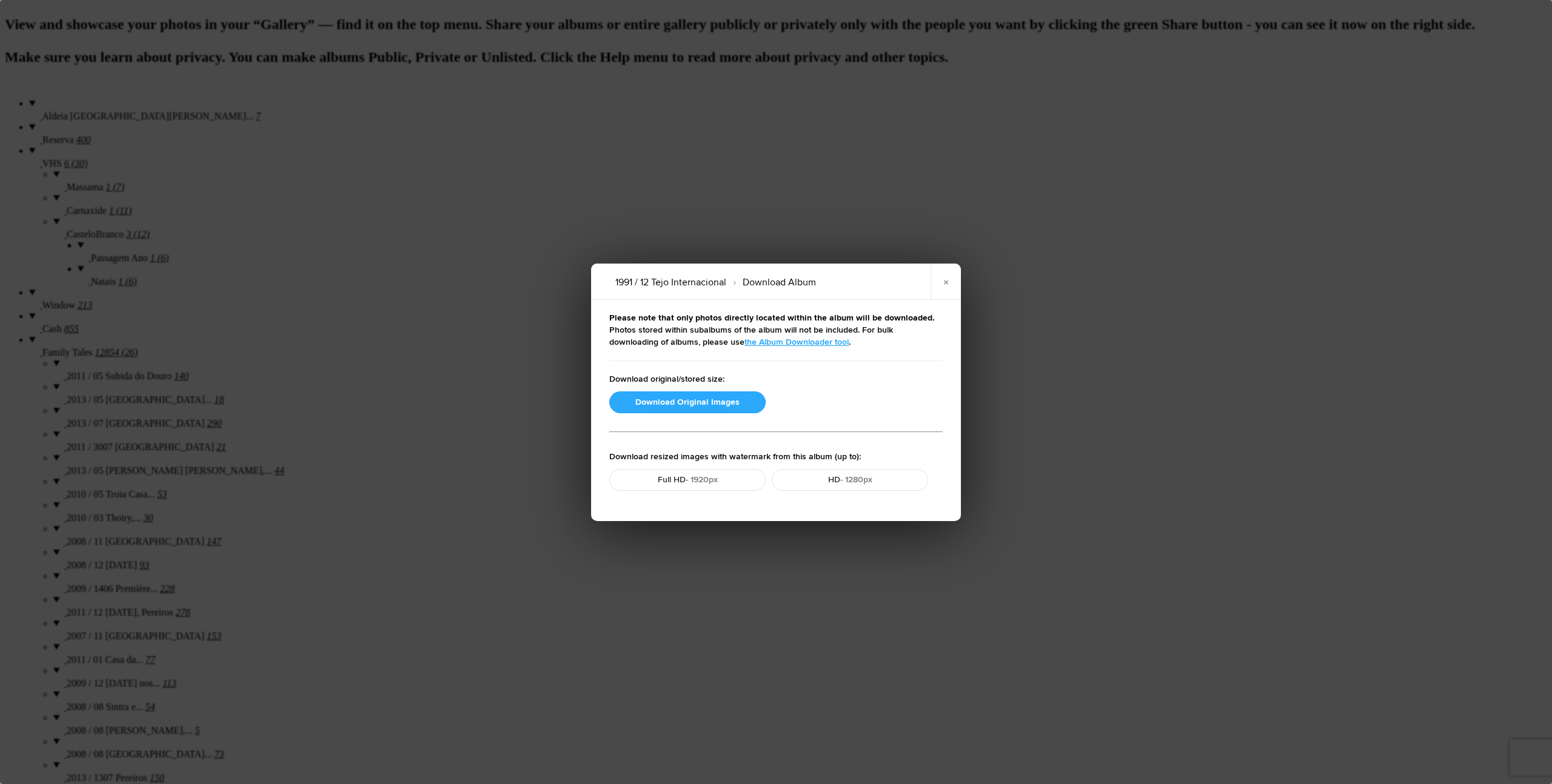
click at [728, 401] on button "Download Original Images" at bounding box center [687, 402] width 156 height 22
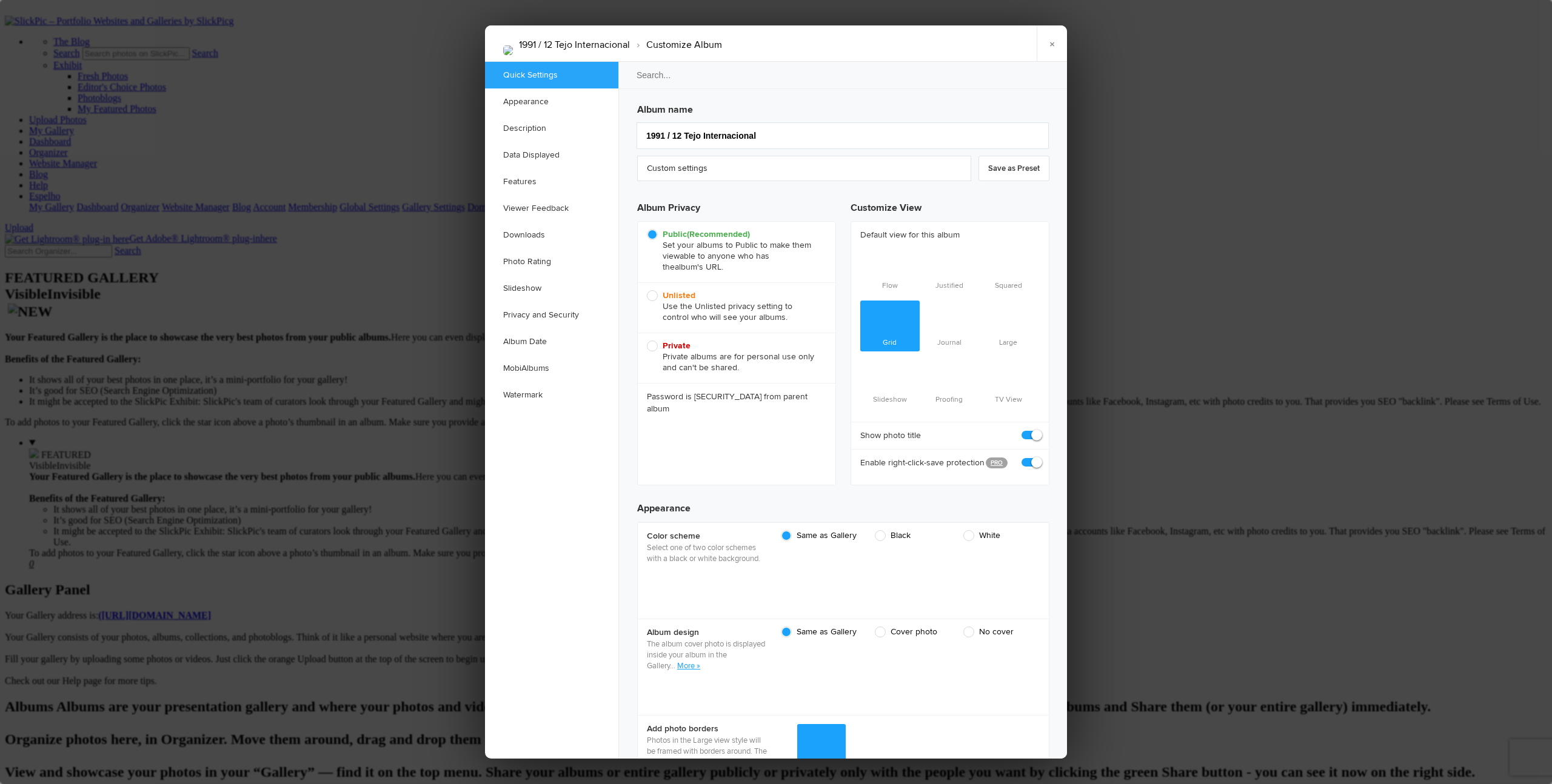
scroll to position [0, 0]
drag, startPoint x: 651, startPoint y: 296, endPoint x: 763, endPoint y: 307, distance: 112.5
click at [651, 296] on span "Unlisted Use the Unlisted privacy setting to control who will see your albums." at bounding box center [734, 306] width 173 height 33
click at [647, 291] on input "Unlisted Use the Unlisted privacy setting to control who will see your albums." at bounding box center [646, 290] width 1 height 1
radio input "true"
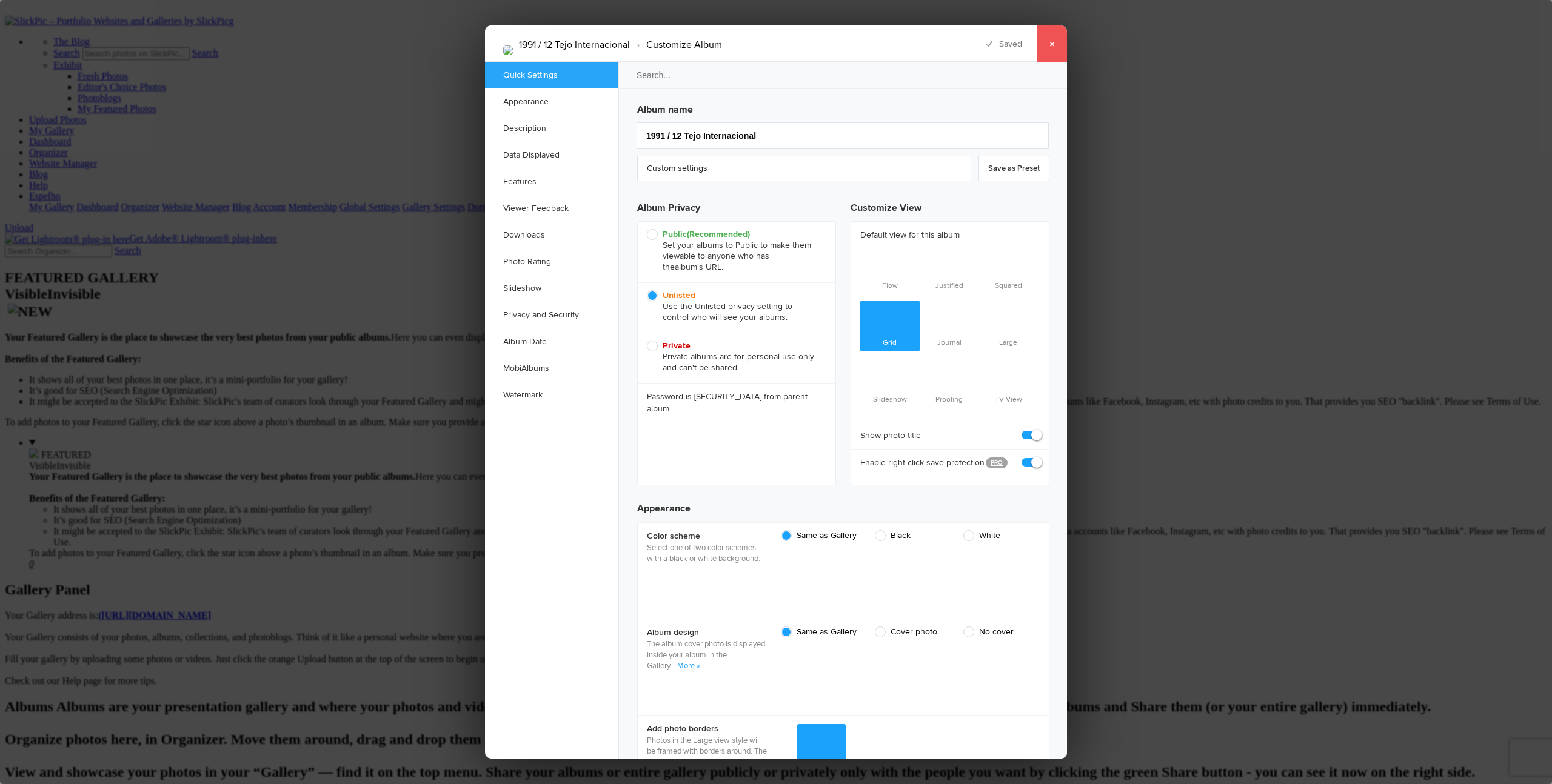
click at [849, 41] on link "×" at bounding box center [1051, 44] width 30 height 37
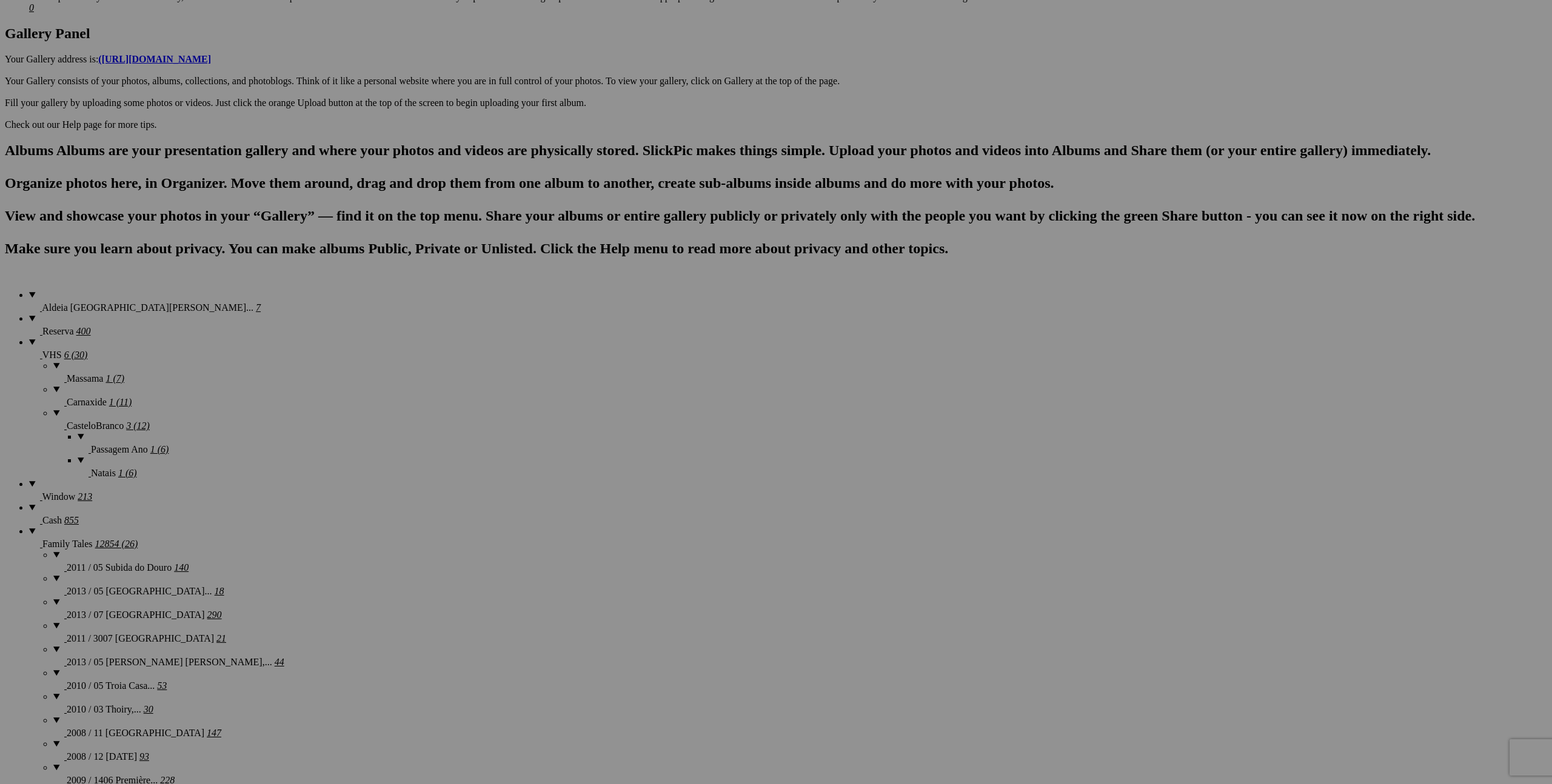
scroll to position [565, 0]
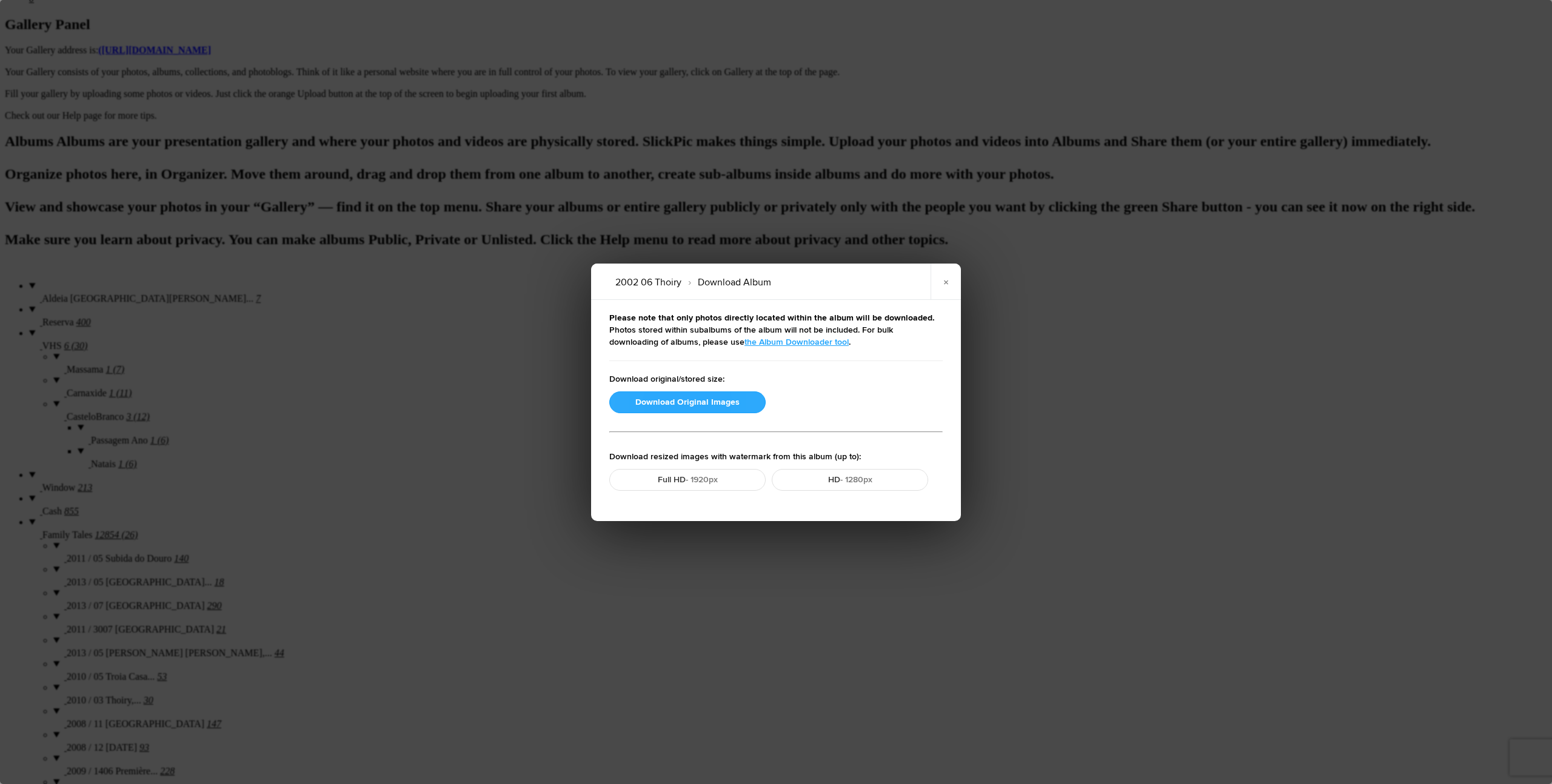
click at [696, 405] on button "Download Original Images" at bounding box center [687, 402] width 156 height 22
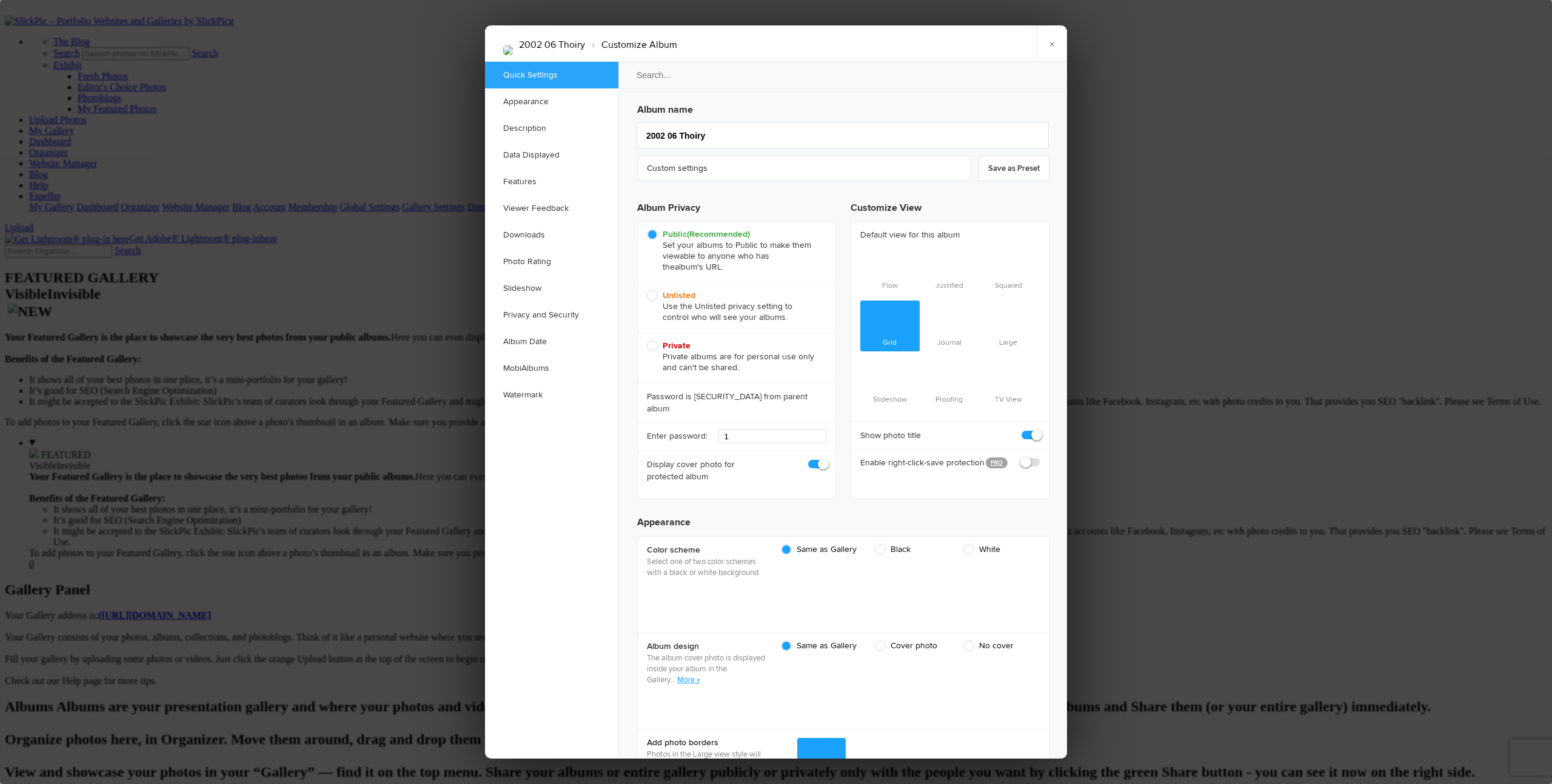
scroll to position [0, 0]
click at [654, 297] on span "Unlisted Use the Unlisted privacy setting to control who will see your albums." at bounding box center [734, 306] width 173 height 33
click at [647, 291] on input "Unlisted Use the Unlisted privacy setting to control who will see your albums." at bounding box center [646, 290] width 1 height 1
radio input "true"
click at [849, 43] on link "×" at bounding box center [1051, 44] width 30 height 37
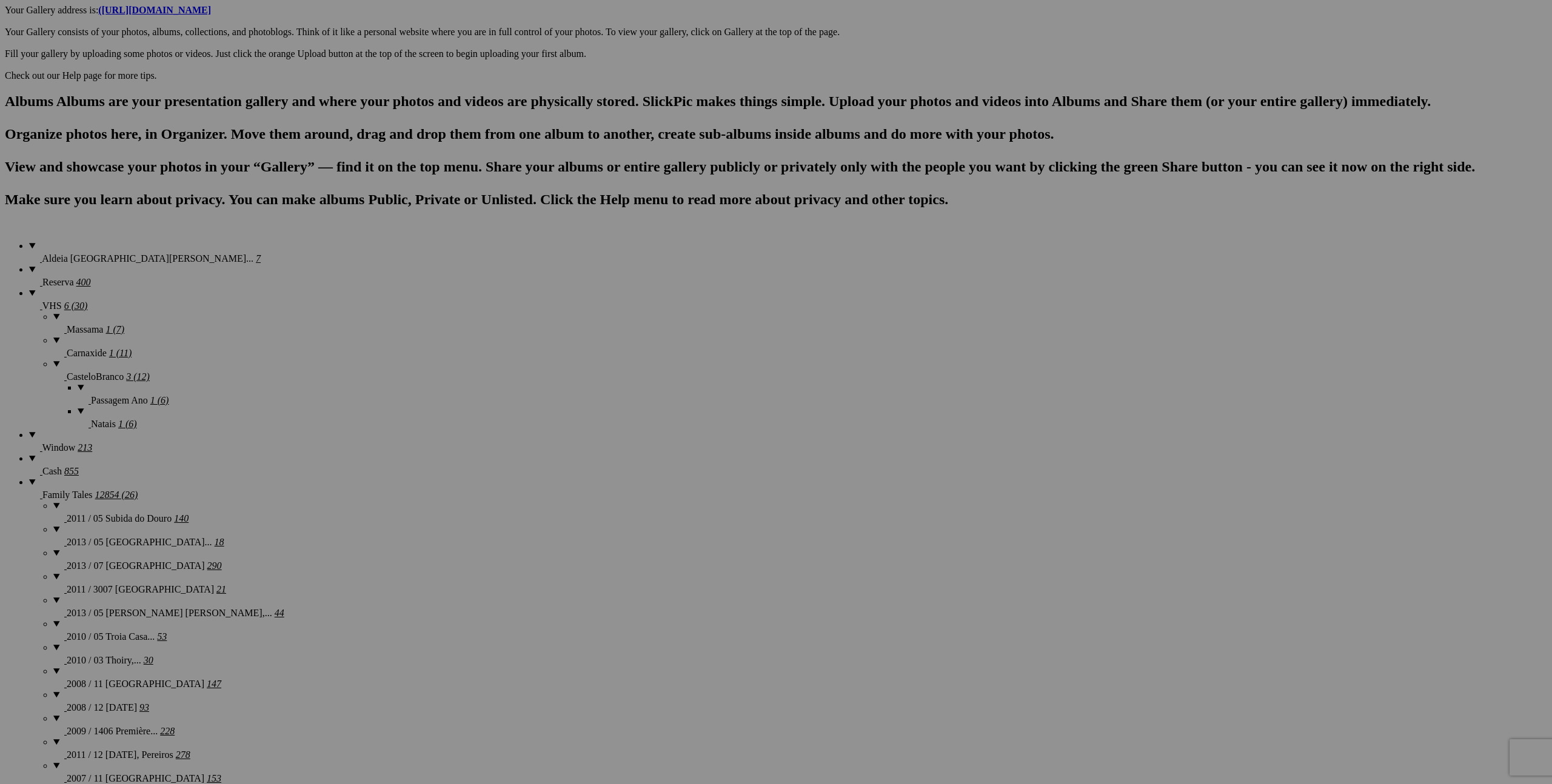
scroll to position [621, 0]
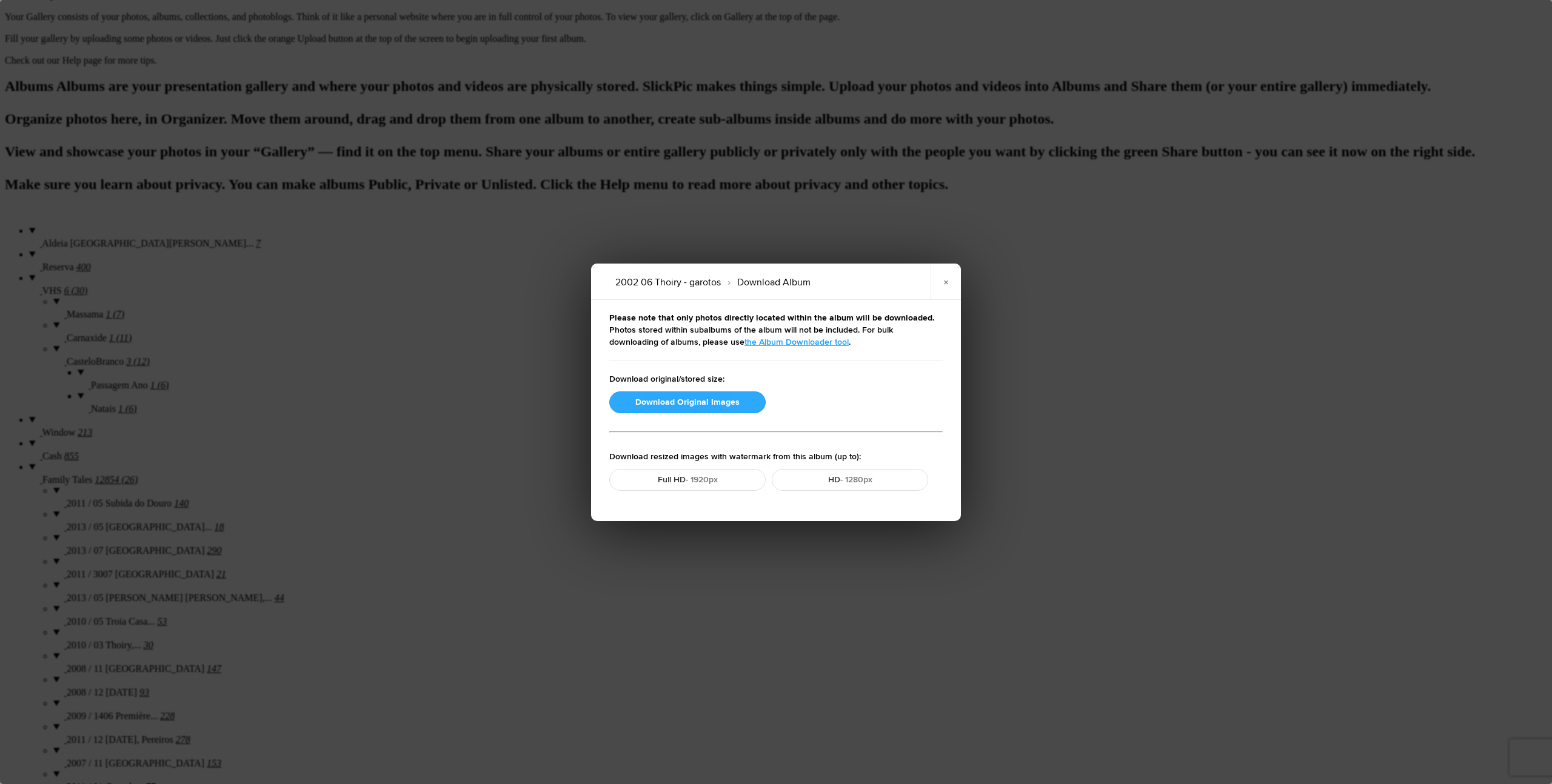
click at [705, 405] on button "Download Original Images" at bounding box center [687, 402] width 156 height 22
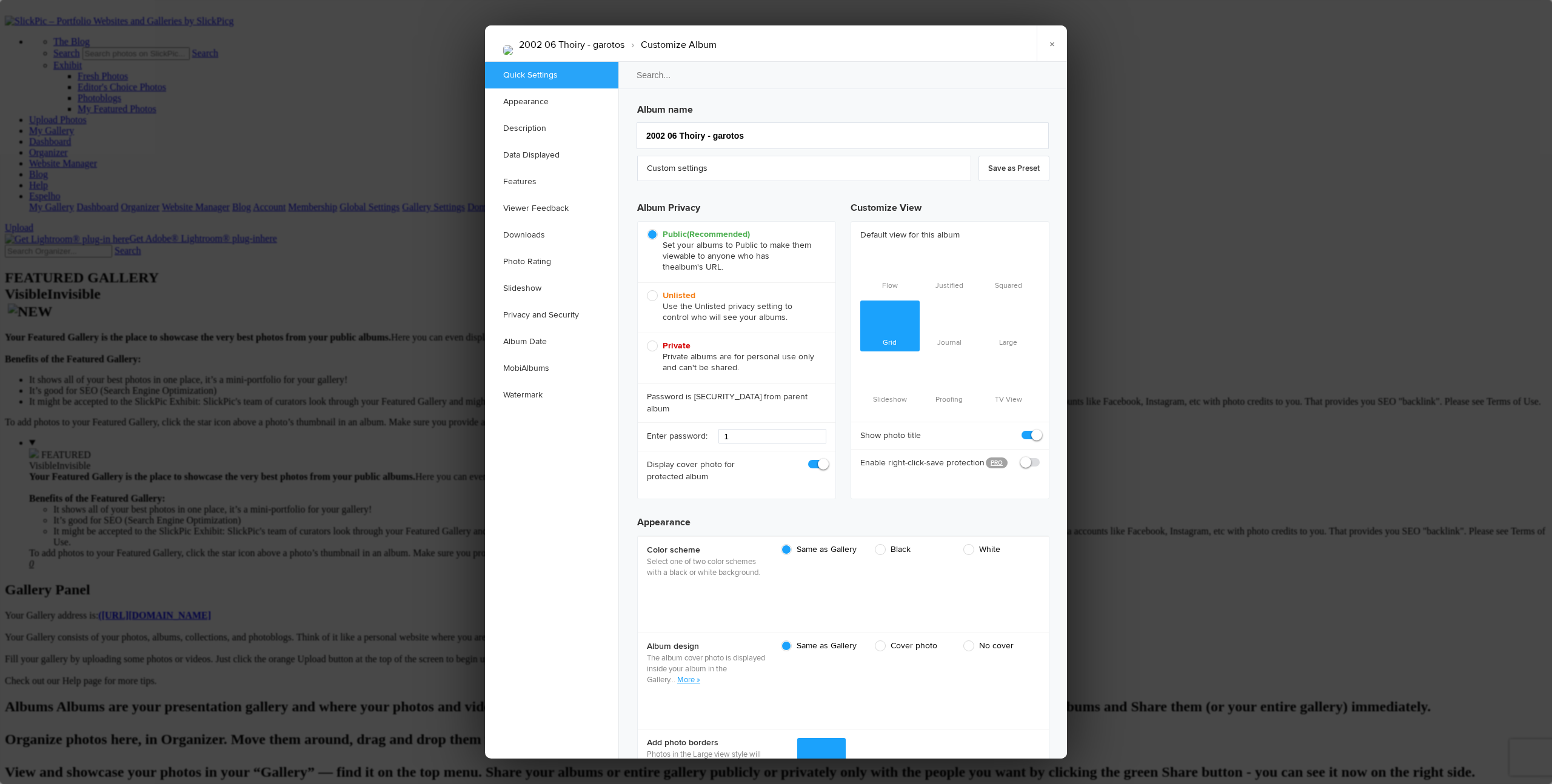
scroll to position [0, 0]
click at [651, 294] on span "Unlisted Use the Unlisted privacy setting to control who will see your albums." at bounding box center [734, 306] width 173 height 33
click at [647, 291] on input "Unlisted Use the Unlisted privacy setting to control who will see your albums." at bounding box center [646, 290] width 1 height 1
radio input "true"
click at [849, 43] on link "×" at bounding box center [1051, 44] width 30 height 37
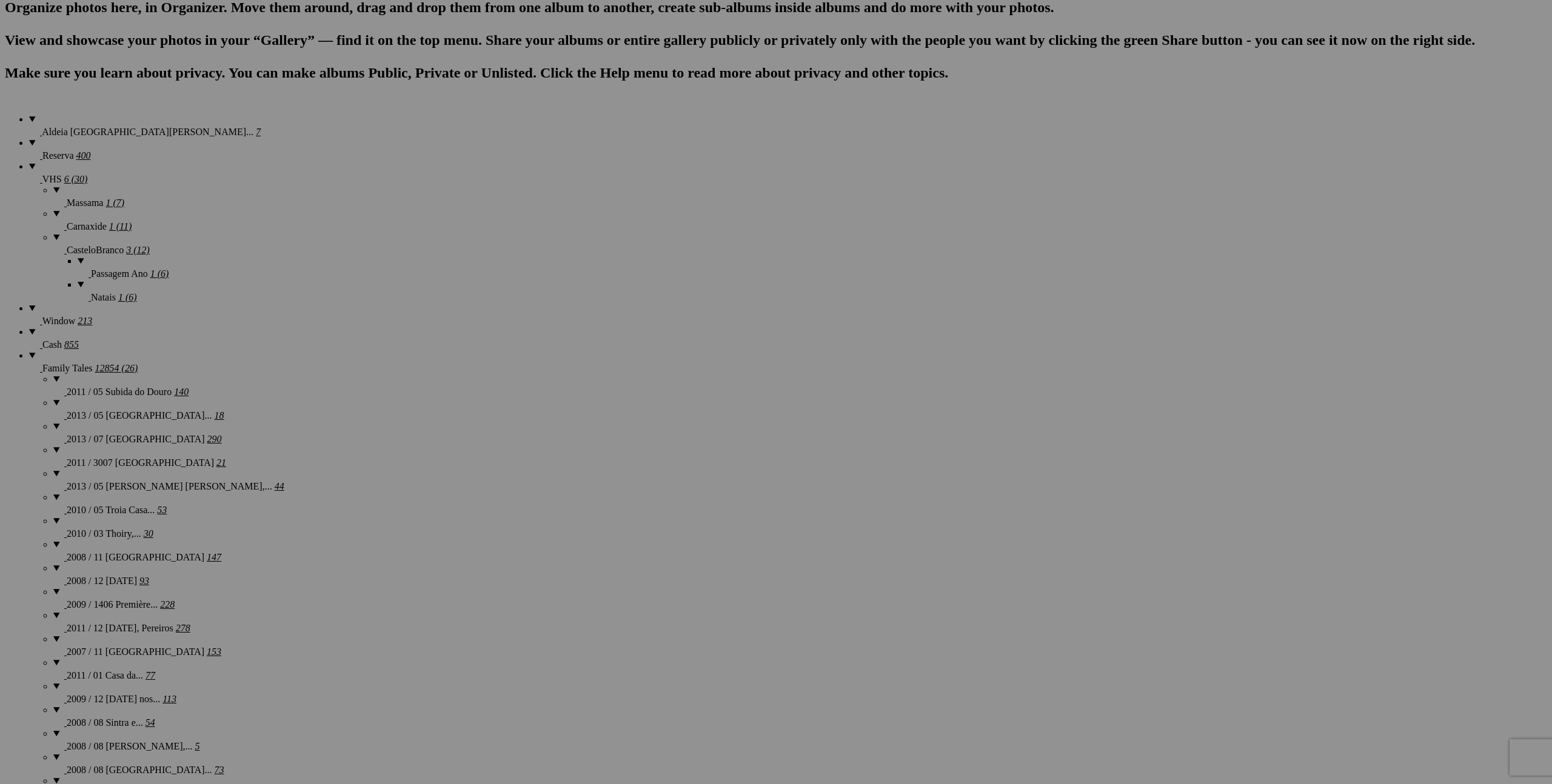
scroll to position [1165, 0]
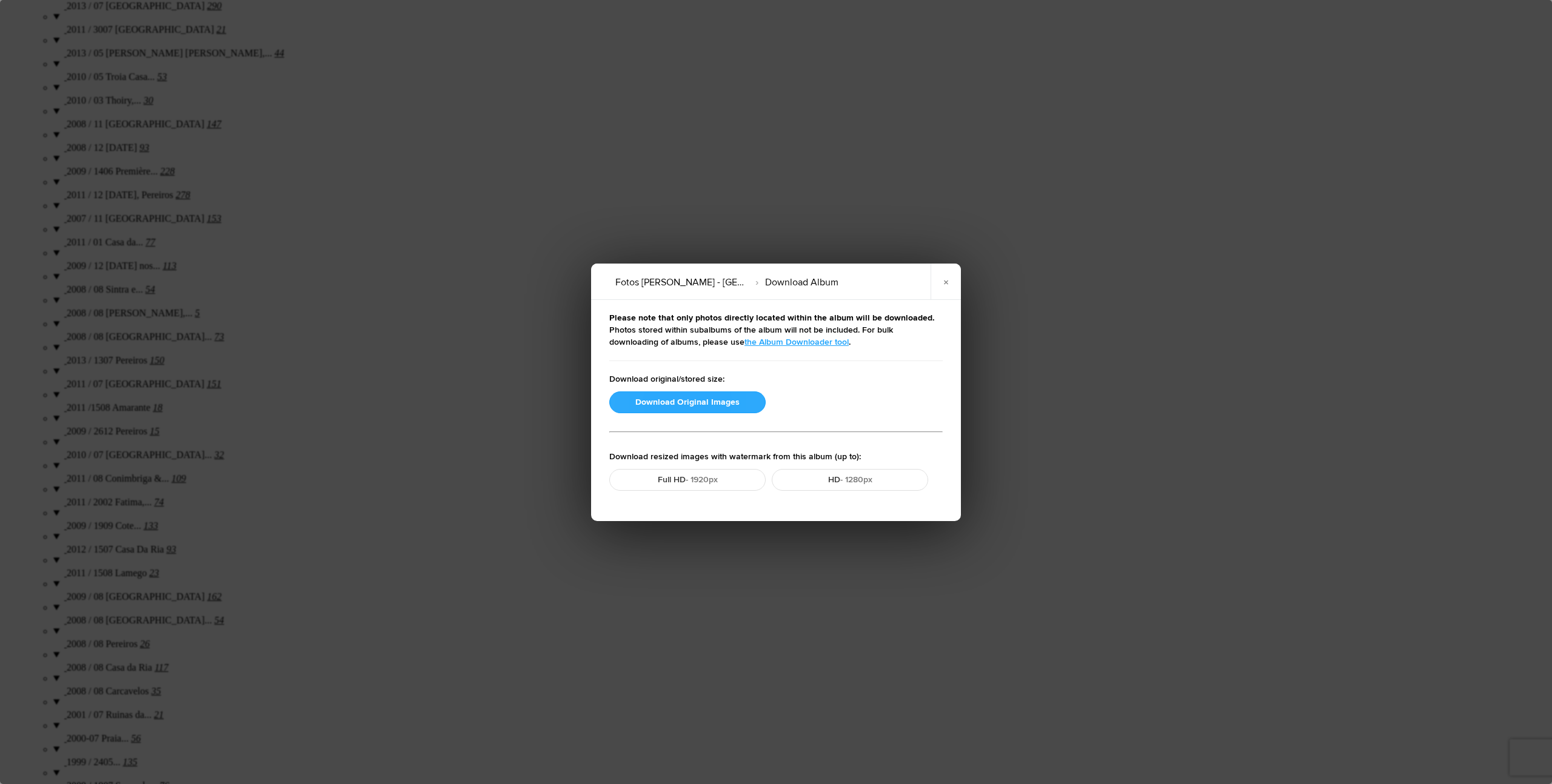
click at [723, 400] on button "Download Original Images" at bounding box center [687, 402] width 156 height 22
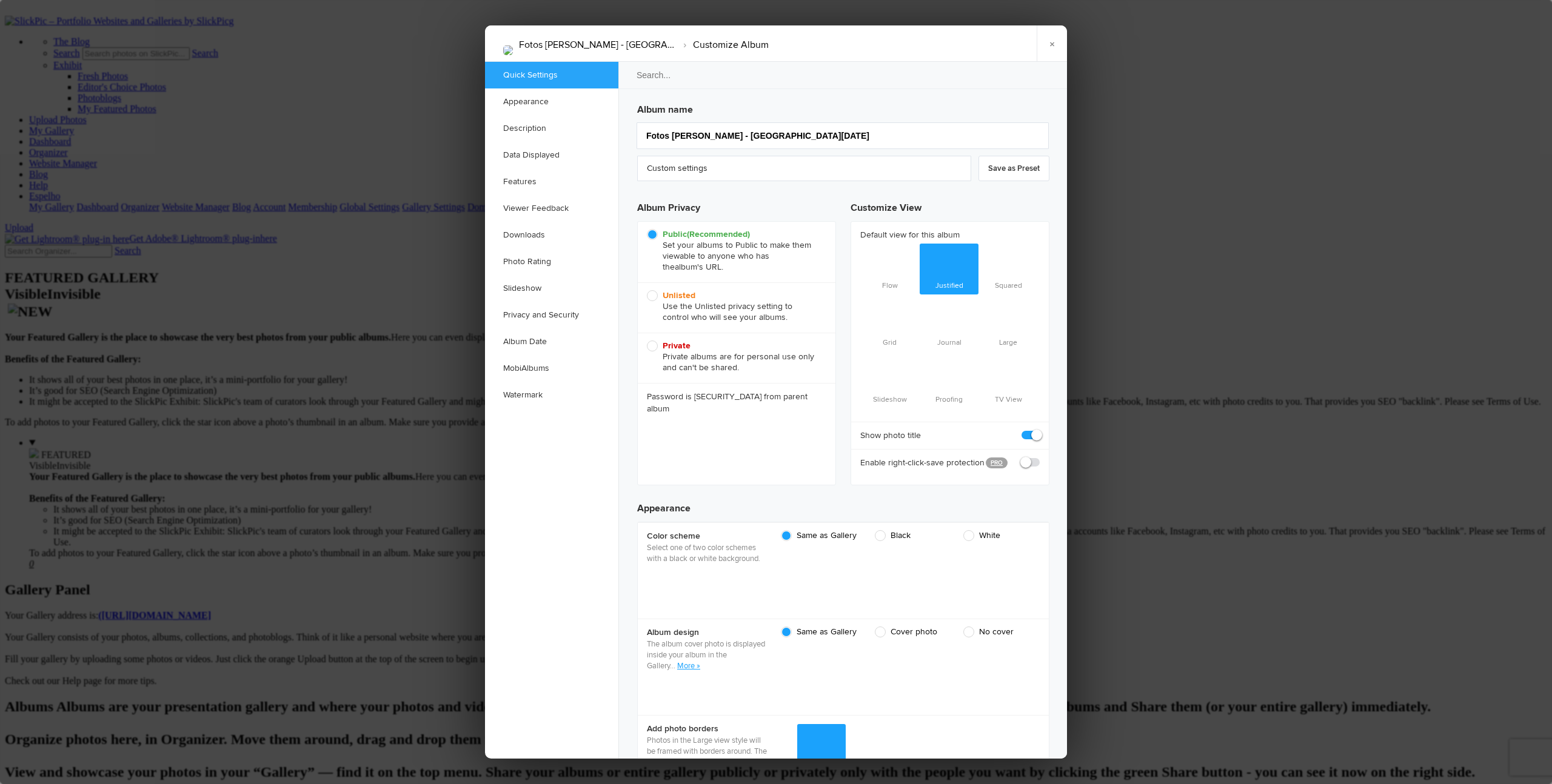
scroll to position [0, 0]
click at [650, 295] on span "Unlisted Use the Unlisted privacy setting to control who will see your albums." at bounding box center [734, 306] width 173 height 33
click at [647, 291] on input "Unlisted Use the Unlisted privacy setting to control who will see your albums." at bounding box center [646, 290] width 1 height 1
radio input "true"
click at [849, 41] on link "×" at bounding box center [1051, 44] width 30 height 37
